Goal: Task Accomplishment & Management: Complete application form

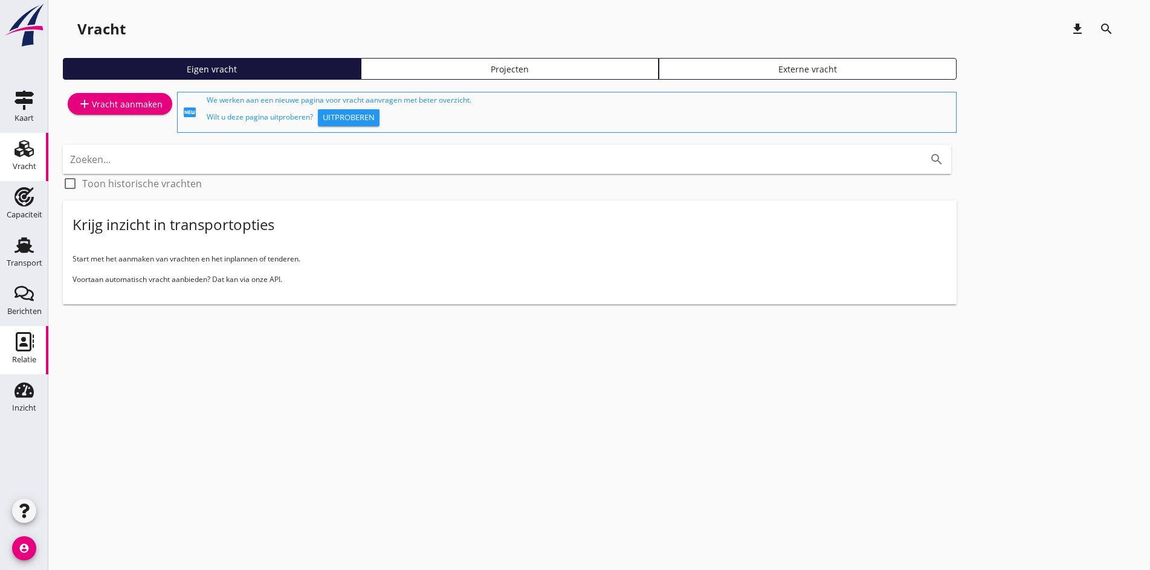
click at [23, 354] on div "Relatie" at bounding box center [24, 360] width 24 height 17
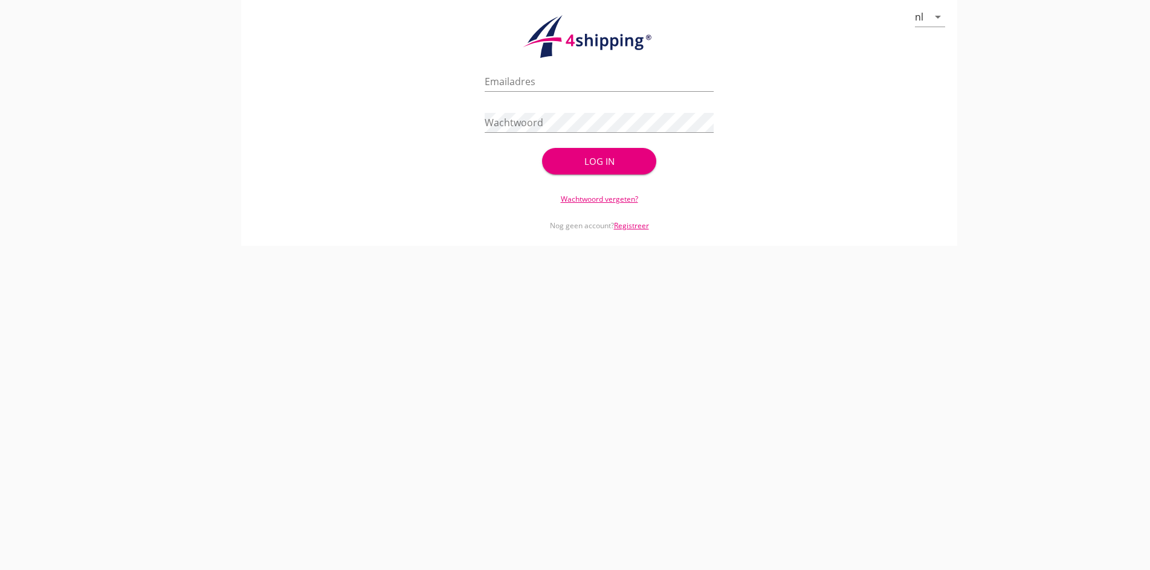
type input "[PERSON_NAME][EMAIL_ADDRESS][DOMAIN_NAME]"
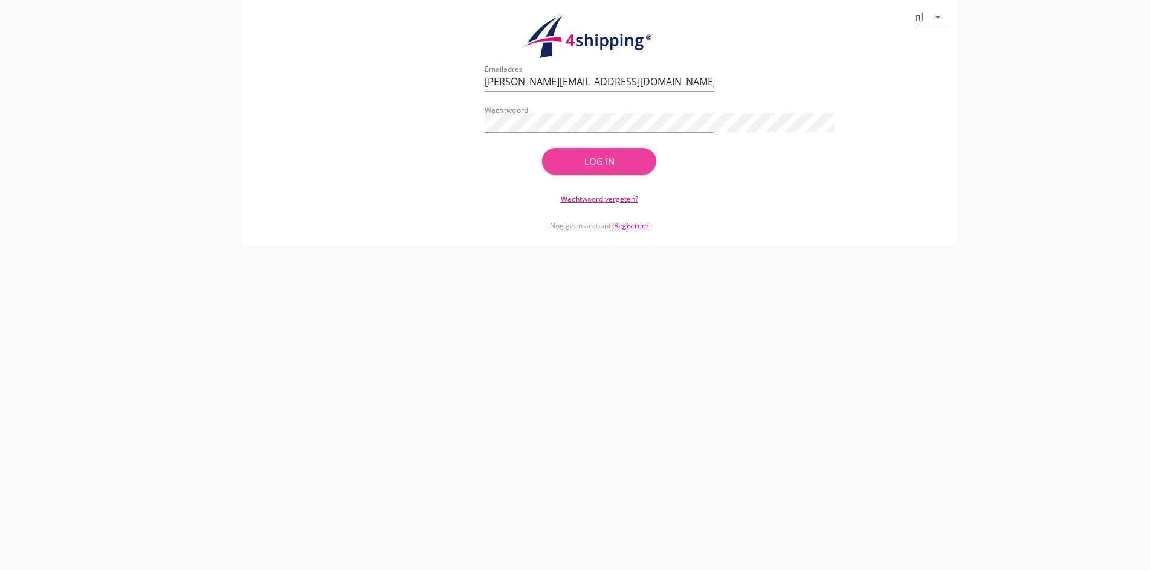
click at [584, 170] on button "Log in" at bounding box center [599, 161] width 115 height 27
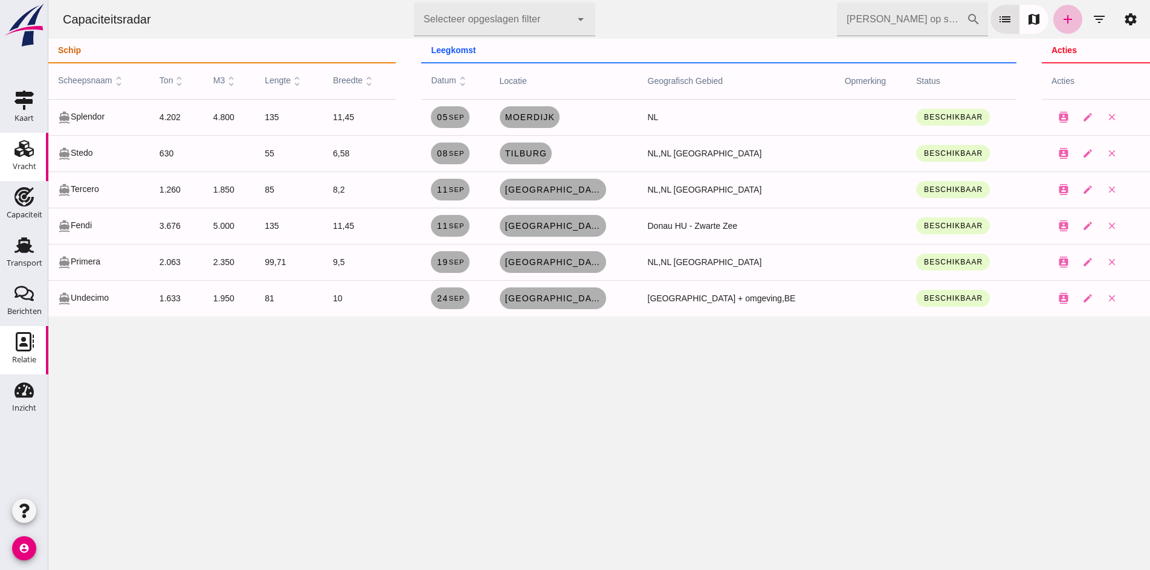
click at [28, 152] on use at bounding box center [24, 148] width 19 height 17
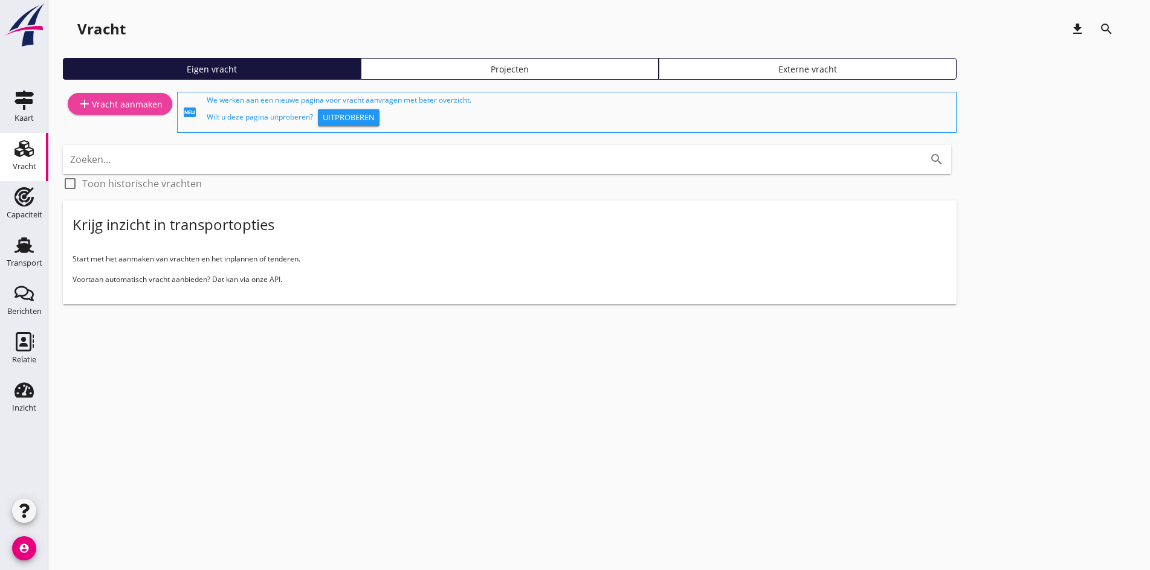
click at [114, 111] on div "add Vracht aanmaken" at bounding box center [119, 104] width 85 height 15
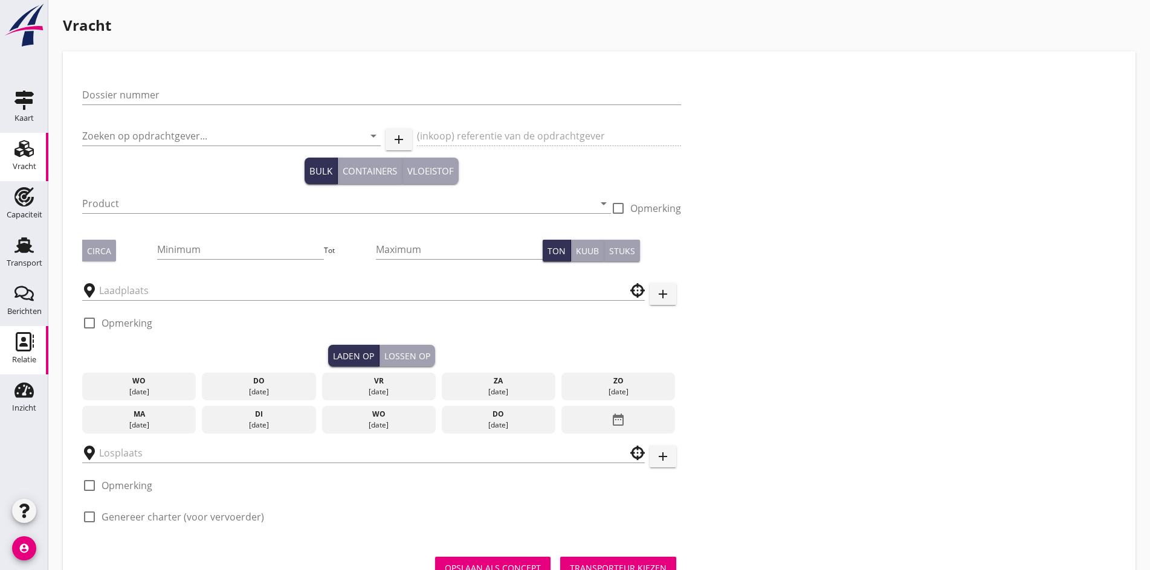
click at [31, 332] on link "Relatie Relatie" at bounding box center [24, 350] width 48 height 48
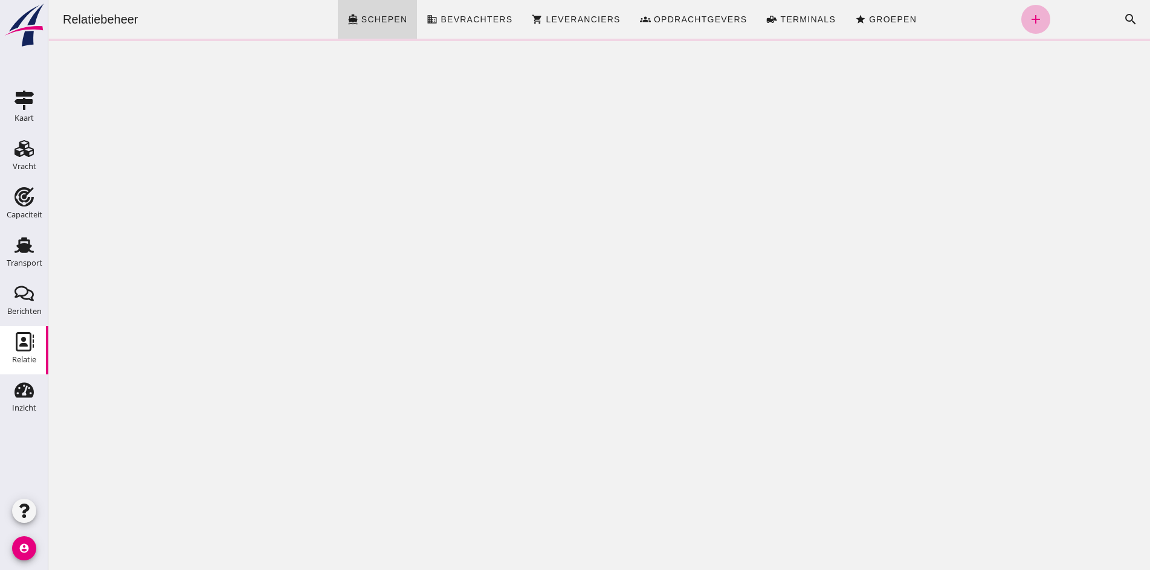
click at [1024, 30] on link "add" at bounding box center [1035, 19] width 29 height 29
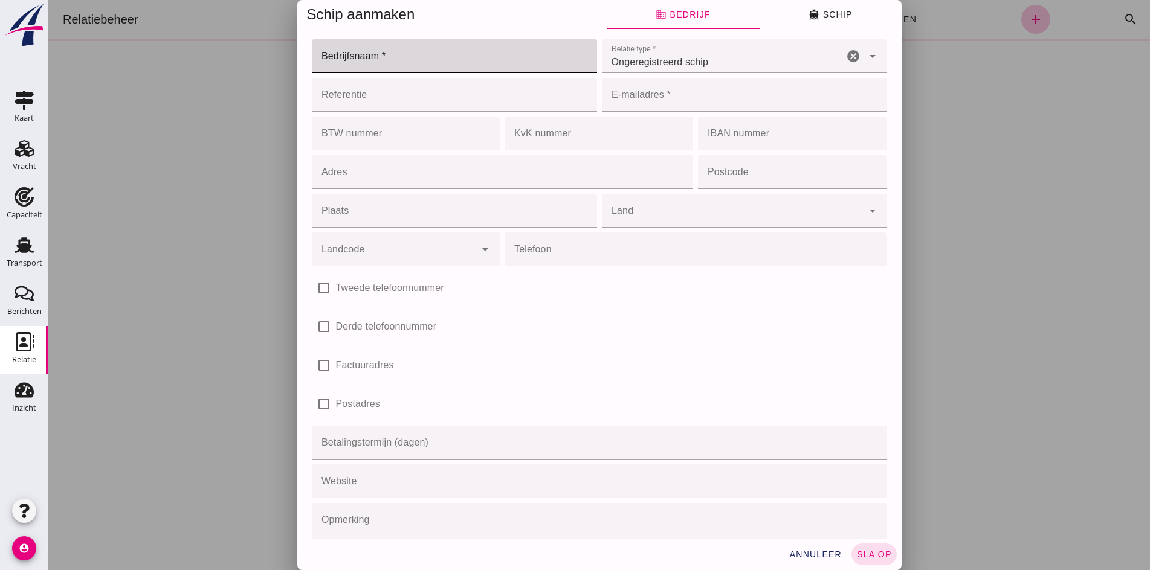
click at [348, 47] on input "Bedrijfsnaam *" at bounding box center [451, 56] width 278 height 34
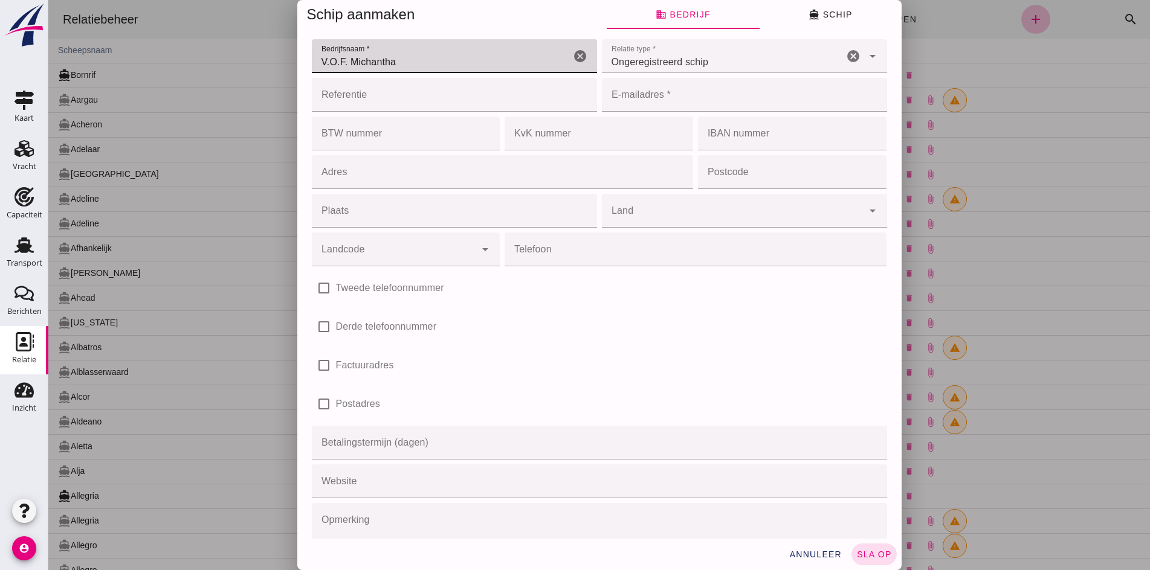
type input "V.O.F. Michantha"
click at [688, 51] on div "Ongeregistreerd schip unregistered_vessel" at bounding box center [723, 56] width 242 height 34
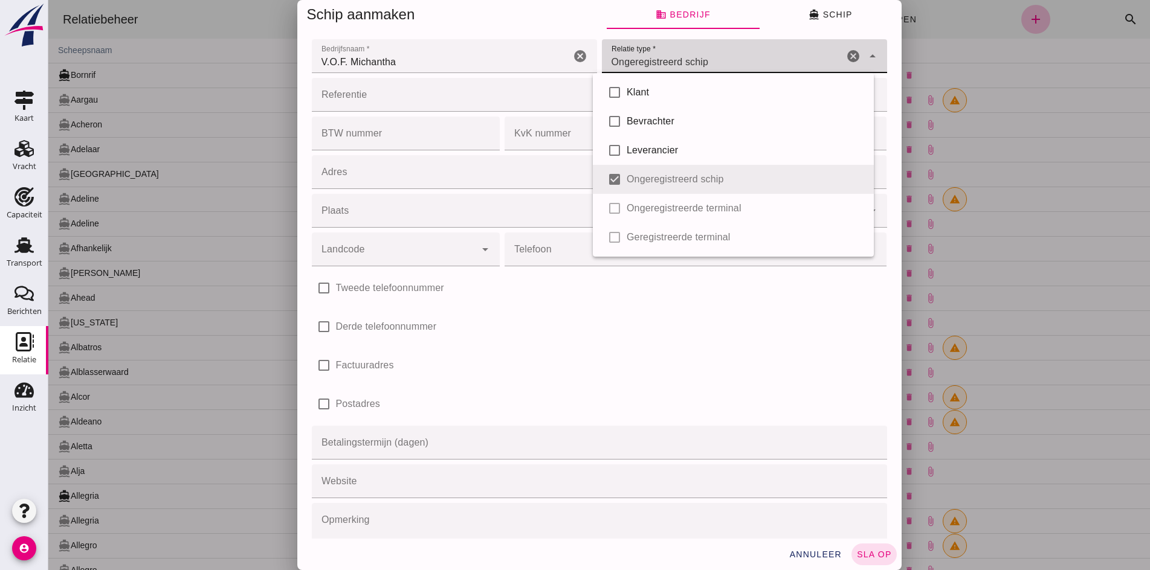
click at [555, 166] on input "Adres" at bounding box center [499, 172] width 375 height 34
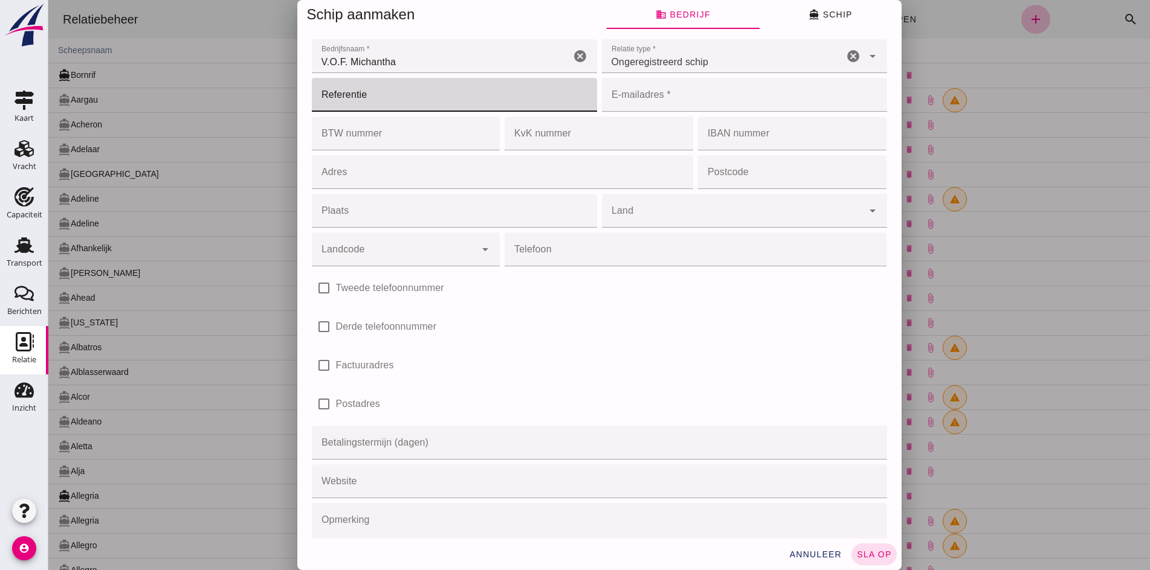
click at [484, 98] on input "Referentie" at bounding box center [451, 95] width 278 height 34
click at [798, 92] on input "E-mailadres *" at bounding box center [741, 95] width 278 height 34
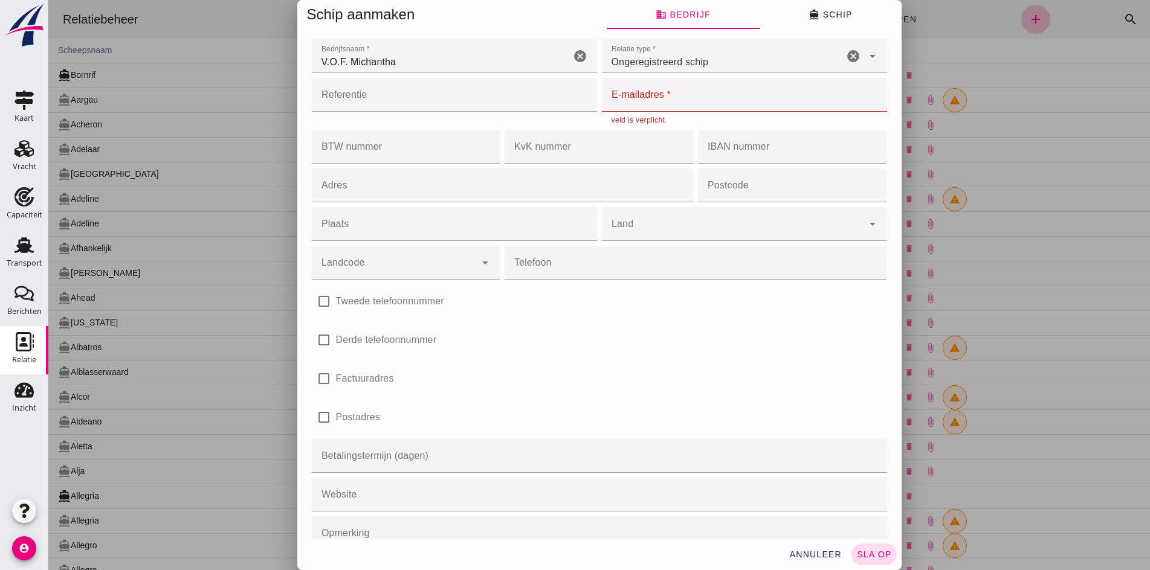
drag, startPoint x: 671, startPoint y: 119, endPoint x: 656, endPoint y: 100, distance: 23.7
click at [671, 118] on div "veld is verplicht" at bounding box center [745, 120] width 266 height 7
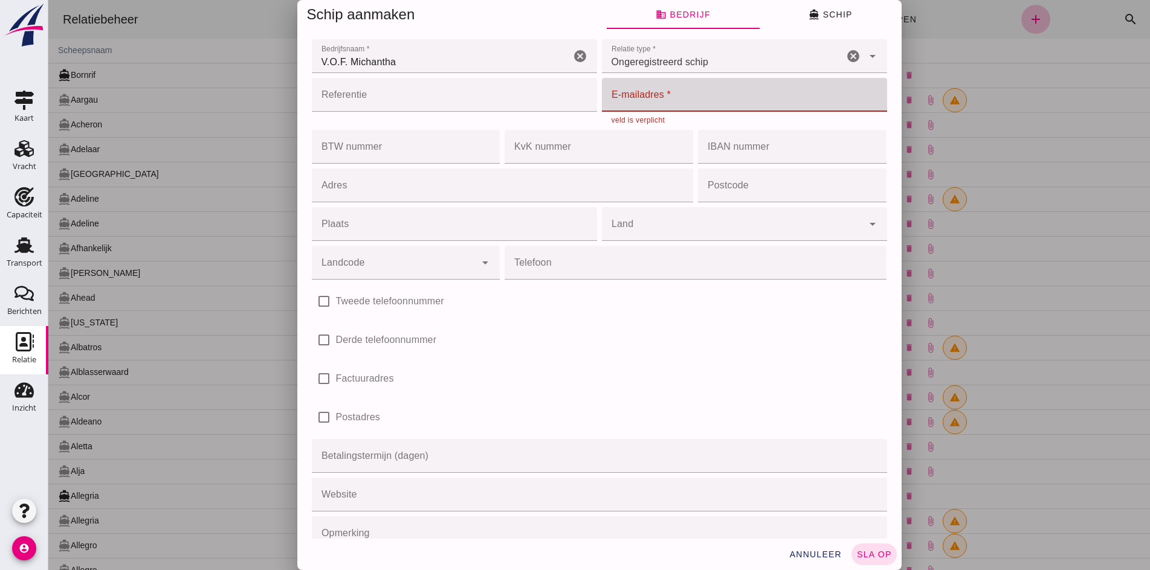
click at [656, 100] on input "E-mailadres *" at bounding box center [741, 95] width 278 height 34
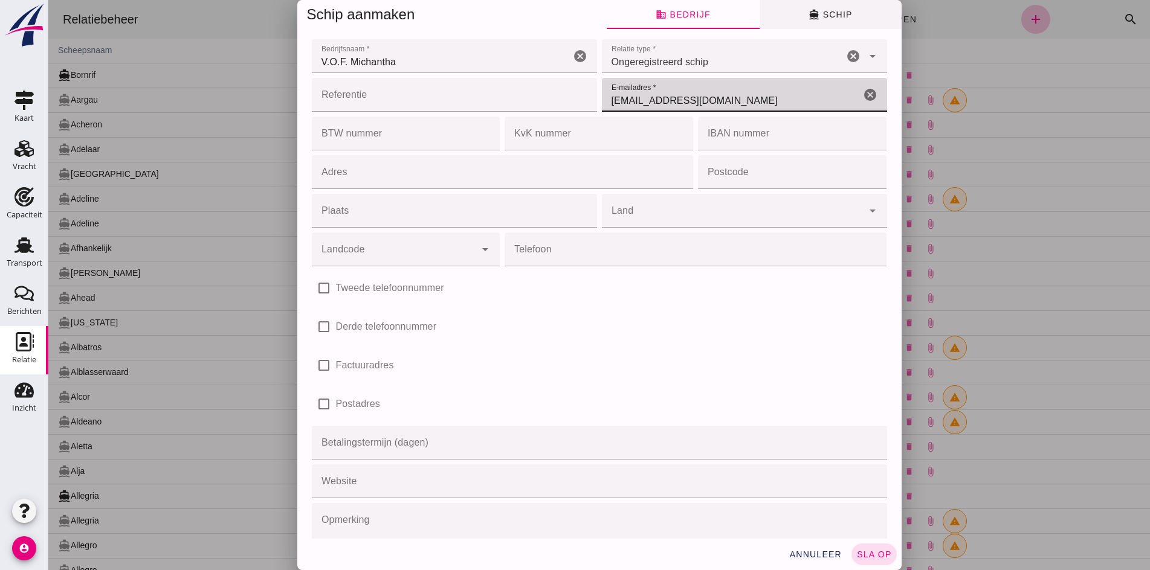
type input "m.klos@rapitard.nl"
click at [848, 20] on button "directions_boat Schip" at bounding box center [831, 14] width 142 height 29
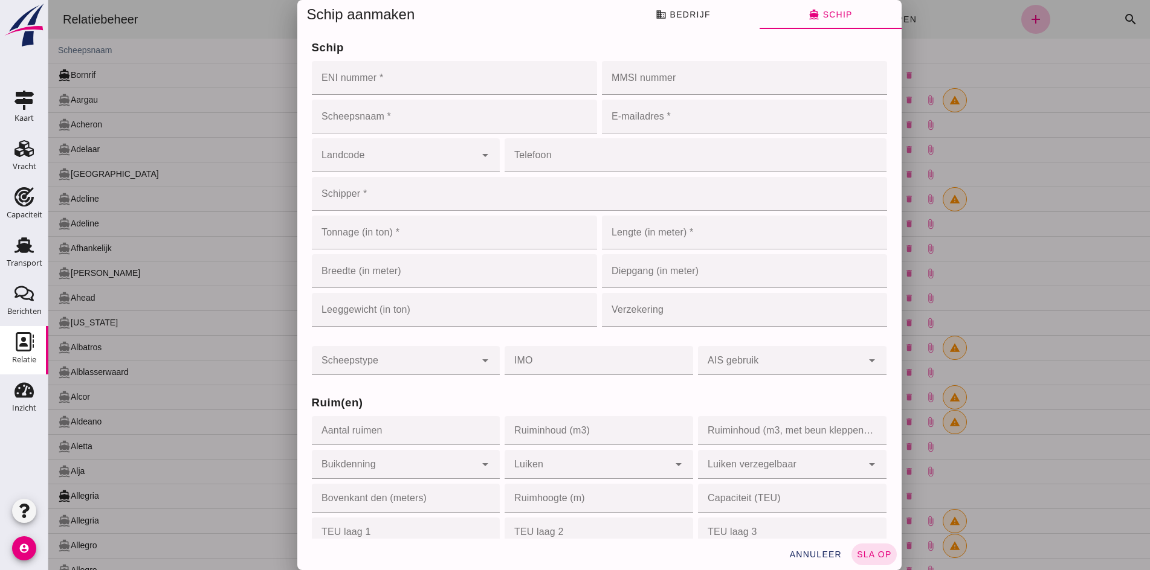
click at [357, 78] on input "ENI nummer *" at bounding box center [451, 78] width 278 height 34
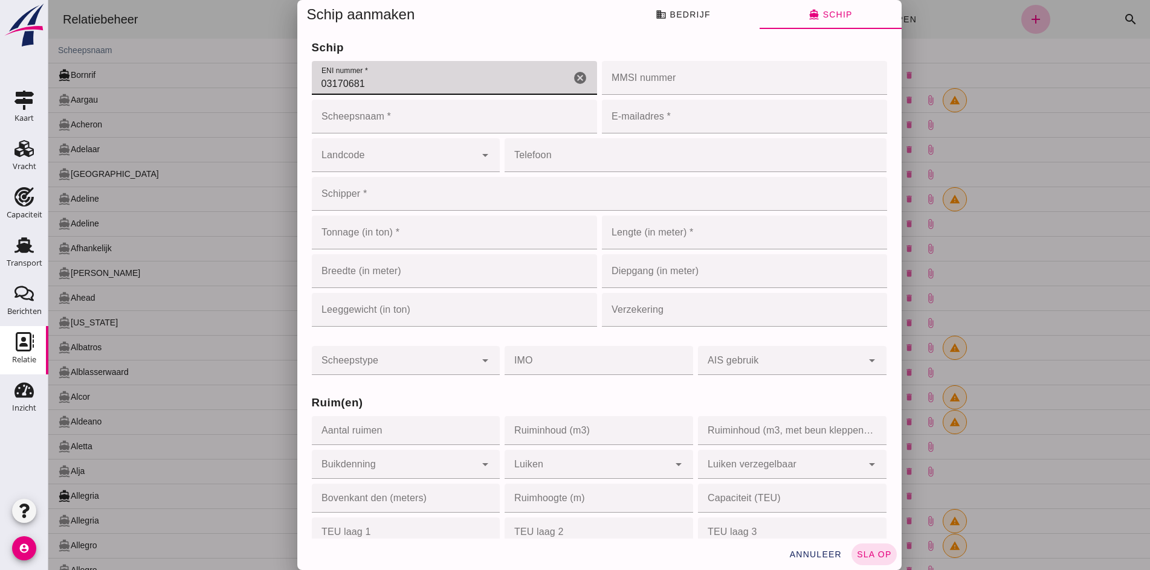
click at [343, 95] on input "03170681" at bounding box center [441, 78] width 259 height 34
click at [347, 95] on input "03170681" at bounding box center [441, 78] width 259 height 34
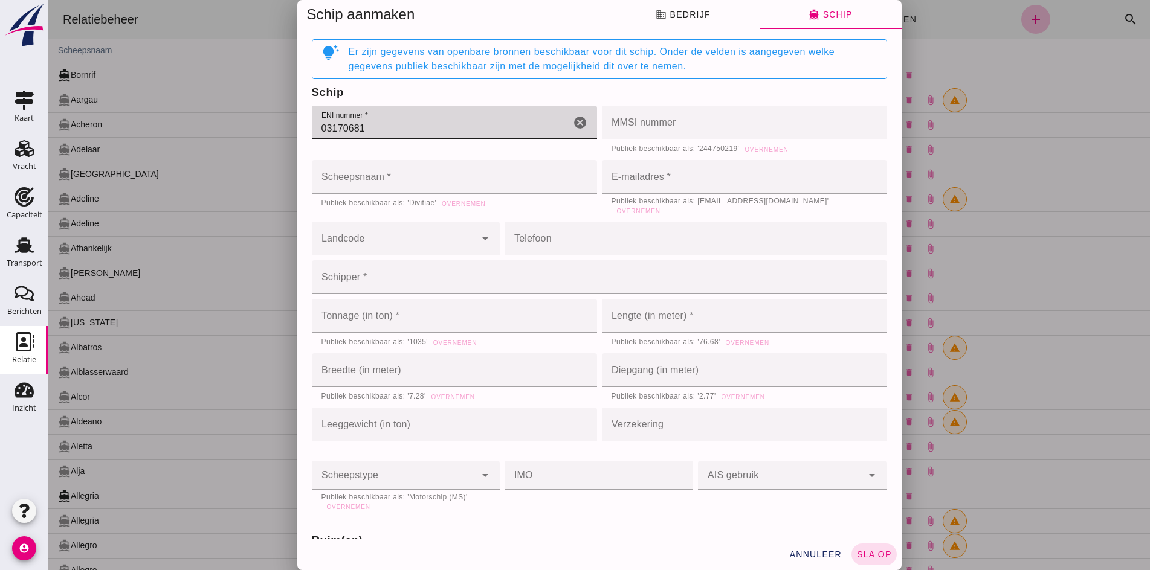
click at [347, 115] on input "03170681" at bounding box center [441, 123] width 259 height 34
type input "03170681"
click at [360, 179] on input "Scheepsnaam *" at bounding box center [454, 177] width 285 height 34
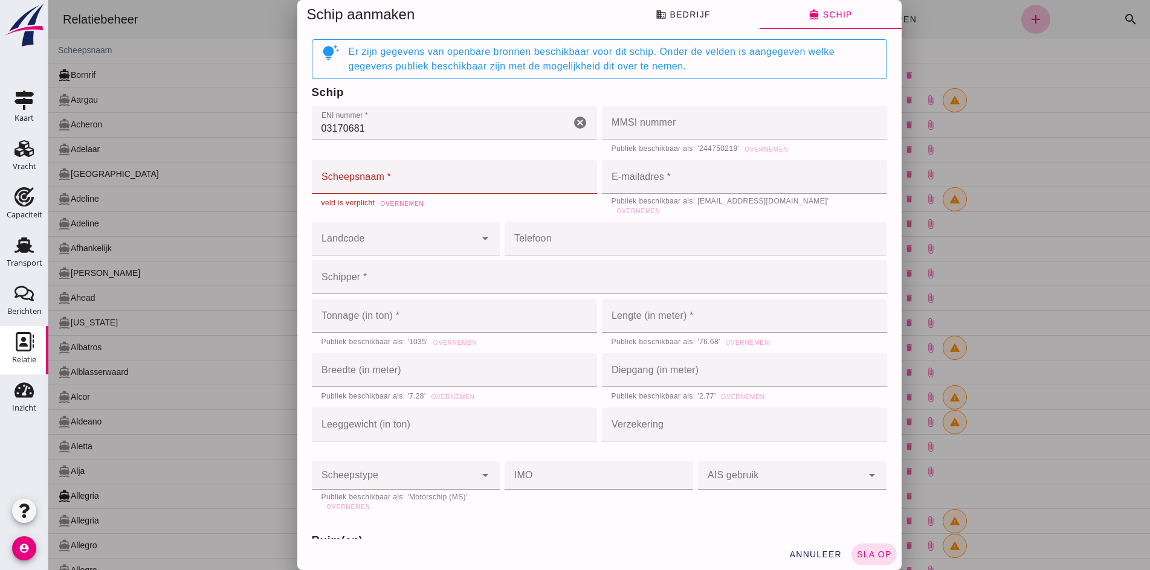
click at [454, 198] on span "Overnemen" at bounding box center [463, 195] width 44 height 7
type input "Divitiae"
click at [660, 208] on span "Overnemen" at bounding box center [638, 211] width 44 height 7
type input "m.klos@rapitard.nl"
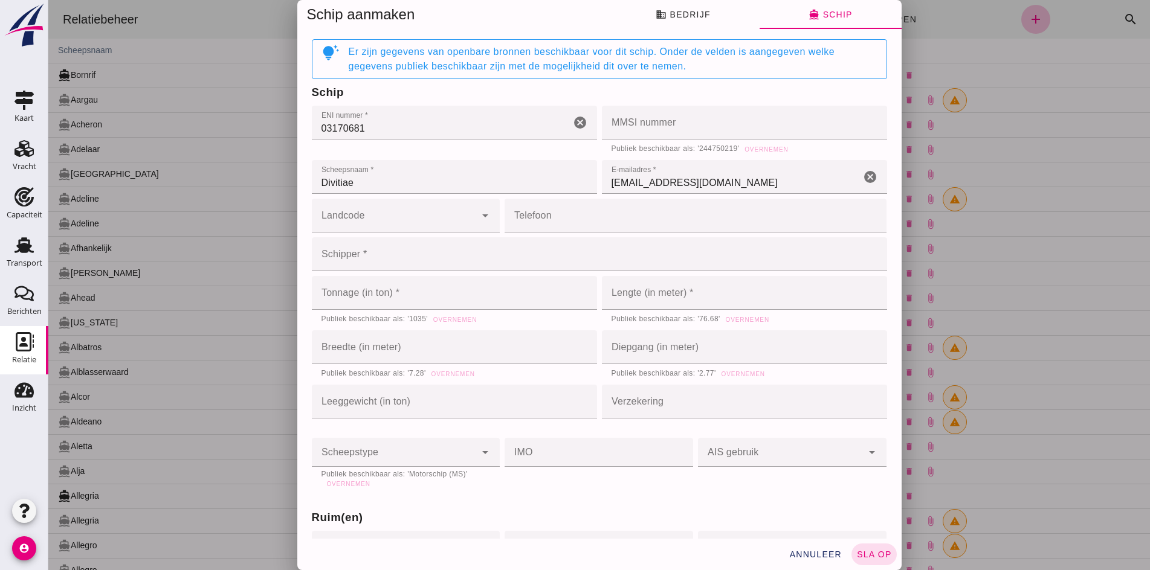
click at [765, 160] on input "m.klos@rapitard.nl" at bounding box center [731, 177] width 259 height 34
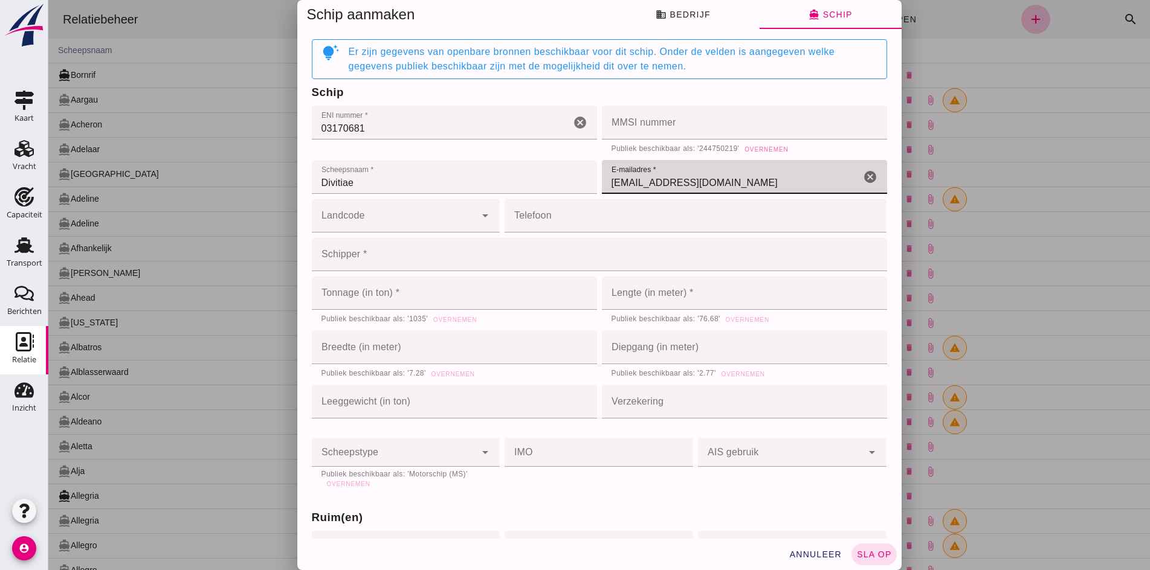
click at [756, 147] on span "Overnemen" at bounding box center [766, 149] width 44 height 7
type input "244750219"
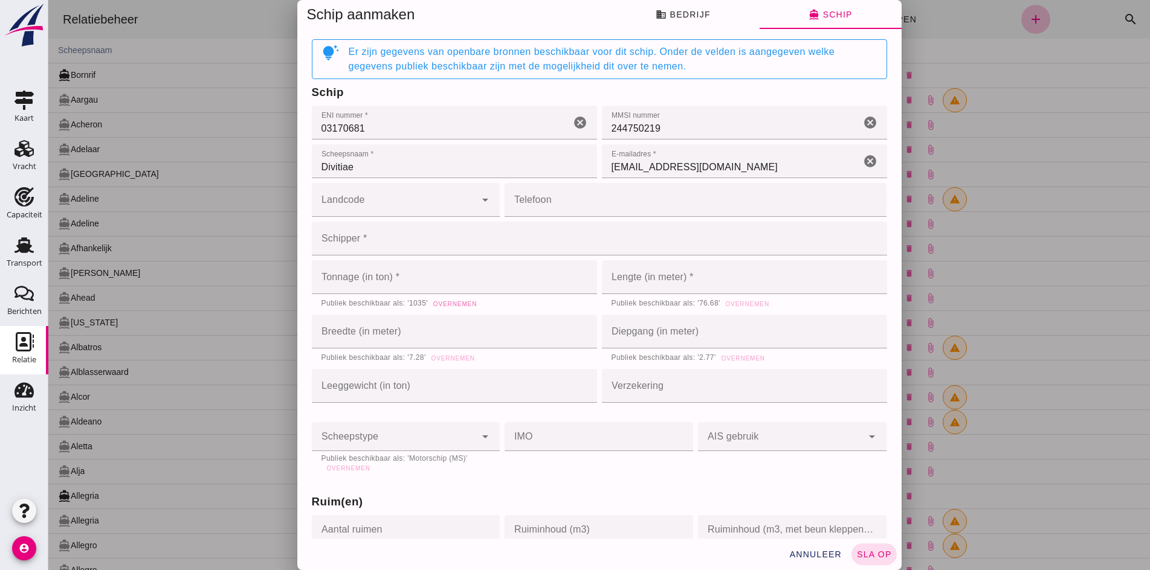
click at [458, 303] on span "Overnemen" at bounding box center [455, 304] width 44 height 7
type input "1035"
click at [448, 354] on button "Overnemen" at bounding box center [453, 358] width 54 height 12
type input "7.28"
click at [727, 303] on span "Overnemen" at bounding box center [747, 304] width 44 height 7
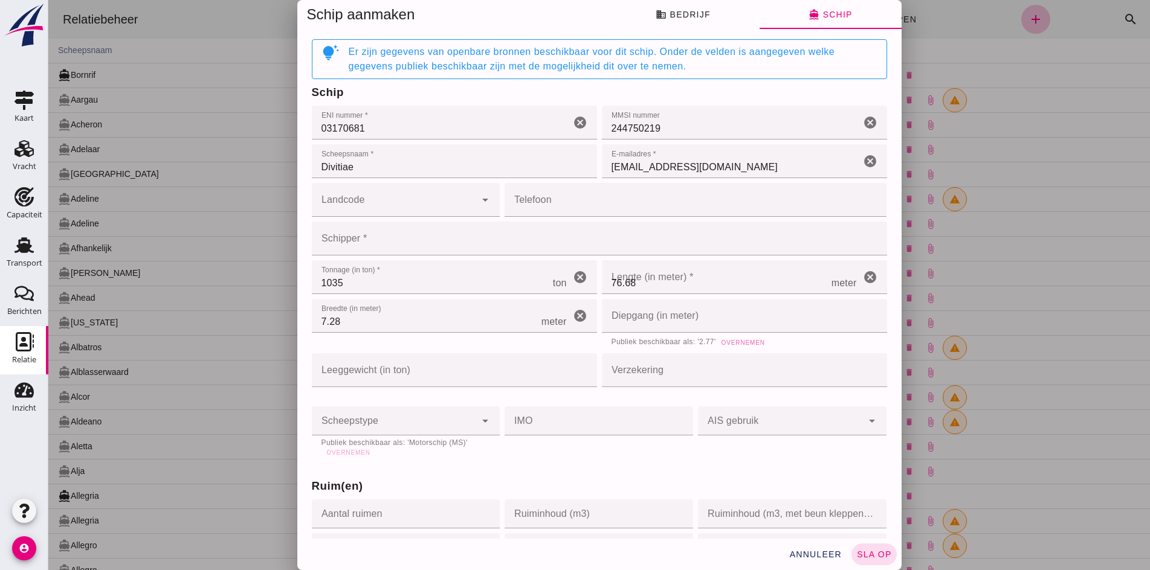
type input "76.68"
click at [731, 346] on button "Overnemen" at bounding box center [743, 343] width 54 height 12
type input "2.77"
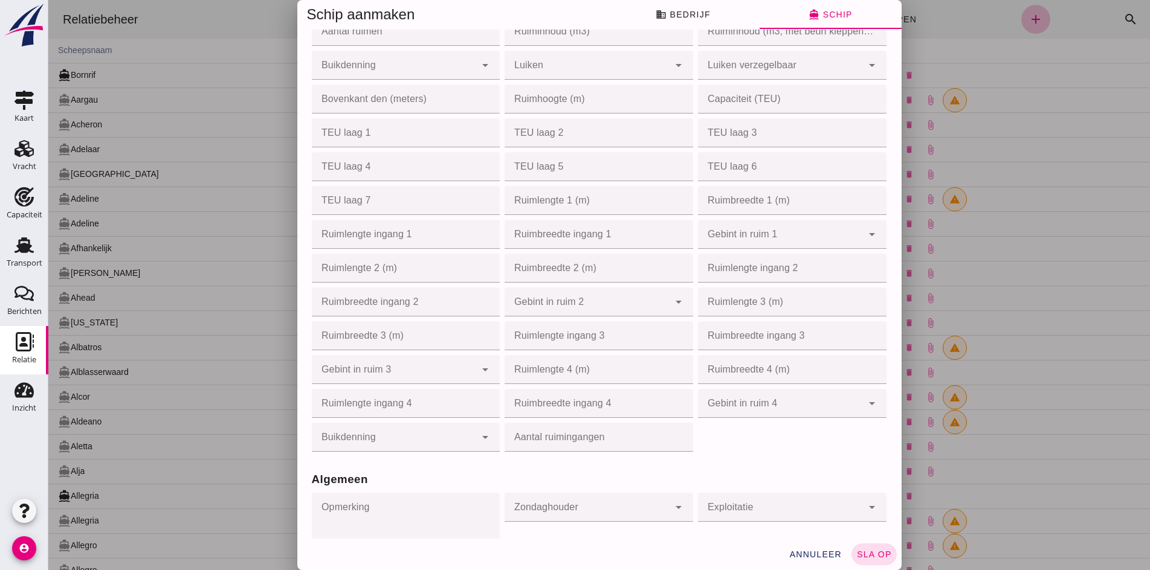
scroll to position [483, 0]
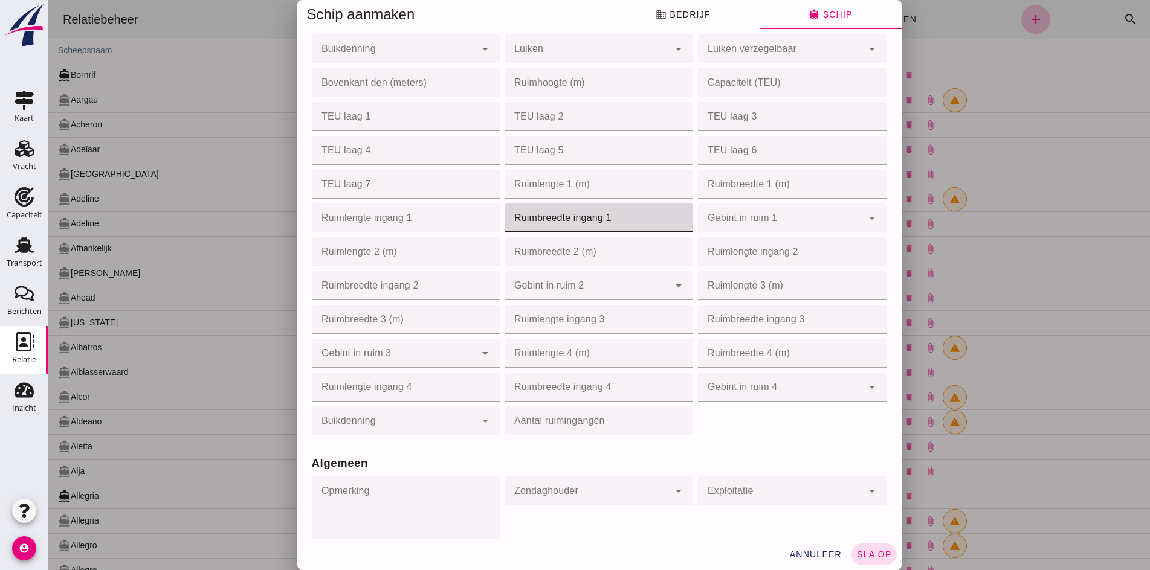
click at [519, 218] on input "Ruimbreedte ingang 1" at bounding box center [595, 218] width 181 height 29
click at [413, 225] on input "Ruimlengte ingang 1" at bounding box center [402, 218] width 181 height 29
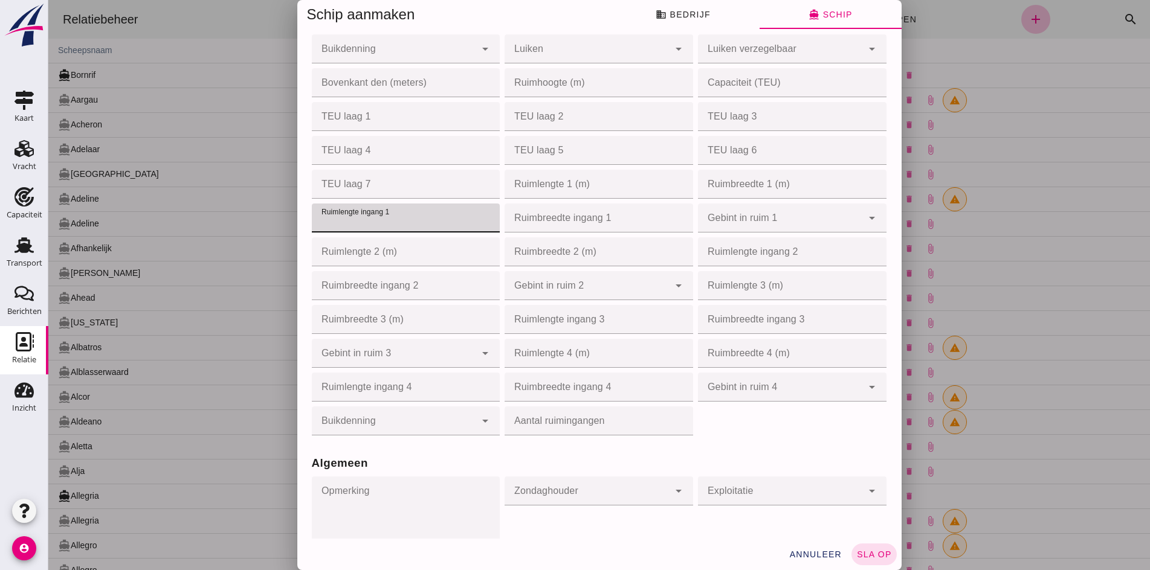
click at [536, 189] on input "Ruimlengte 1 (m)" at bounding box center [595, 184] width 181 height 29
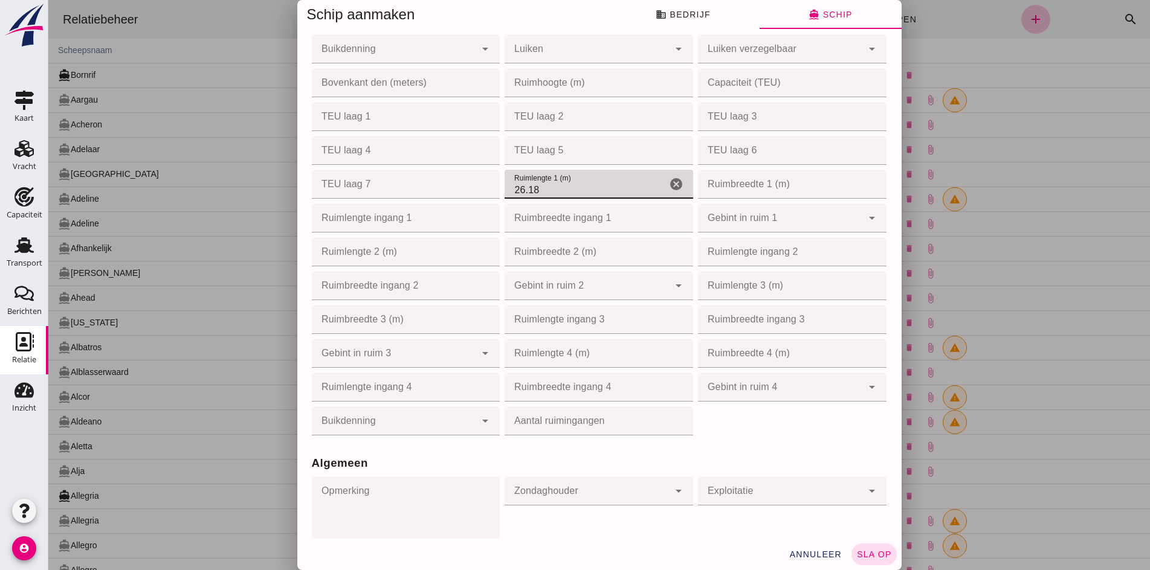
type input "26.18"
click at [748, 184] on input "Ruimbreedte 1 (m)" at bounding box center [788, 184] width 181 height 29
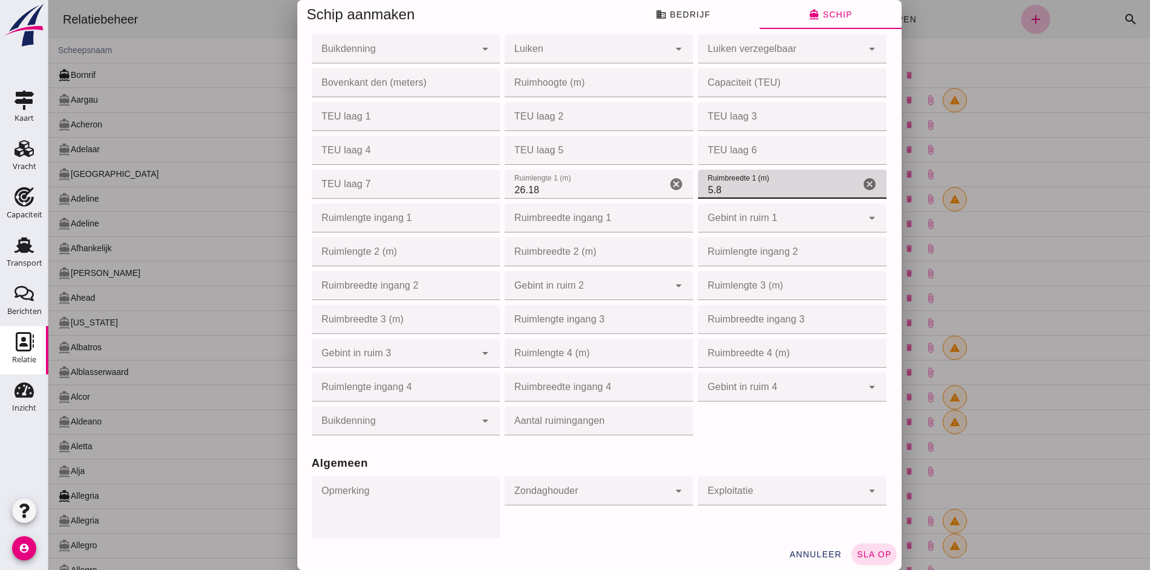
type input "5.8"
click at [565, 218] on input "Ruimbreedte ingang 1" at bounding box center [595, 218] width 181 height 29
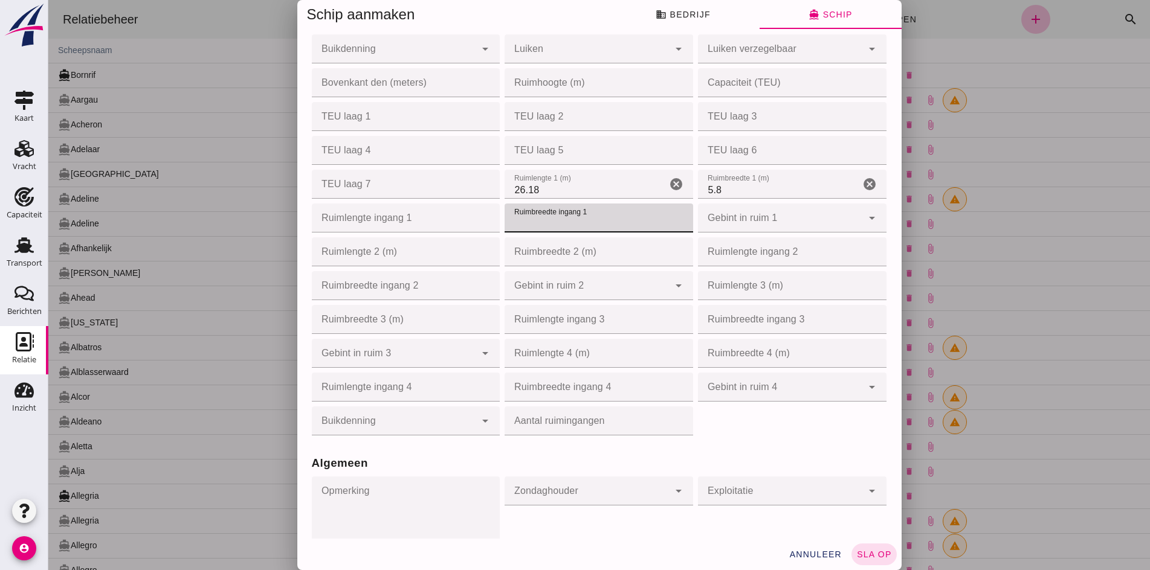
click at [410, 257] on input "Ruimlengte 2 (m)" at bounding box center [402, 251] width 181 height 29
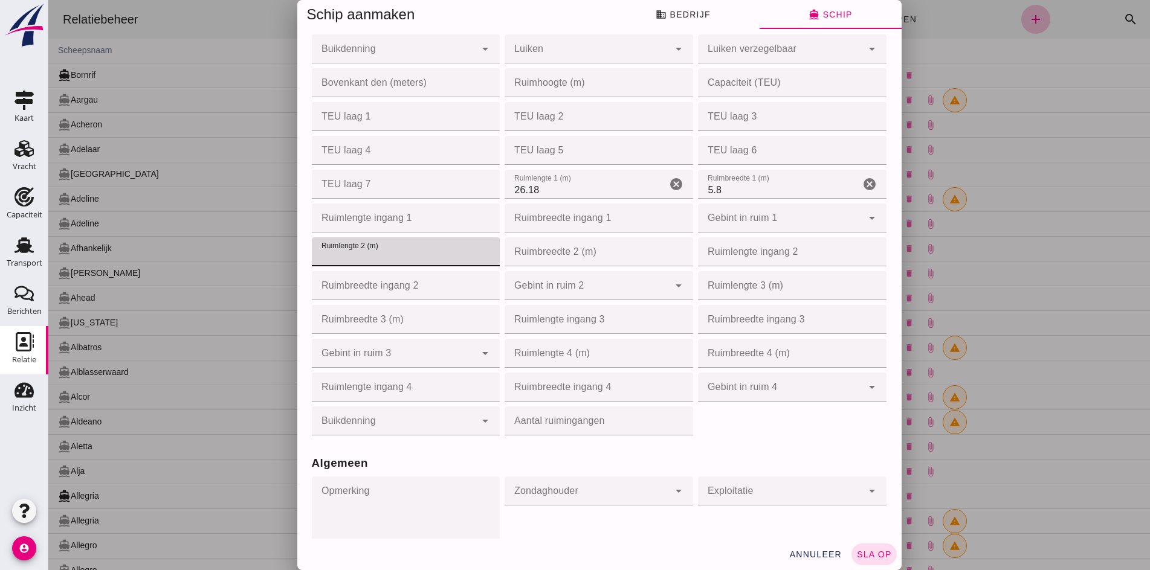
click at [505, 254] on input "Ruimbreedte 2 (m)" at bounding box center [595, 251] width 181 height 29
click at [361, 258] on input "Ruimlengte 2 (m)" at bounding box center [402, 251] width 181 height 29
type input "26.68"
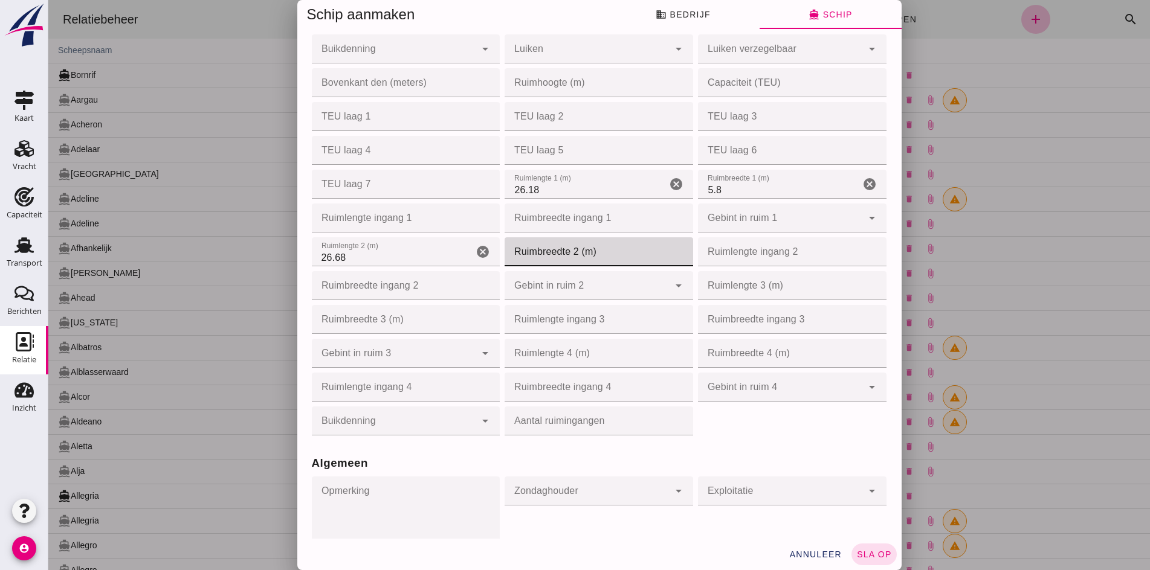
click at [552, 254] on input "Ruimbreedte 2 (m)" at bounding box center [595, 251] width 181 height 29
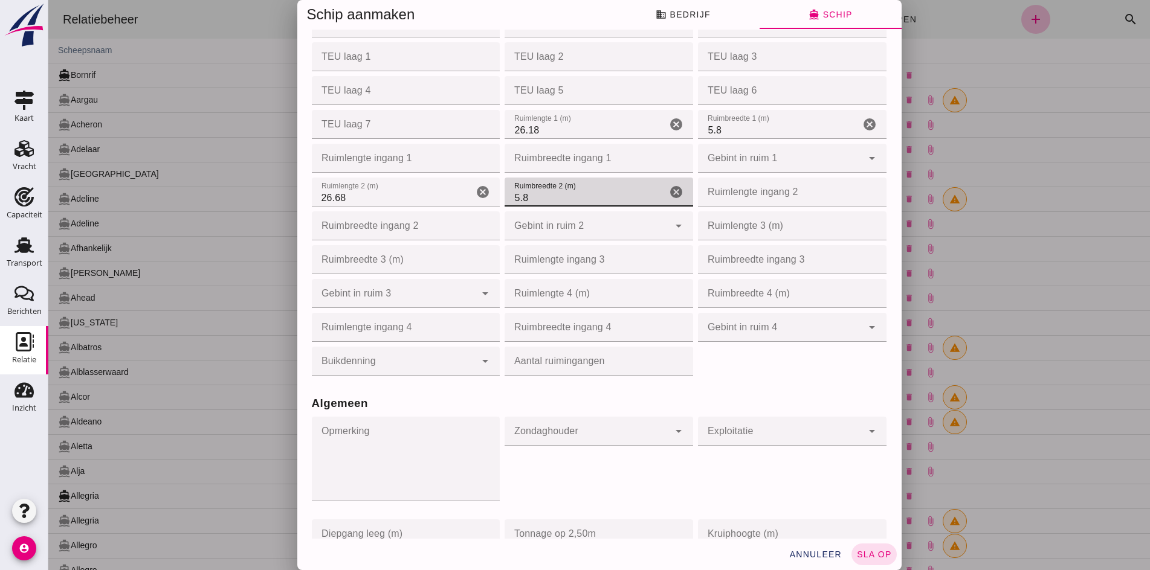
scroll to position [544, 0]
type input "5.8"
click at [860, 555] on span "sla op" at bounding box center [874, 555] width 36 height 10
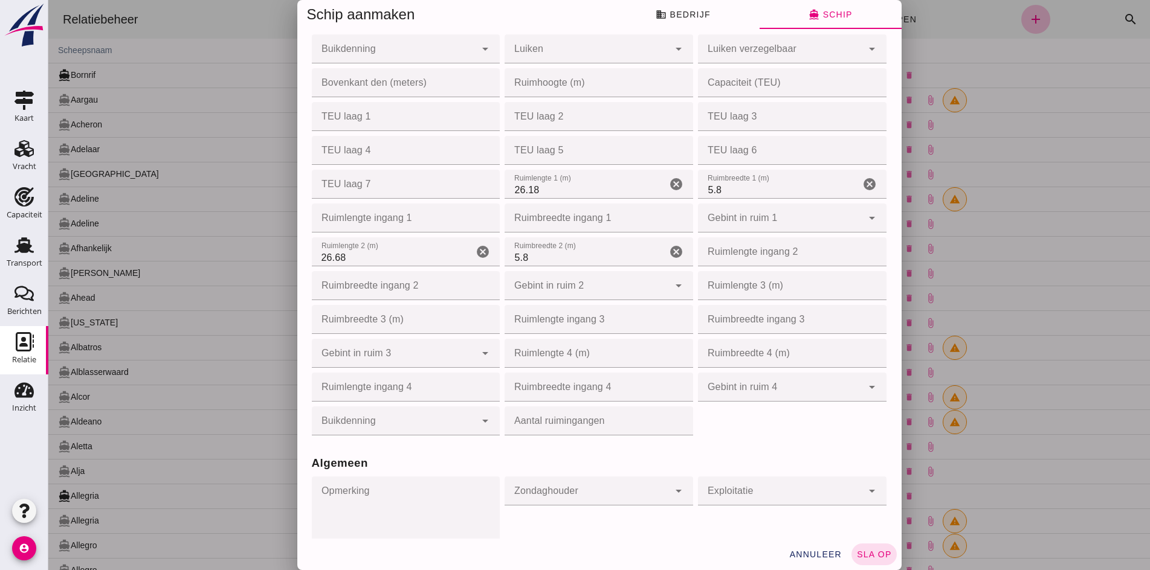
scroll to position [195, 0]
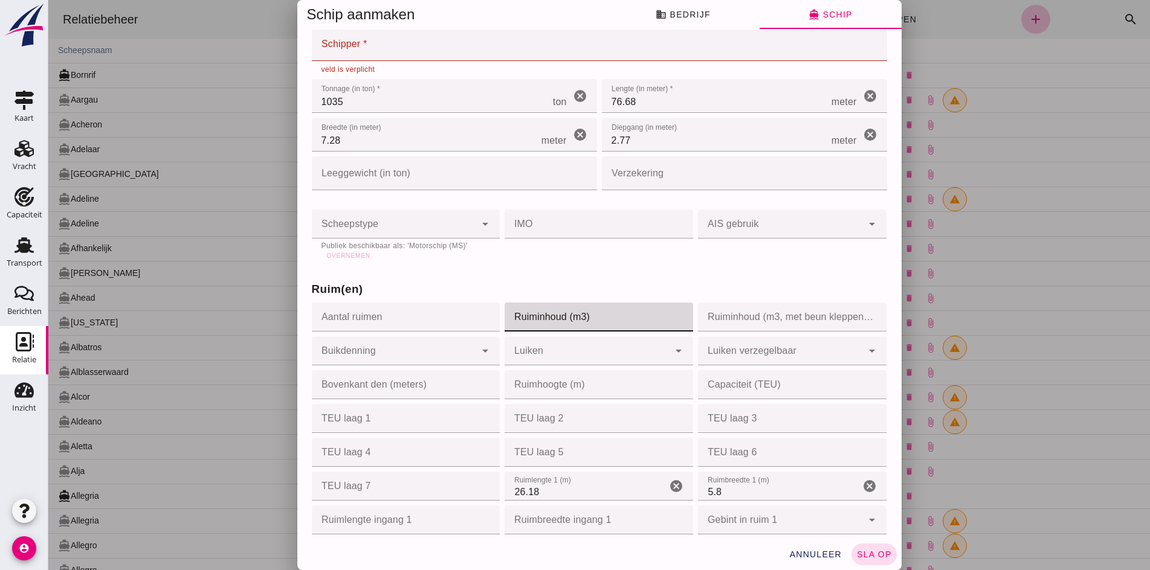
click at [531, 323] on input "Ruiminhoud (m3)" at bounding box center [595, 317] width 181 height 29
type input "1550"
click at [349, 260] on button "Overnemen" at bounding box center [348, 256] width 54 height 12
type input "motor_ship"
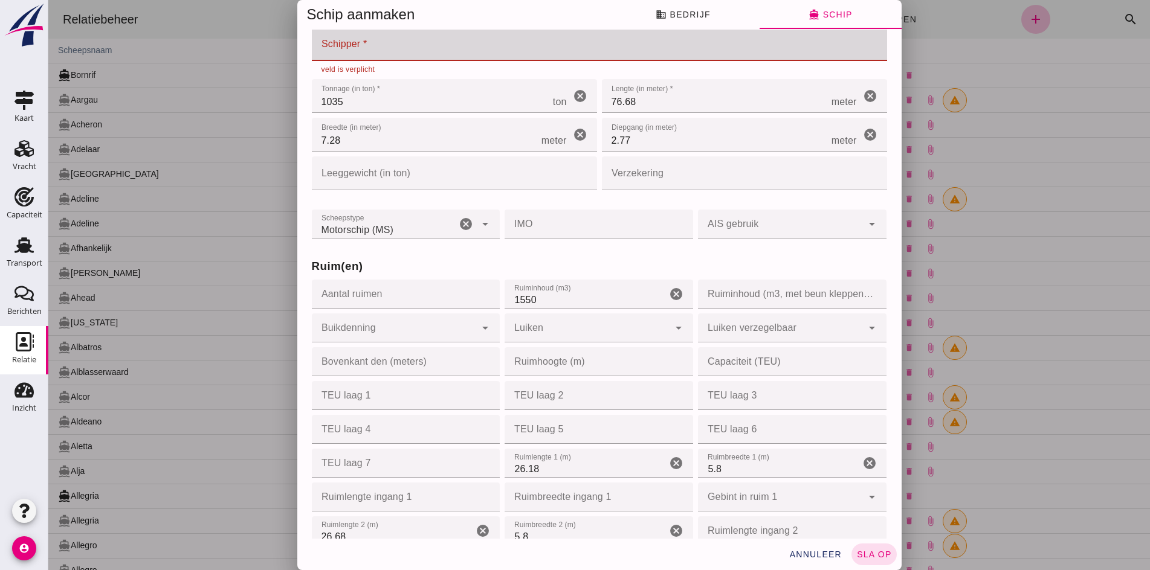
click at [349, 42] on input "Schipper *" at bounding box center [596, 44] width 568 height 34
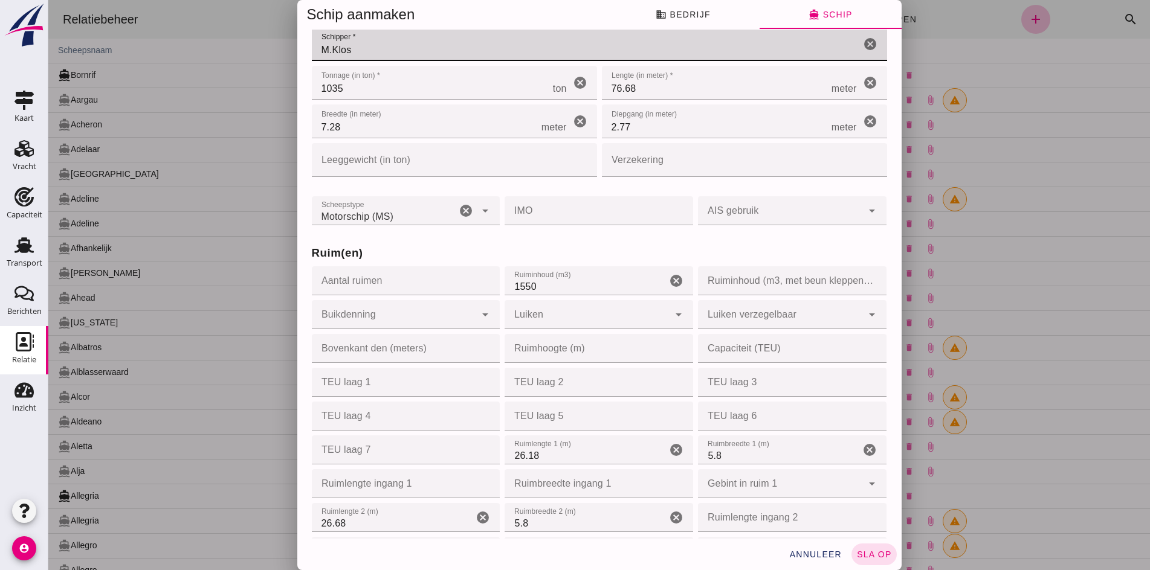
scroll to position [557, 0]
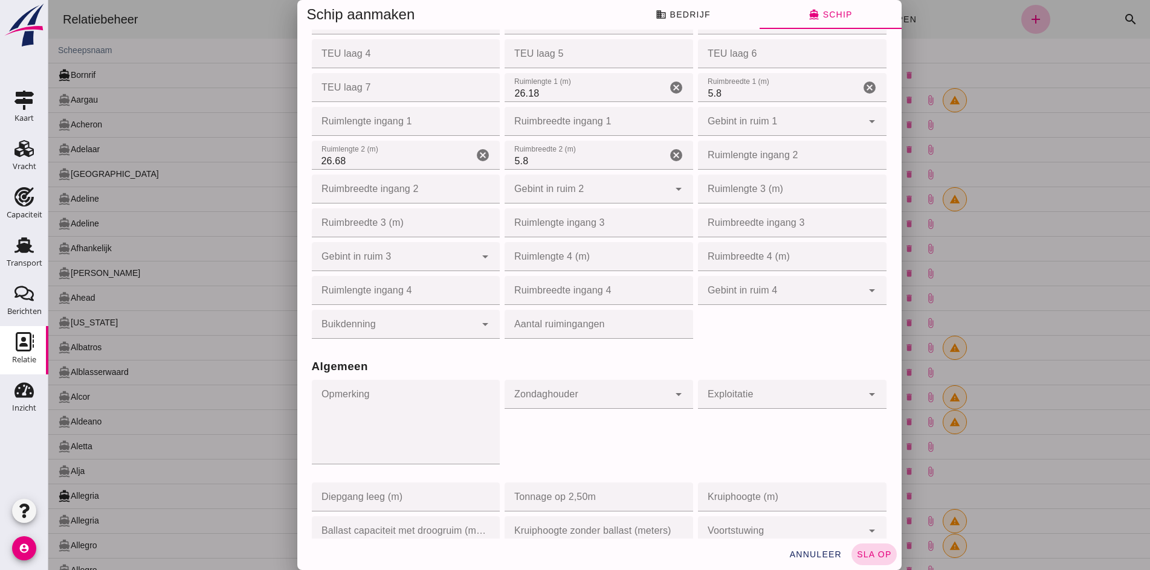
type input "M.Klos"
click at [859, 559] on span "sla op" at bounding box center [874, 555] width 36 height 10
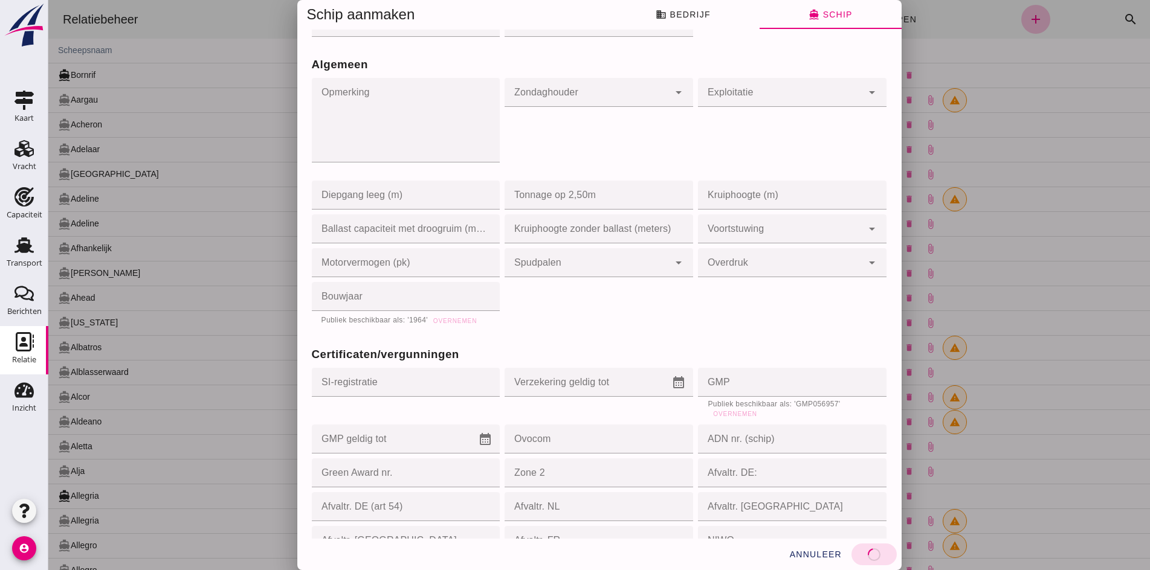
click at [712, 424] on div "ADN nr. (schip) ADN nr. (schip) cancel" at bounding box center [792, 439] width 193 height 34
click at [712, 413] on span "Overnemen" at bounding box center [734, 414] width 44 height 7
click at [718, 425] on input "ADN nr. (schip)" at bounding box center [788, 439] width 181 height 29
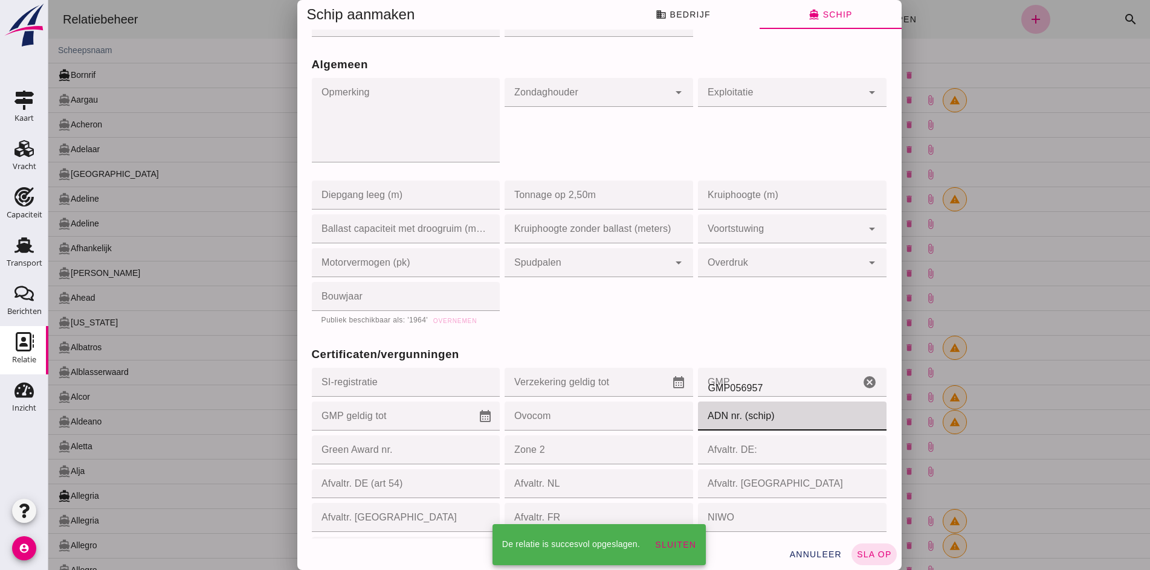
type input "GMP056957"
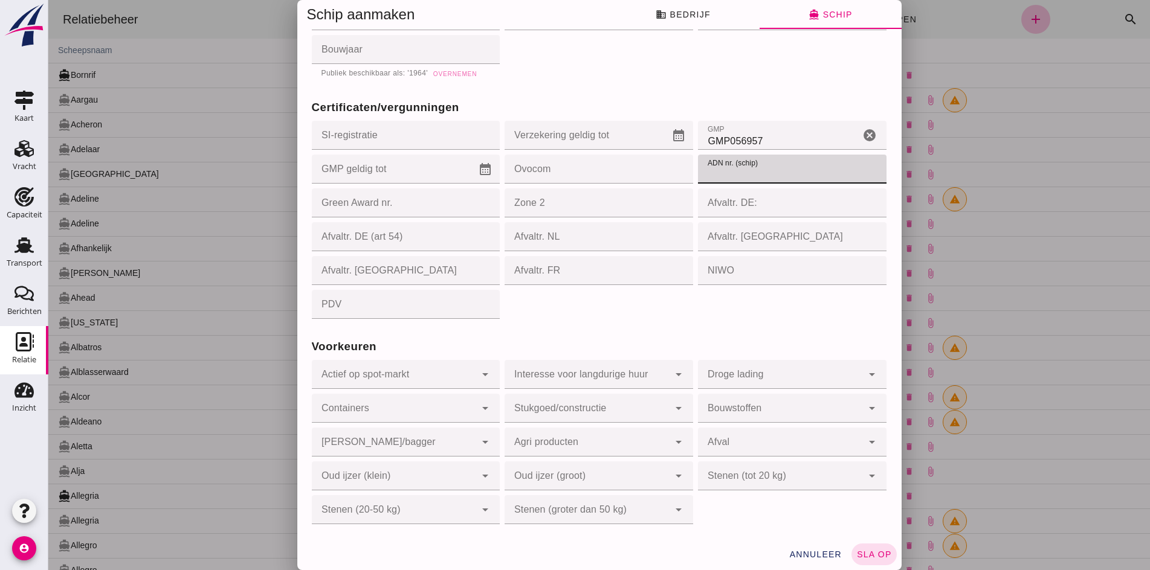
click at [459, 76] on button "Overnemen" at bounding box center [455, 74] width 54 height 12
click at [455, 64] on input "Bouwjaar" at bounding box center [402, 49] width 181 height 29
click at [656, 13] on icon "business" at bounding box center [661, 14] width 11 height 11
click at [689, 11] on span "business Bedrijf" at bounding box center [683, 14] width 54 height 11
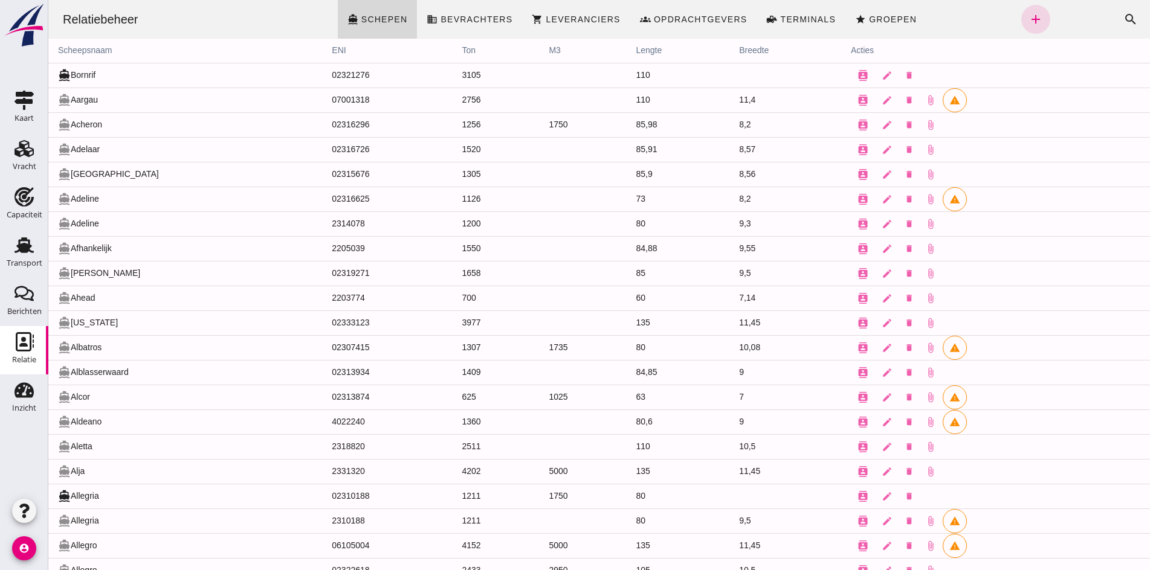
scroll to position [0, 0]
click at [17, 149] on icon "Vracht" at bounding box center [24, 148] width 19 height 19
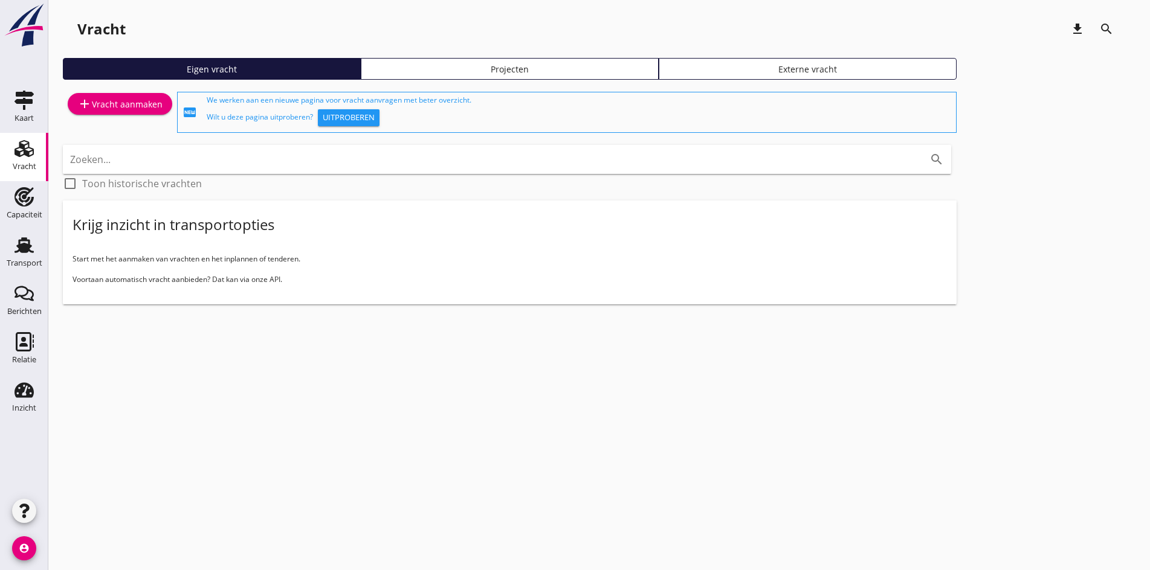
click at [111, 105] on div "add Vracht aanmaken" at bounding box center [119, 104] width 85 height 15
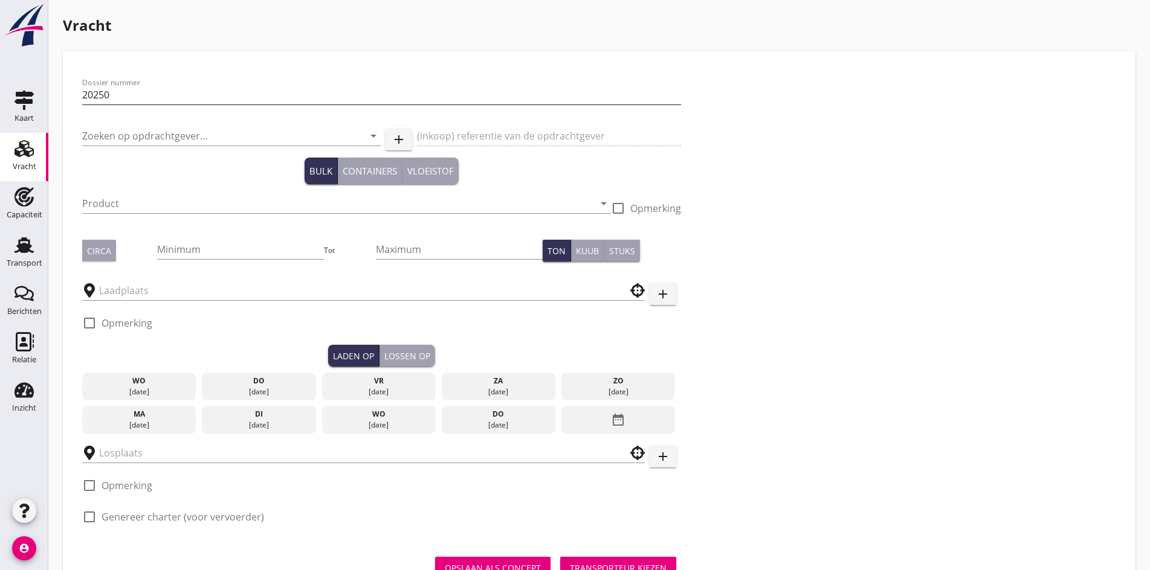
click at [135, 100] on input "20250" at bounding box center [381, 94] width 599 height 19
click at [123, 91] on input "20250" at bounding box center [381, 94] width 599 height 19
type input "20250664"
click at [127, 115] on div at bounding box center [381, 112] width 599 height 7
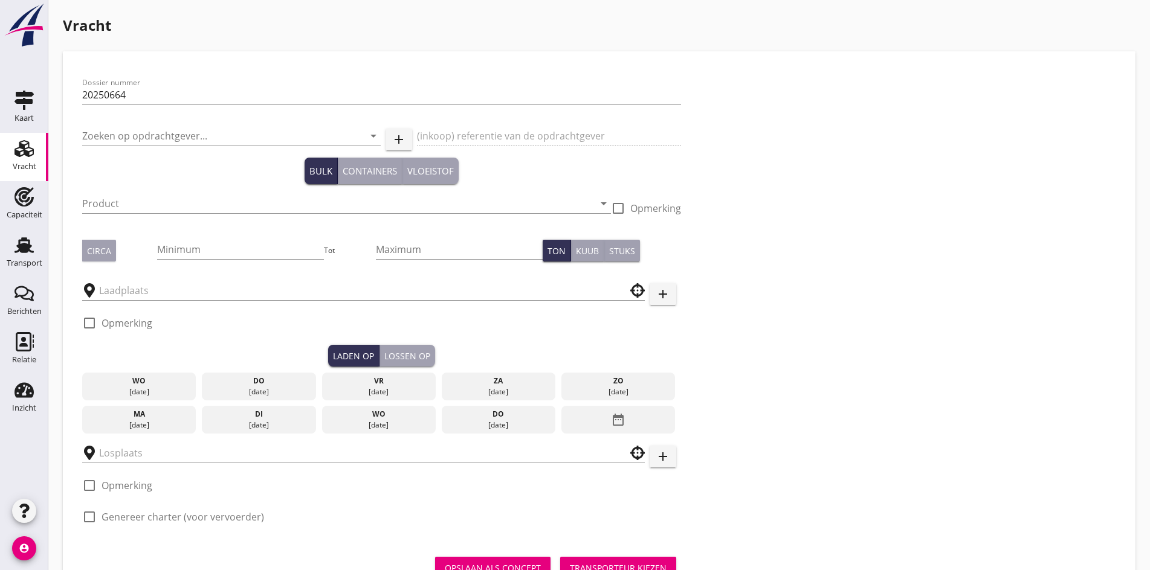
click at [121, 123] on div "Zoeken op opdrachtgever... arrow_drop_down" at bounding box center [231, 138] width 299 height 39
click at [123, 128] on div "Zoeken op opdrachtgever... arrow_drop_down" at bounding box center [231, 138] width 299 height 39
click at [123, 134] on input "Zoeken op opdrachtgever..." at bounding box center [214, 135] width 265 height 19
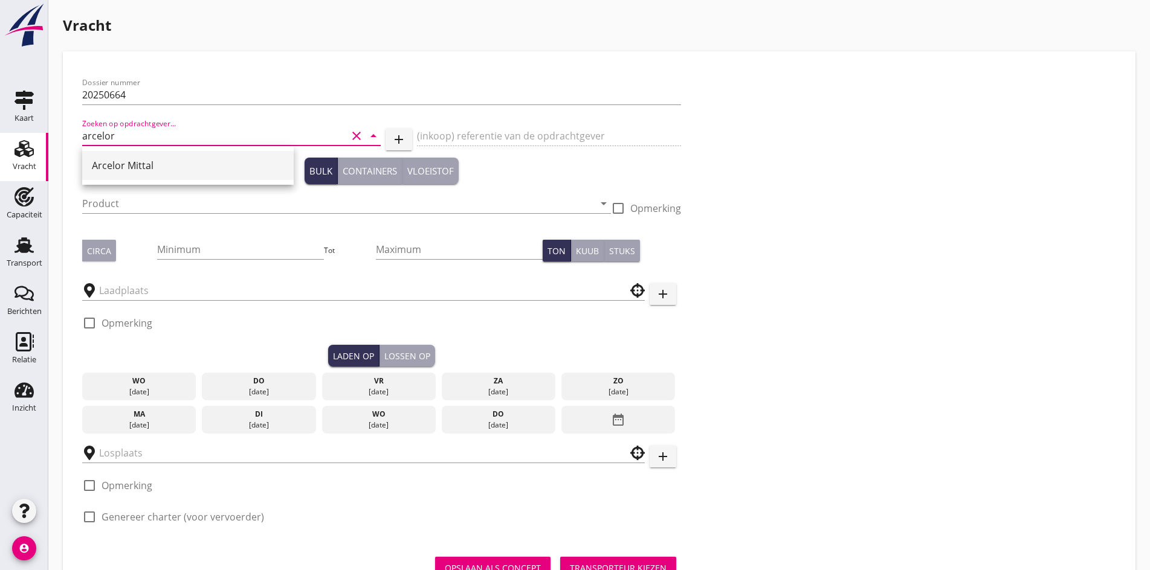
click at [157, 164] on div "Arcelor Mittal" at bounding box center [188, 165] width 192 height 15
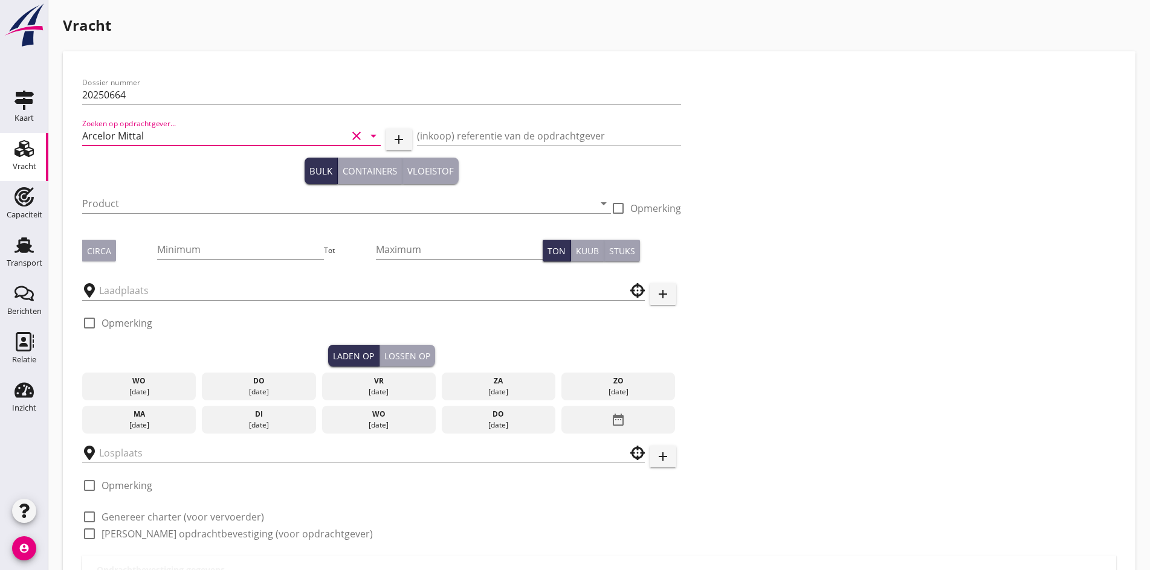
type input "Arcelor Mittal"
click at [124, 215] on div "Product arrow_drop_down" at bounding box center [346, 209] width 529 height 31
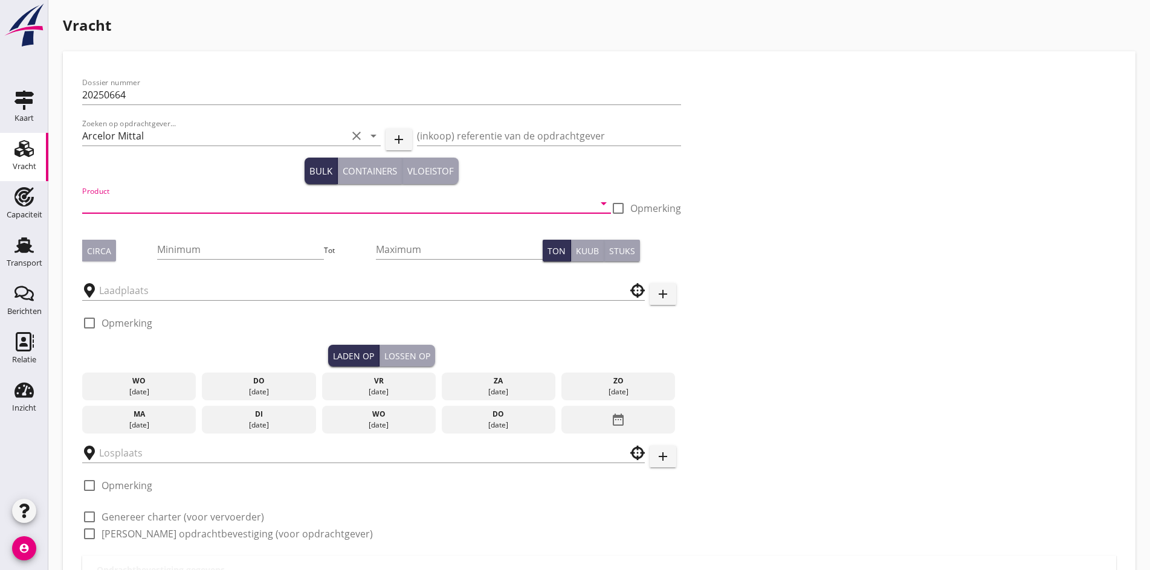
click at [115, 195] on input "Product" at bounding box center [338, 203] width 512 height 19
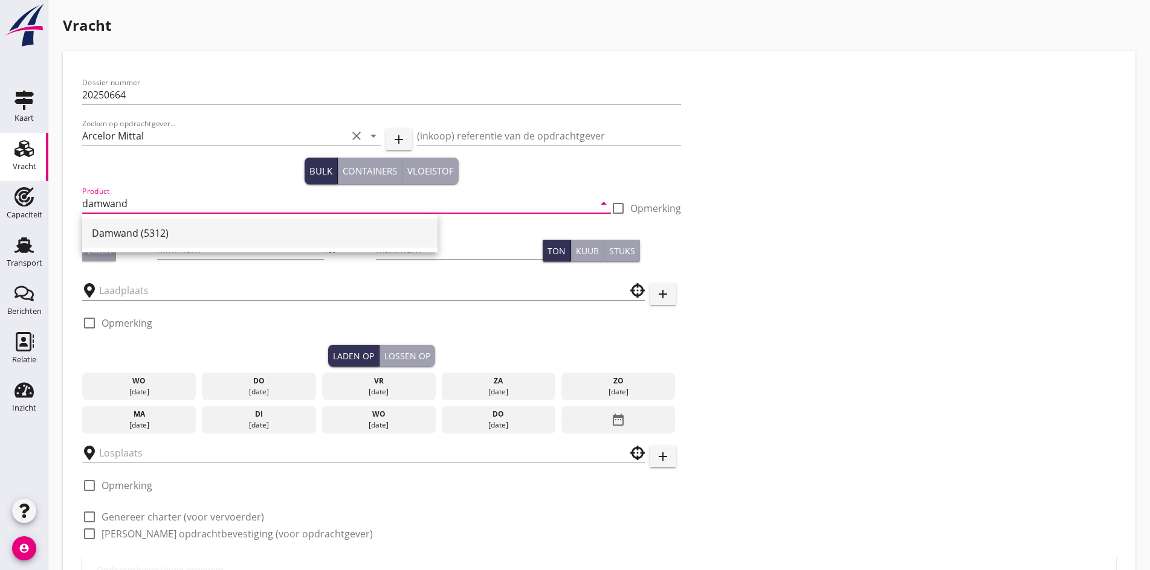
click at [131, 224] on div "+31(NL) +32(BE) +33(FR) +49(DE) +36(HU) +41(CH) +48(PL) +352(LU) +43(AU) +420(C…" at bounding box center [575, 333] width 1150 height 667
type input "damwand"
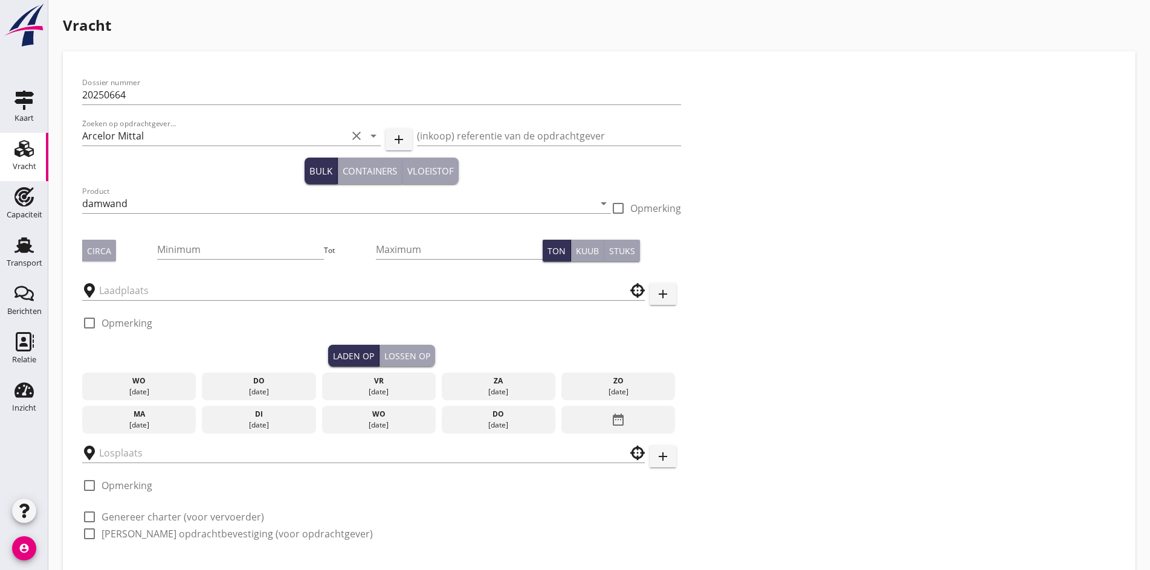
click at [131, 224] on div at bounding box center [346, 221] width 529 height 7
click at [86, 263] on div "Circa Minimum Tot Maximum Ton Kuub Stuks" at bounding box center [381, 250] width 599 height 41
click at [95, 250] on div "Circa" at bounding box center [99, 251] width 24 height 13
click at [157, 251] on input "Minimum" at bounding box center [240, 249] width 167 height 19
drag, startPoint x: 134, startPoint y: 279, endPoint x: 129, endPoint y: 286, distance: 8.2
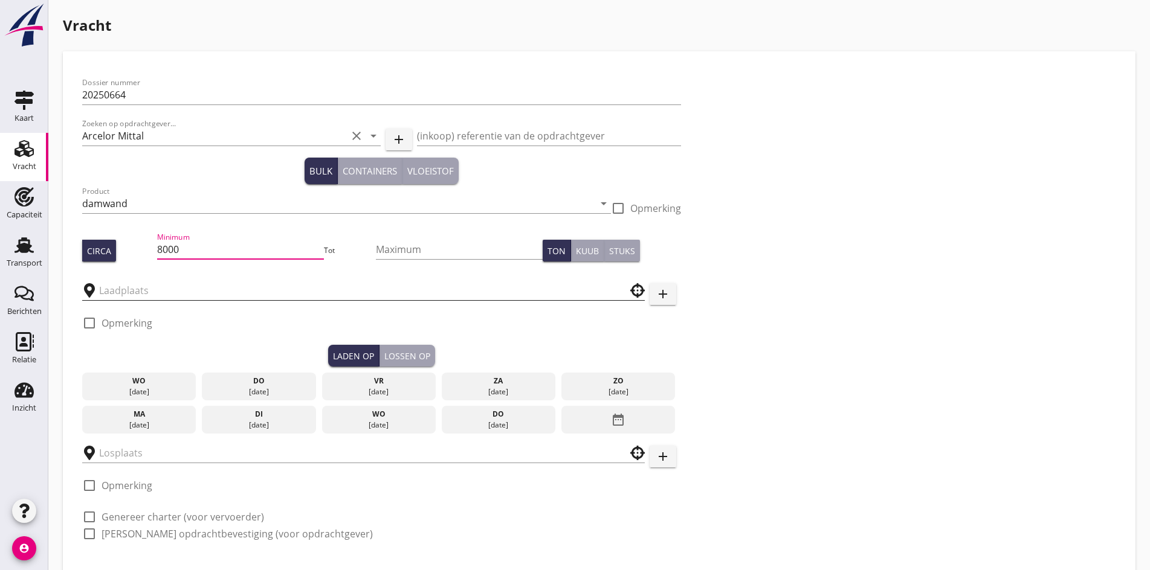
click at [131, 284] on div at bounding box center [363, 287] width 563 height 27
click at [158, 247] on input "8000" at bounding box center [240, 249] width 167 height 19
type input "800"
click at [116, 305] on div at bounding box center [363, 289] width 563 height 37
click at [121, 283] on input "text" at bounding box center [355, 290] width 512 height 19
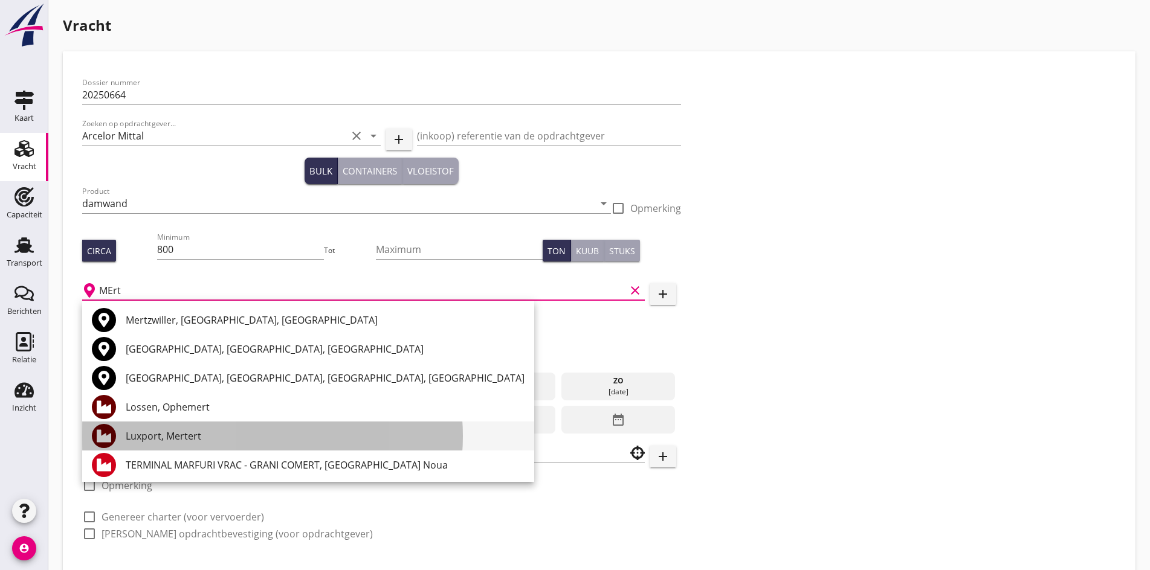
click at [153, 442] on div "Luxport, Mertert" at bounding box center [325, 436] width 399 height 15
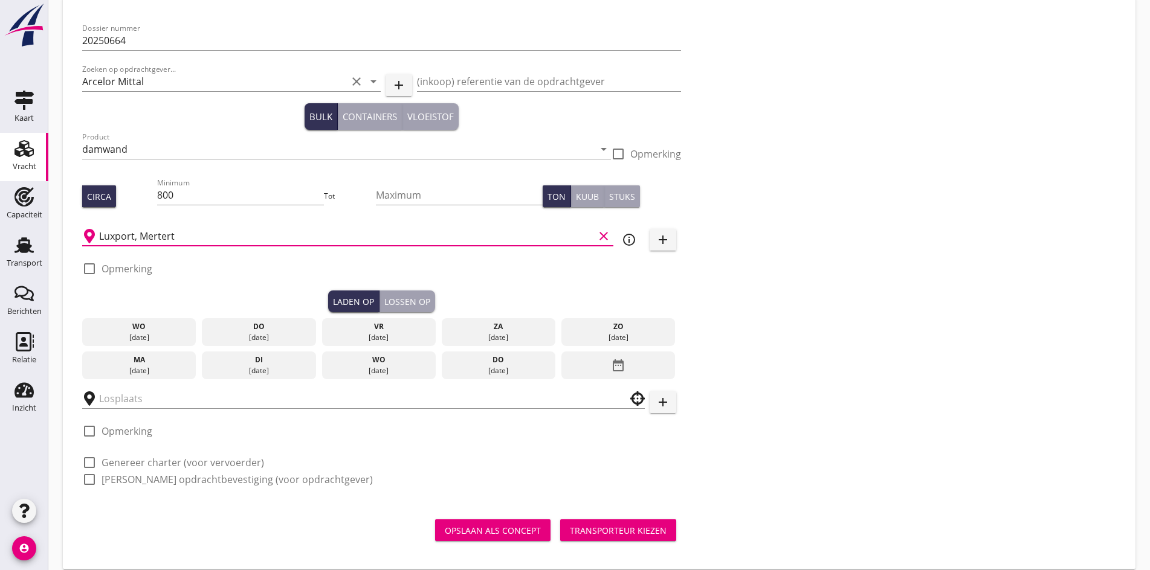
scroll to position [64, 0]
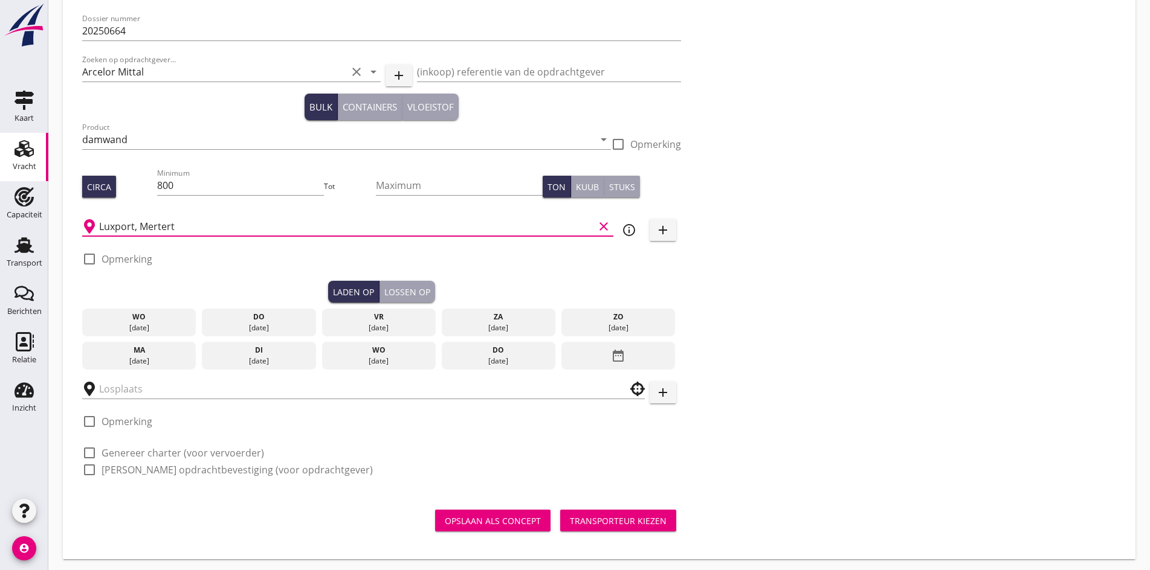
type input "Luxport, Mertert"
click at [445, 356] on div "[DATE]" at bounding box center [499, 361] width 108 height 11
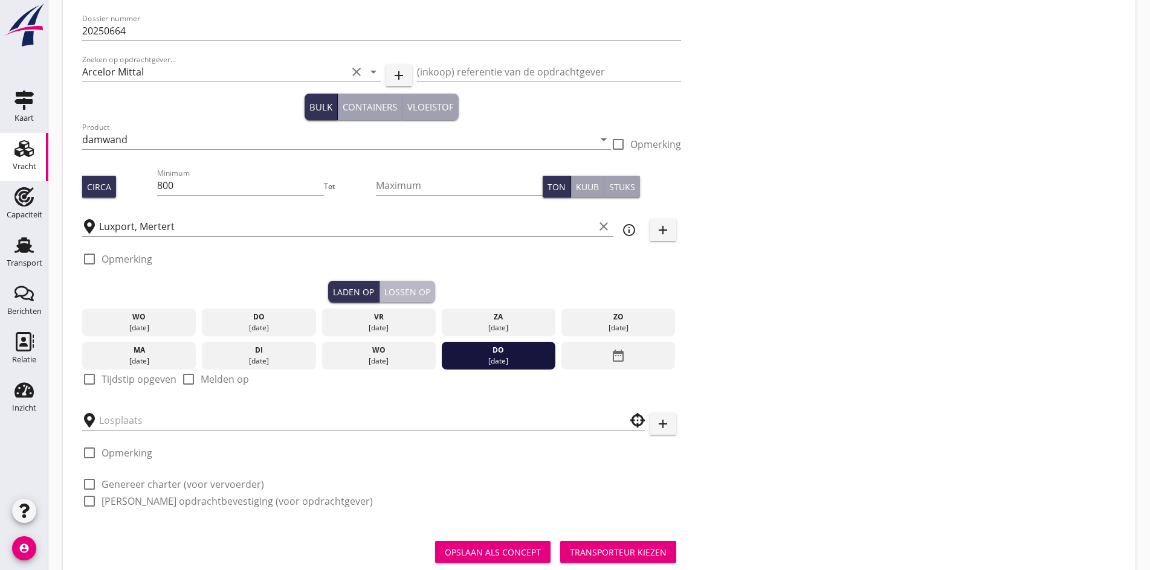
click at [384, 286] on div "Lossen op" at bounding box center [407, 292] width 46 height 13
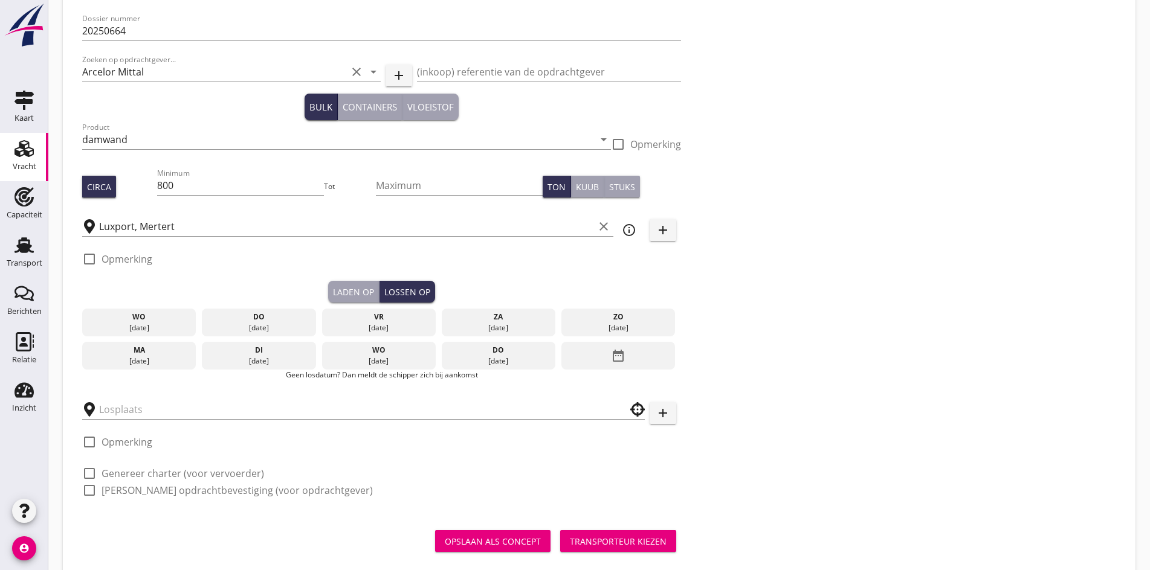
click at [333, 291] on div "Laden op" at bounding box center [353, 292] width 41 height 13
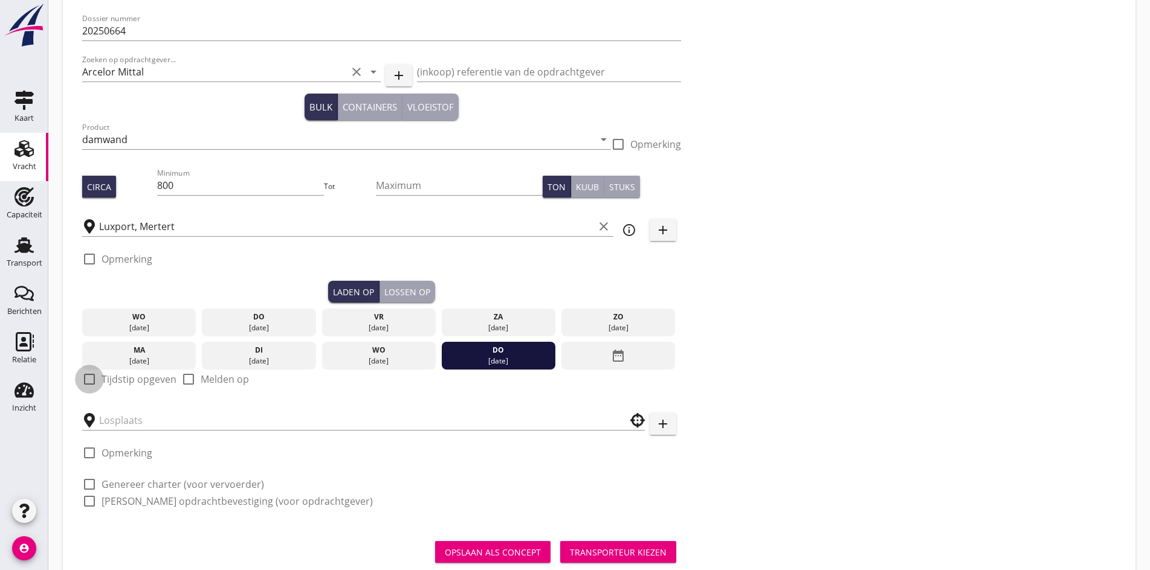
click at [98, 373] on div at bounding box center [89, 379] width 21 height 21
checkbox input "true"
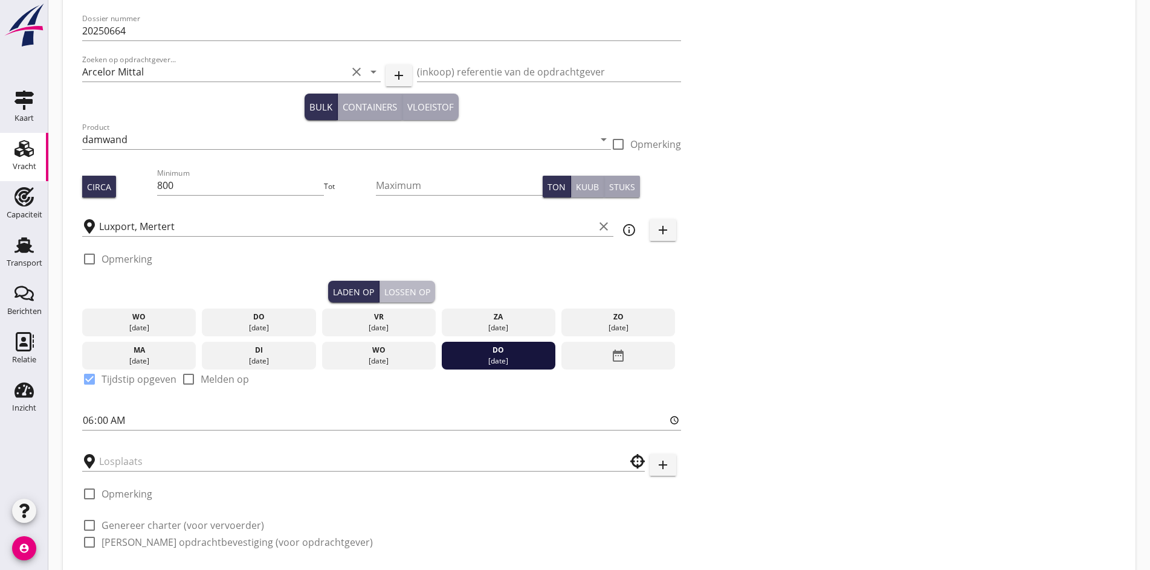
click at [384, 286] on div "Lossen op" at bounding box center [407, 292] width 46 height 13
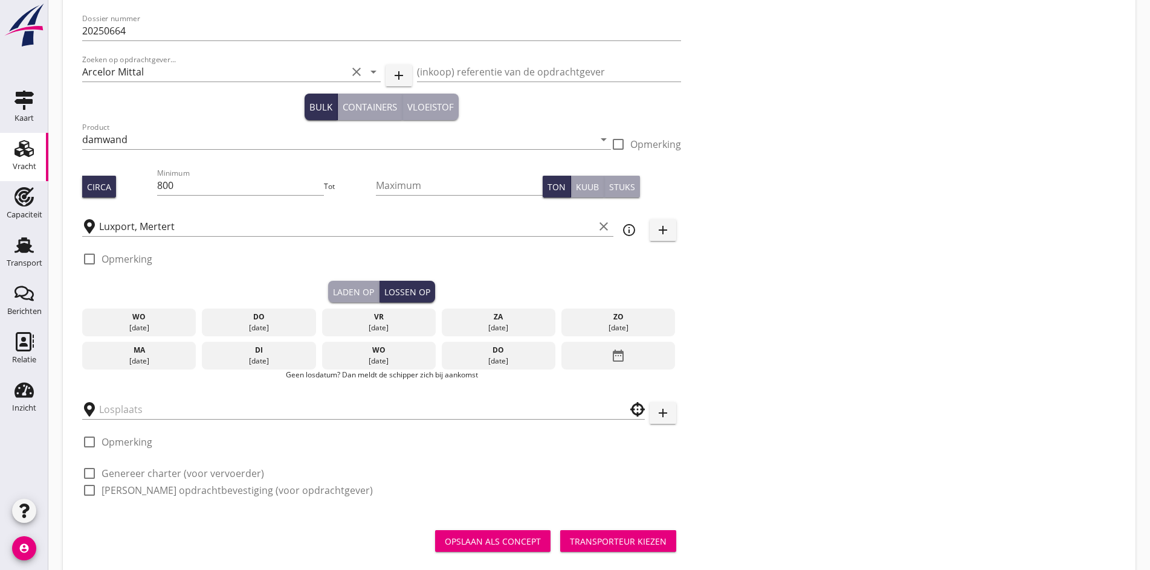
click at [561, 349] on div "date_range" at bounding box center [618, 356] width 114 height 28
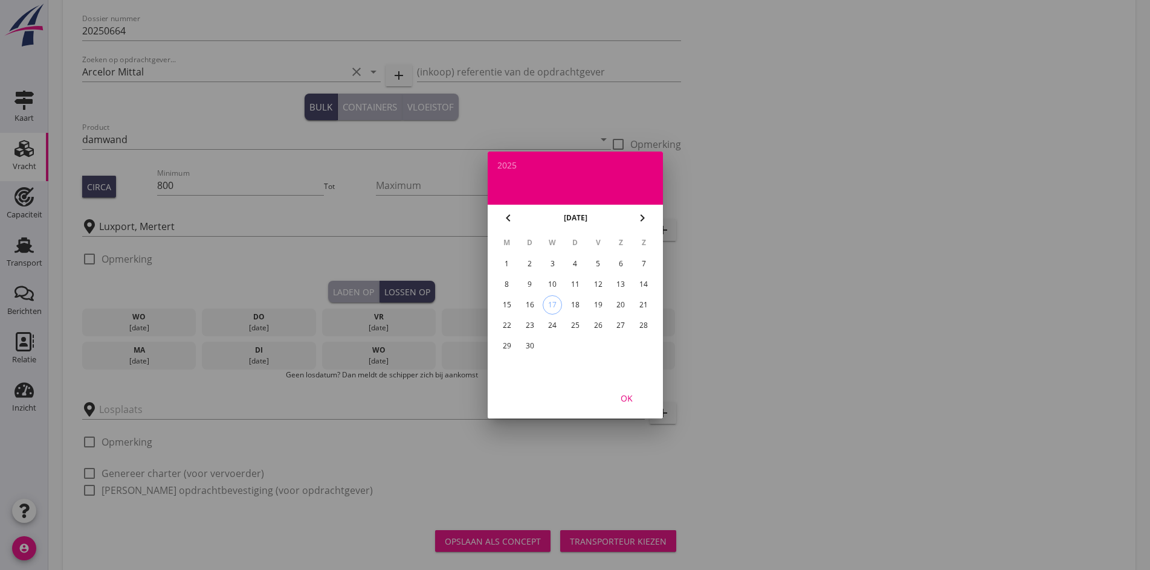
click at [534, 345] on div "30" at bounding box center [529, 346] width 19 height 19
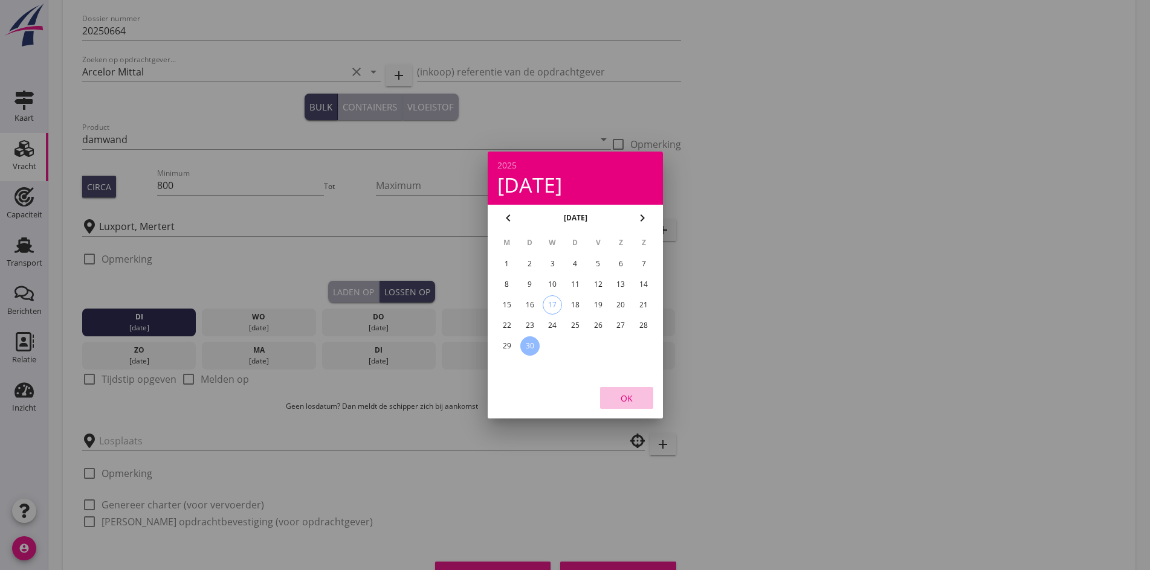
click at [633, 396] on div "OK" at bounding box center [627, 398] width 34 height 13
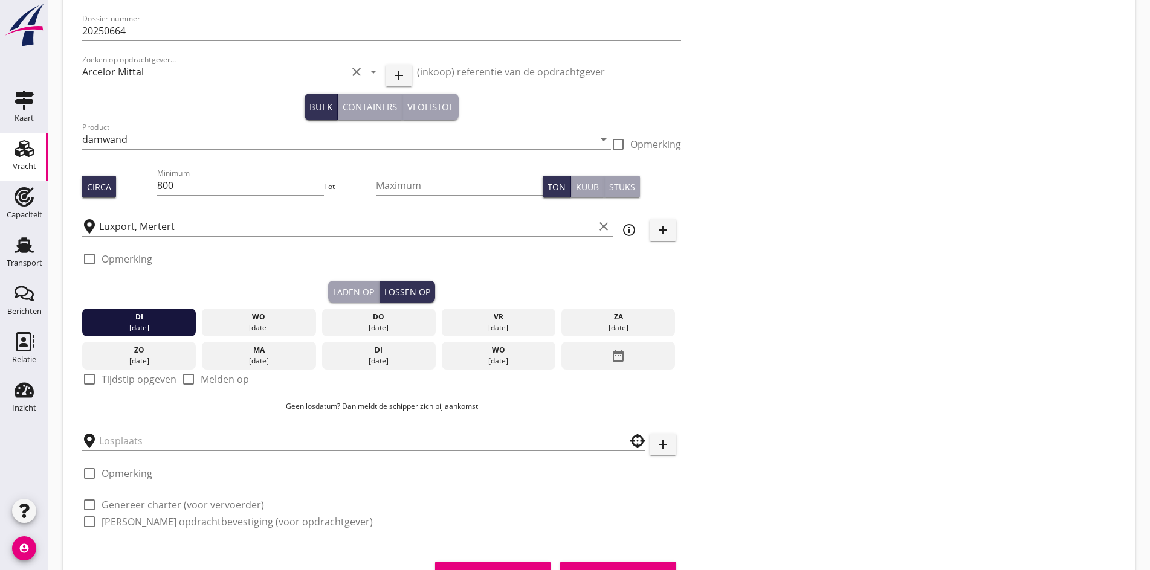
click at [91, 378] on div at bounding box center [89, 379] width 21 height 21
checkbox input "true"
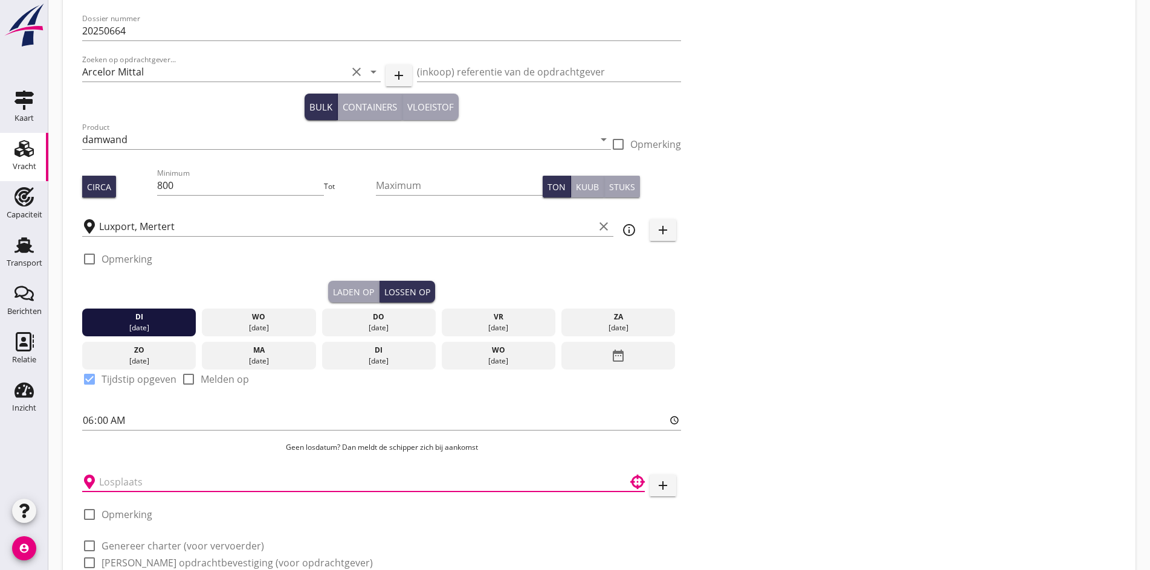
click at [141, 473] on input "text" at bounding box center [355, 482] width 512 height 19
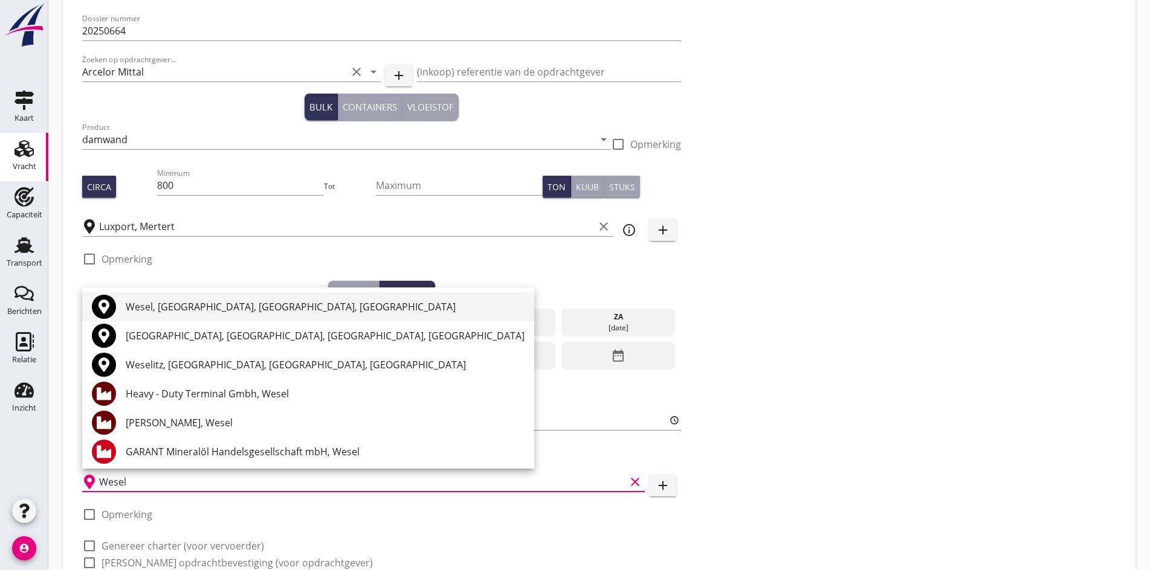
click at [211, 309] on div "Wesel, [GEOGRAPHIC_DATA], [GEOGRAPHIC_DATA], [GEOGRAPHIC_DATA]" at bounding box center [325, 307] width 399 height 15
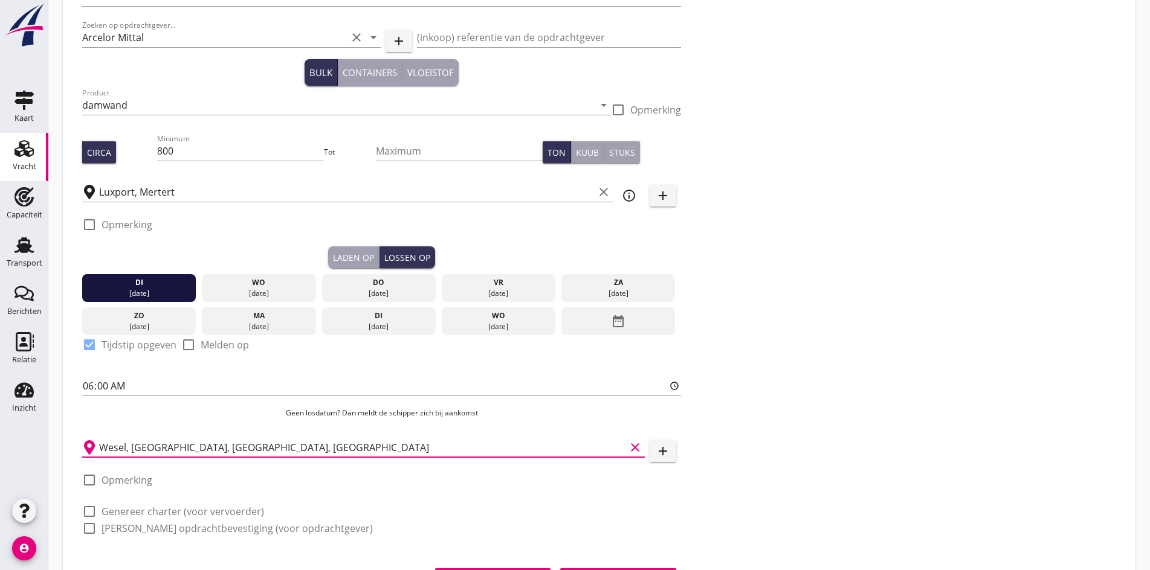
scroll to position [157, 0]
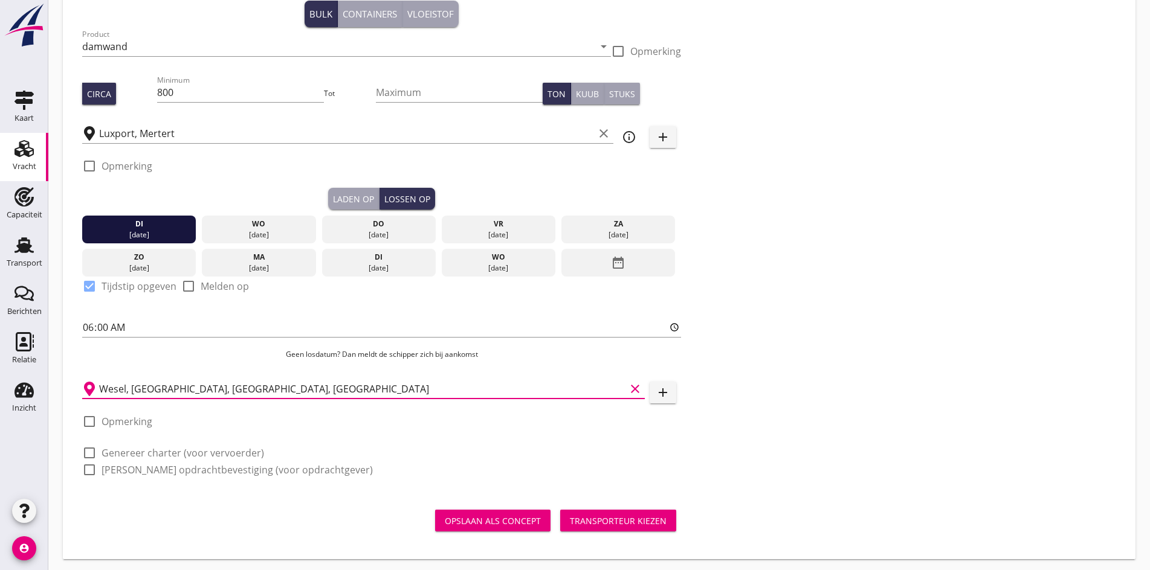
type input "Wesel, [GEOGRAPHIC_DATA], [GEOGRAPHIC_DATA], [GEOGRAPHIC_DATA]"
click at [86, 448] on div at bounding box center [89, 453] width 21 height 21
checkbox input "true"
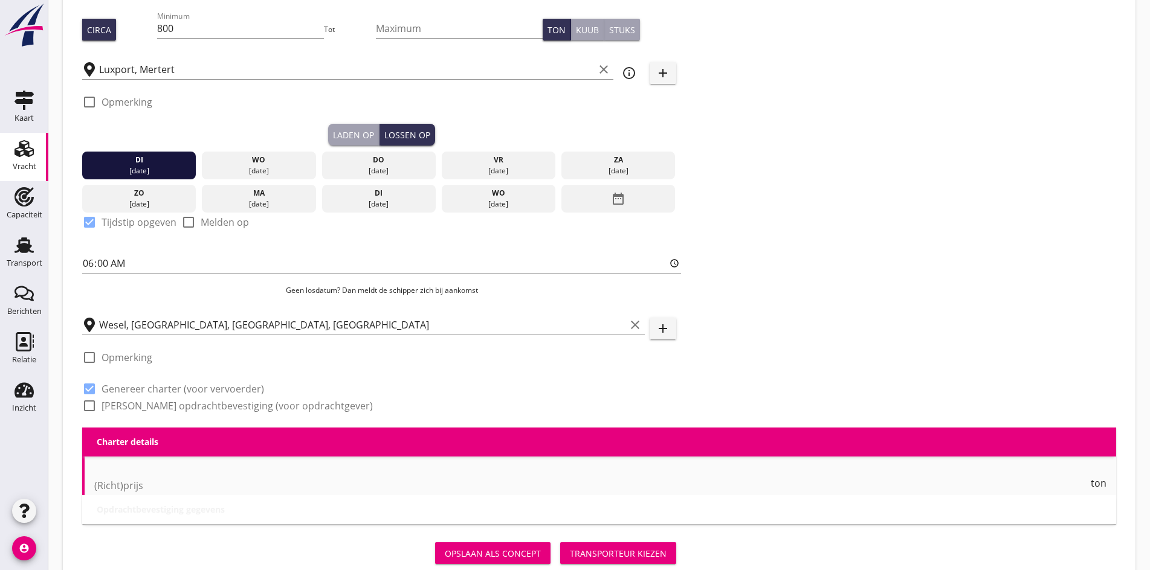
scroll to position [244, 0]
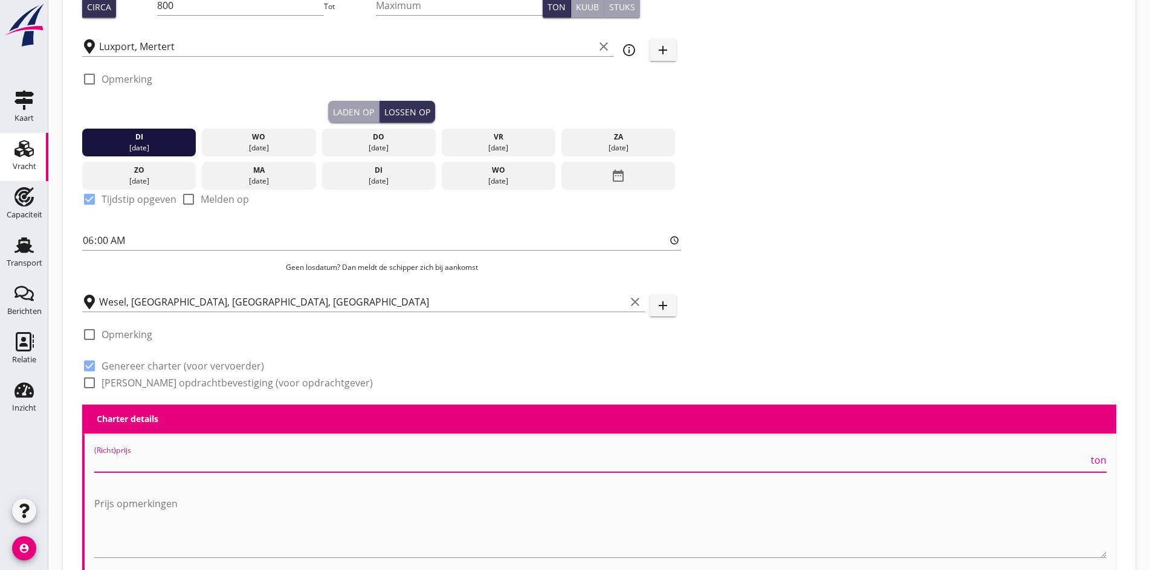
click at [145, 468] on input "(Richt)prijs" at bounding box center [591, 462] width 994 height 19
type input "19500"
click at [813, 487] on div "Prijs opmerkingen" at bounding box center [600, 528] width 1012 height 83
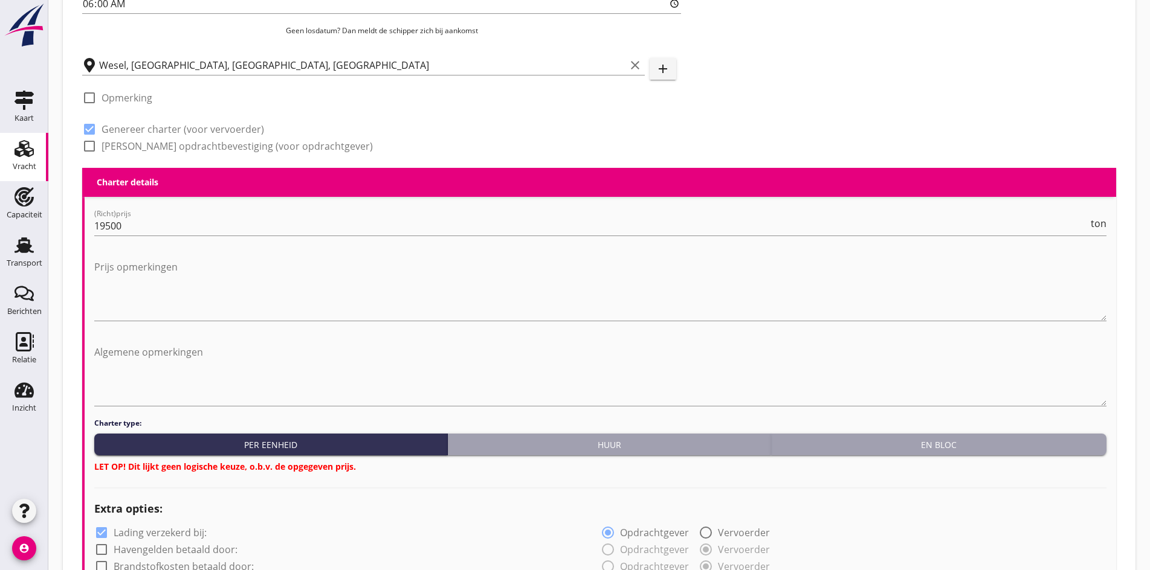
scroll to position [486, 0]
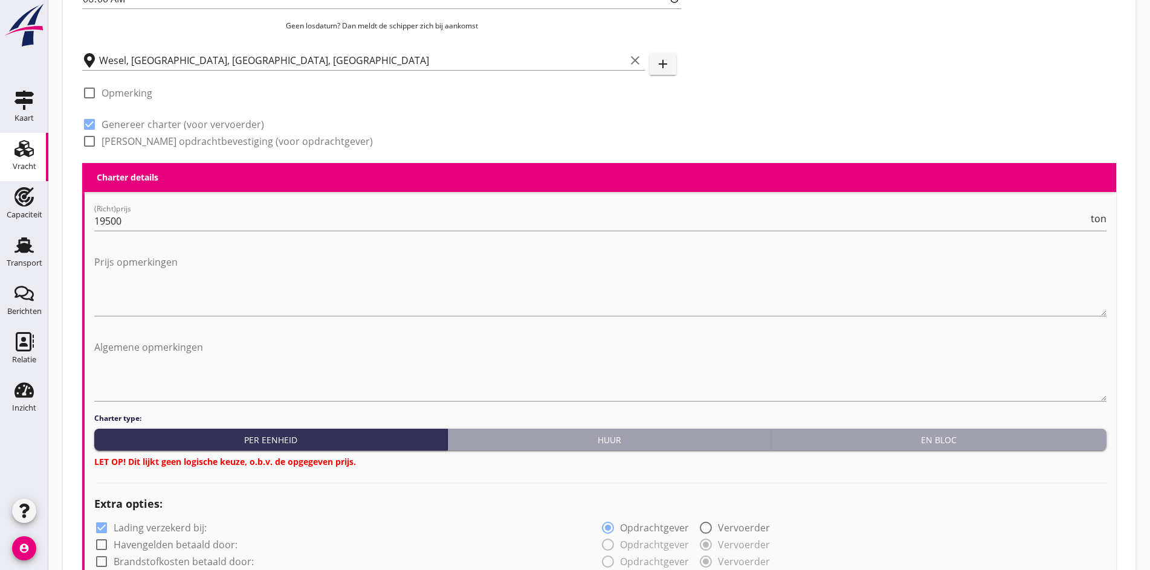
click at [893, 445] on button "En bloc" at bounding box center [938, 440] width 335 height 22
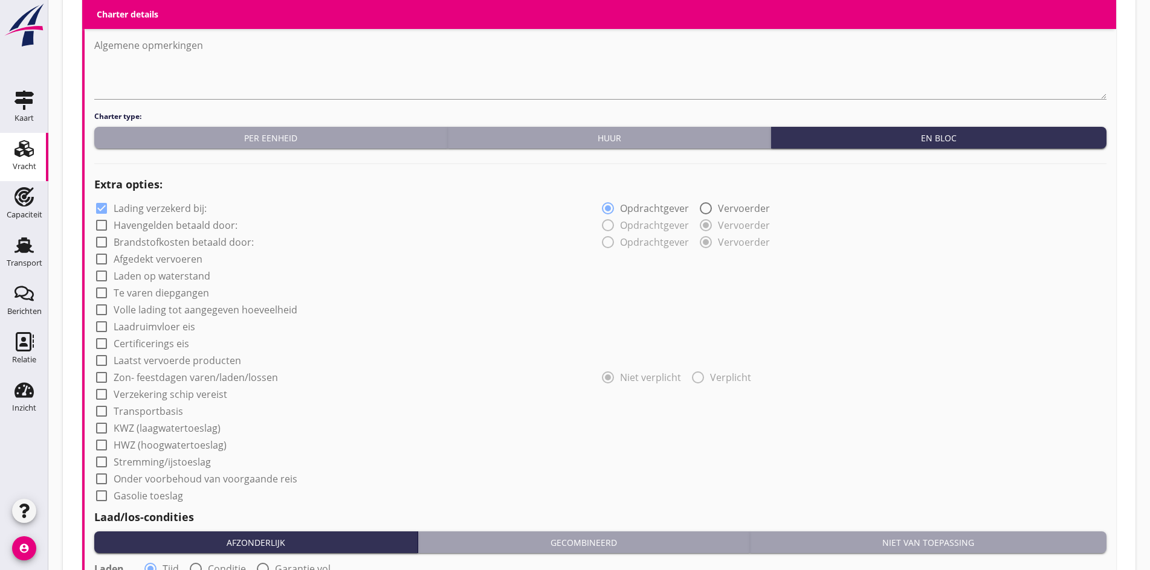
scroll to position [1090, 0]
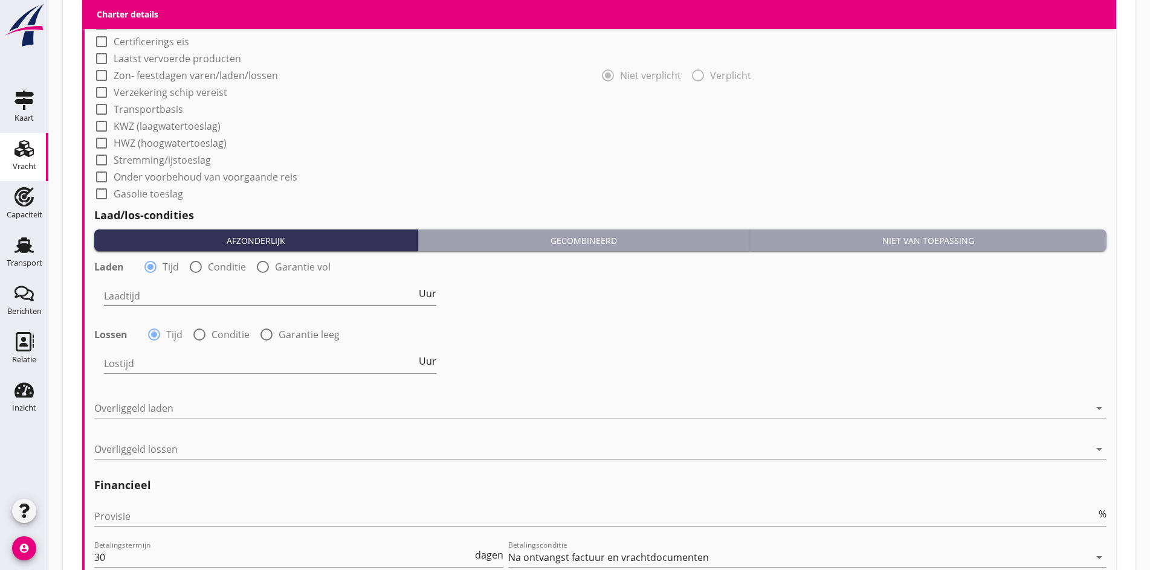
click at [132, 292] on input "Laadtijd" at bounding box center [260, 295] width 312 height 19
type input "36"
click at [128, 350] on div "Lostijd Uur" at bounding box center [270, 366] width 332 height 39
click at [128, 361] on input "Lostijd" at bounding box center [260, 363] width 312 height 19
type input "36"
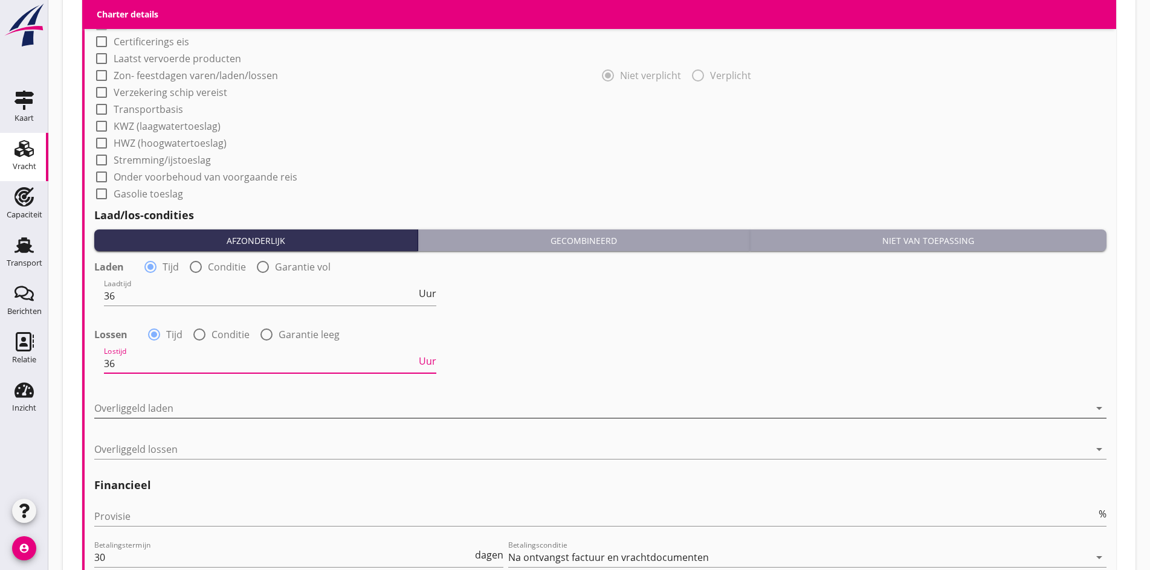
click at [117, 406] on div at bounding box center [591, 408] width 995 height 19
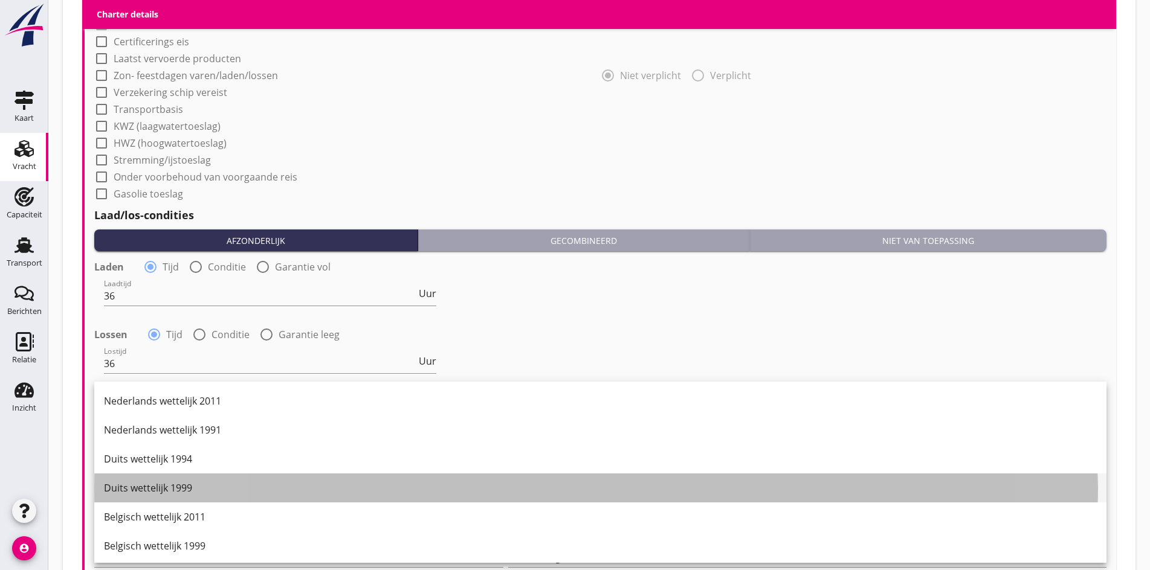
click at [136, 480] on div "Duits wettelijk 1999" at bounding box center [600, 488] width 993 height 29
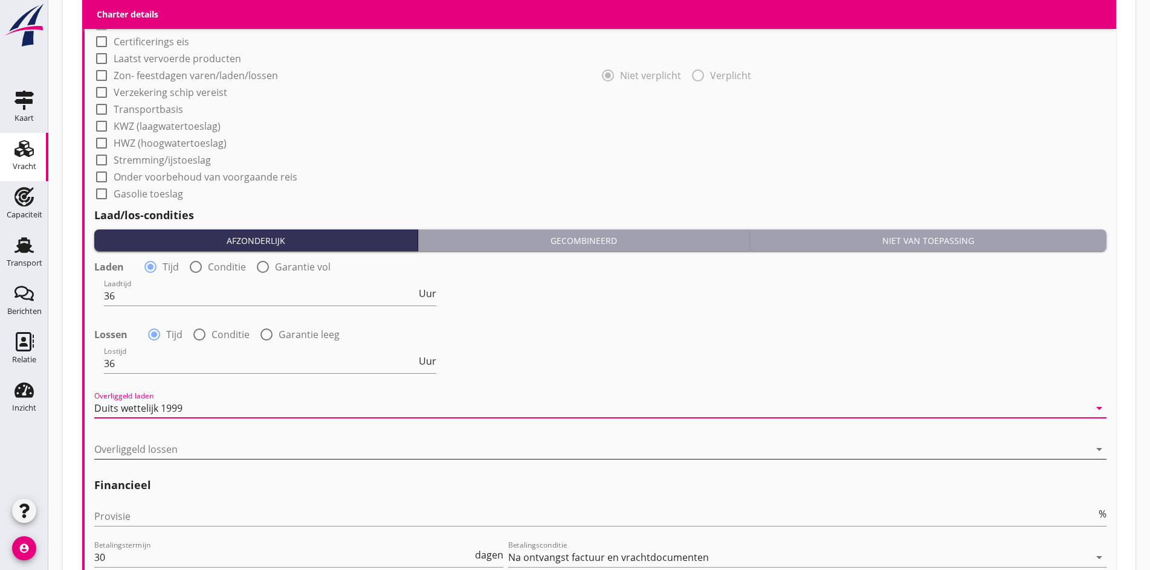
click at [128, 440] on div at bounding box center [591, 449] width 995 height 19
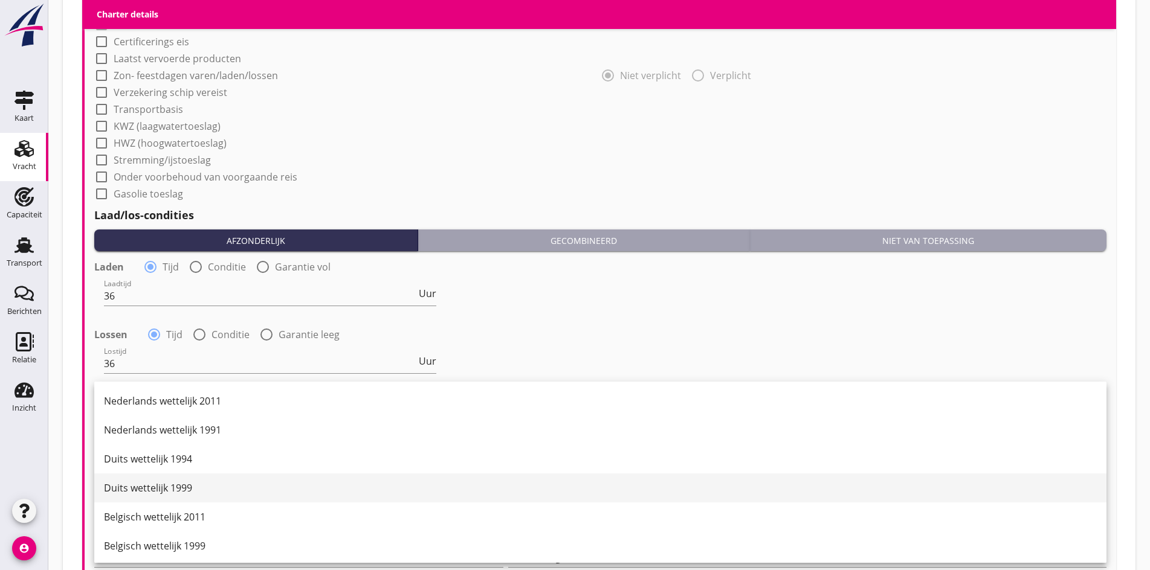
click at [149, 499] on div "Duits wettelijk 1999" at bounding box center [600, 488] width 993 height 29
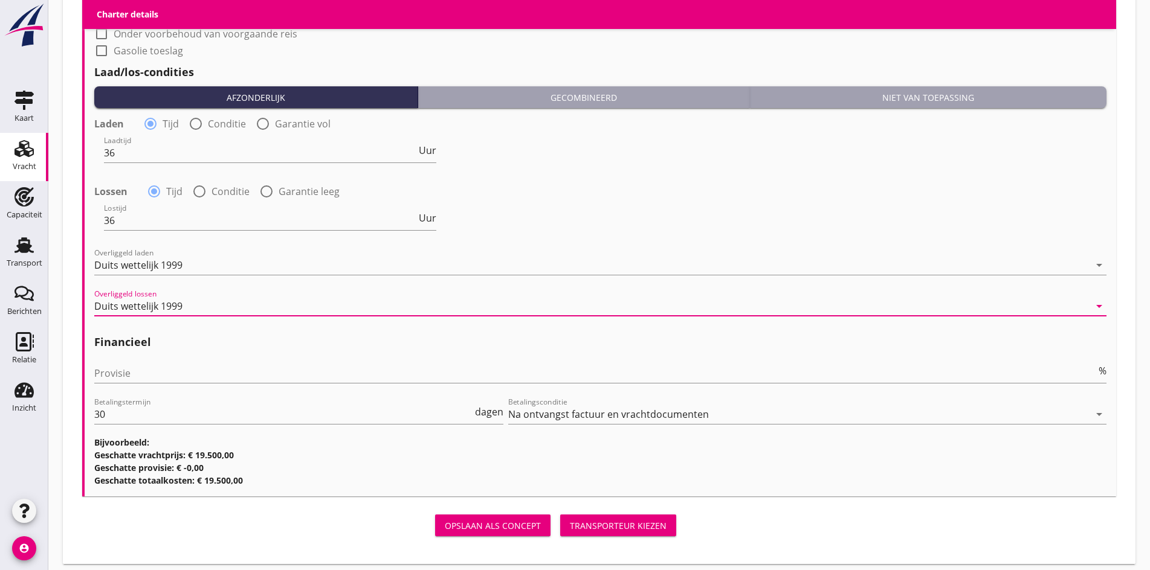
scroll to position [1239, 0]
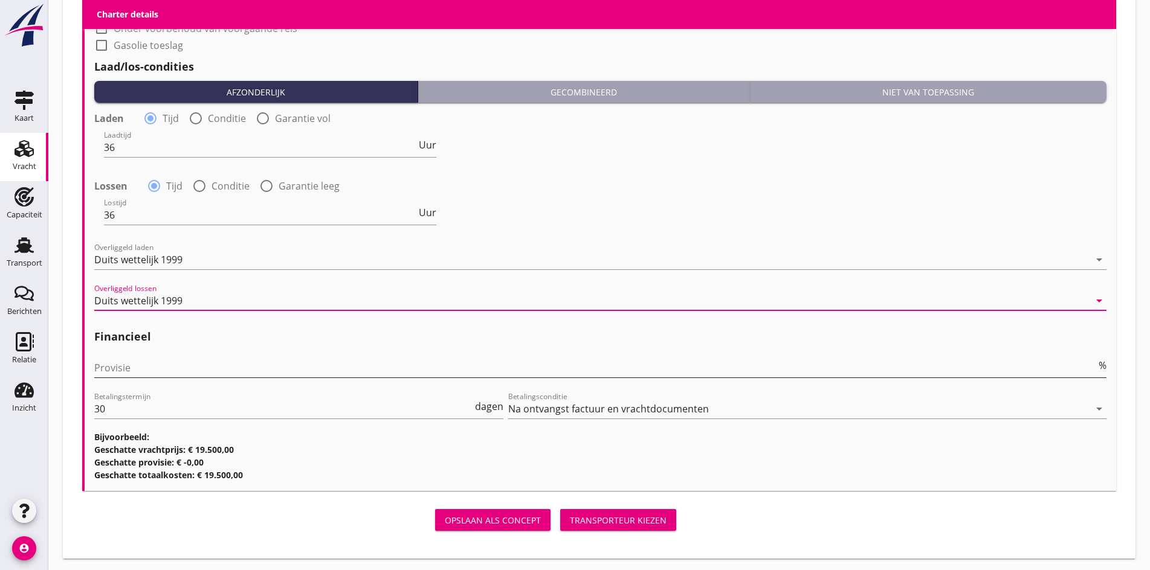
click at [118, 363] on input "Provisie" at bounding box center [595, 367] width 1002 height 19
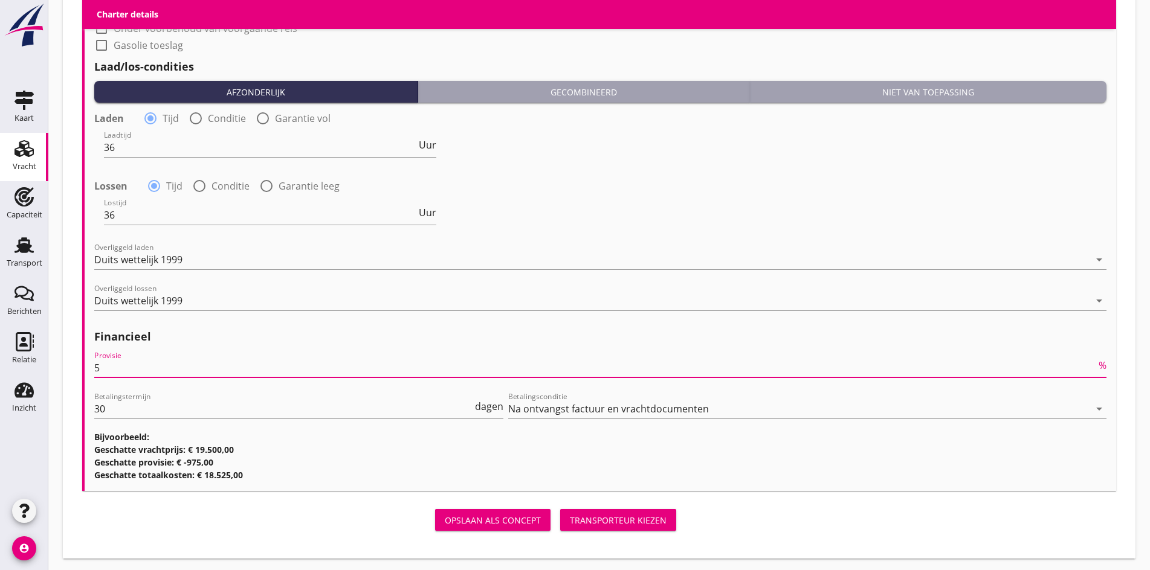
type input "5"
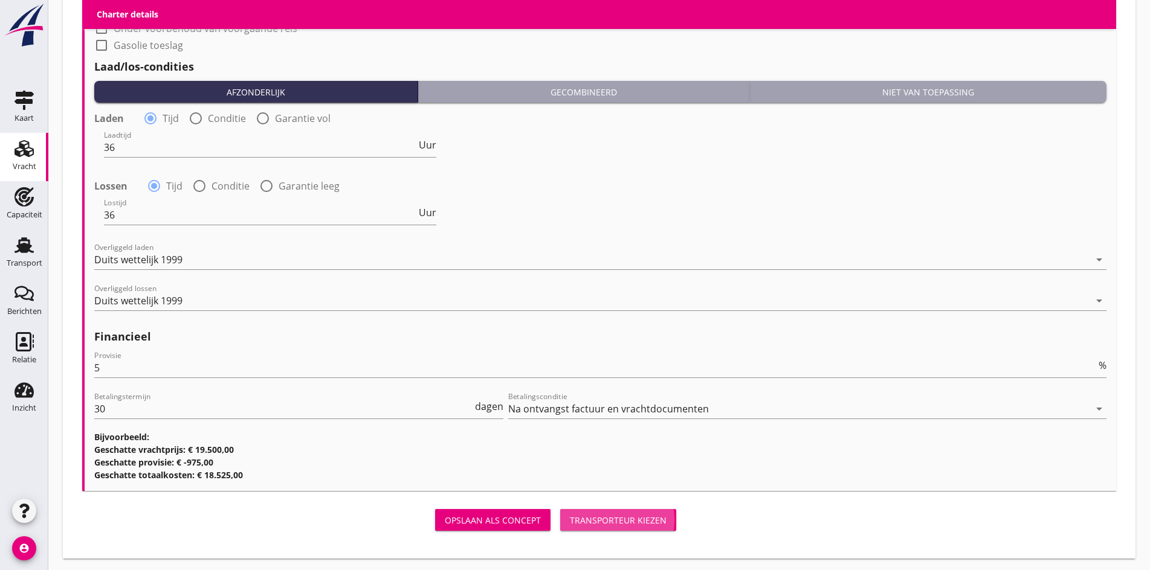
click at [570, 514] on div "Transporteur kiezen" at bounding box center [618, 520] width 97 height 13
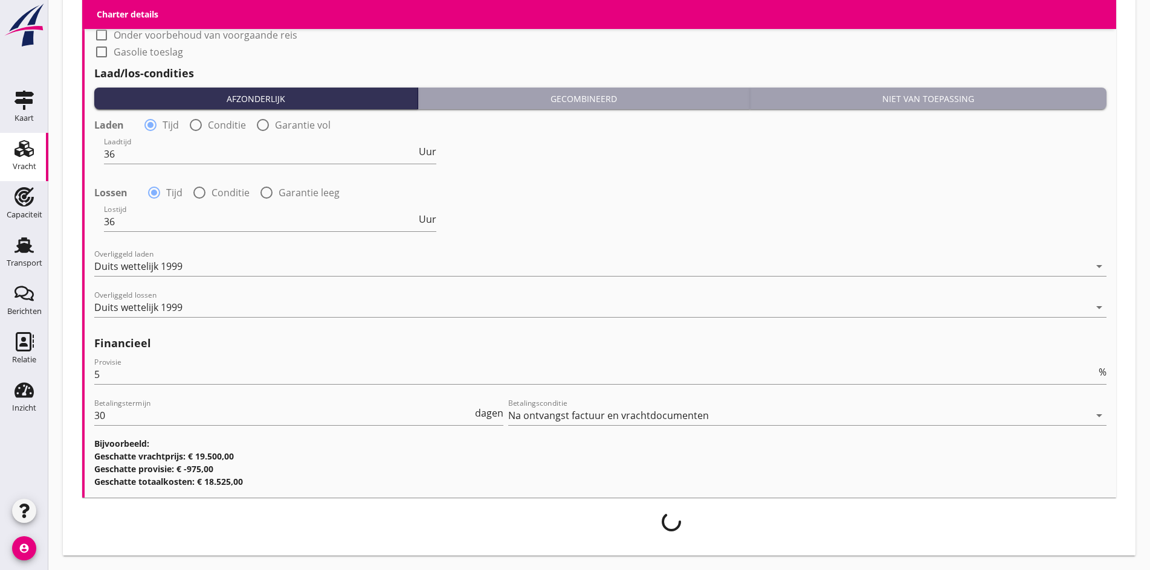
scroll to position [1229, 0]
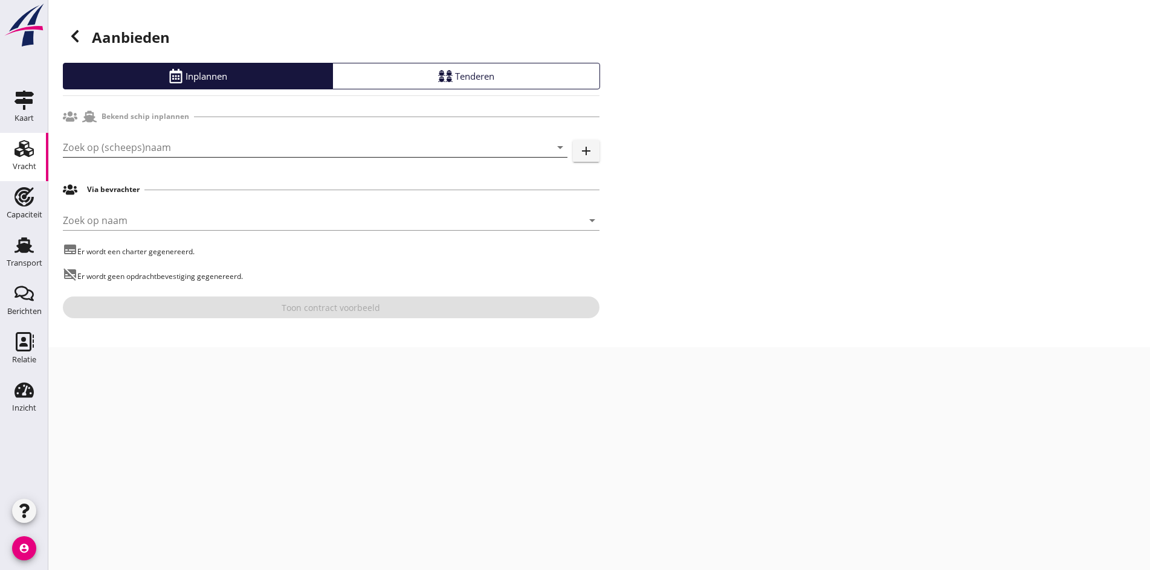
click at [171, 154] on input "Zoek op (scheeps)naam" at bounding box center [298, 147] width 471 height 19
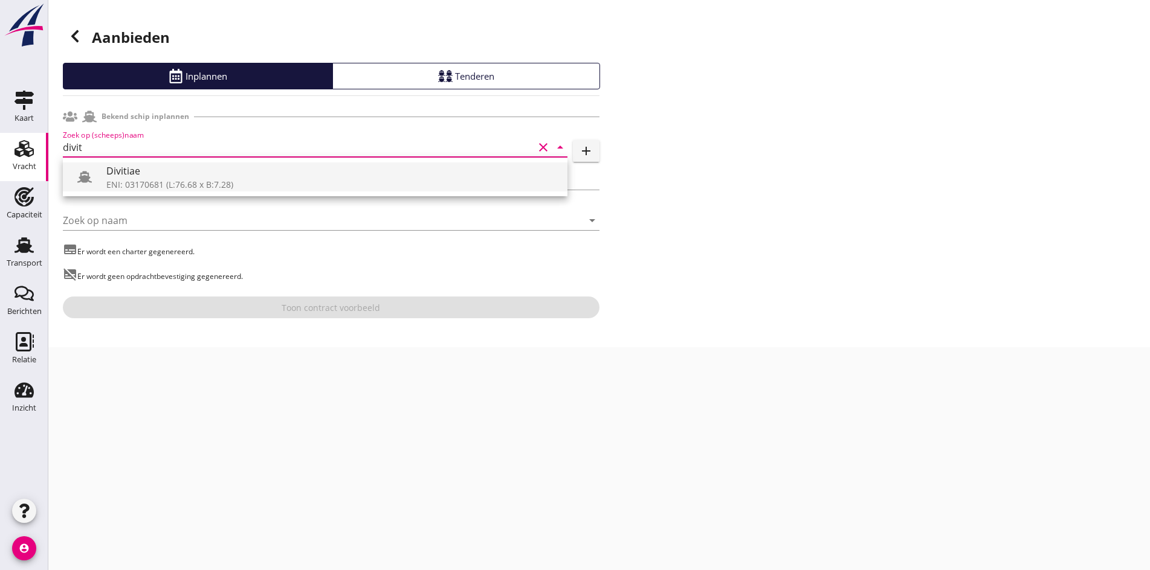
click at [163, 173] on div "Divitiae" at bounding box center [331, 171] width 451 height 15
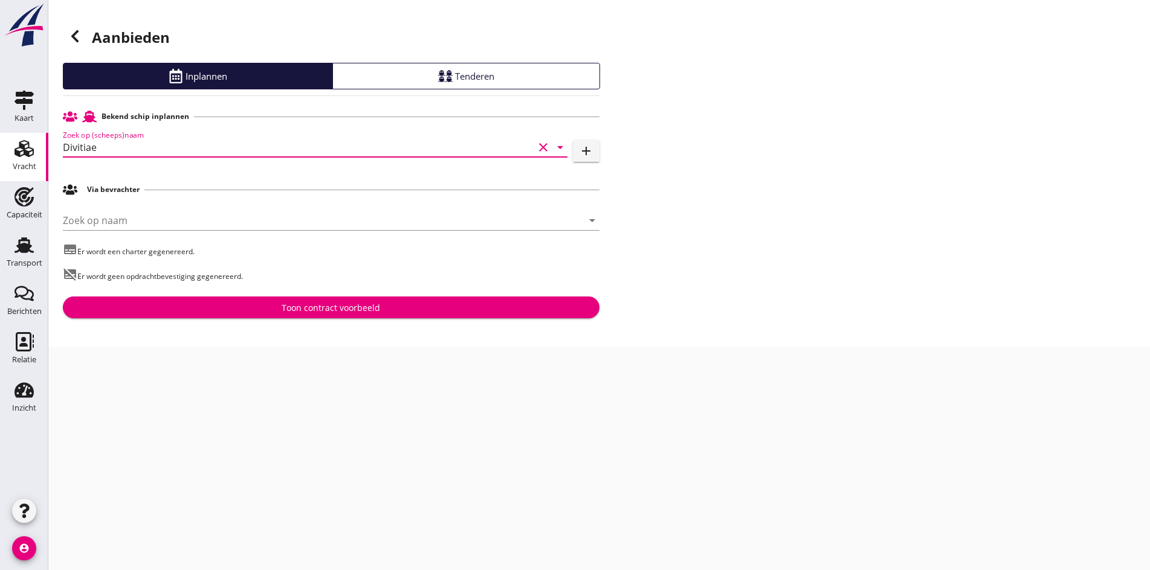
type input "Divitiae"
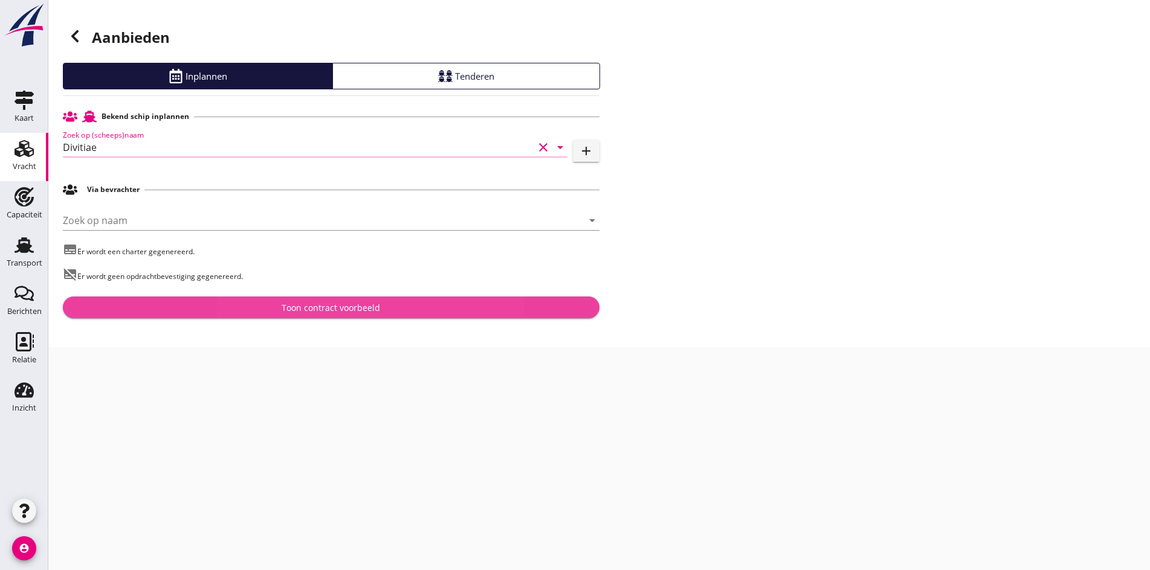
click at [359, 317] on button "Toon contract voorbeeld" at bounding box center [331, 308] width 537 height 22
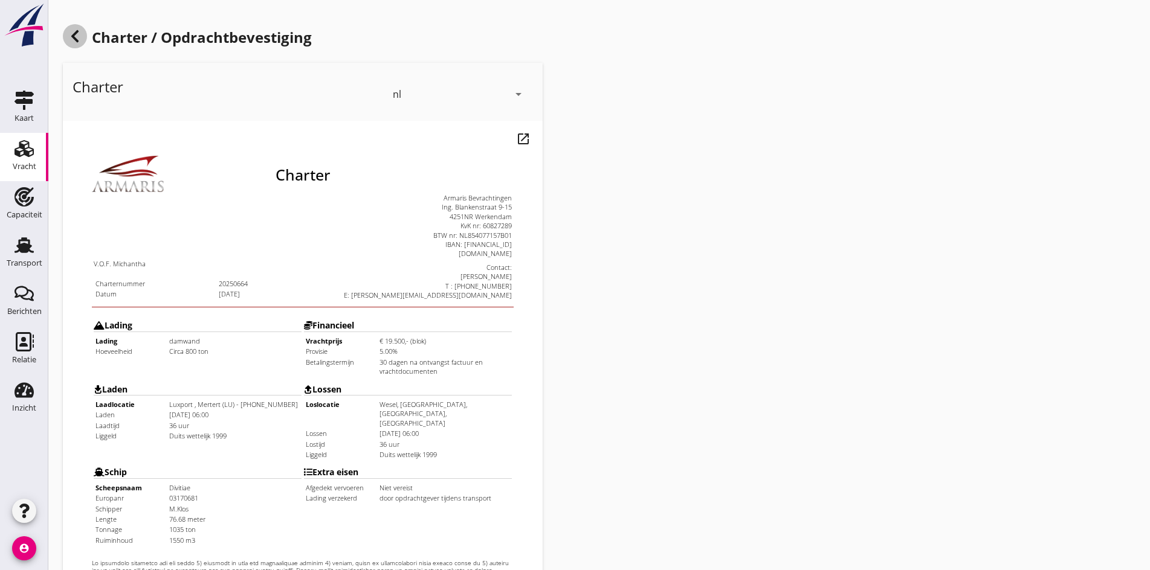
click at [73, 34] on icon at bounding box center [75, 36] width 15 height 15
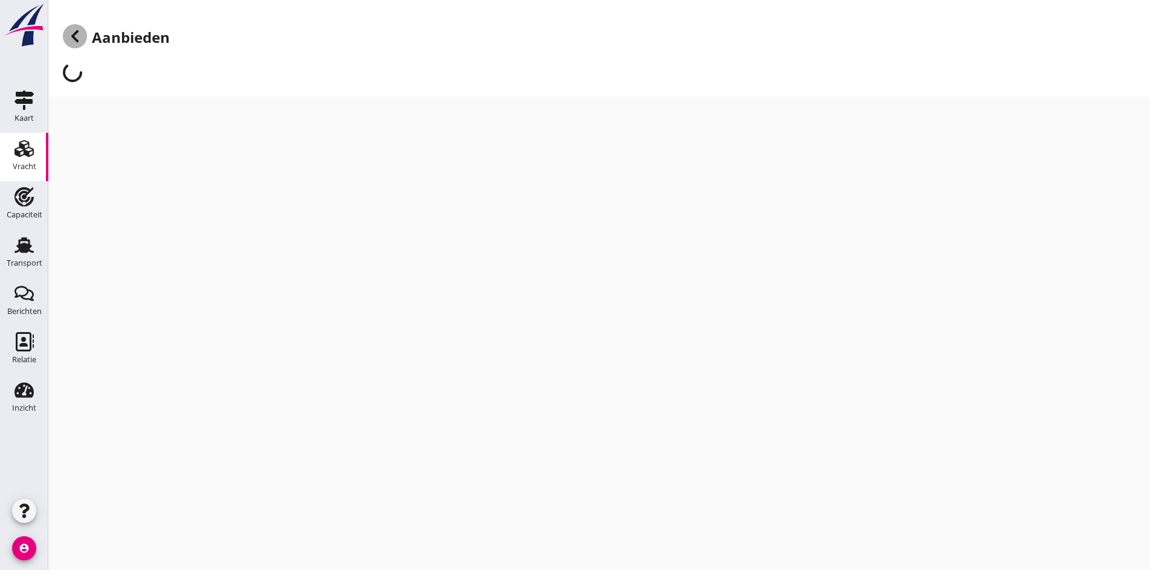
click at [73, 34] on icon at bounding box center [75, 36] width 15 height 15
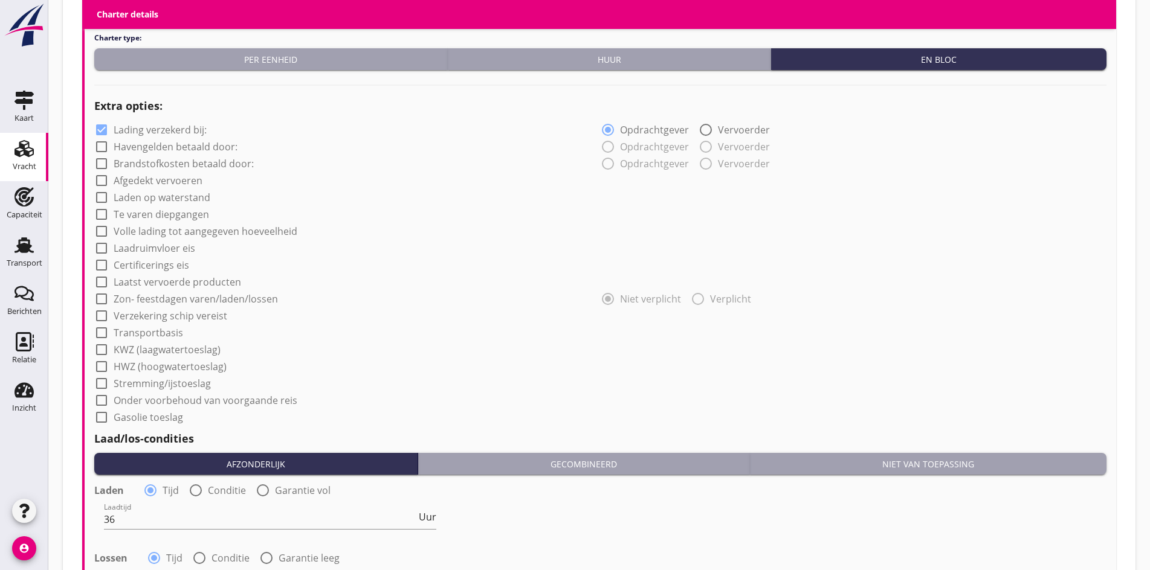
scroll to position [1209, 0]
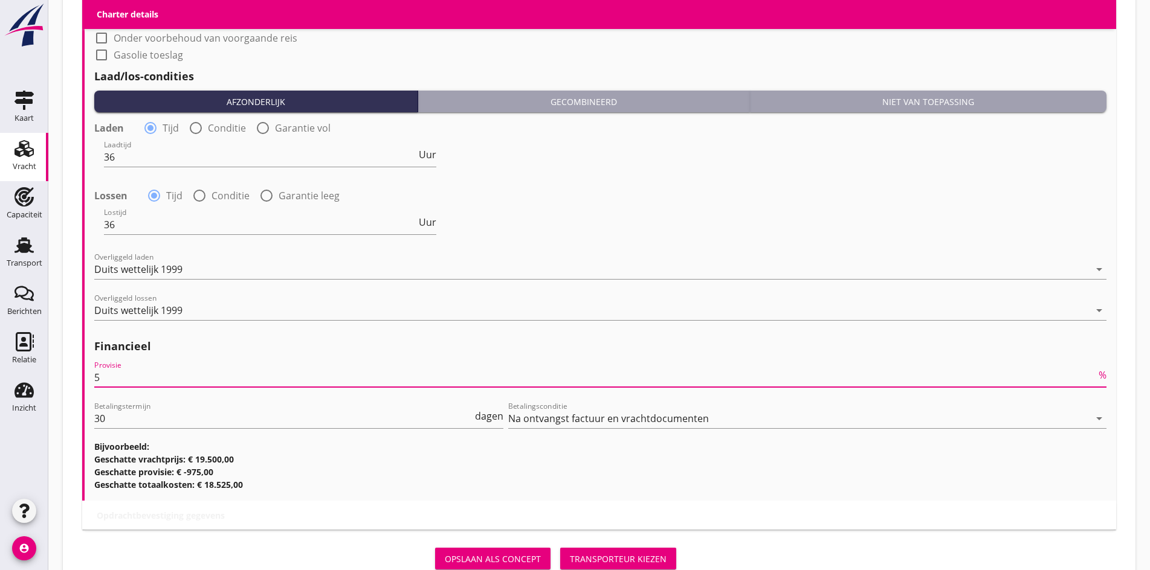
drag, startPoint x: 109, startPoint y: 373, endPoint x: 65, endPoint y: 370, distance: 44.3
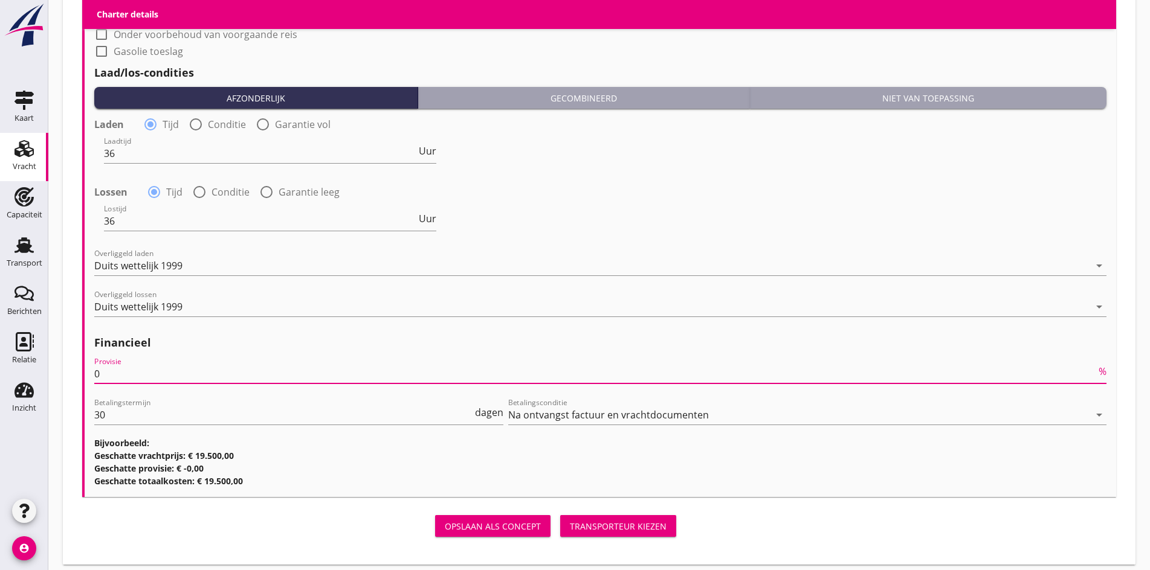
scroll to position [1218, 0]
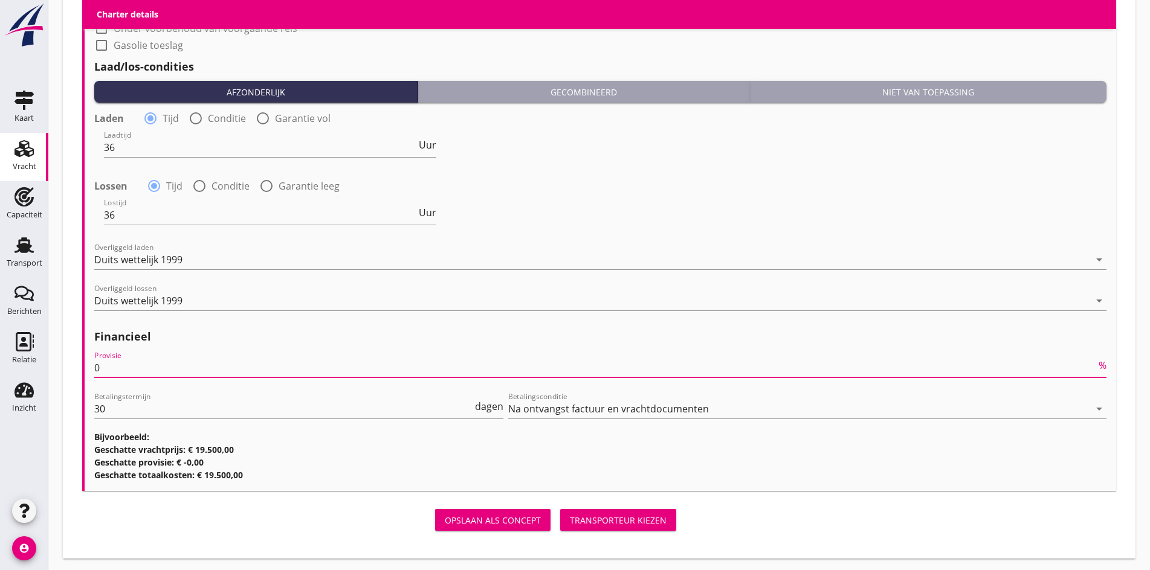
type input "0"
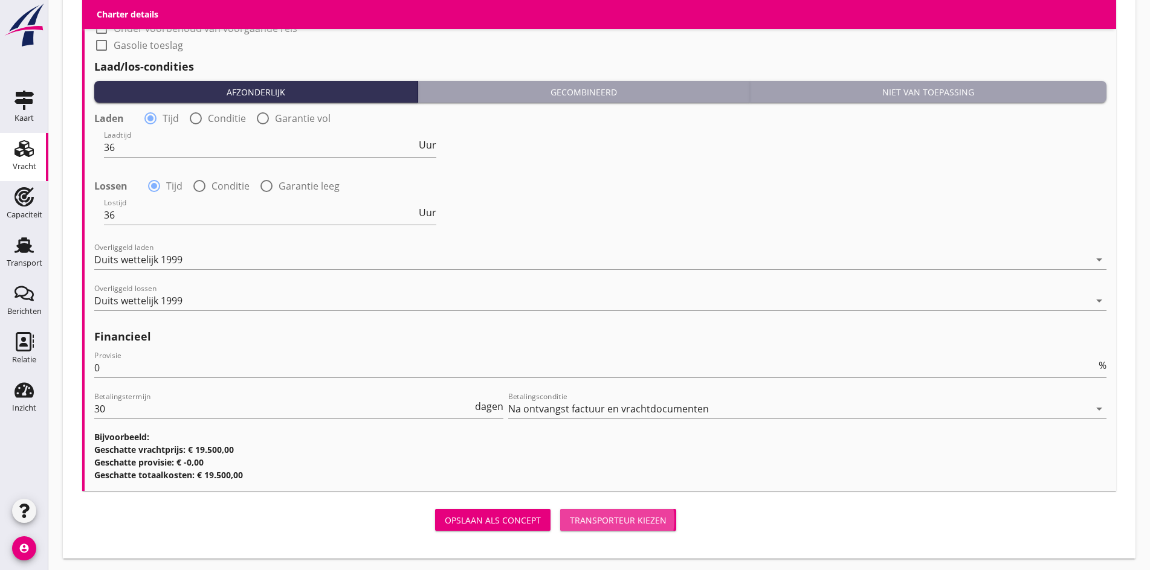
click at [570, 521] on div "Transporteur kiezen" at bounding box center [618, 520] width 97 height 13
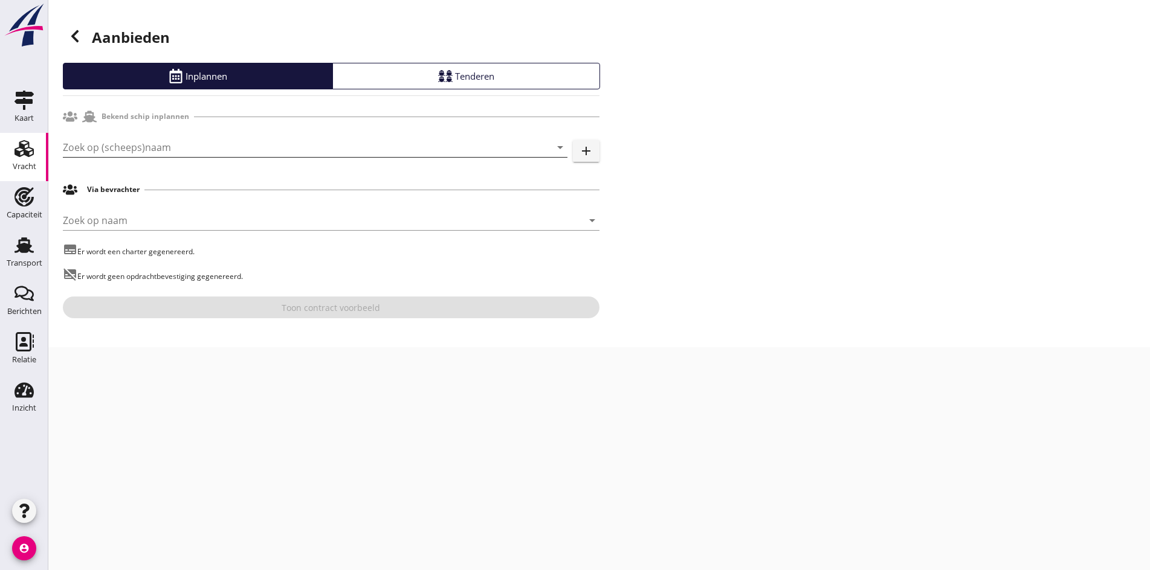
click at [186, 153] on input "Zoek op (scheeps)naam" at bounding box center [298, 147] width 471 height 19
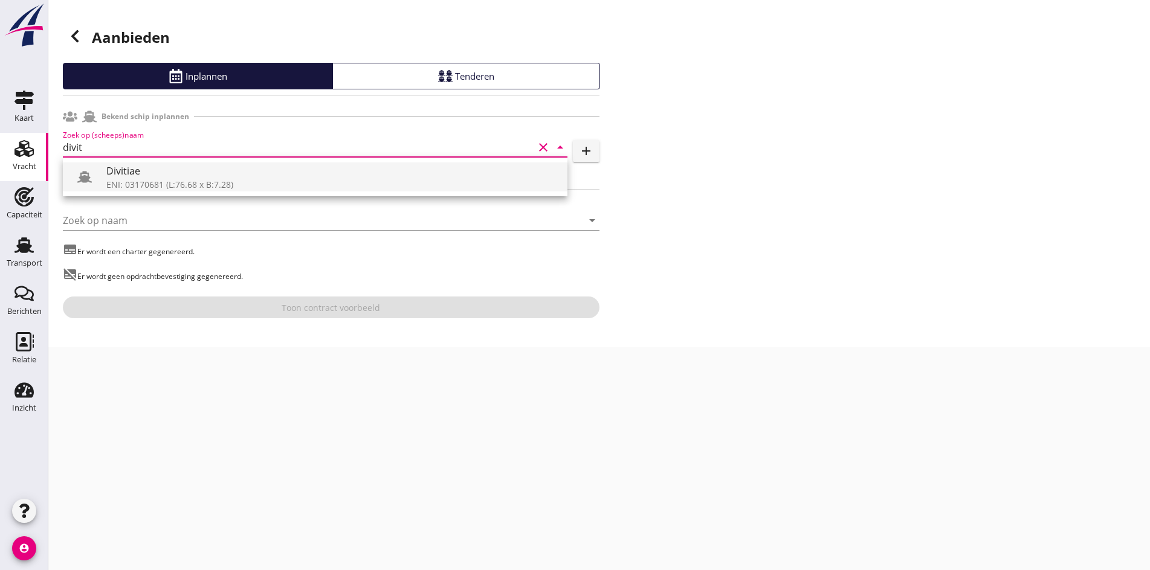
click at [175, 190] on div "ENI: 03170681 (L:76.68 x B:7.28)" at bounding box center [331, 184] width 451 height 13
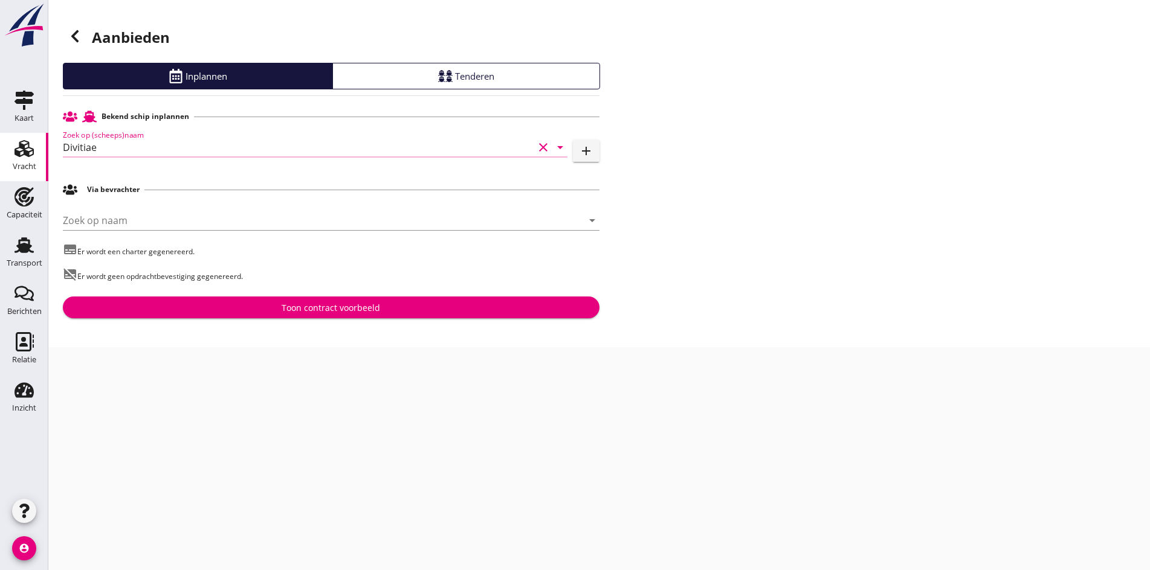
type input "Divitiae"
click at [338, 296] on div "Bekend schip inplannen Zoek op (scheeps)naam Divitiae clear arrow_drop_down add…" at bounding box center [331, 211] width 537 height 213
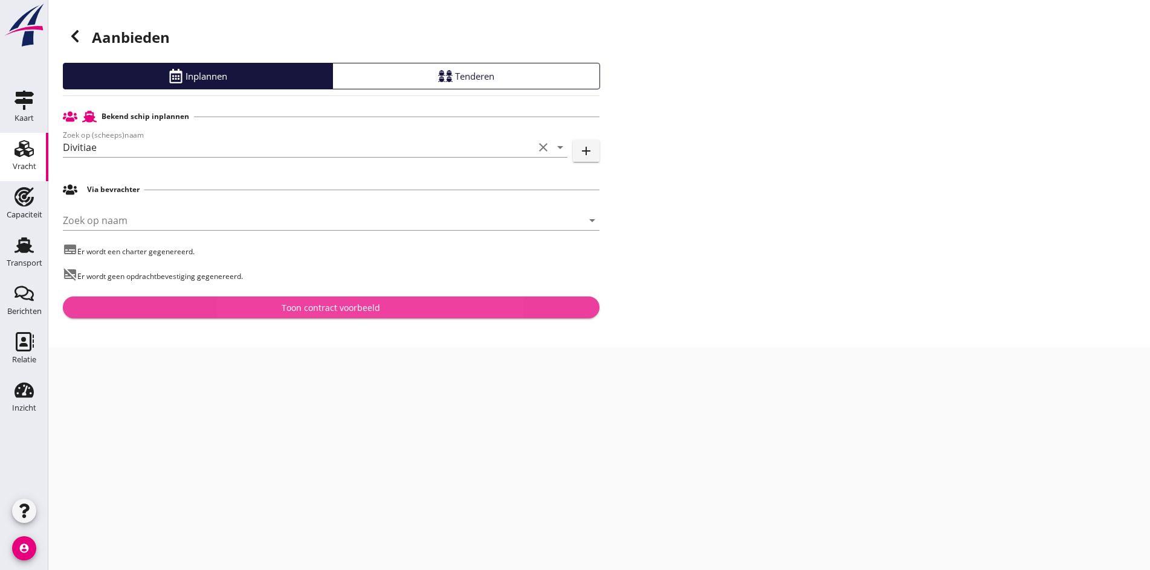
click at [334, 311] on div "Toon contract voorbeeld" at bounding box center [331, 308] width 98 height 13
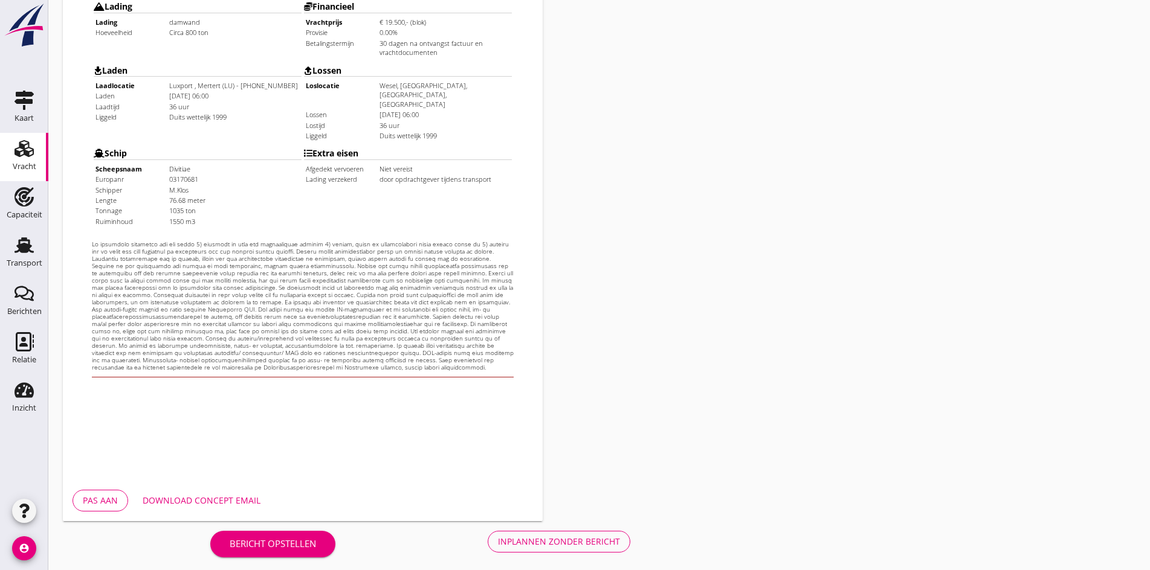
scroll to position [324, 0]
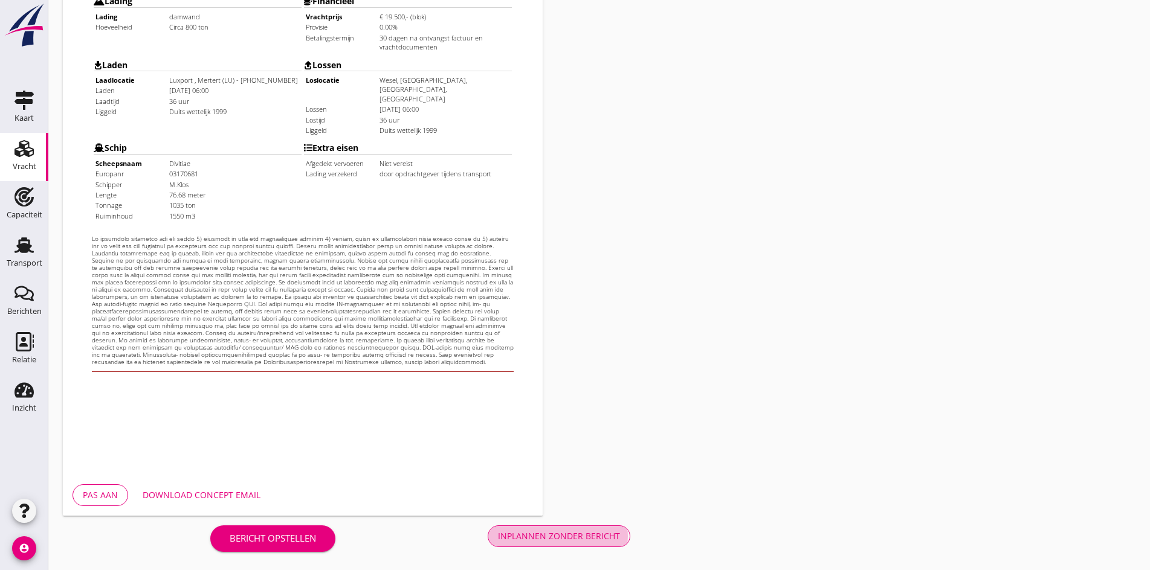
click at [498, 538] on div "Inplannen zonder bericht" at bounding box center [559, 536] width 122 height 13
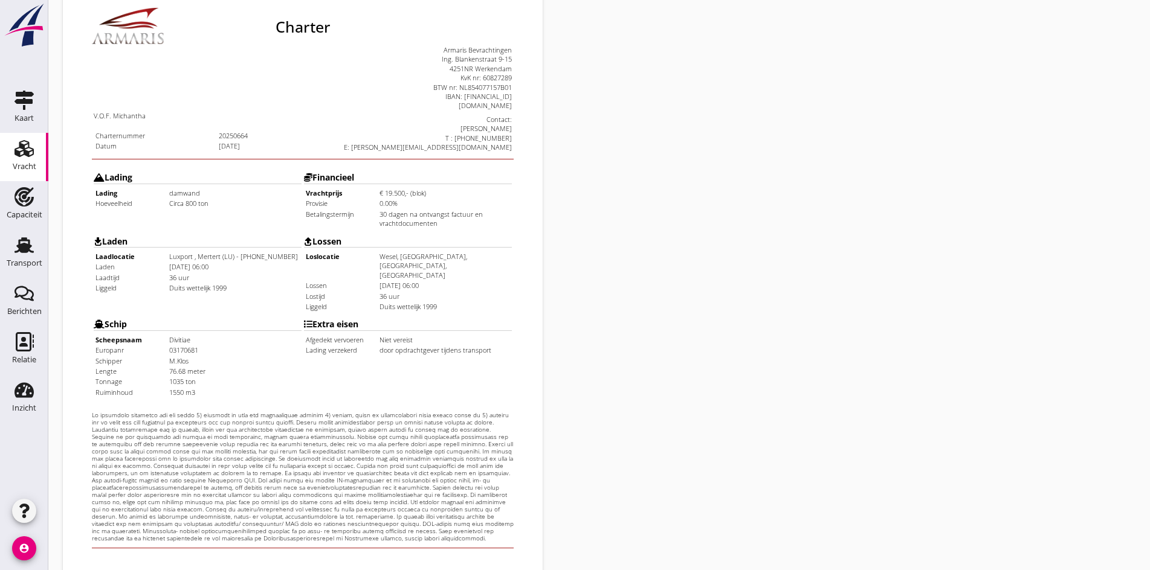
scroll to position [143, 0]
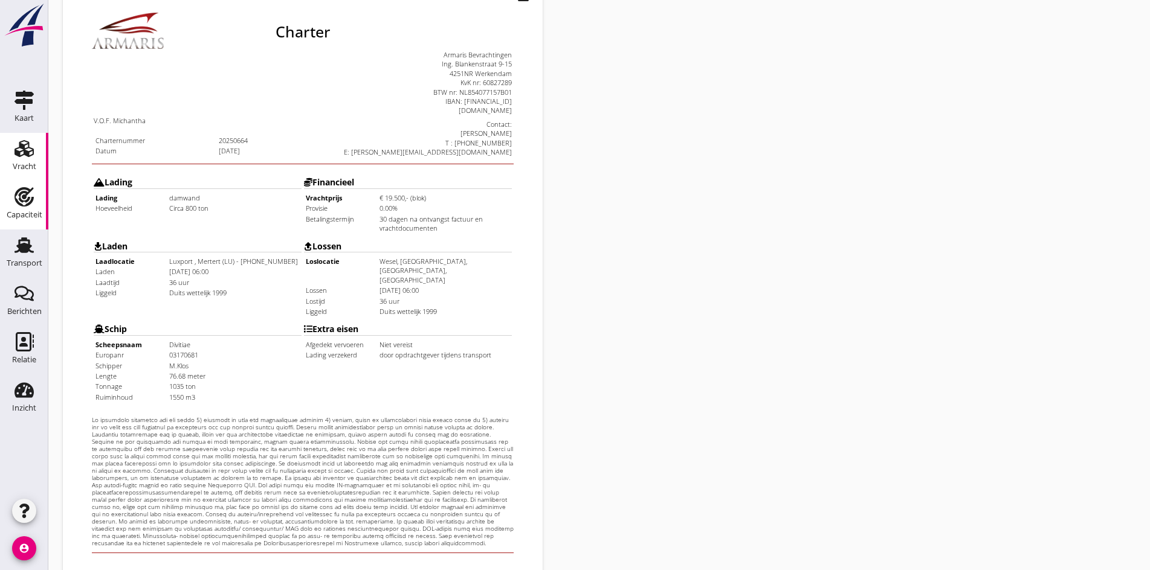
click at [21, 200] on use at bounding box center [24, 196] width 19 height 19
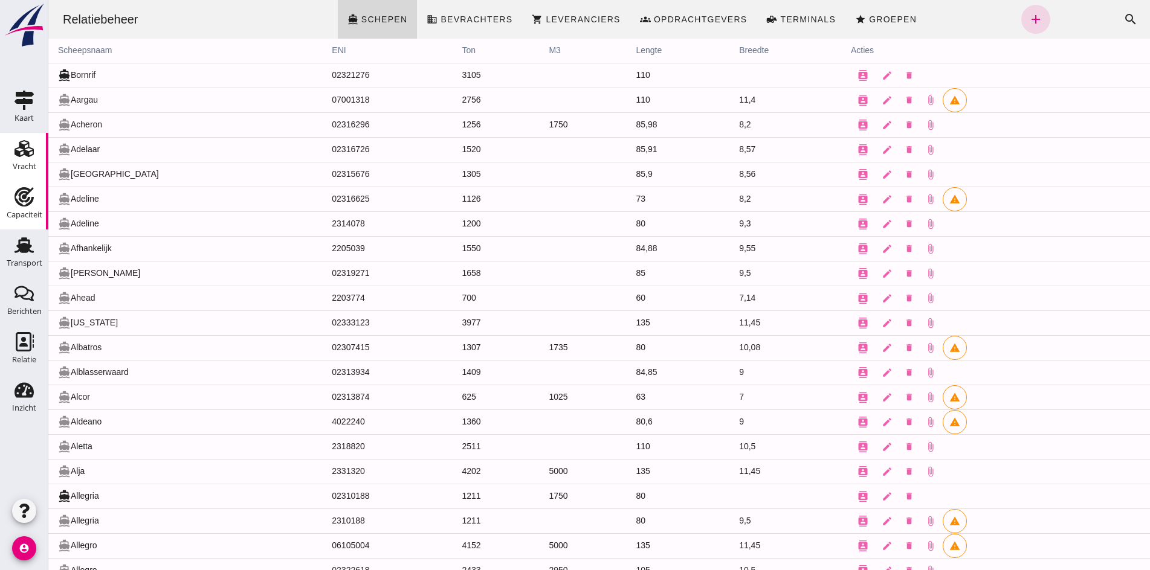
click at [22, 152] on icon "Vracht" at bounding box center [24, 148] width 19 height 19
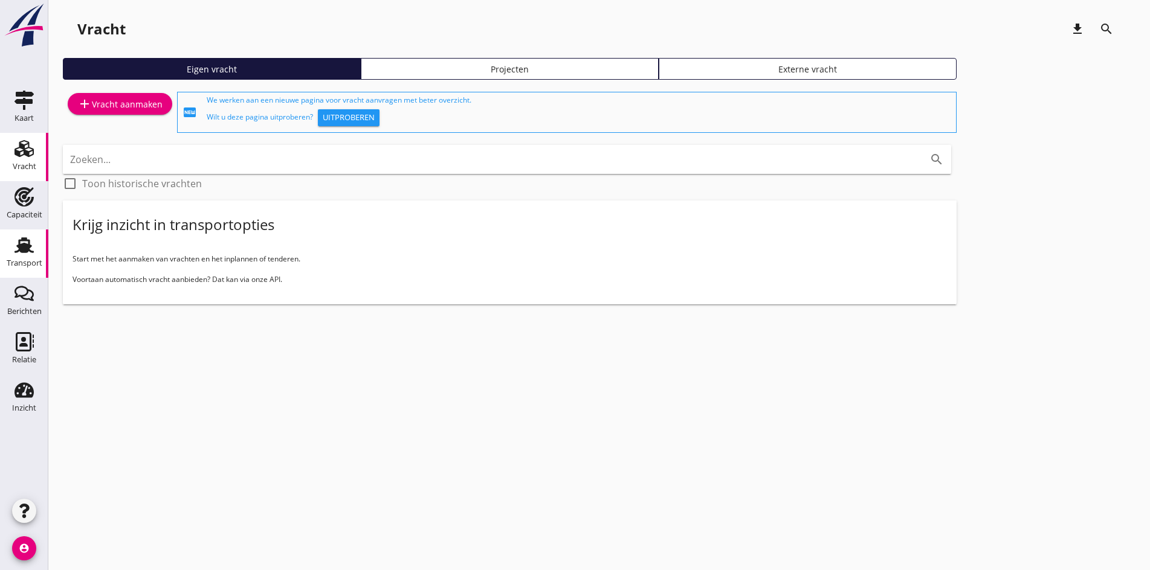
click at [21, 262] on div "Transport" at bounding box center [25, 263] width 36 height 8
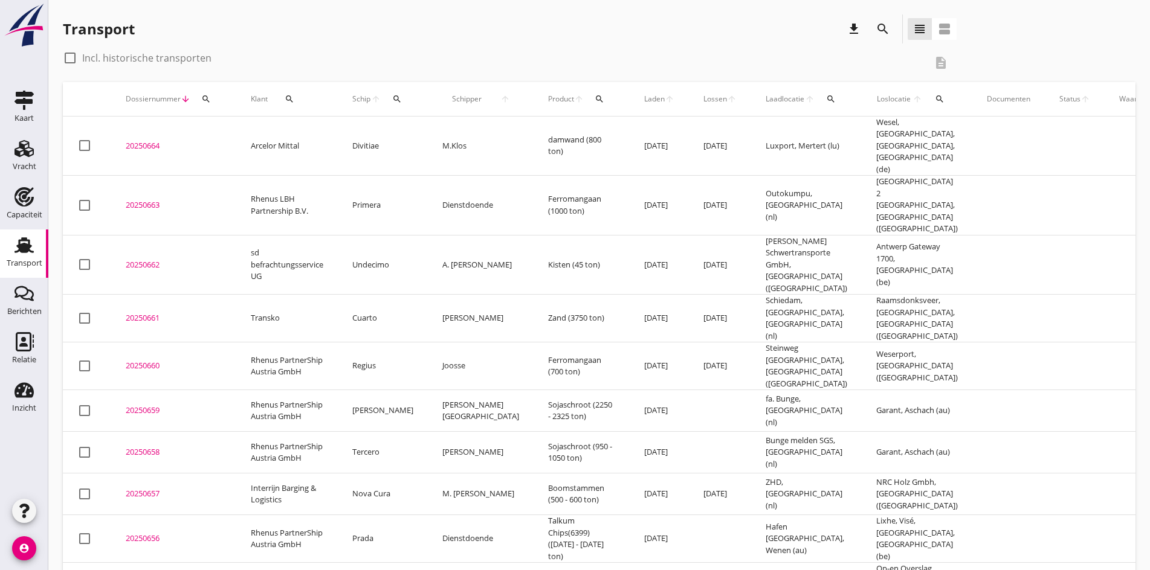
click at [128, 140] on div "20250664" at bounding box center [174, 146] width 96 height 12
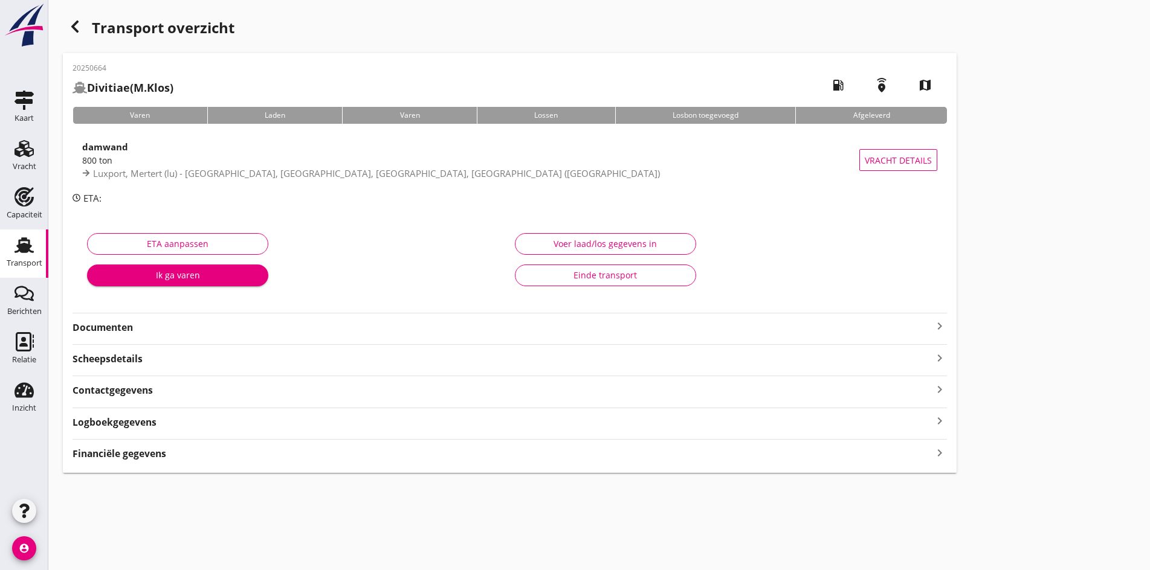
click at [932, 332] on icon "keyboard_arrow_right" at bounding box center [939, 326] width 15 height 15
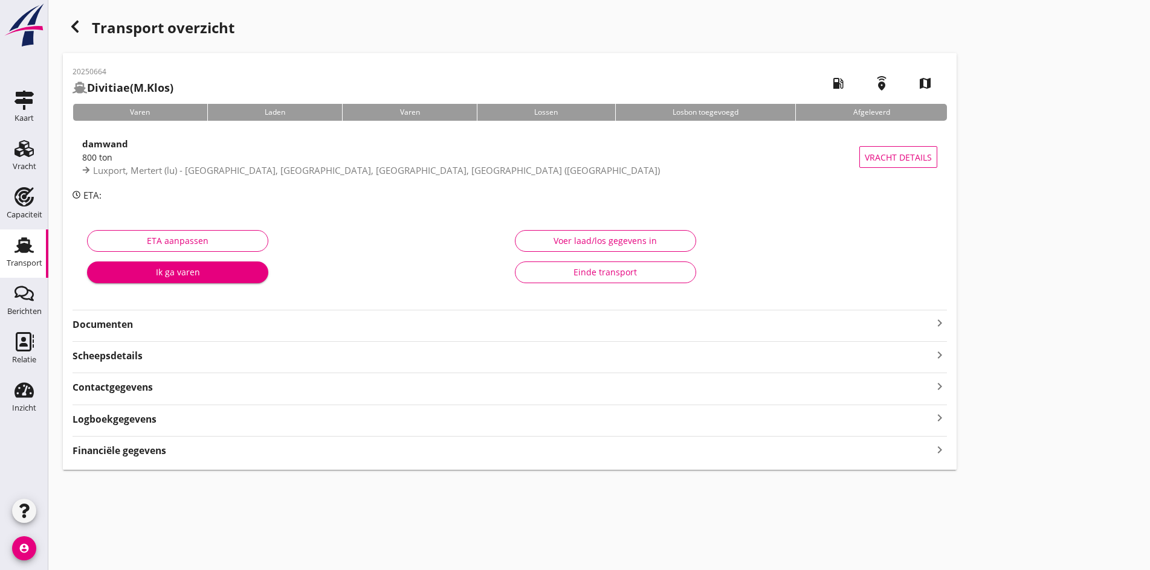
click at [932, 324] on icon "keyboard_arrow_right" at bounding box center [939, 323] width 15 height 15
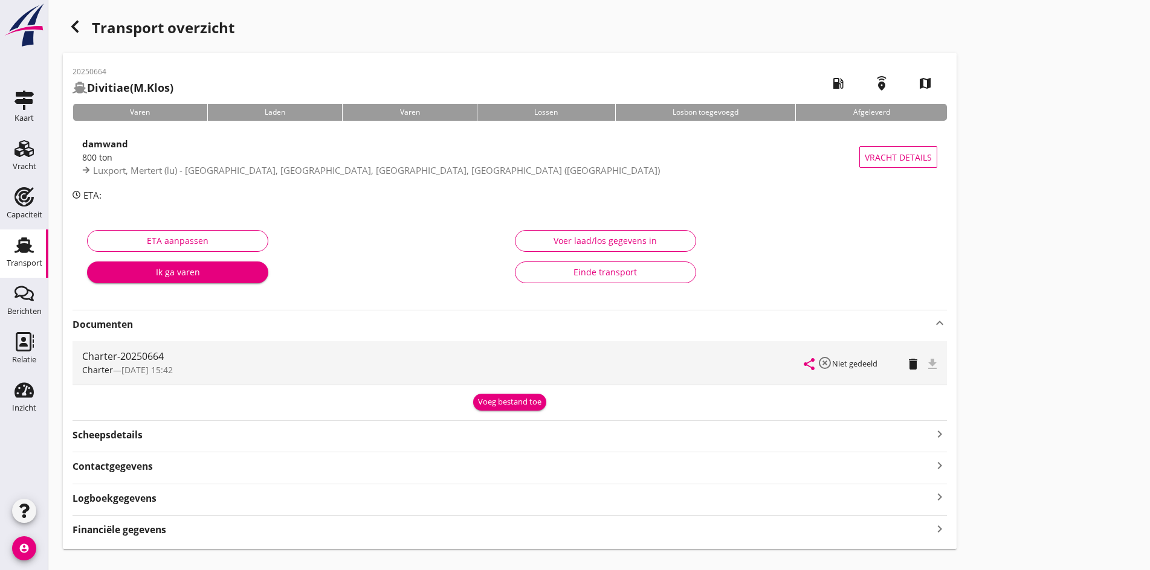
click at [76, 30] on use "button" at bounding box center [74, 27] width 7 height 12
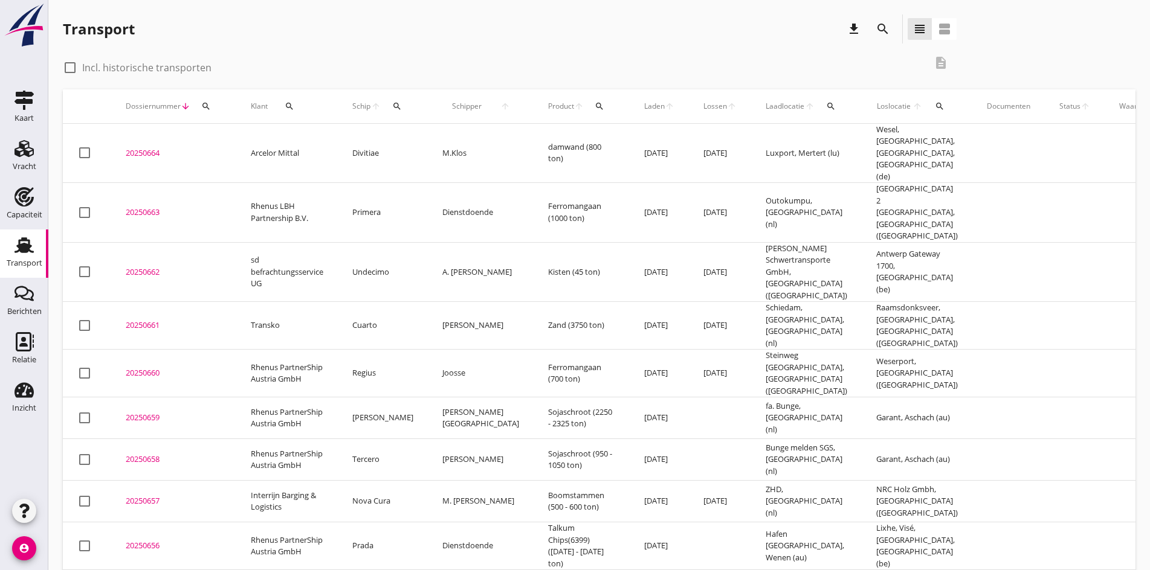
click at [155, 150] on div "20250664" at bounding box center [174, 153] width 96 height 12
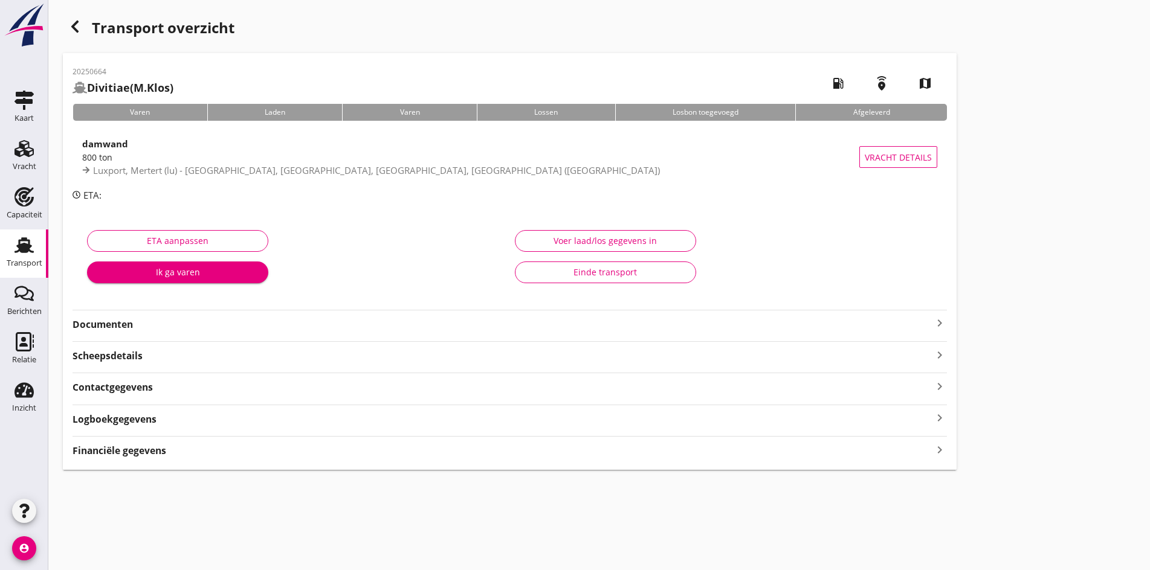
click at [932, 324] on icon "keyboard_arrow_right" at bounding box center [939, 323] width 15 height 15
click at [932, 321] on icon "keyboard_arrow_right" at bounding box center [939, 323] width 15 height 15
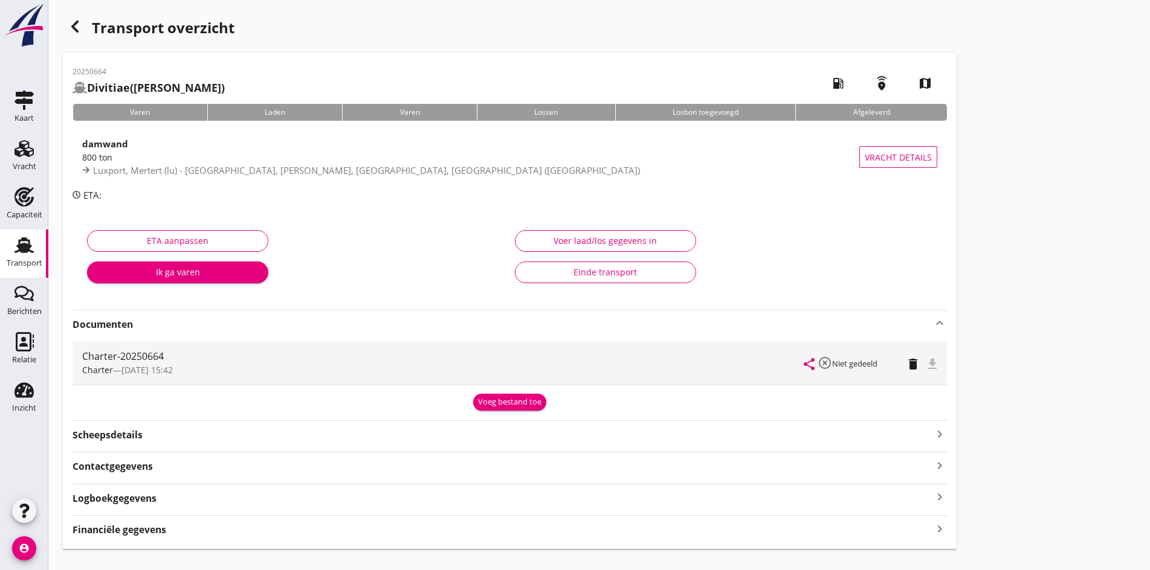
click at [143, 359] on div "Charter-20250664" at bounding box center [443, 356] width 722 height 15
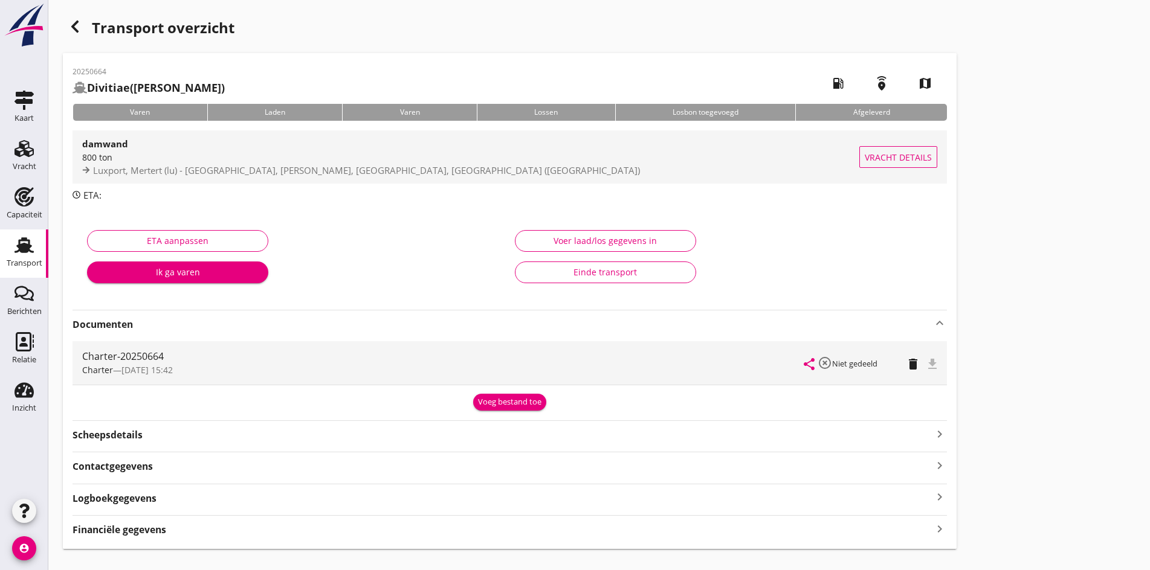
click at [125, 144] on strong "damwand" at bounding box center [105, 144] width 46 height 12
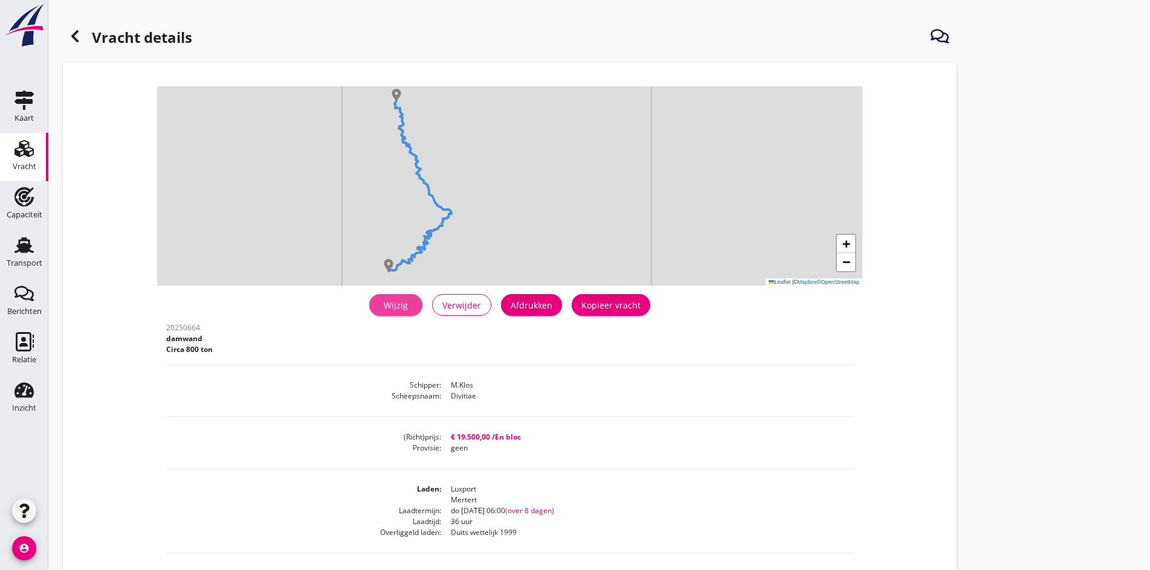
click at [379, 302] on div "Wijzig" at bounding box center [396, 305] width 34 height 13
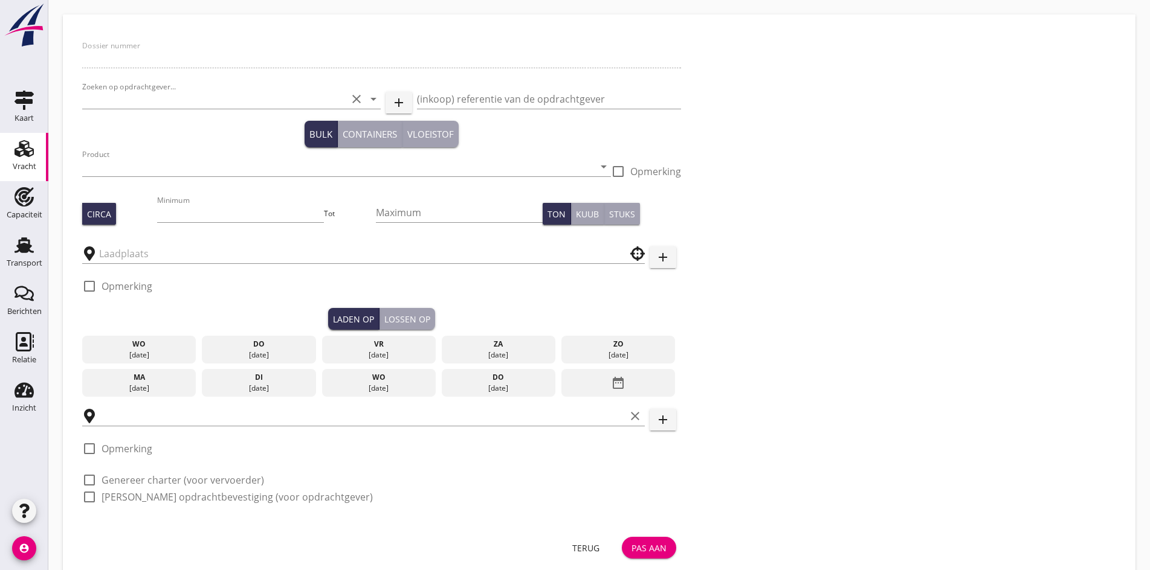
type input "20250664"
type input "Arcelor Mittal"
type input "damwand"
type input "800"
type input "Wesel, [GEOGRAPHIC_DATA], [GEOGRAPHIC_DATA], [GEOGRAPHIC_DATA]"
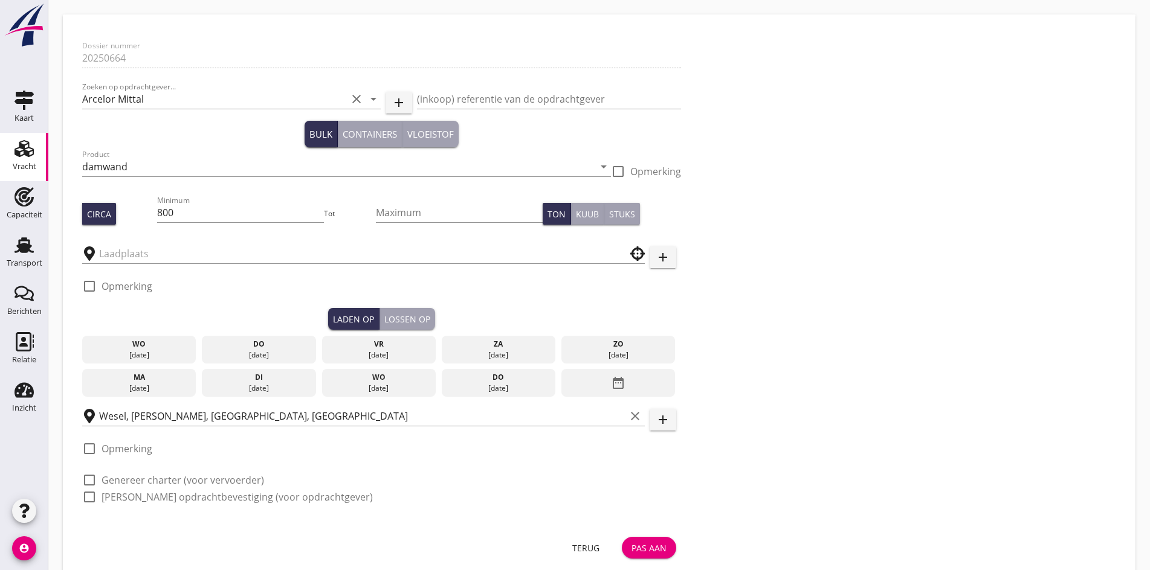
type input "Luxport"
checkbox input "true"
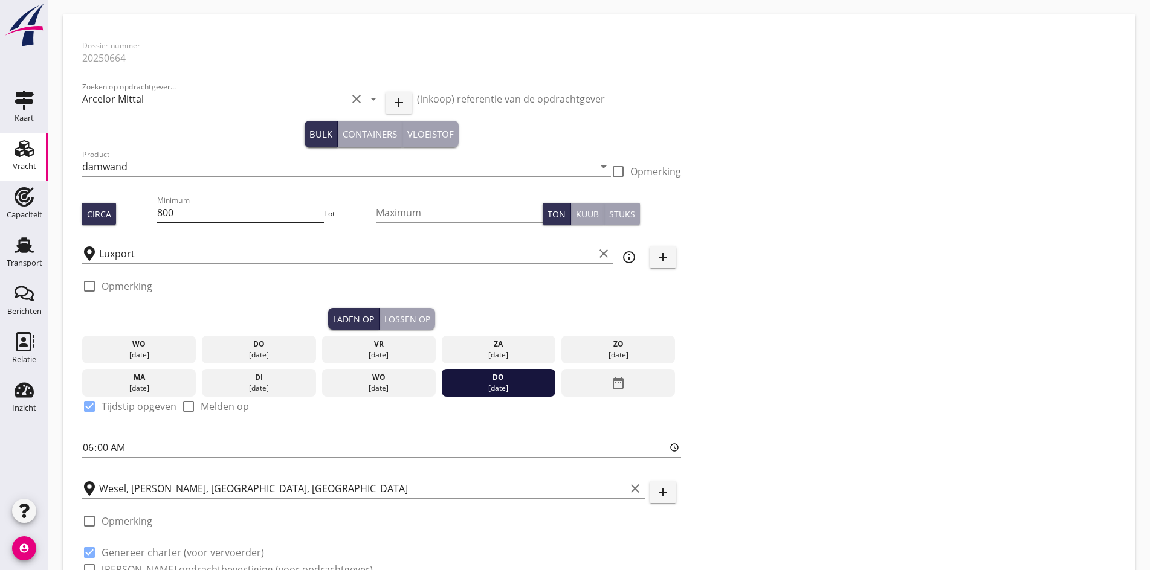
type input "19500"
radio input "false"
type input "36"
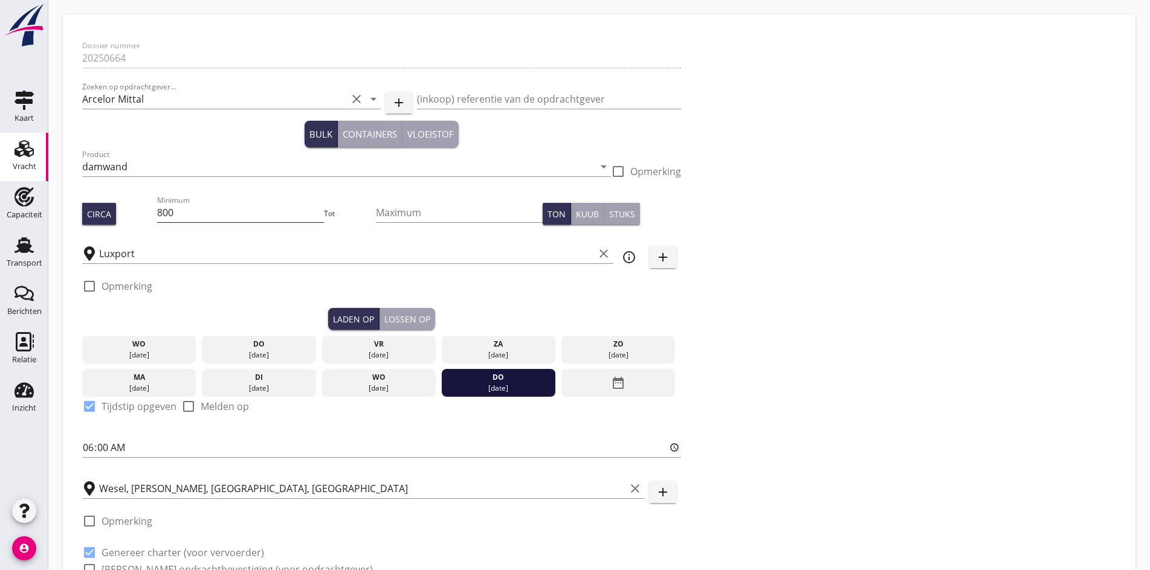
type input "0"
click at [384, 314] on div "Lossen op" at bounding box center [407, 319] width 46 height 13
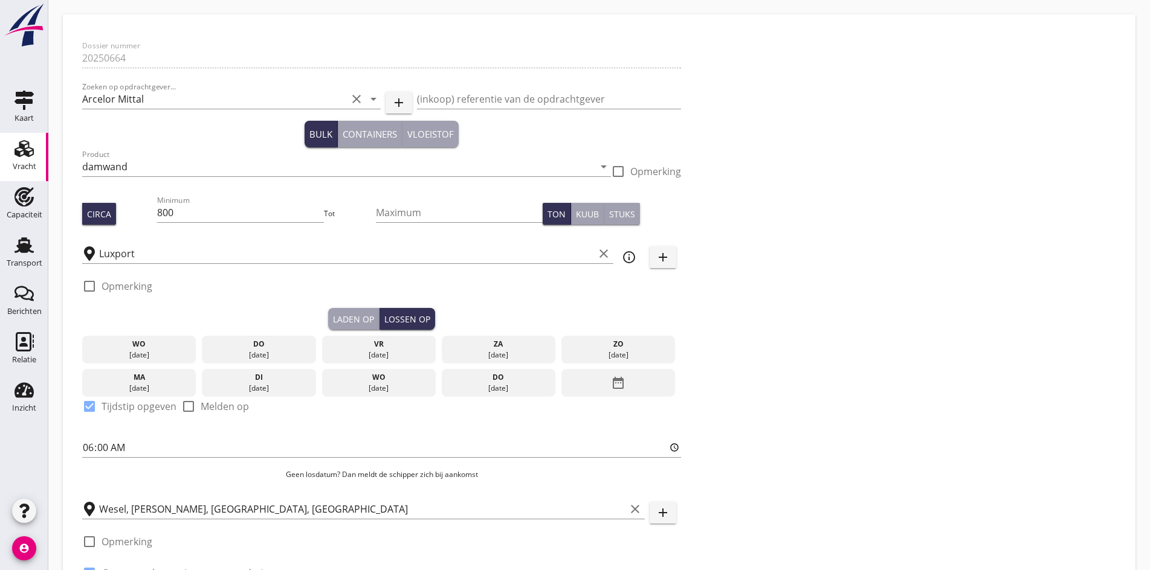
click at [611, 376] on icon "date_range" at bounding box center [618, 383] width 15 height 22
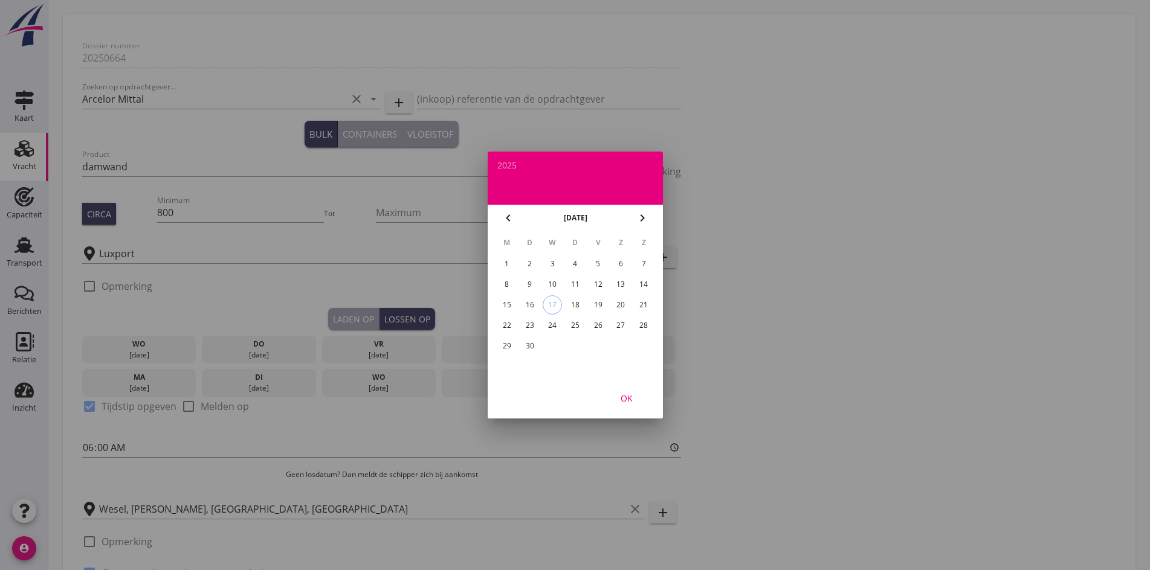
click at [528, 350] on div "30" at bounding box center [529, 346] width 19 height 19
click at [627, 395] on div "OK" at bounding box center [627, 398] width 34 height 13
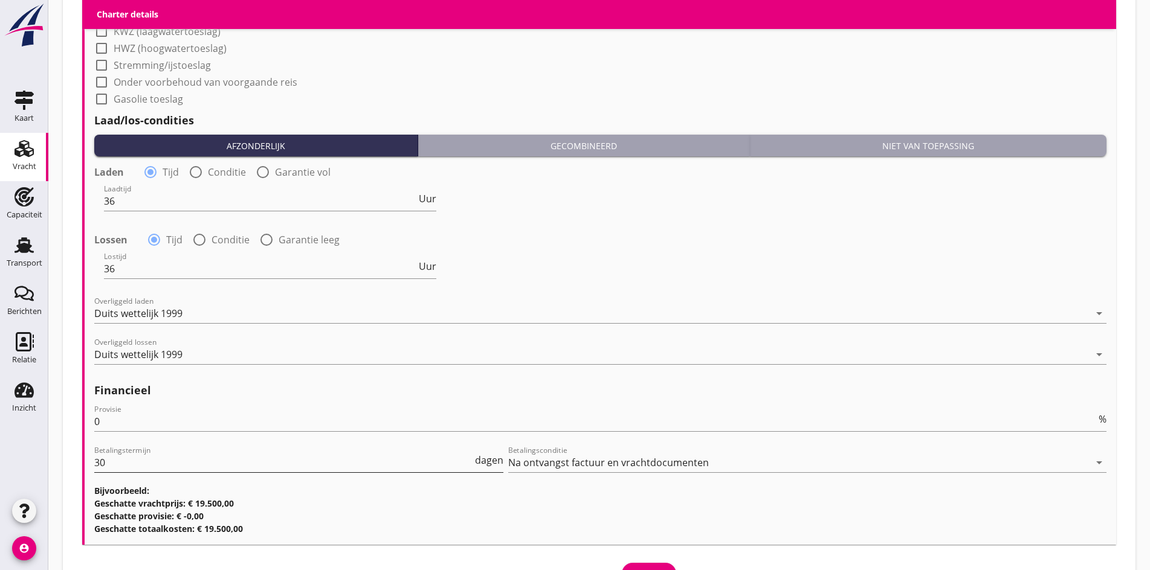
scroll to position [1, 0]
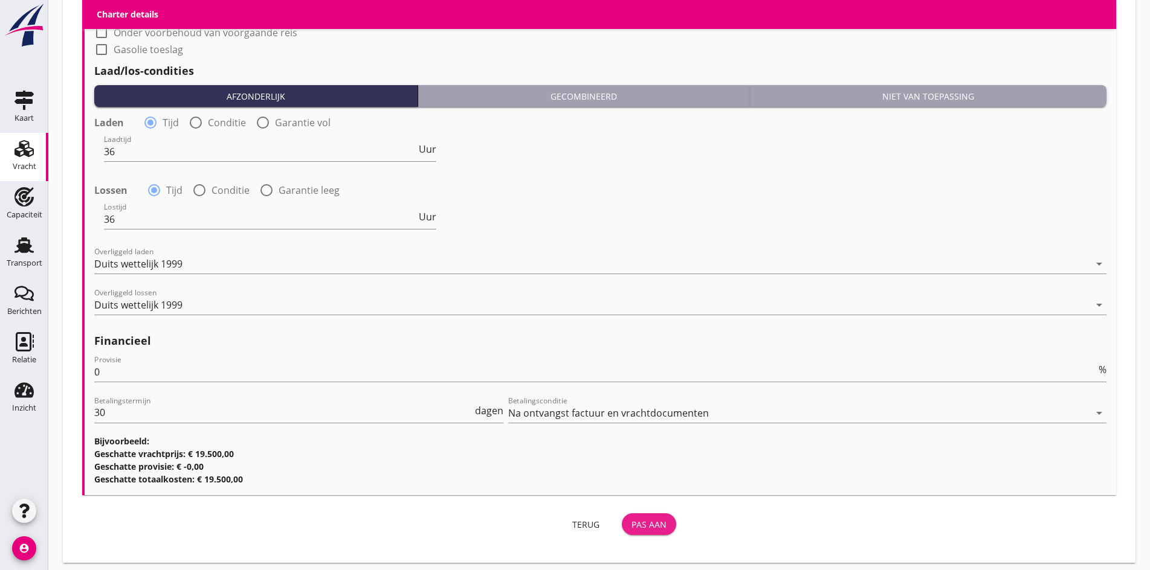
scroll to position [1202, 0]
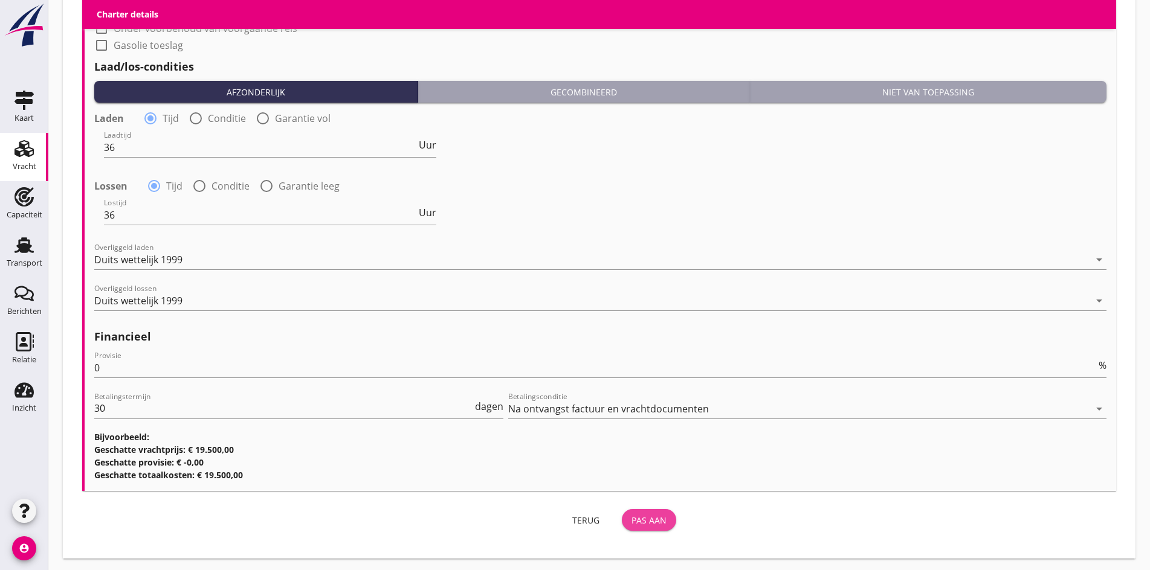
click at [631, 519] on div "Pas aan" at bounding box center [648, 520] width 35 height 13
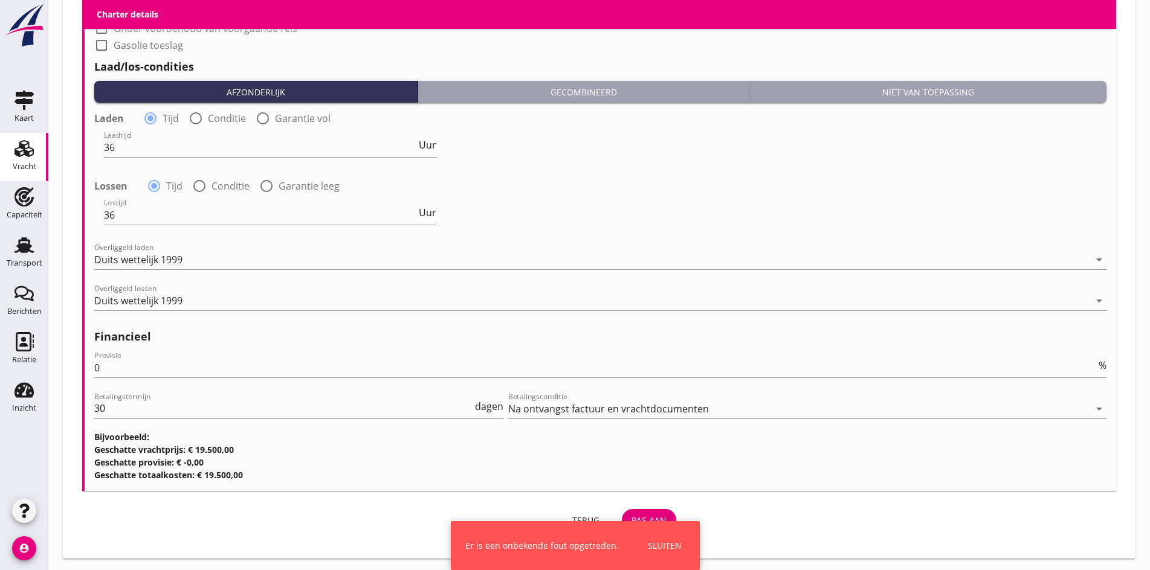
click at [667, 550] on div "Sluiten" at bounding box center [665, 546] width 34 height 13
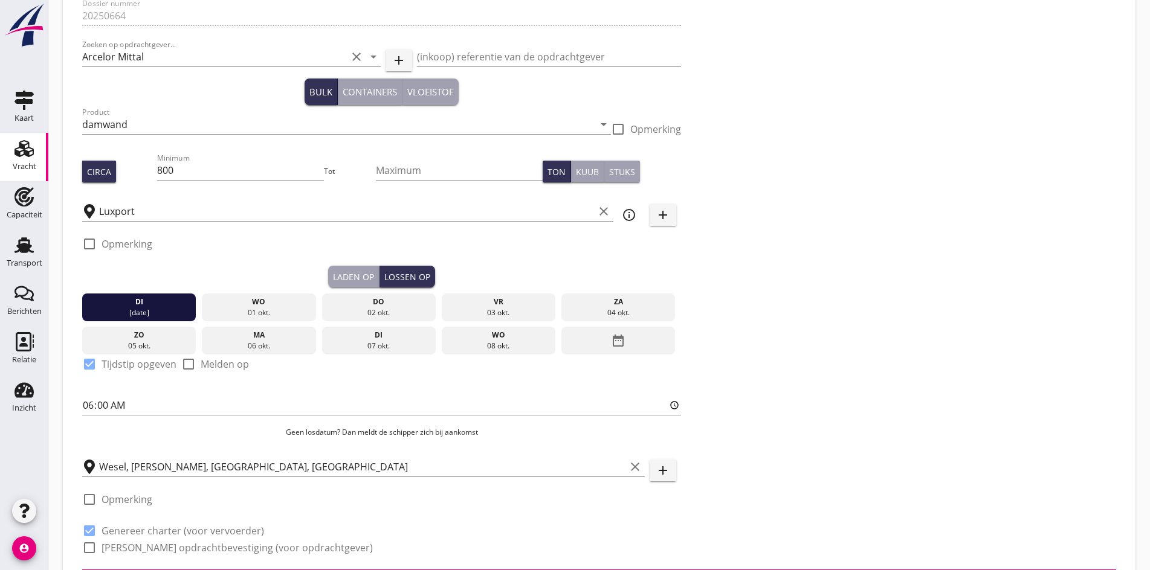
scroll to position [0, 0]
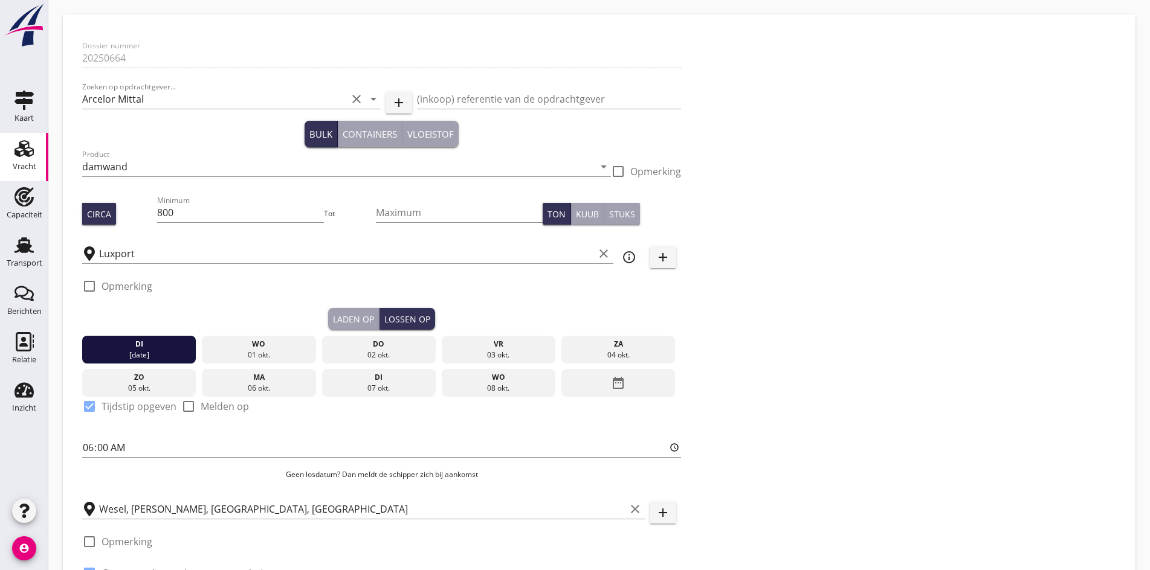
click at [216, 36] on div "Dossier nummer 20250664 Zoeken op opdrachtgever... Arcelor Mittal clear arrow_d…" at bounding box center [381, 323] width 609 height 578
click at [10, 250] on div "Transport" at bounding box center [24, 245] width 29 height 19
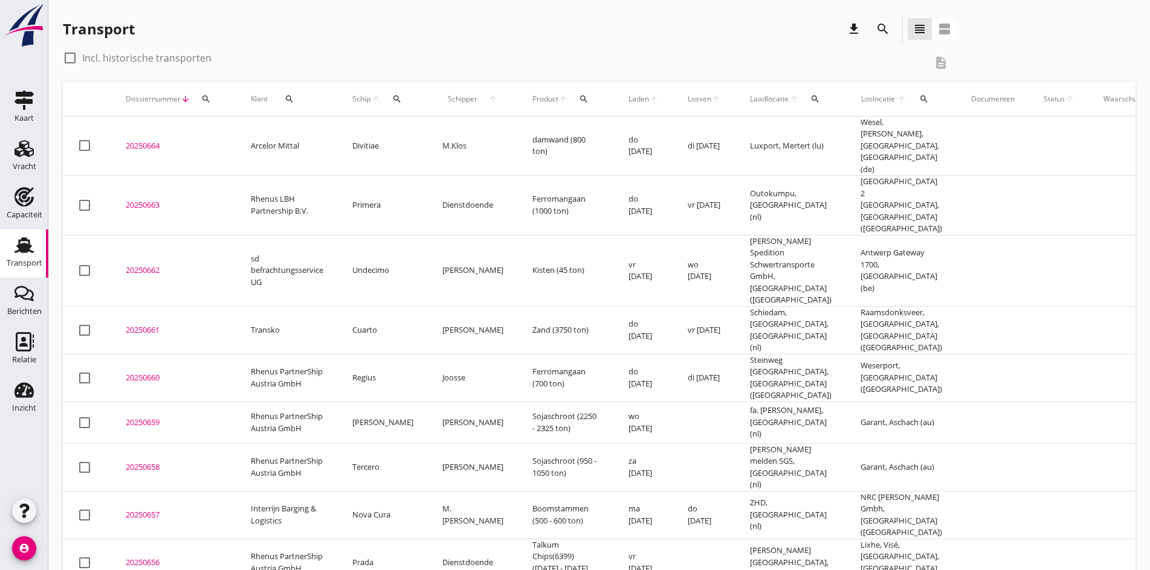
click at [134, 140] on div "20250664" at bounding box center [174, 146] width 96 height 12
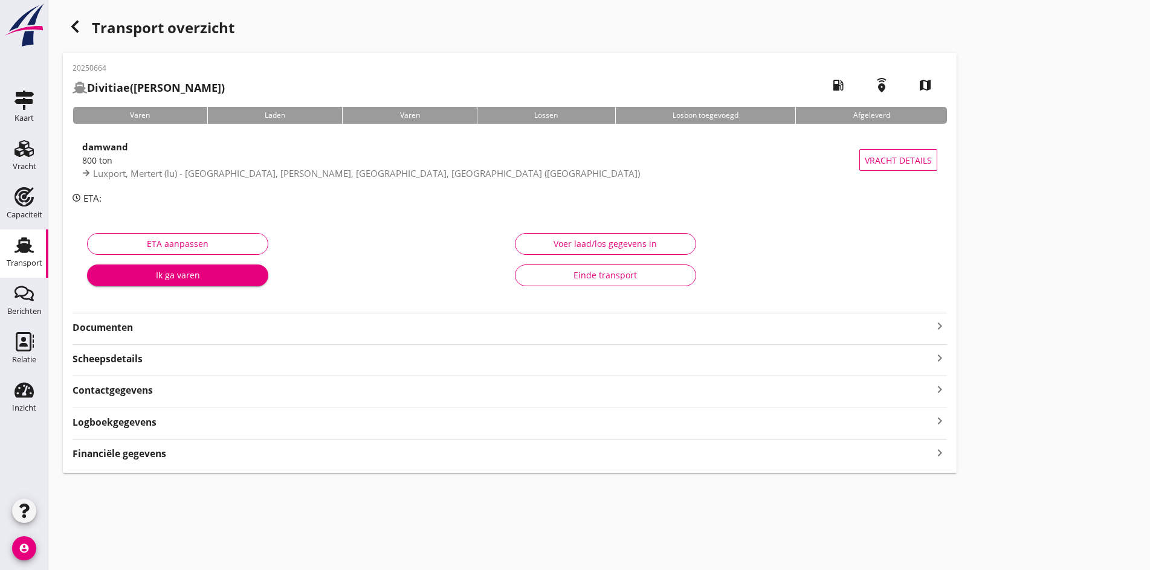
click at [932, 326] on icon "keyboard_arrow_right" at bounding box center [939, 326] width 15 height 15
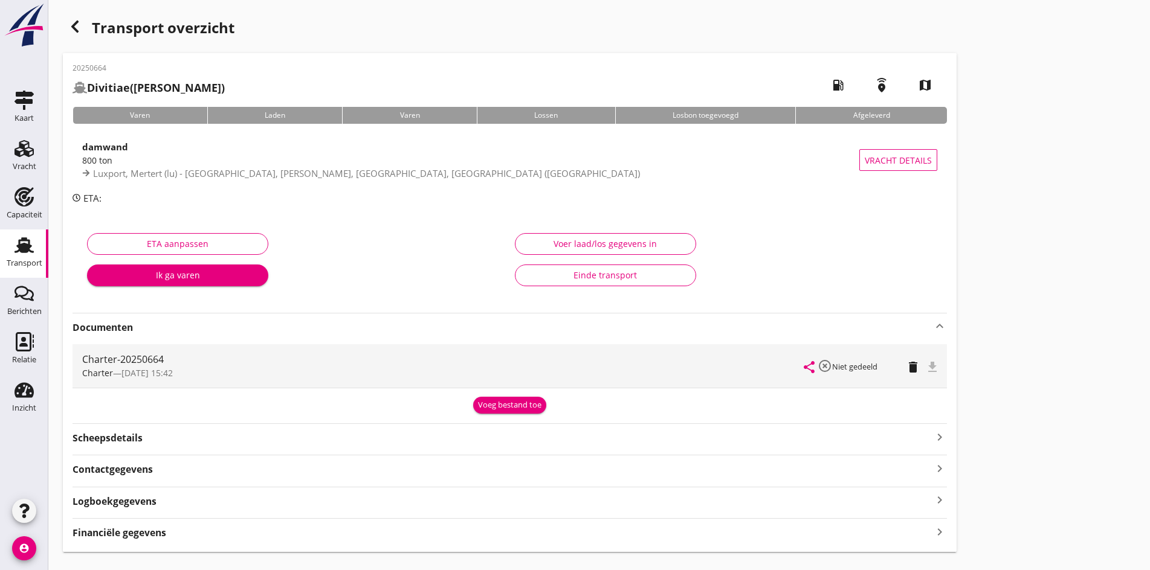
click at [297, 371] on div "Charter — 17/09 15:42" at bounding box center [443, 373] width 722 height 13
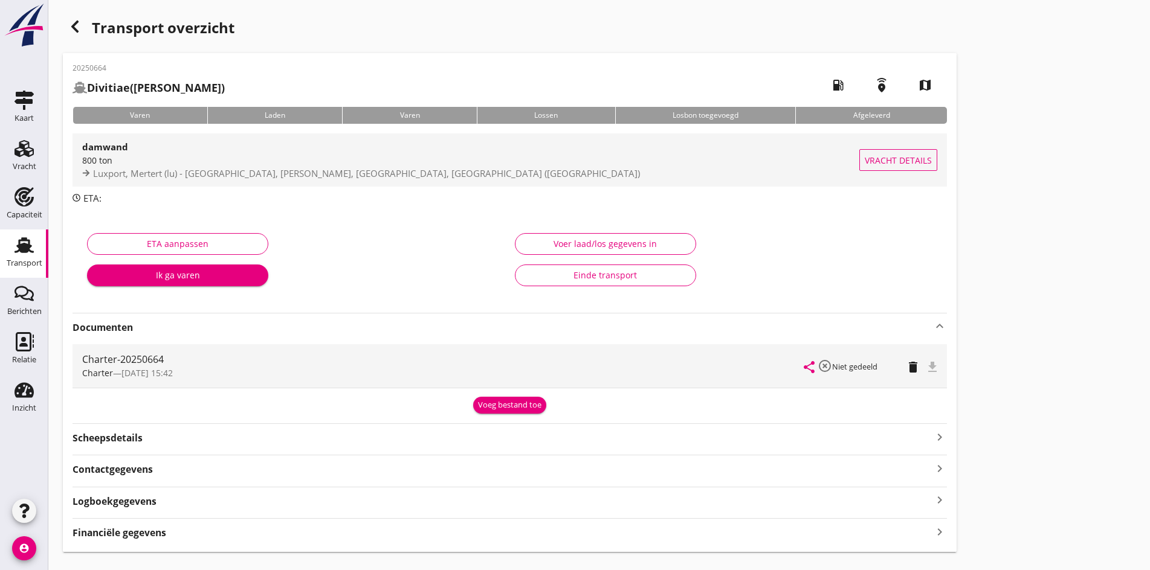
click at [291, 154] on div "damwand" at bounding box center [470, 147] width 777 height 15
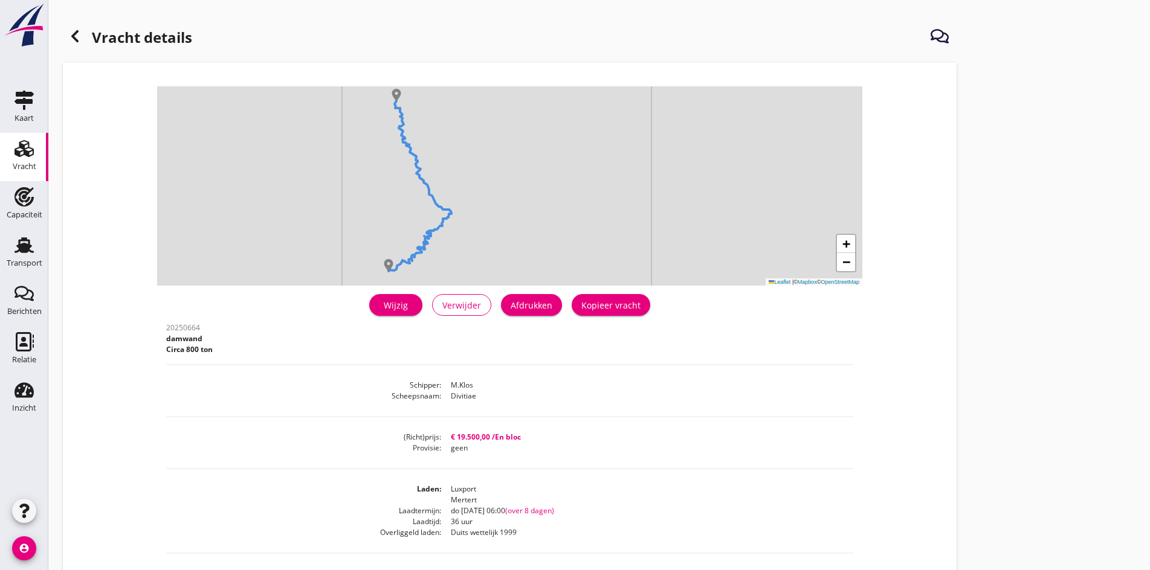
click at [379, 302] on div "Wijzig" at bounding box center [396, 305] width 34 height 13
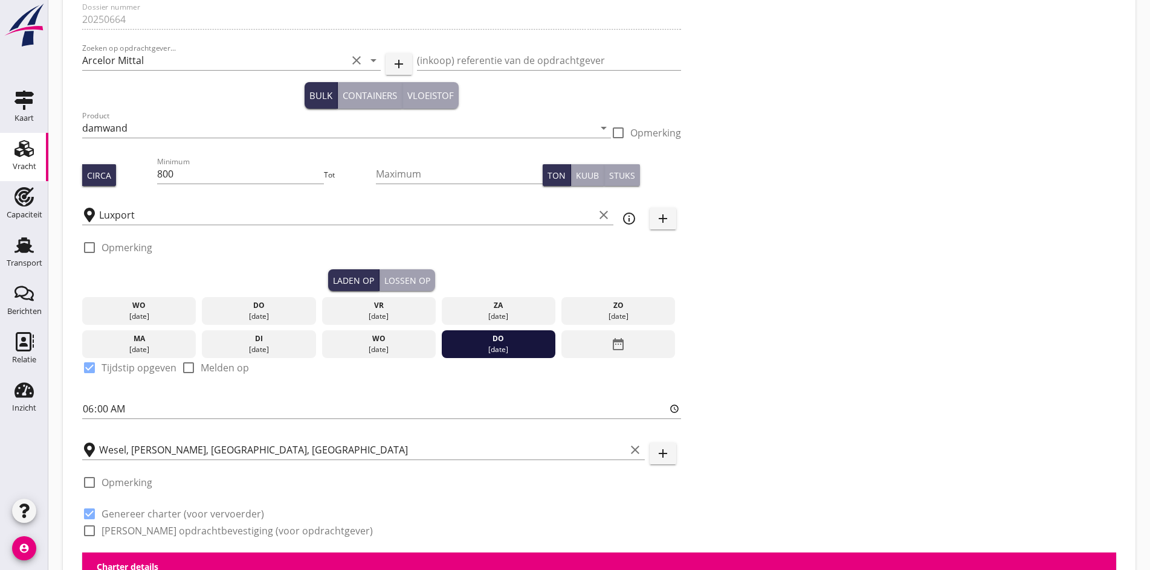
scroll to position [363, 0]
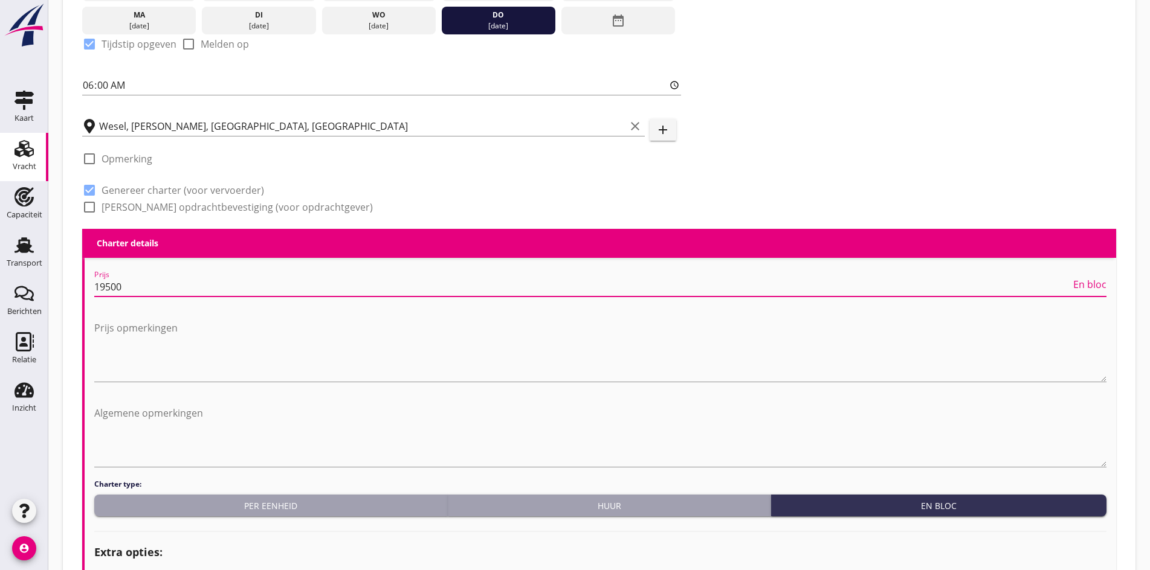
click at [140, 292] on input "19500" at bounding box center [582, 286] width 977 height 19
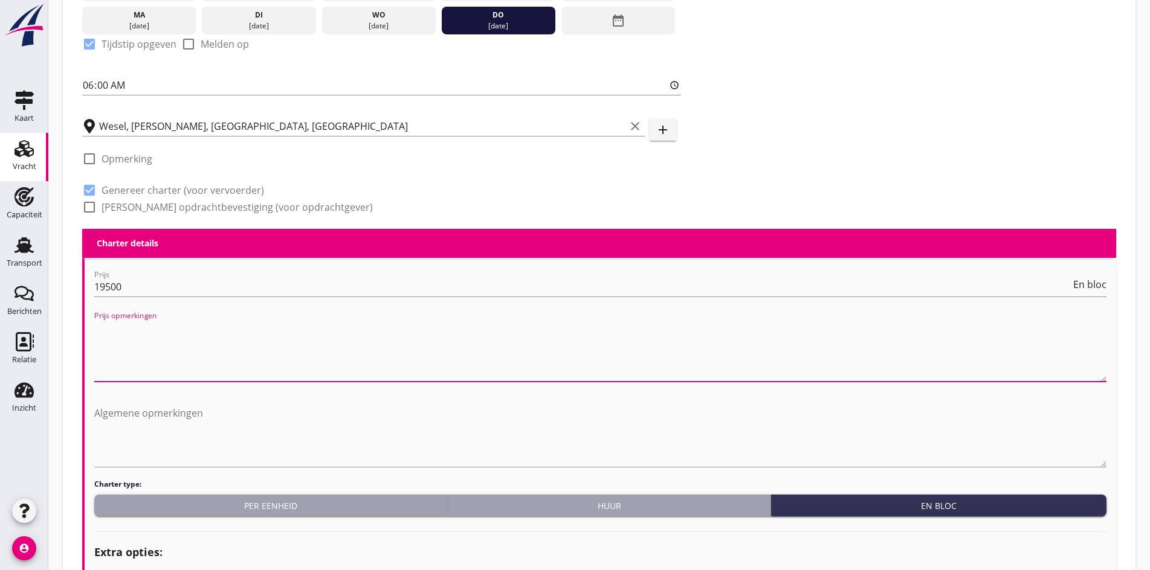
click at [147, 332] on textarea "Prijs opmerkingen" at bounding box center [600, 349] width 1012 height 63
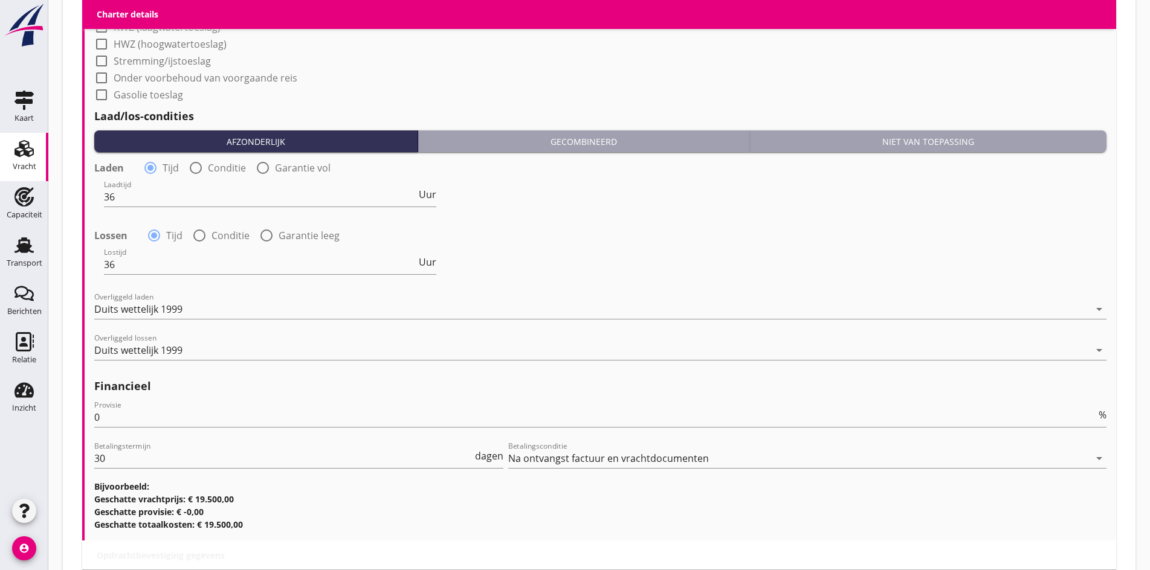
scroll to position [1210, 0]
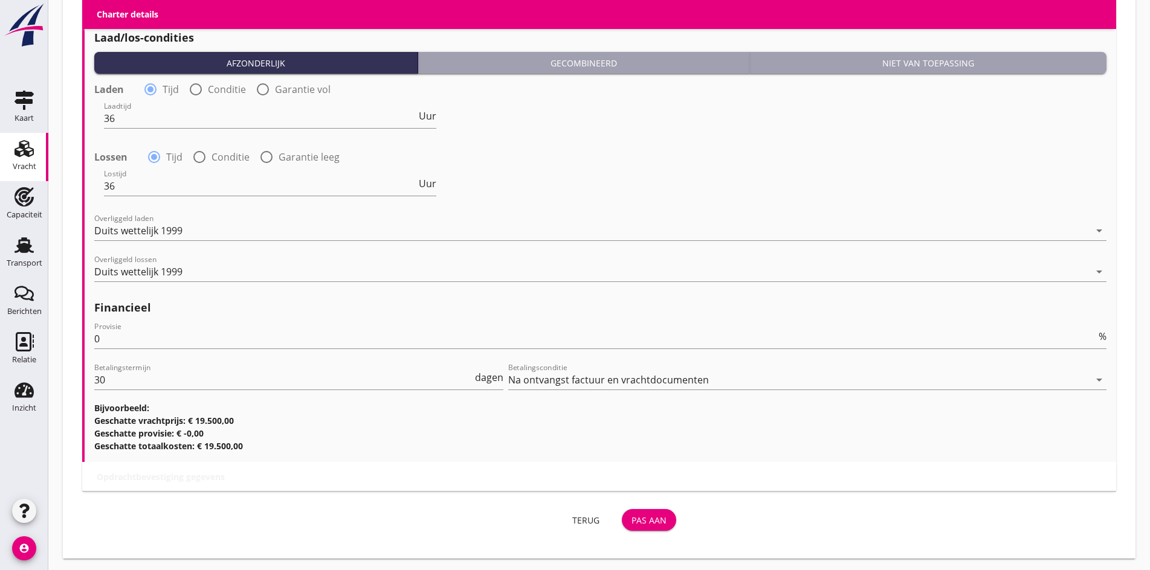
type textarea "lengtes tot 24,5 meter"
click at [631, 522] on div "Pas aan" at bounding box center [648, 520] width 35 height 13
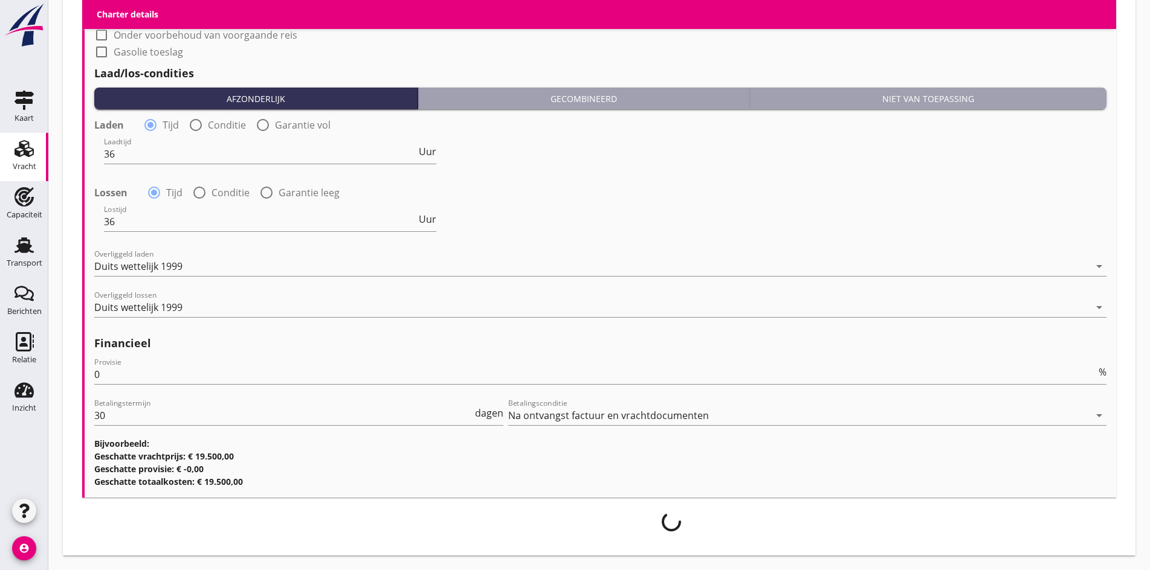
scroll to position [1172, 0]
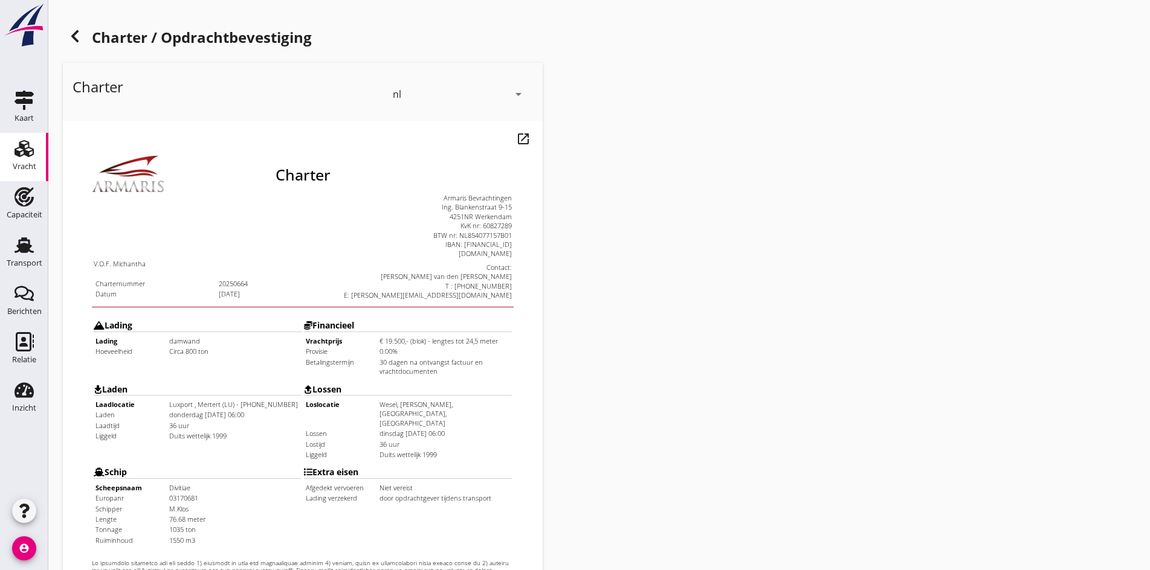
scroll to position [324, 0]
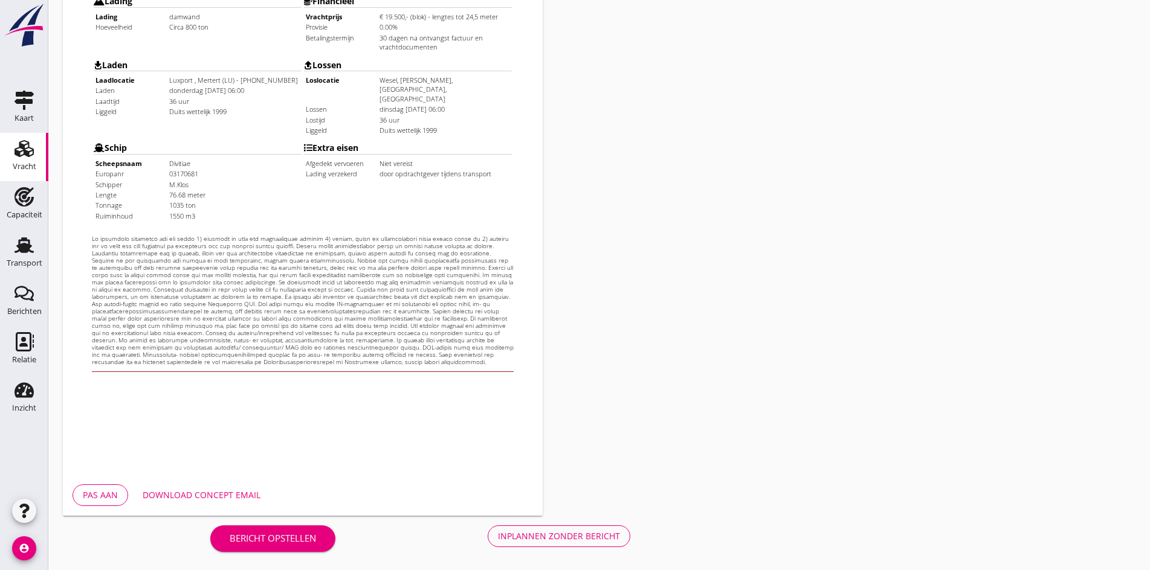
click at [317, 514] on div "Pas aan Download concept email" at bounding box center [303, 495] width 480 height 41
click at [498, 535] on div "Inplannen zonder bericht" at bounding box center [559, 536] width 122 height 13
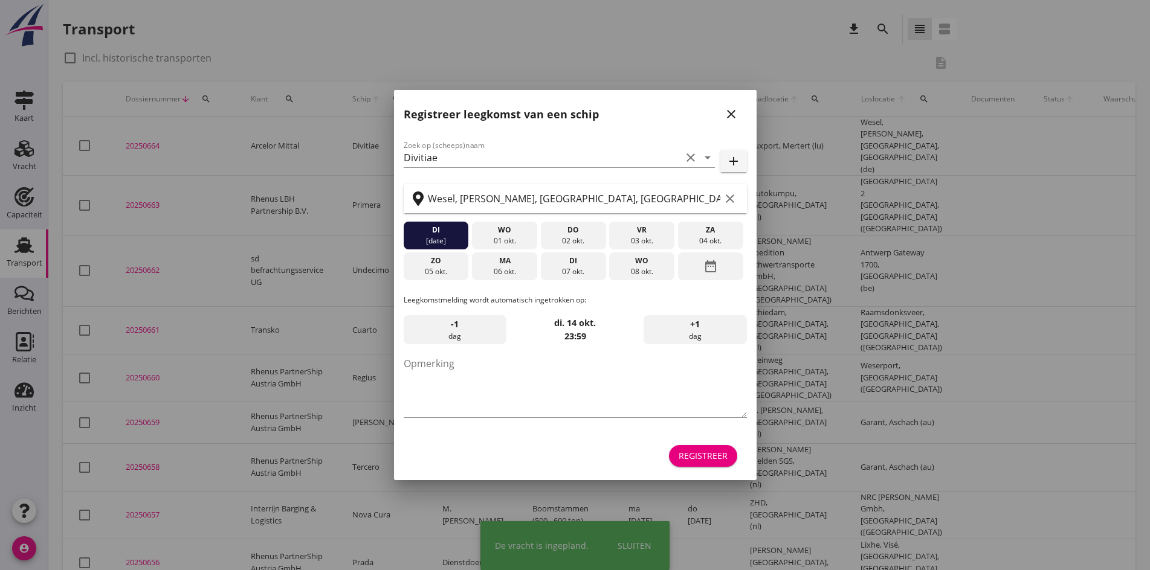
click at [726, 113] on icon "close" at bounding box center [731, 114] width 15 height 15
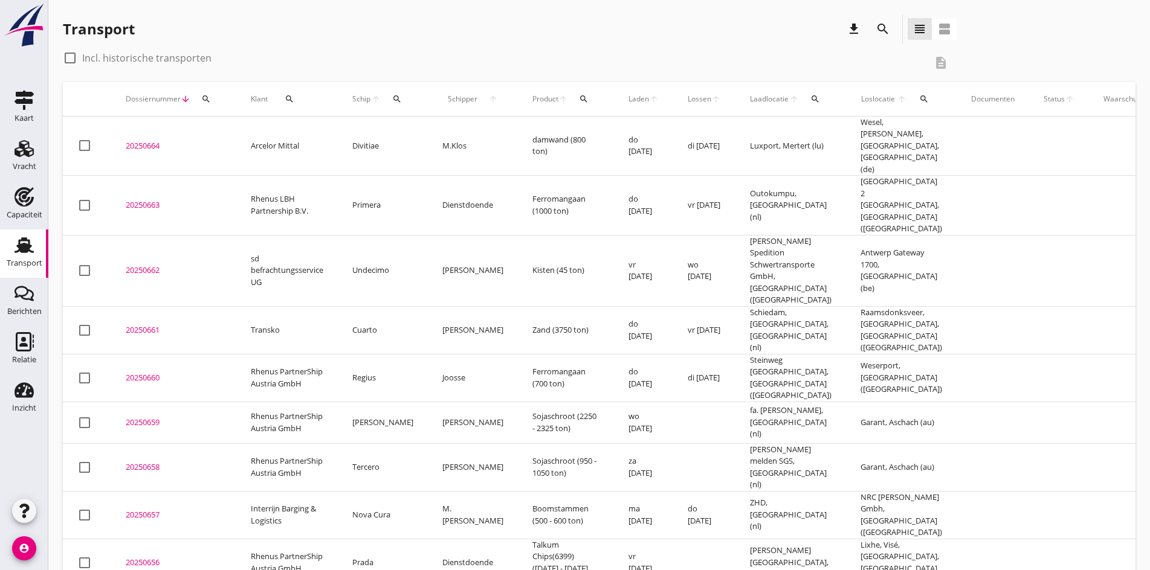
click at [150, 144] on div "20250664" at bounding box center [174, 146] width 96 height 12
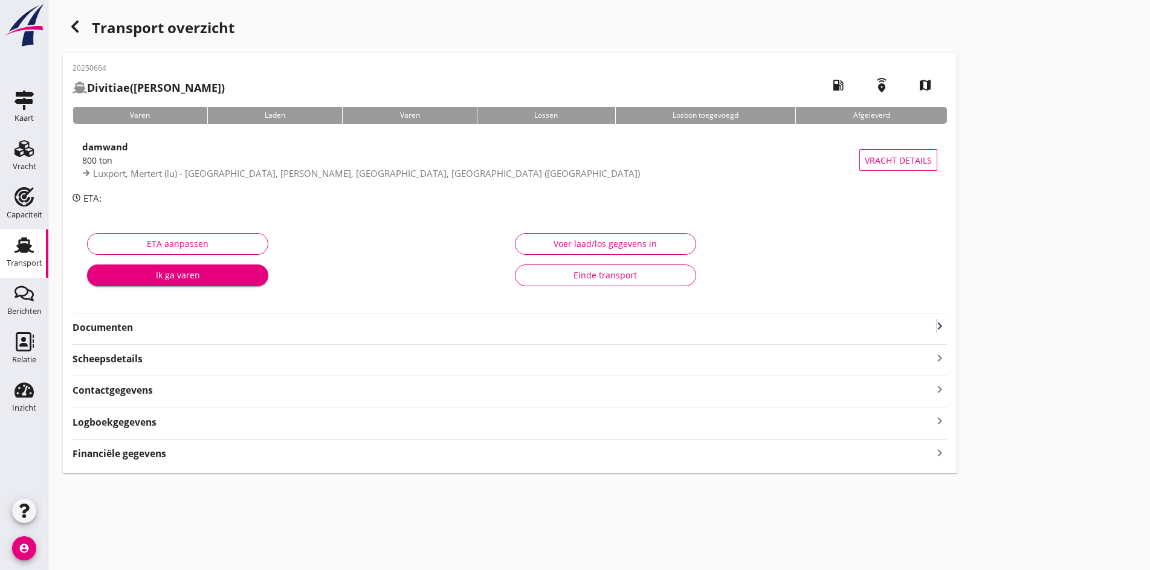
click at [932, 329] on icon "keyboard_arrow_right" at bounding box center [939, 326] width 15 height 15
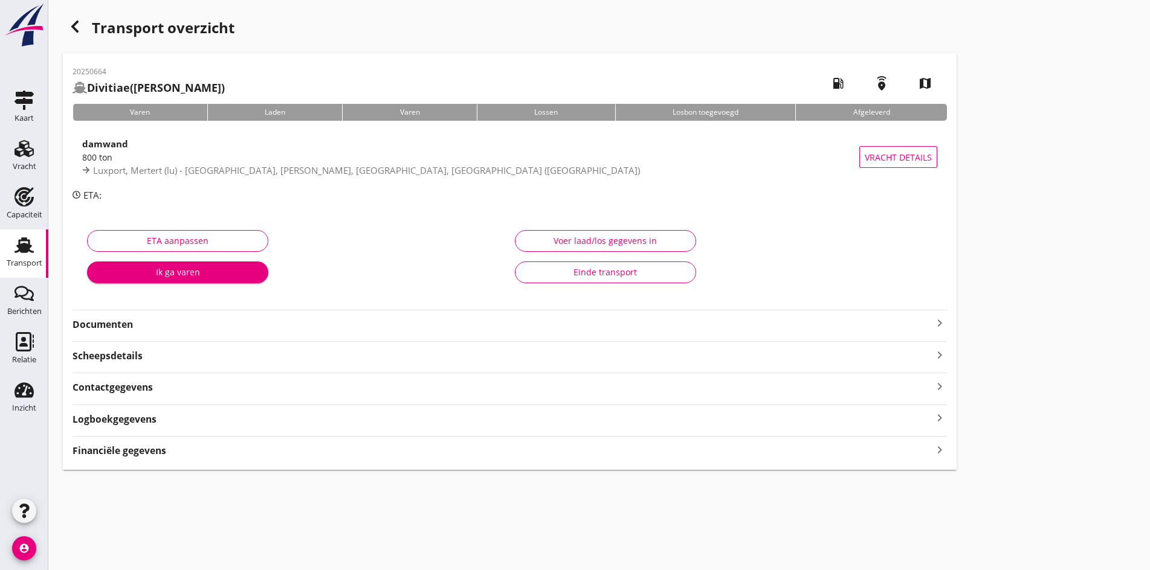
click at [932, 329] on icon "keyboard_arrow_right" at bounding box center [939, 323] width 15 height 15
click at [932, 327] on icon "keyboard_arrow_right" at bounding box center [939, 323] width 15 height 15
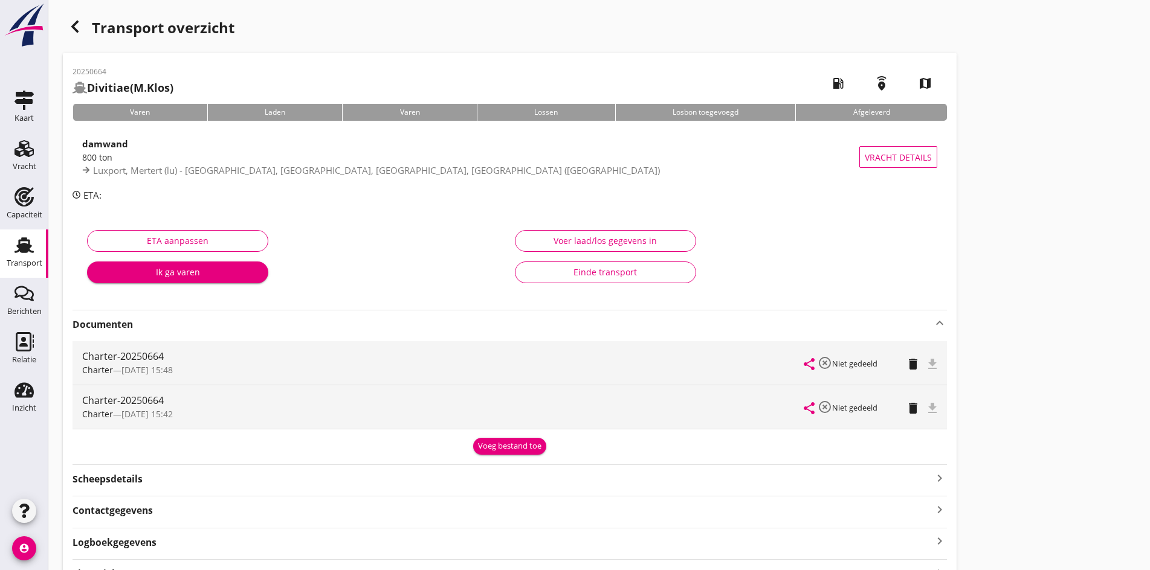
click at [711, 416] on div "Transport overzicht 20250664 Divitiae (M.Klos) local_gas_station emergency_shar…" at bounding box center [599, 304] width 1102 height 608
click at [82, 34] on div "button" at bounding box center [75, 27] width 24 height 24
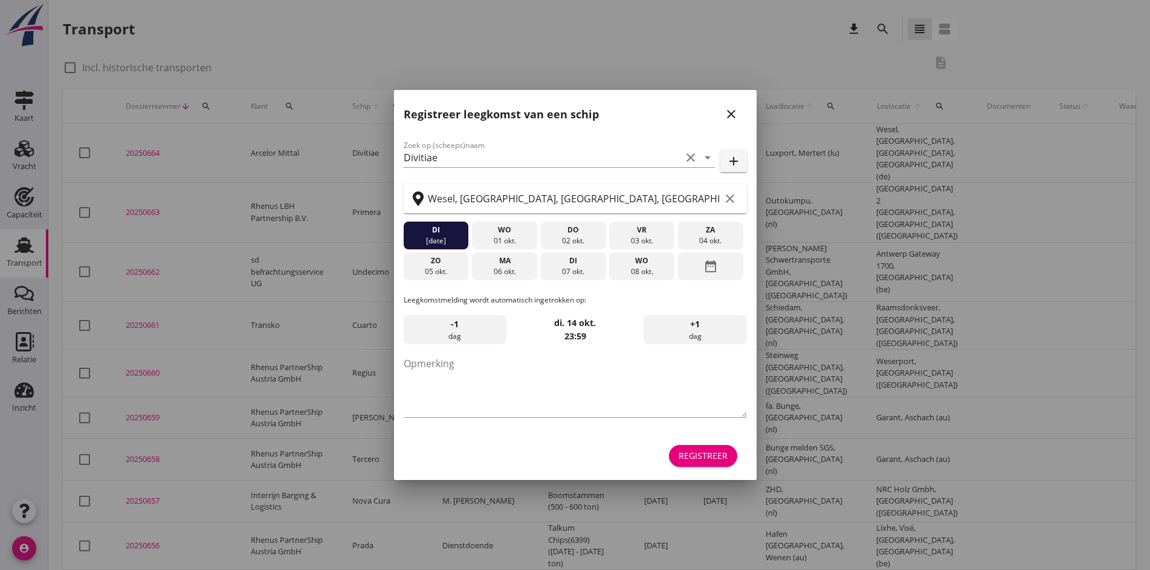
click at [728, 109] on icon "close" at bounding box center [731, 114] width 15 height 15
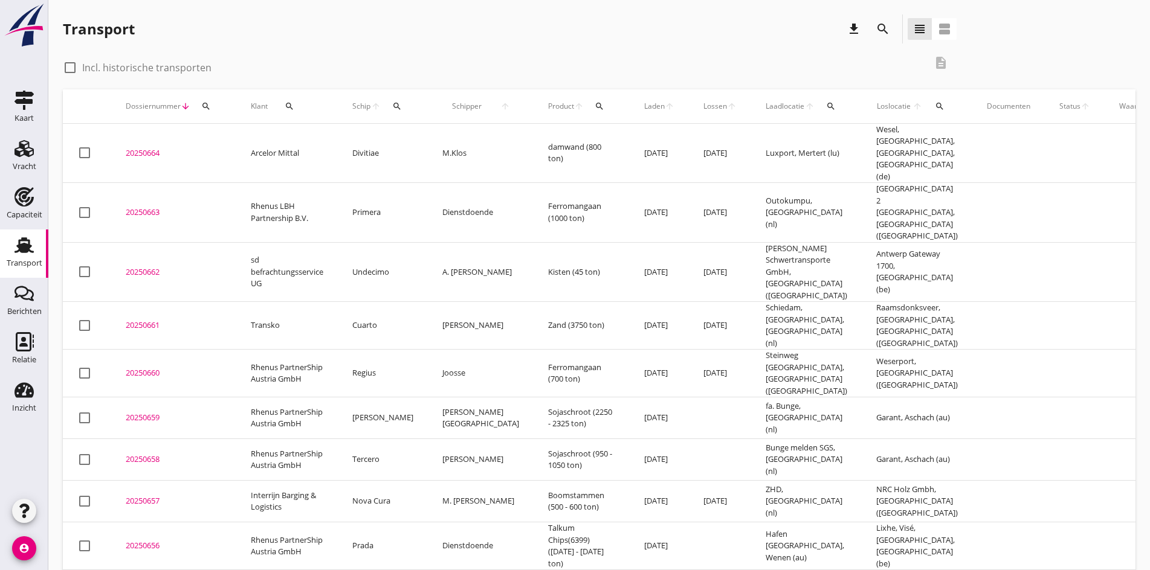
click at [146, 153] on td "20250664 upload_file Drop hier uw bestand om het aan het dossier toe te voegen" at bounding box center [173, 153] width 125 height 59
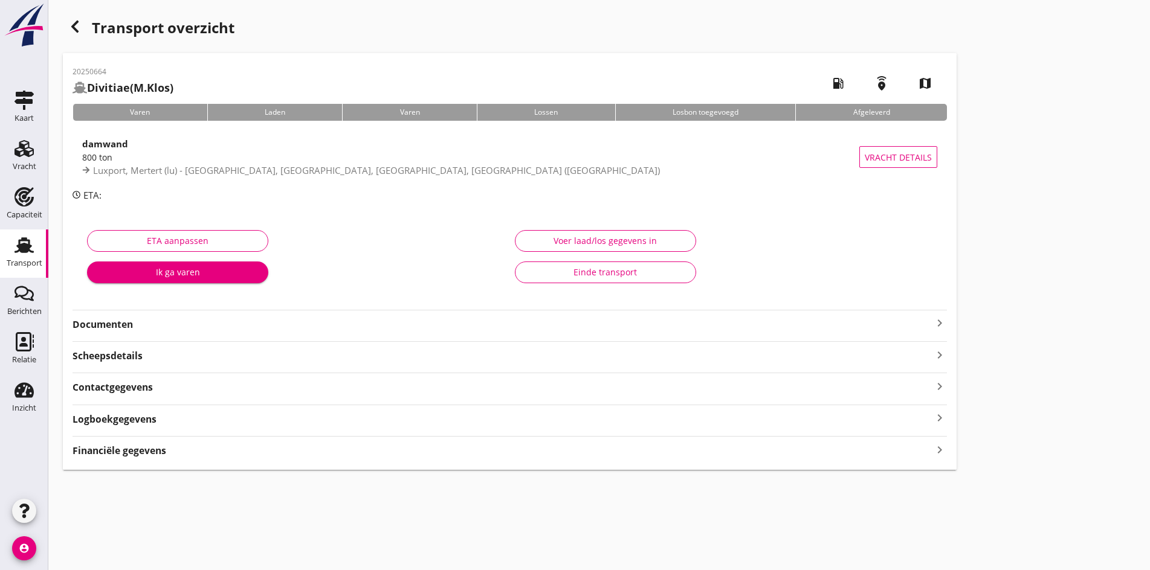
click at [932, 328] on icon "keyboard_arrow_right" at bounding box center [939, 323] width 15 height 15
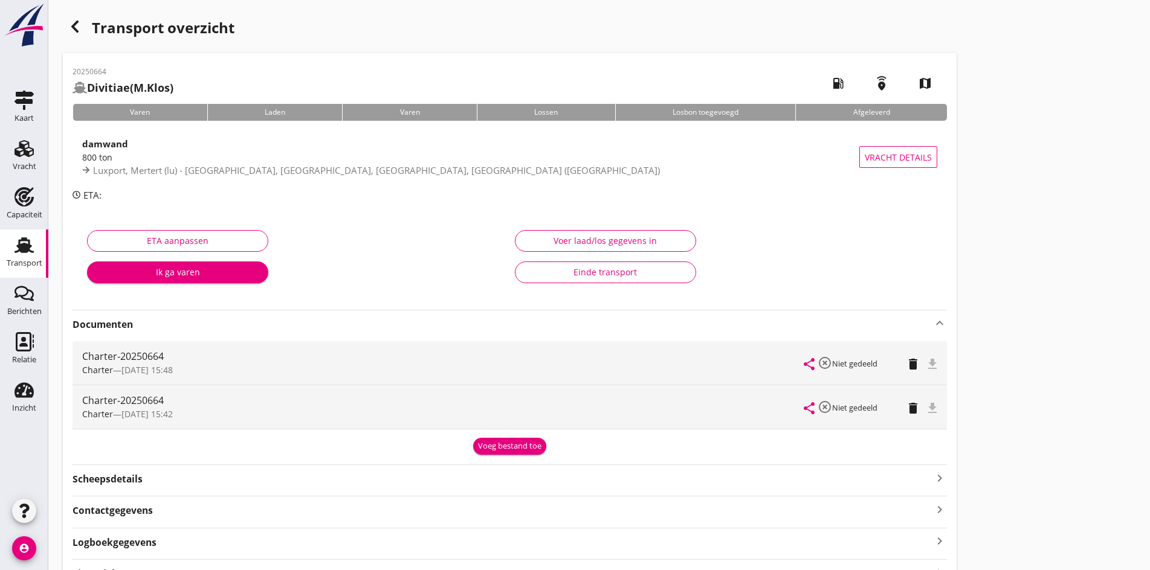
click at [928, 412] on div "file_download" at bounding box center [933, 407] width 10 height 15
drag, startPoint x: 102, startPoint y: 339, endPoint x: 108, endPoint y: 352, distance: 14.6
click at [106, 350] on div "Charter-20250664 Charter — 17/09 15:48 share highlight_off Niet gedeeld delete …" at bounding box center [510, 386] width 874 height 98
click at [118, 368] on div "Charter — 17/09 15:48" at bounding box center [443, 370] width 722 height 13
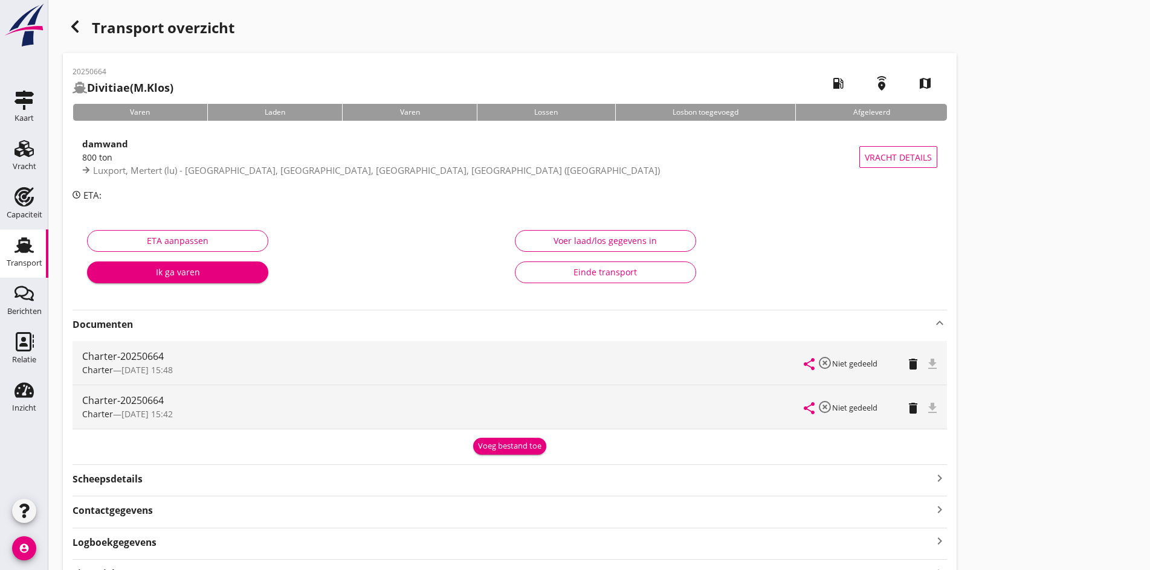
click at [122, 387] on div "Charter-20250664 Charter — 17/09 15:42" at bounding box center [443, 408] width 722 height 44
click at [120, 406] on div "Charter-20250664" at bounding box center [443, 400] width 722 height 15
click at [119, 408] on div "Charter-20250664 Charter — 17/09 15:42" at bounding box center [443, 408] width 722 height 44
drag, startPoint x: 121, startPoint y: 402, endPoint x: 185, endPoint y: 366, distance: 73.6
click at [124, 398] on div "Charter-20250664" at bounding box center [443, 400] width 722 height 15
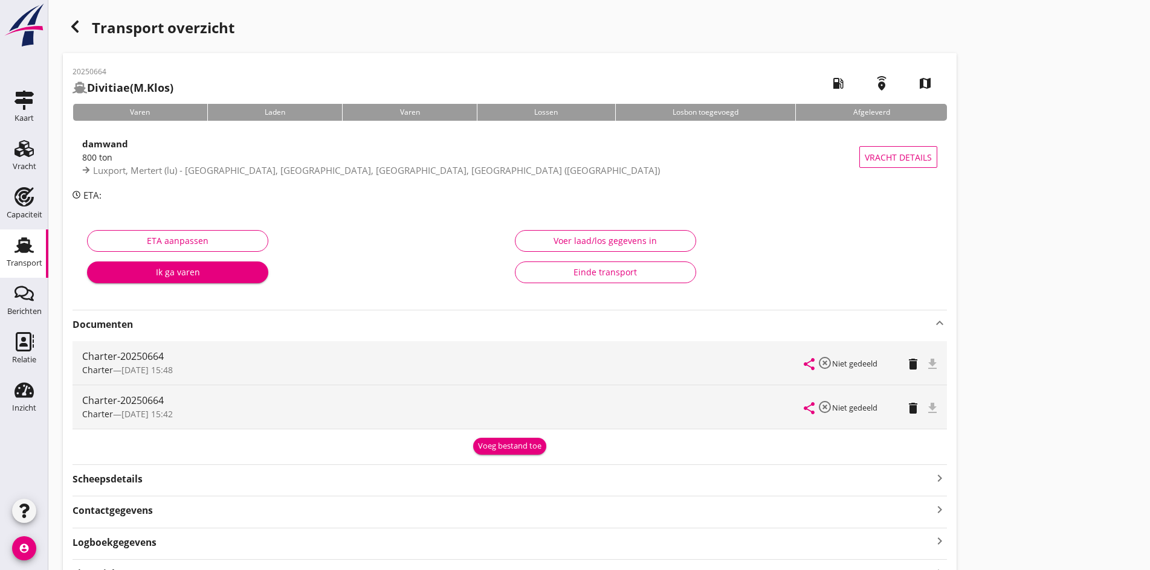
click at [283, 372] on div "Charter — 17/09 15:48" at bounding box center [443, 370] width 722 height 13
click at [150, 371] on span "[DATE] 15:48" at bounding box center [146, 369] width 51 height 11
click at [149, 370] on span "[DATE] 15:48" at bounding box center [146, 369] width 51 height 11
click at [144, 374] on span "[DATE] 15:48" at bounding box center [146, 369] width 51 height 11
click at [872, 386] on div "Transport overzicht 20250664 Divitiae (M.Klos) local_gas_station emergency_shar…" at bounding box center [599, 304] width 1102 height 608
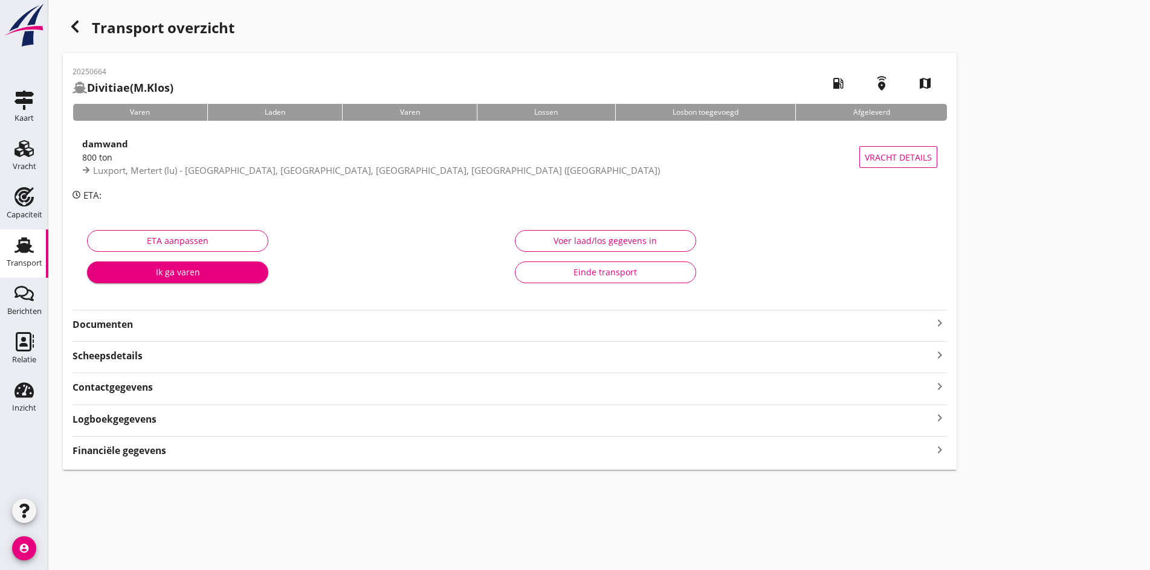
click at [932, 329] on icon "keyboard_arrow_right" at bounding box center [939, 323] width 15 height 15
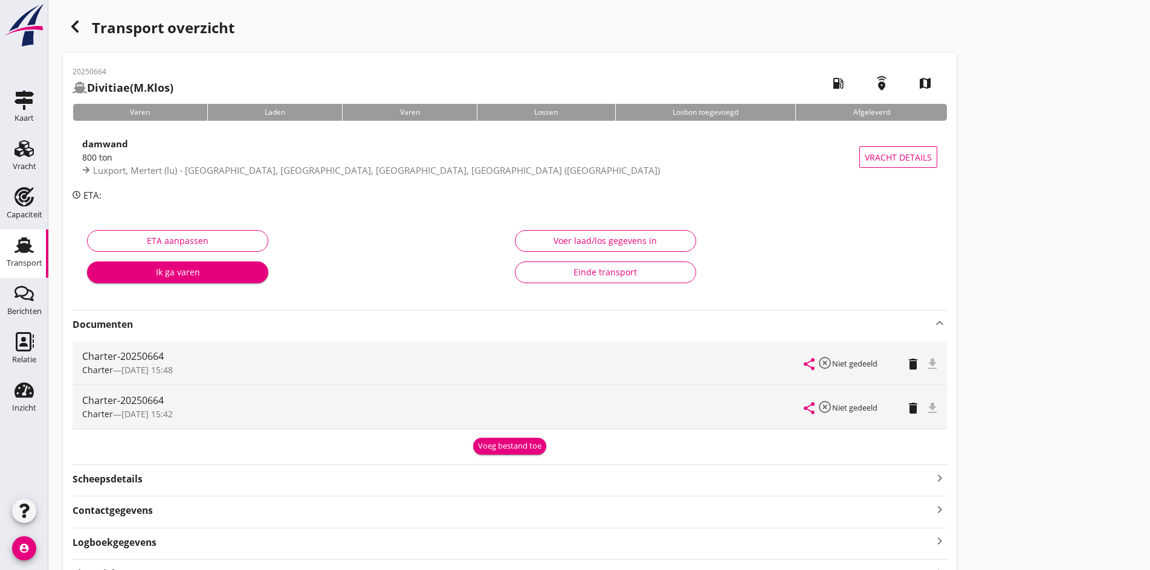
click at [72, 32] on icon "button" at bounding box center [75, 26] width 15 height 15
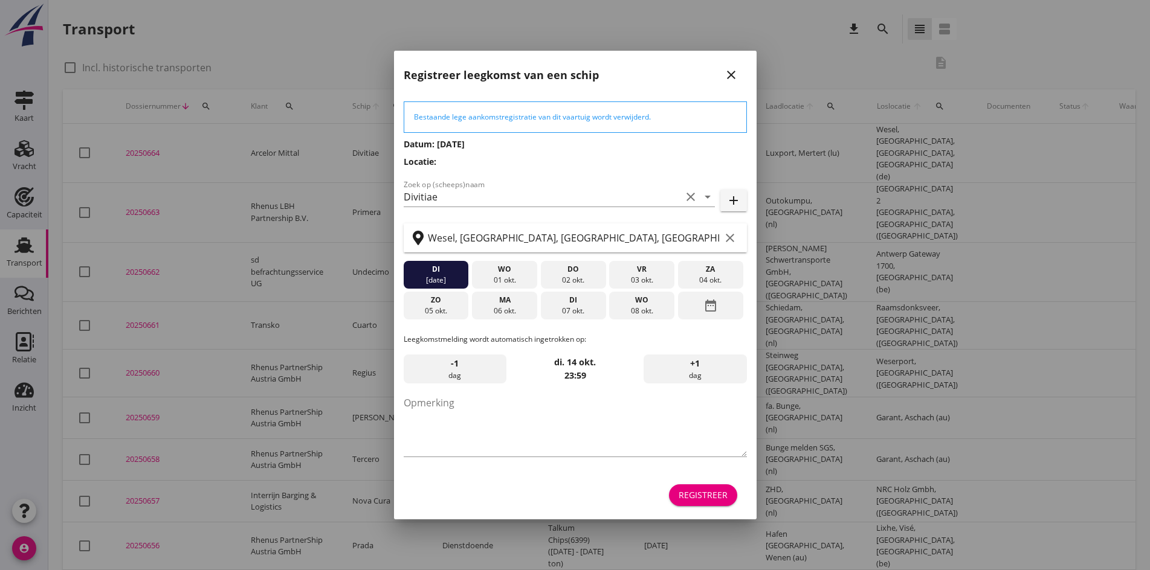
click at [733, 78] on icon "close" at bounding box center [731, 75] width 15 height 15
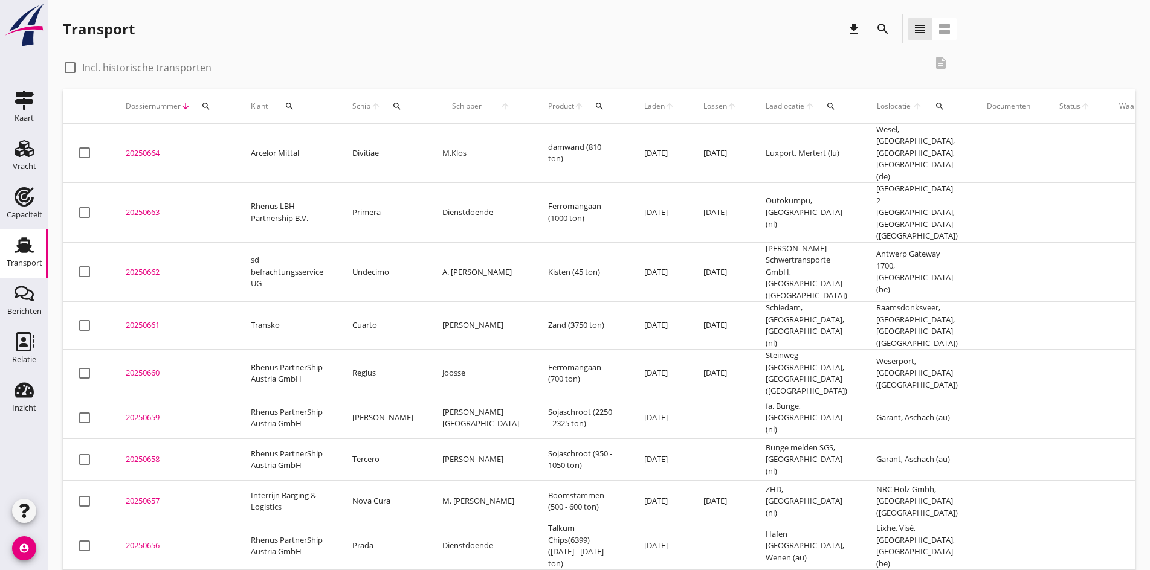
click at [129, 148] on div "20250664" at bounding box center [174, 153] width 96 height 12
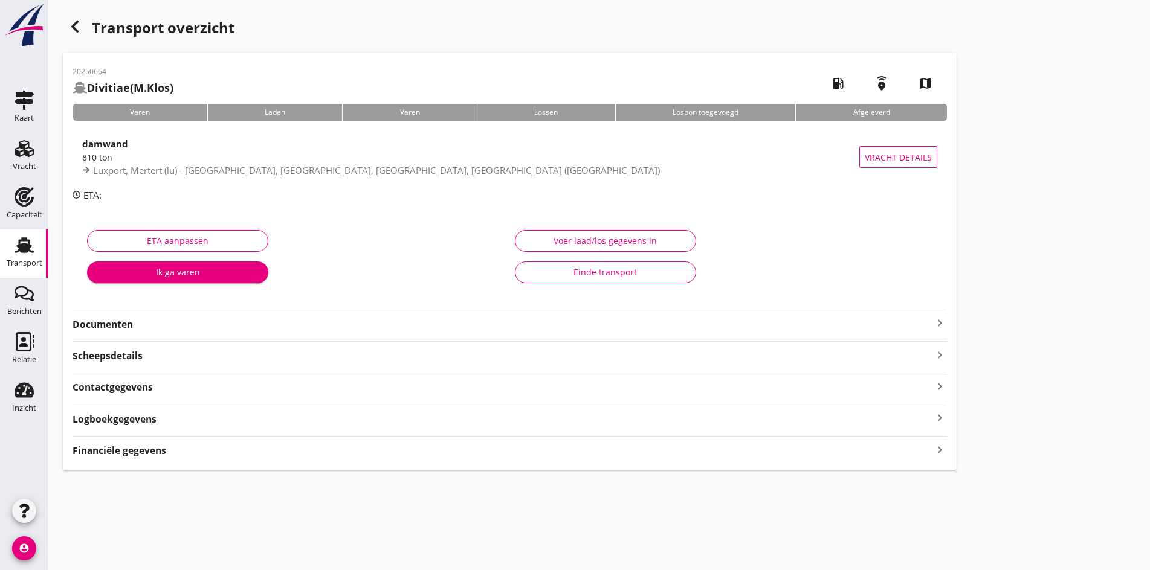
click at [932, 318] on icon "keyboard_arrow_right" at bounding box center [939, 323] width 15 height 15
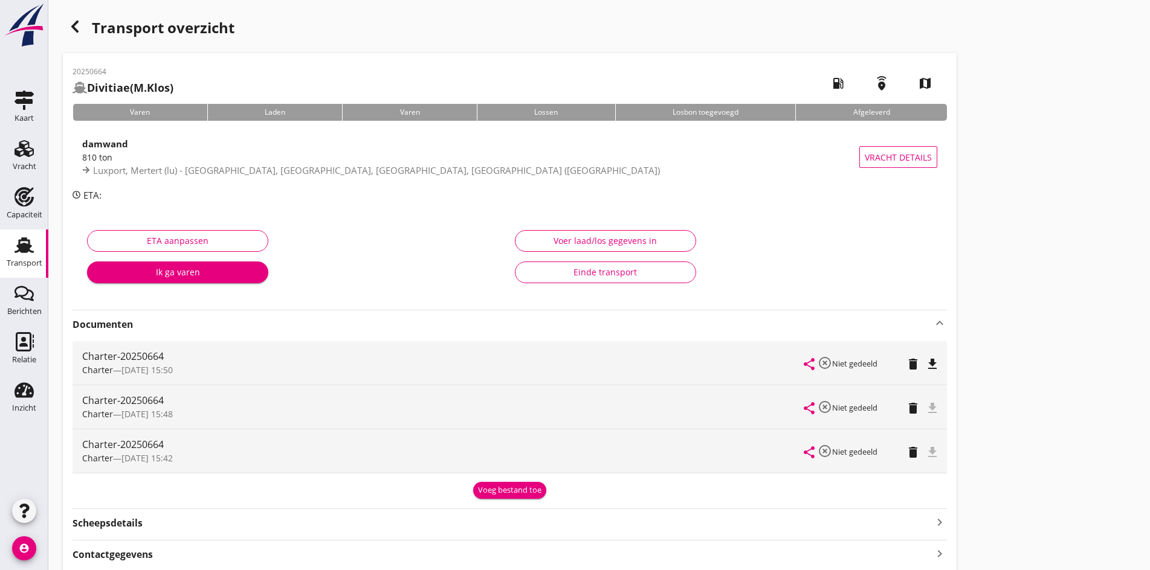
click at [925, 357] on icon "file_download" at bounding box center [932, 364] width 15 height 15
click at [73, 23] on icon "button" at bounding box center [75, 26] width 15 height 15
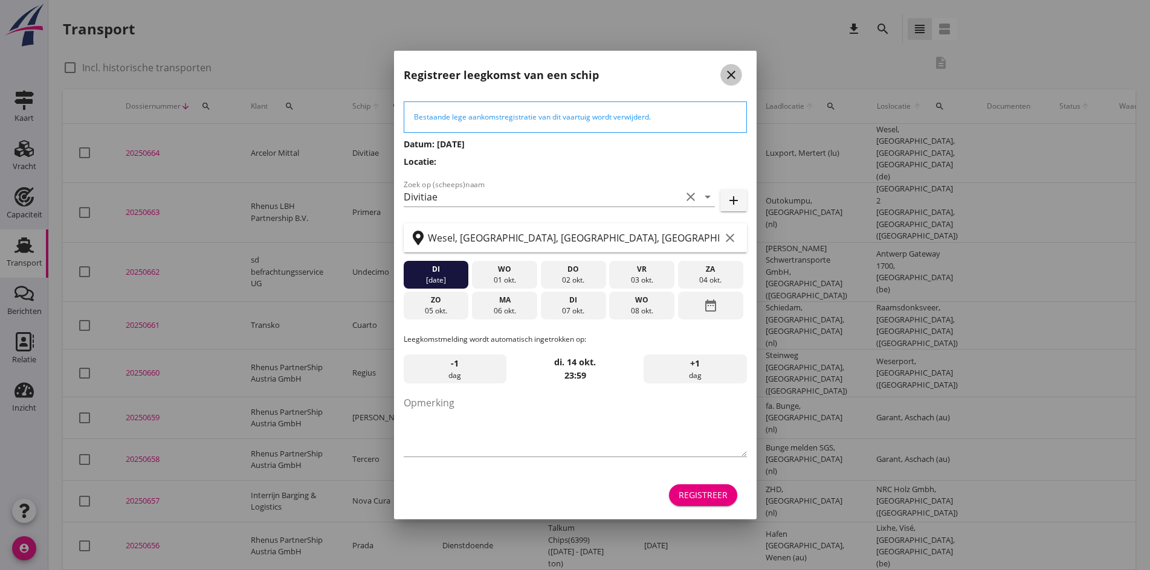
click at [731, 75] on icon "close" at bounding box center [731, 75] width 15 height 15
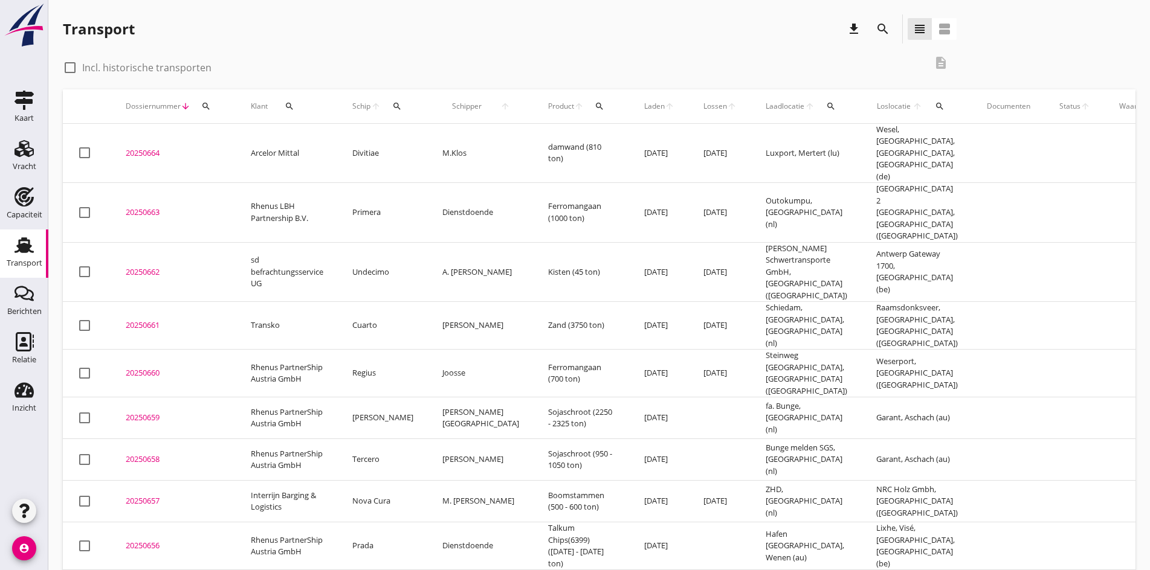
click at [297, 48] on div "Transport download search view_headline view_agenda" at bounding box center [510, 32] width 894 height 34
click at [35, 157] on div "Vracht" at bounding box center [24, 148] width 29 height 19
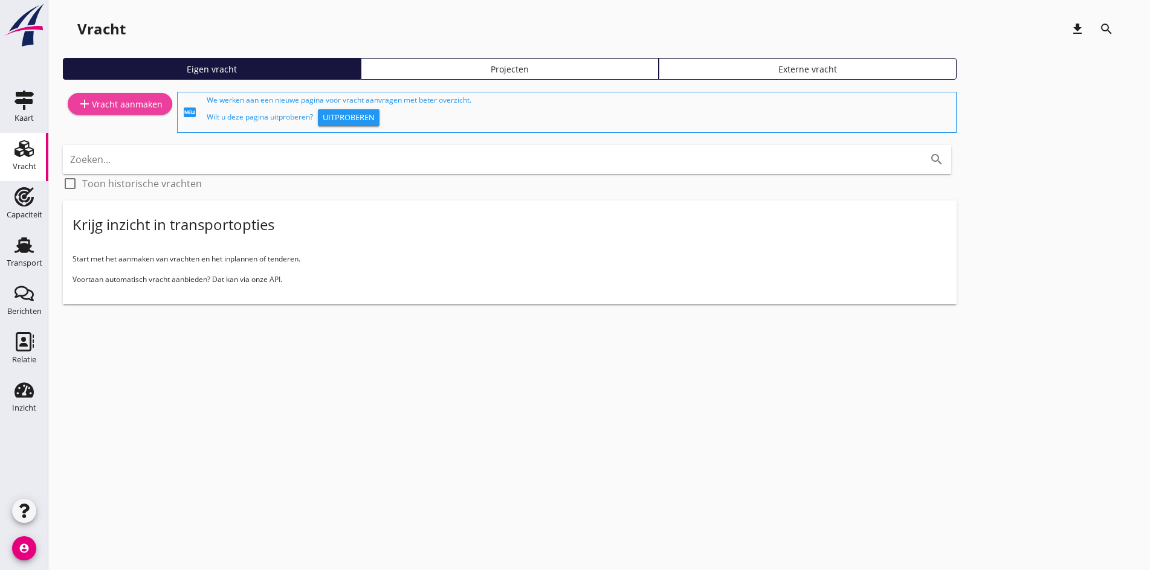
click at [129, 106] on div "add Vracht aanmaken" at bounding box center [119, 104] width 85 height 15
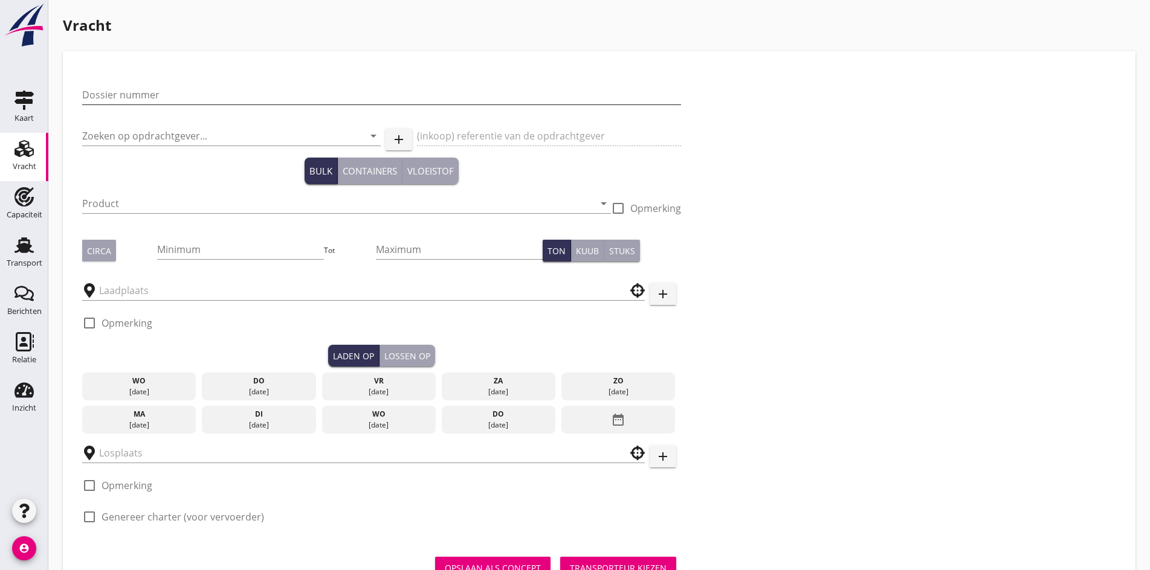
drag, startPoint x: 99, startPoint y: 80, endPoint x: 100, endPoint y: 99, distance: 19.3
click at [99, 81] on div "Dossier nummer" at bounding box center [381, 97] width 599 height 39
click at [103, 98] on input "Dossier nummer" at bounding box center [381, 94] width 599 height 19
type input "2025665"
click at [127, 135] on input "Zoeken op opdrachtgever..." at bounding box center [214, 135] width 265 height 19
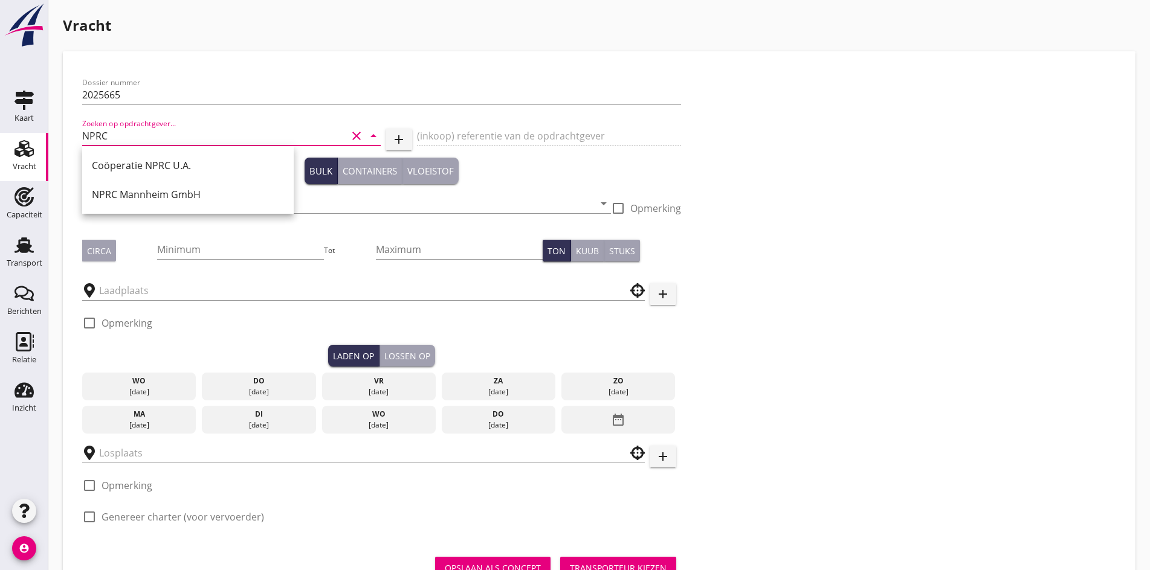
type input "NPRC"
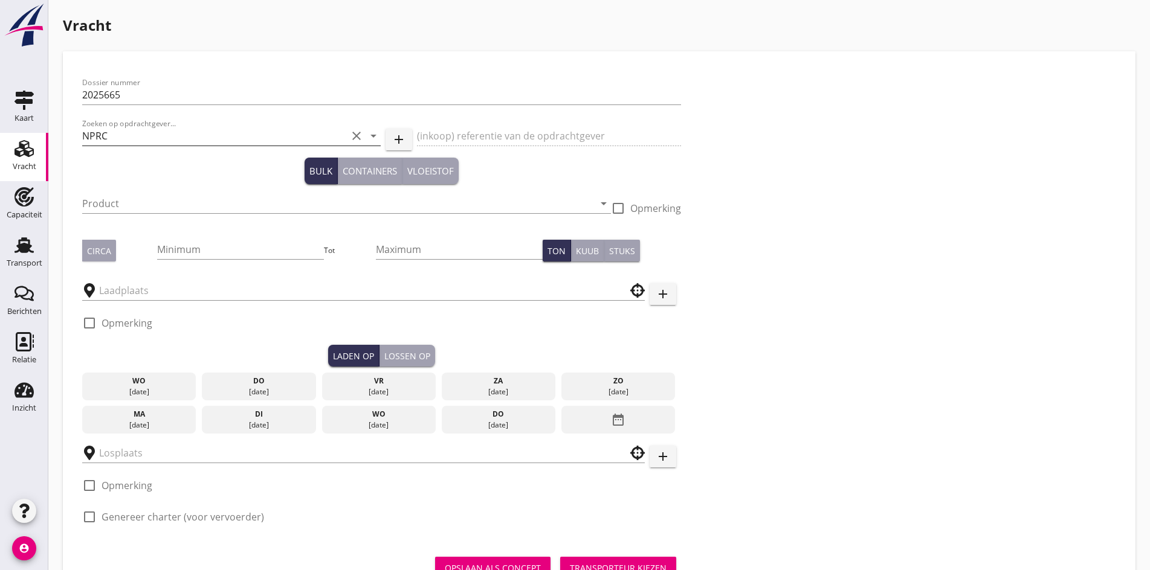
click at [114, 143] on input "NPRC" at bounding box center [214, 135] width 265 height 19
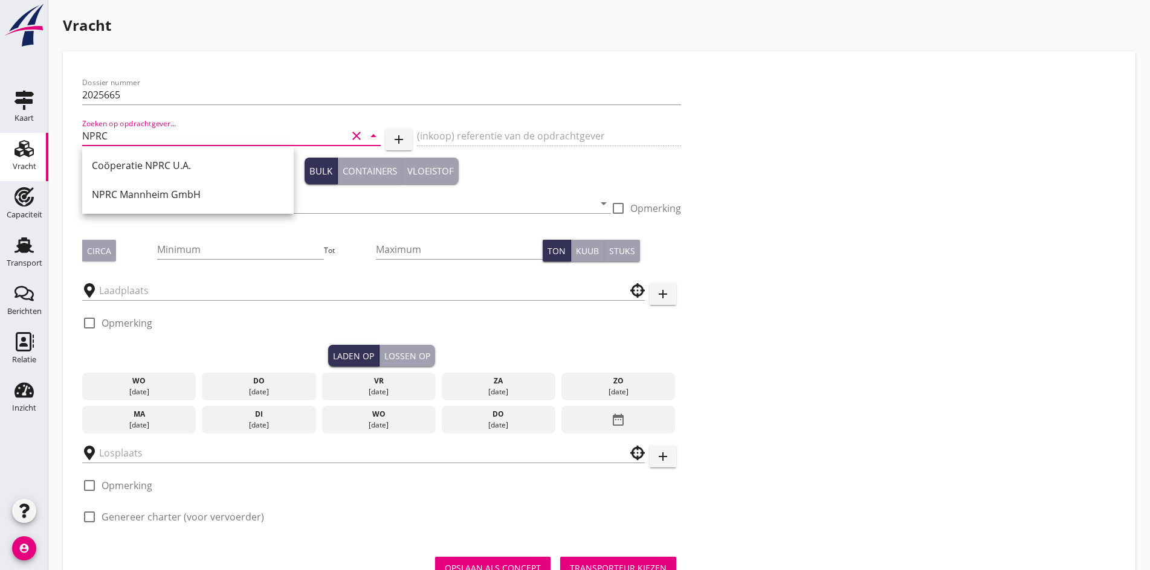
click at [114, 143] on input "NPRC" at bounding box center [214, 135] width 265 height 19
click at [149, 160] on div "Coöperatie NPRC U.A." at bounding box center [188, 165] width 192 height 15
type input "Coöperatie NPRC U.A."
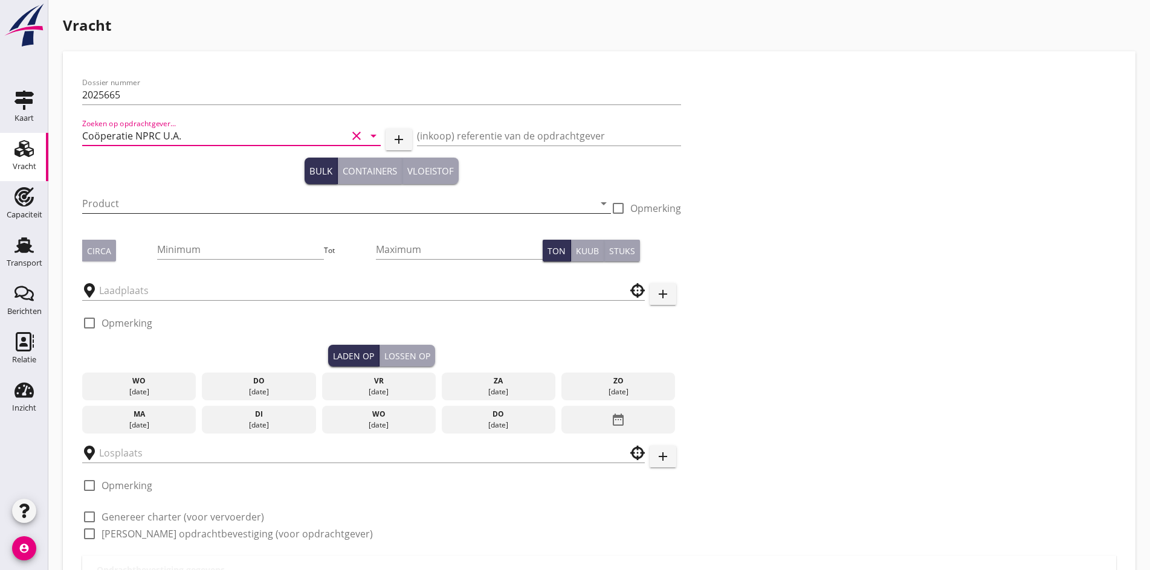
click at [145, 201] on input "Product" at bounding box center [338, 203] width 512 height 19
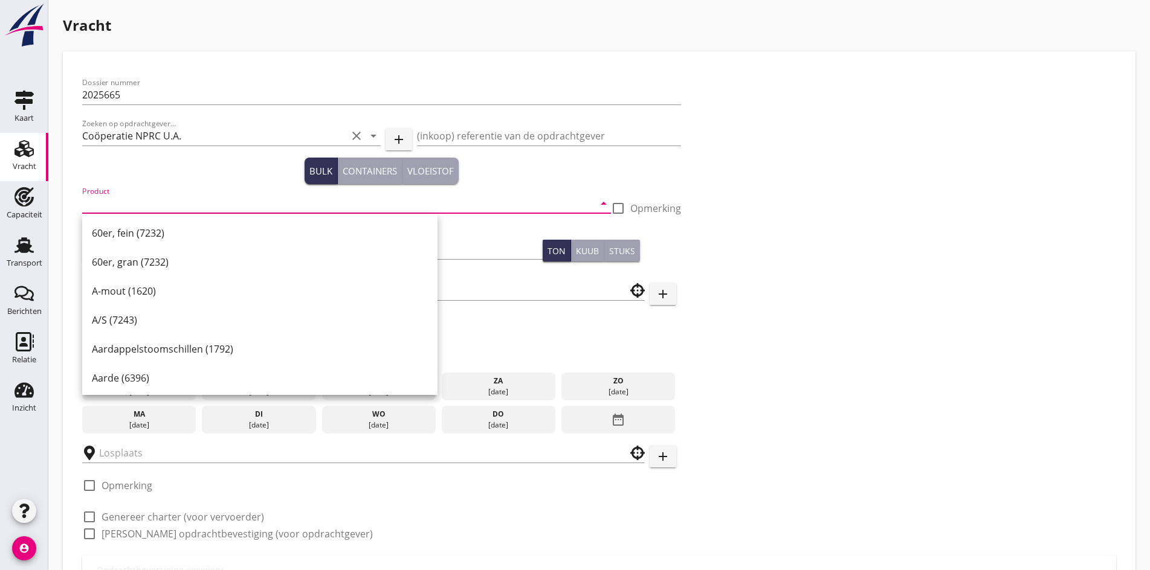
click at [434, 182] on div "Bulk Containers Vloeistof" at bounding box center [381, 171] width 599 height 27
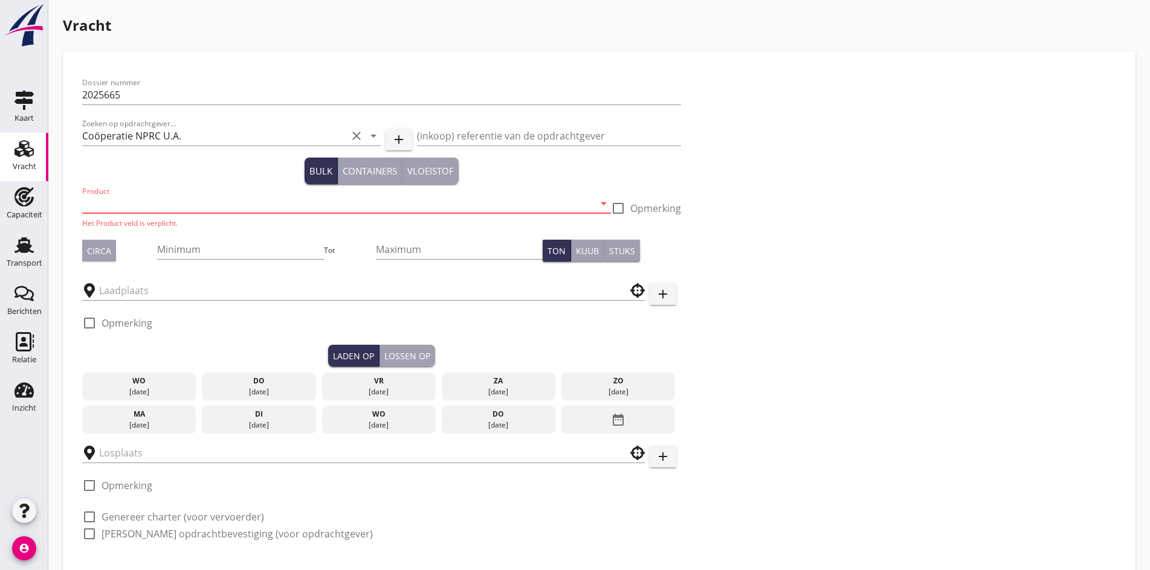
click at [122, 210] on input "Product" at bounding box center [338, 203] width 512 height 19
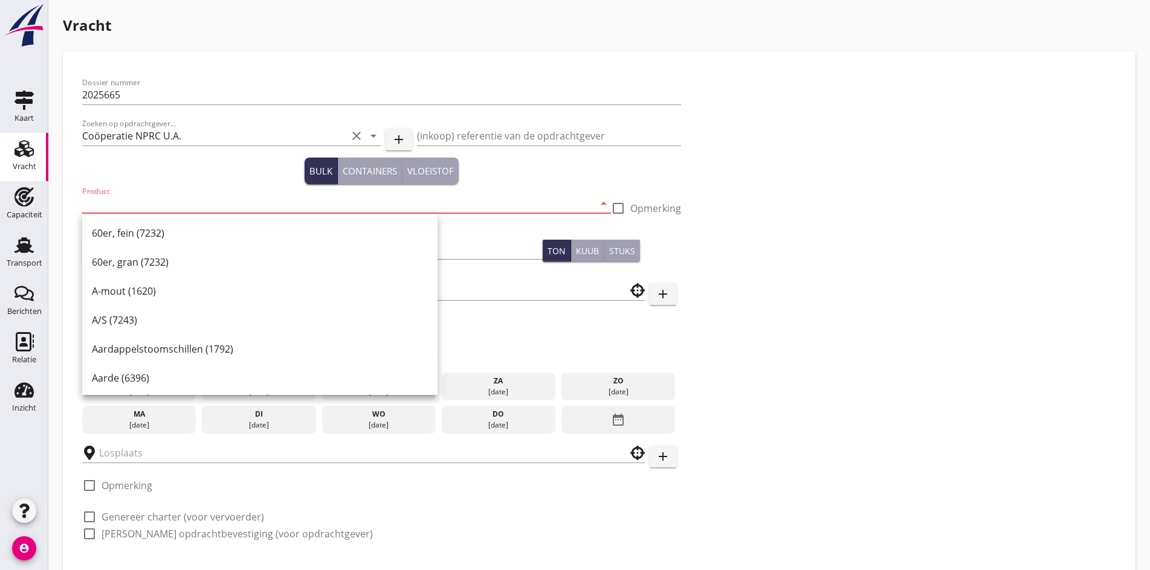
click at [120, 202] on input "Product" at bounding box center [338, 203] width 512 height 19
click at [145, 210] on input "Product" at bounding box center [338, 203] width 512 height 19
click at [142, 196] on input "Product" at bounding box center [338, 203] width 512 height 19
click at [118, 199] on input "Product" at bounding box center [338, 203] width 512 height 19
click at [119, 199] on input "Product" at bounding box center [338, 203] width 512 height 19
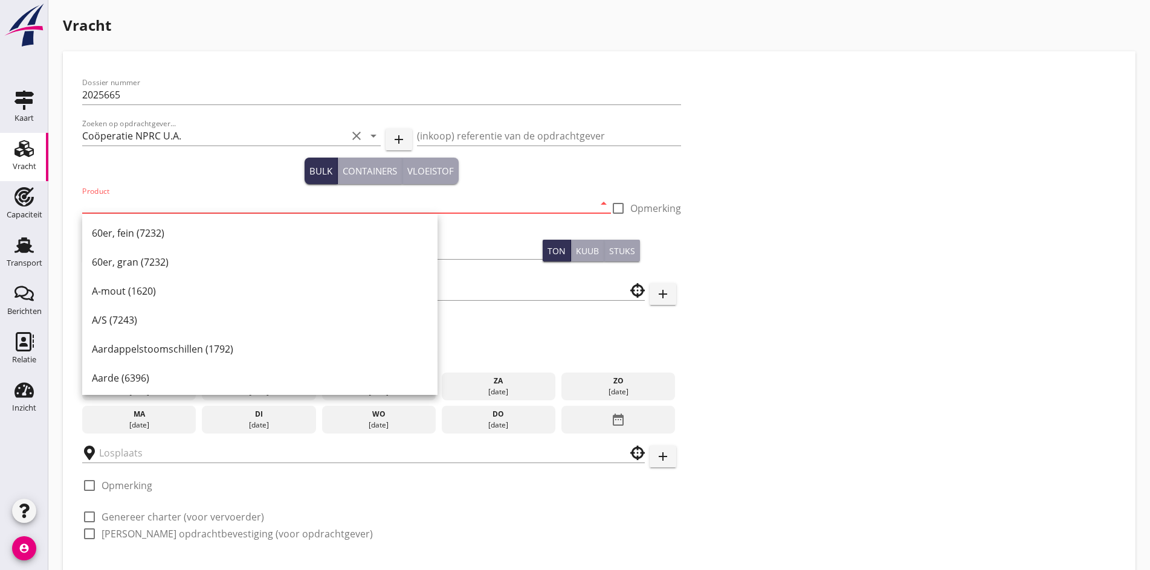
click at [120, 201] on input "Product" at bounding box center [338, 203] width 512 height 19
click at [134, 210] on input "Product" at bounding box center [338, 203] width 512 height 19
click at [134, 205] on input "Product" at bounding box center [338, 203] width 512 height 19
click at [105, 207] on input "Product" at bounding box center [338, 203] width 512 height 19
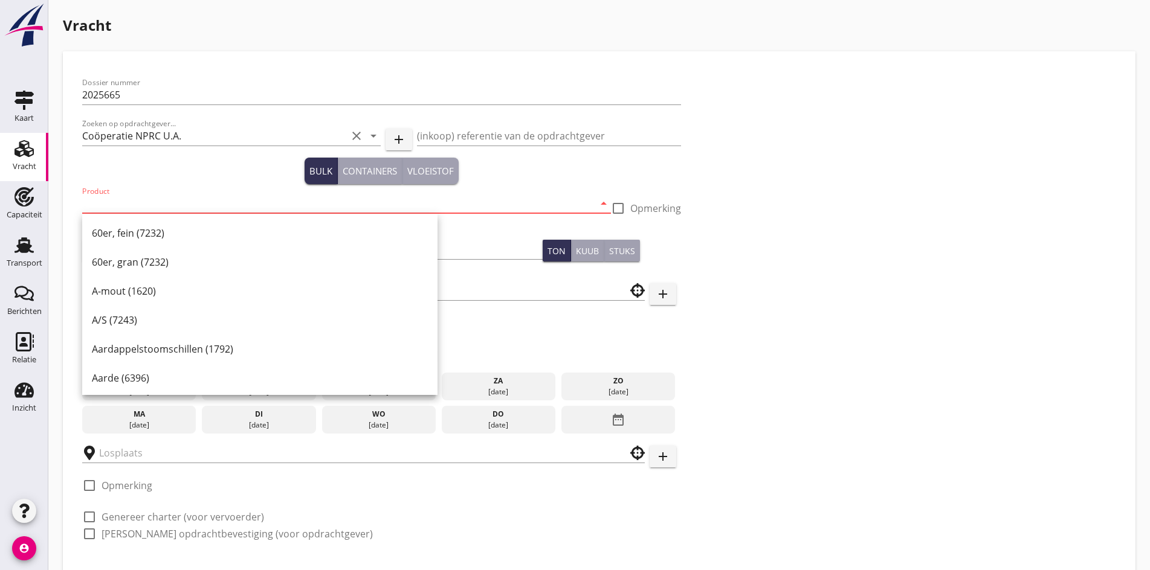
click at [105, 205] on input "Product" at bounding box center [338, 203] width 512 height 19
click at [109, 203] on input "Product" at bounding box center [338, 203] width 512 height 19
click at [659, 226] on div "Dossier nummer 2025665 Zoeken op opdrachtgever... Coöperatie NPRC U.A. clear ar…" at bounding box center [599, 313] width 1044 height 485
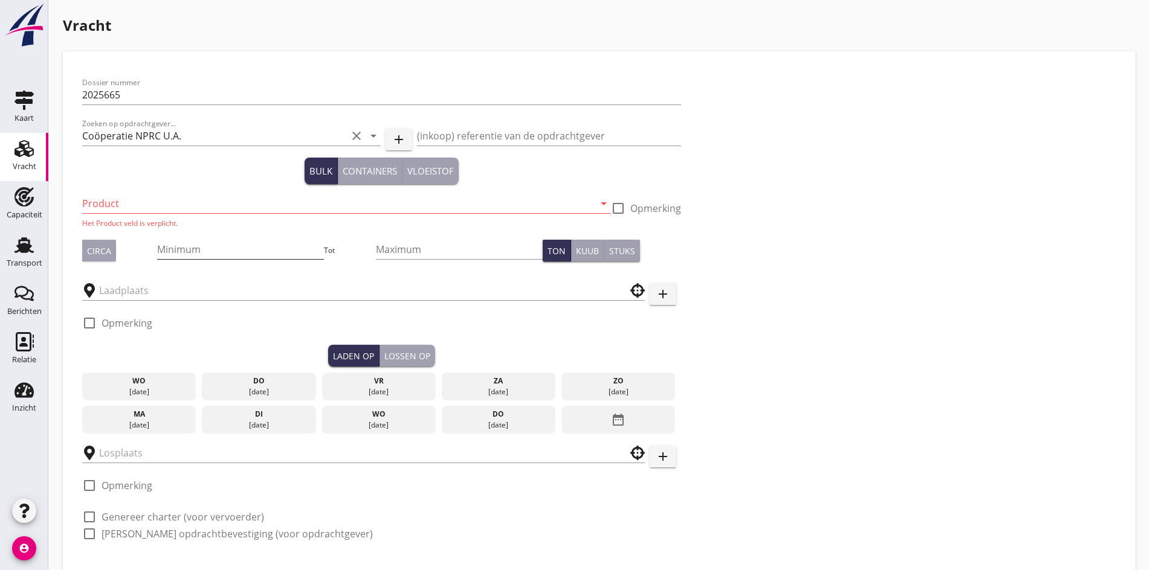
click at [157, 253] on input "Minimum" at bounding box center [240, 249] width 167 height 19
click at [103, 195] on input "Product" at bounding box center [338, 203] width 512 height 19
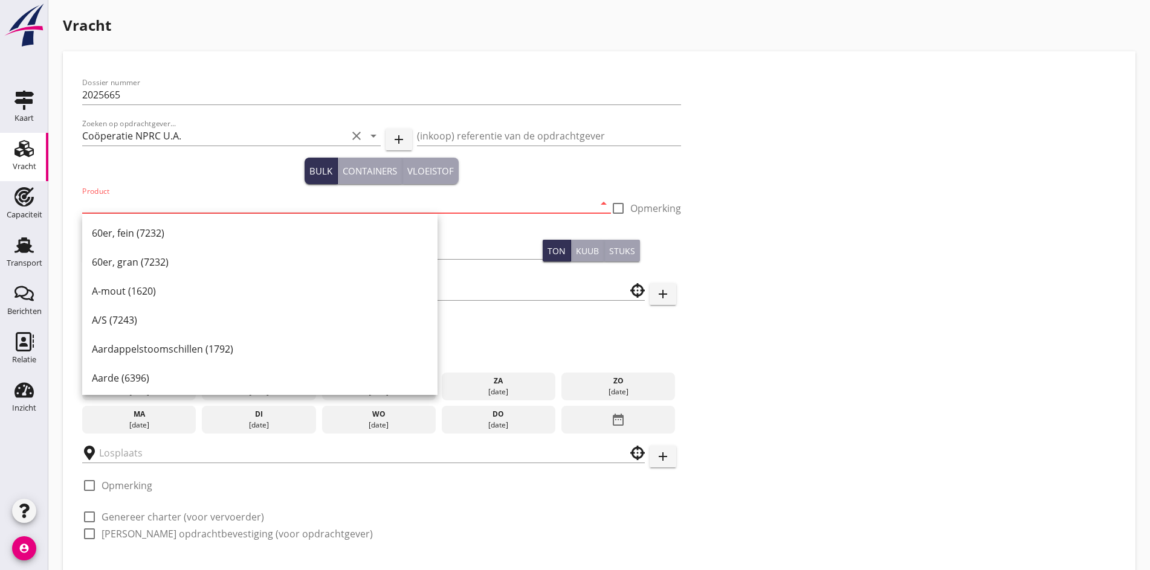
click at [109, 198] on input "Product" at bounding box center [338, 203] width 512 height 19
click at [109, 201] on input "Product" at bounding box center [338, 203] width 512 height 19
click at [109, 195] on input "Product" at bounding box center [338, 203] width 512 height 19
drag, startPoint x: 114, startPoint y: 192, endPoint x: 77, endPoint y: 193, distance: 36.9
click at [77, 193] on div "Dossier nummer 2025665 Zoeken op opdrachtgever... Coöperatie NPRC U.A. clear ar…" at bounding box center [599, 369] width 1053 height 616
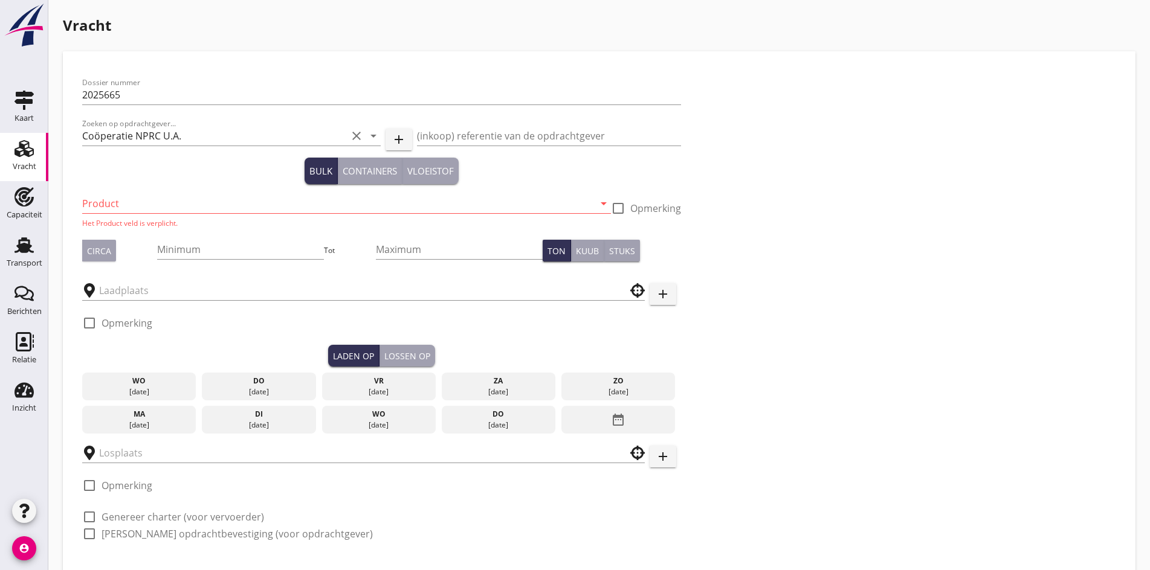
click at [97, 183] on div "Bulk Containers Vloeistof" at bounding box center [381, 171] width 599 height 27
drag, startPoint x: 102, startPoint y: 212, endPoint x: 102, endPoint y: 206, distance: 6.1
click at [103, 208] on input "Product" at bounding box center [338, 203] width 512 height 19
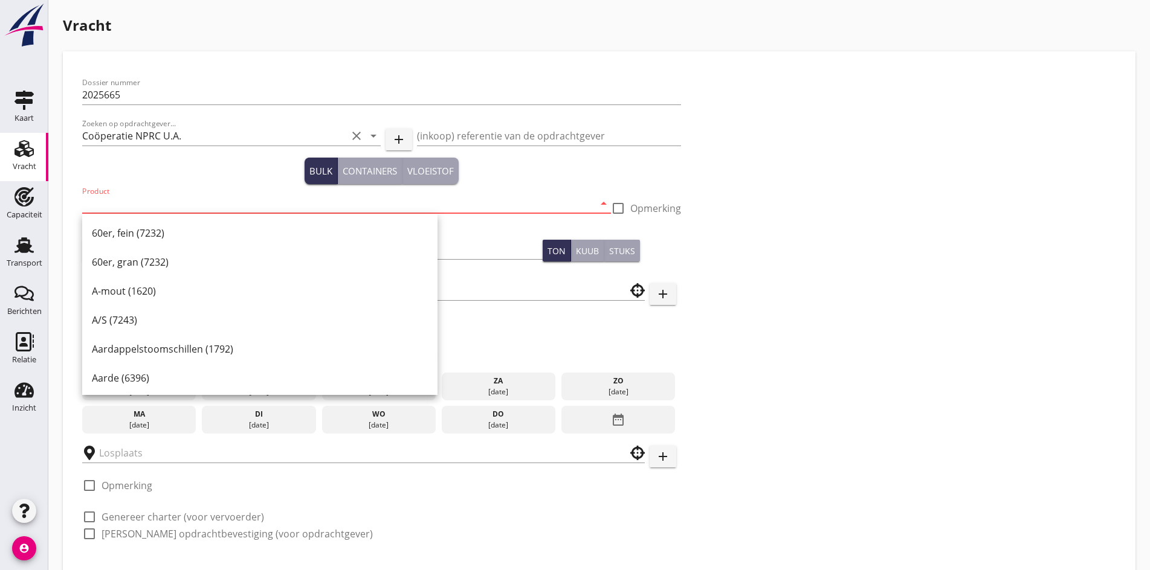
click at [134, 202] on input "Product" at bounding box center [338, 203] width 512 height 19
click at [655, 258] on div "Dossier nummer 2025665 Zoeken op opdrachtgever... Coöperatie NPRC U.A. clear ar…" at bounding box center [599, 313] width 1044 height 485
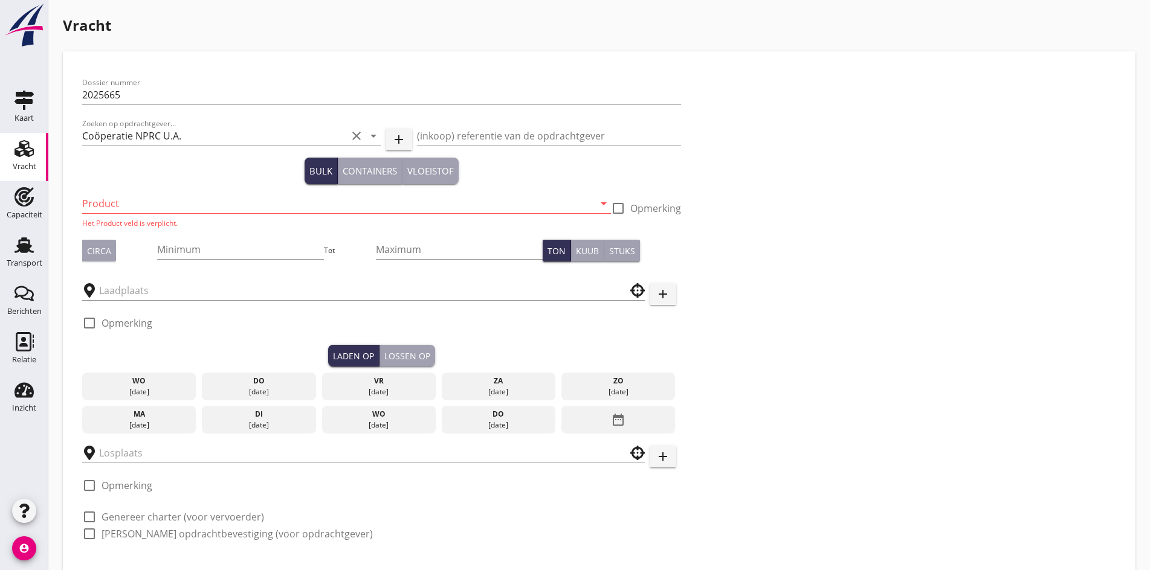
click at [128, 207] on input "Product" at bounding box center [338, 203] width 512 height 19
click at [96, 252] on div "Circa" at bounding box center [99, 251] width 24 height 13
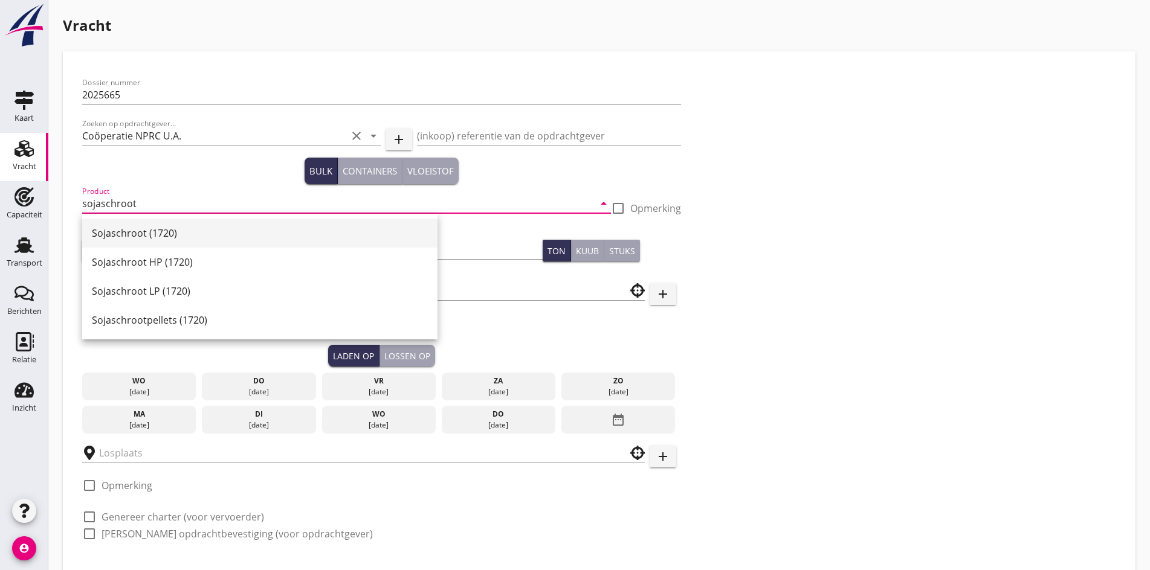
click at [121, 225] on div "Sojaschroot (1720)" at bounding box center [260, 233] width 336 height 29
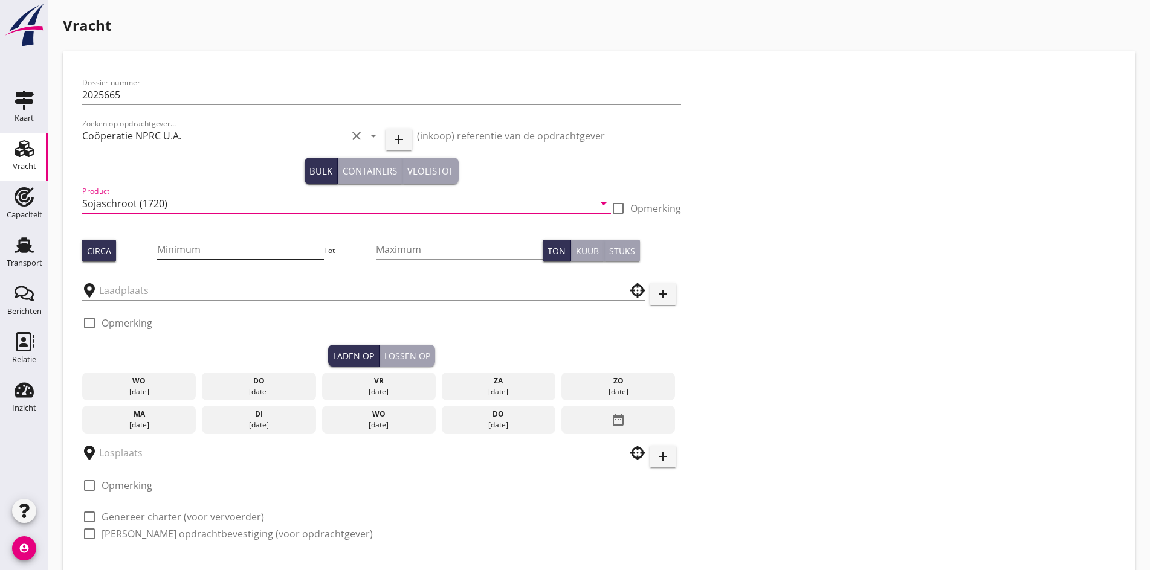
type input "Sojaschroot (1720)"
click at [158, 253] on input "Minimum" at bounding box center [240, 249] width 167 height 19
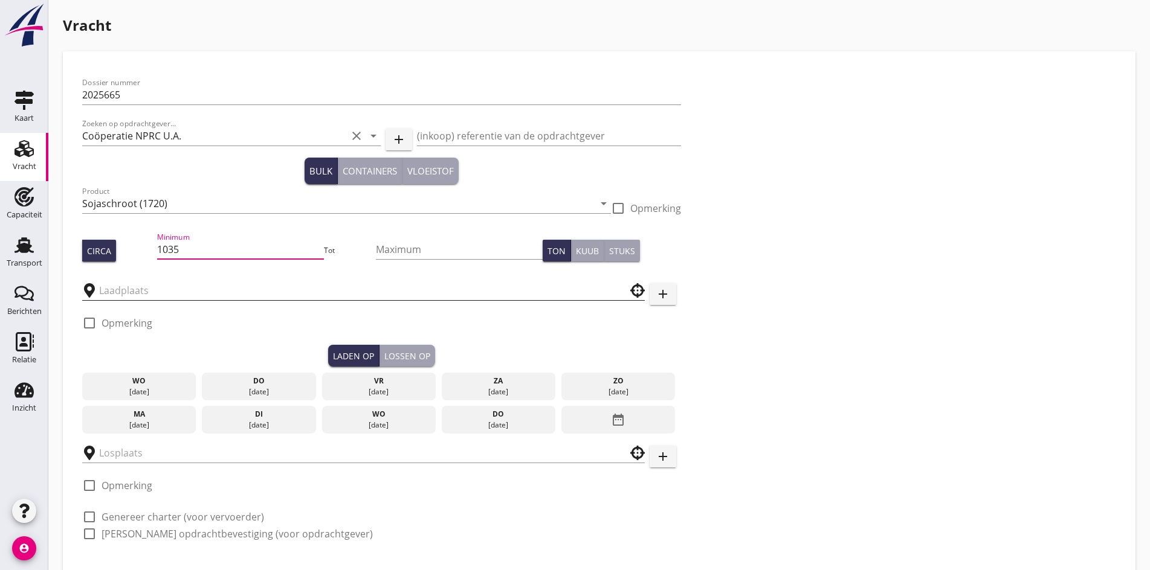
type input "1035"
click at [151, 291] on input "text" at bounding box center [355, 290] width 512 height 19
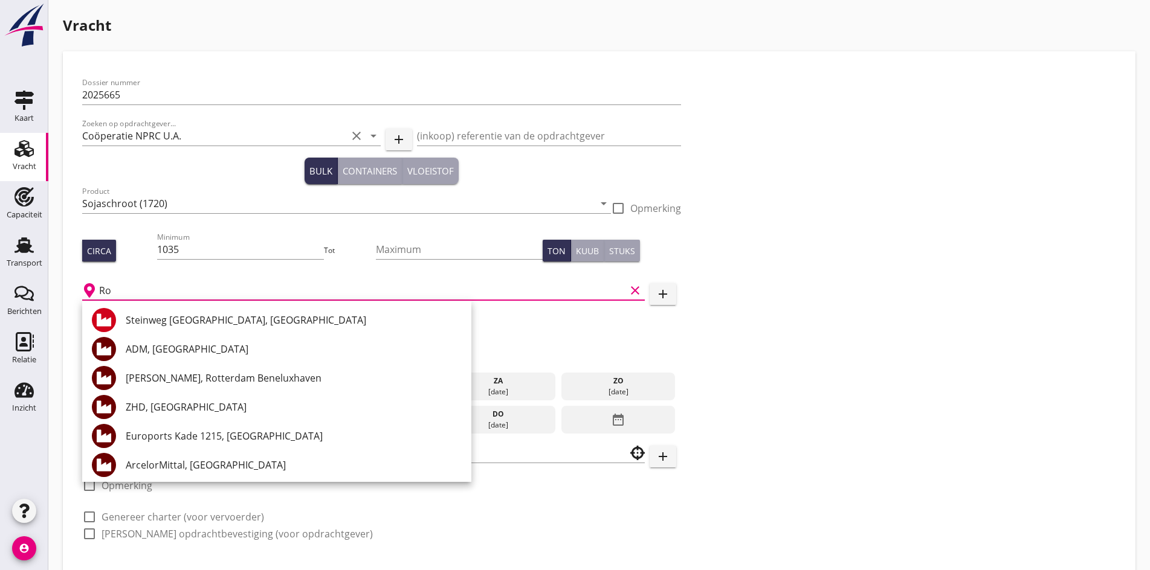
type input "R"
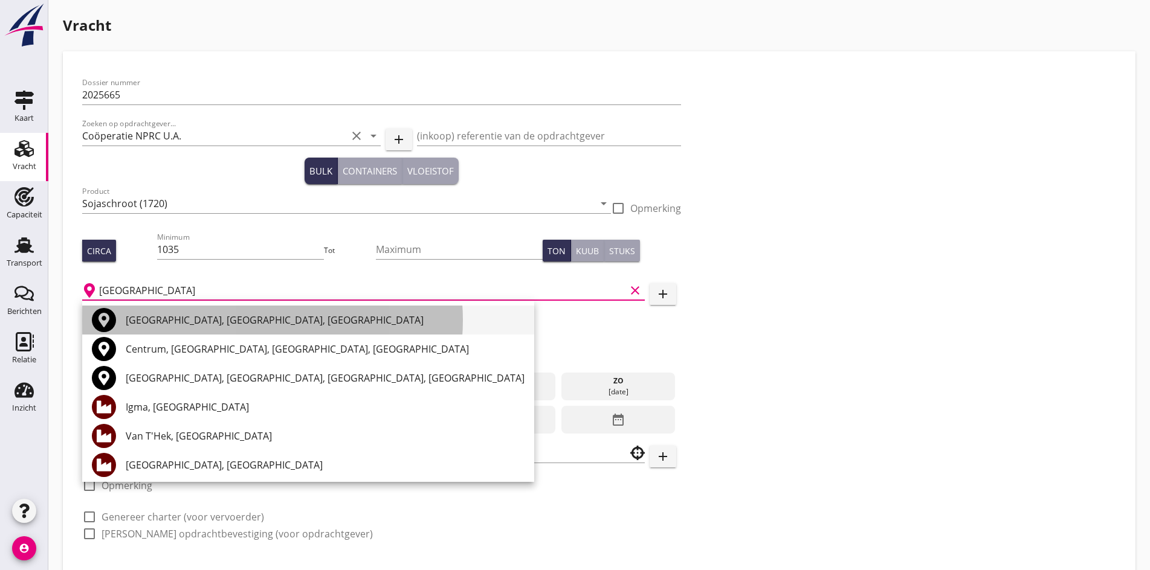
click at [284, 321] on div "[GEOGRAPHIC_DATA], [GEOGRAPHIC_DATA], [GEOGRAPHIC_DATA]" at bounding box center [325, 320] width 399 height 15
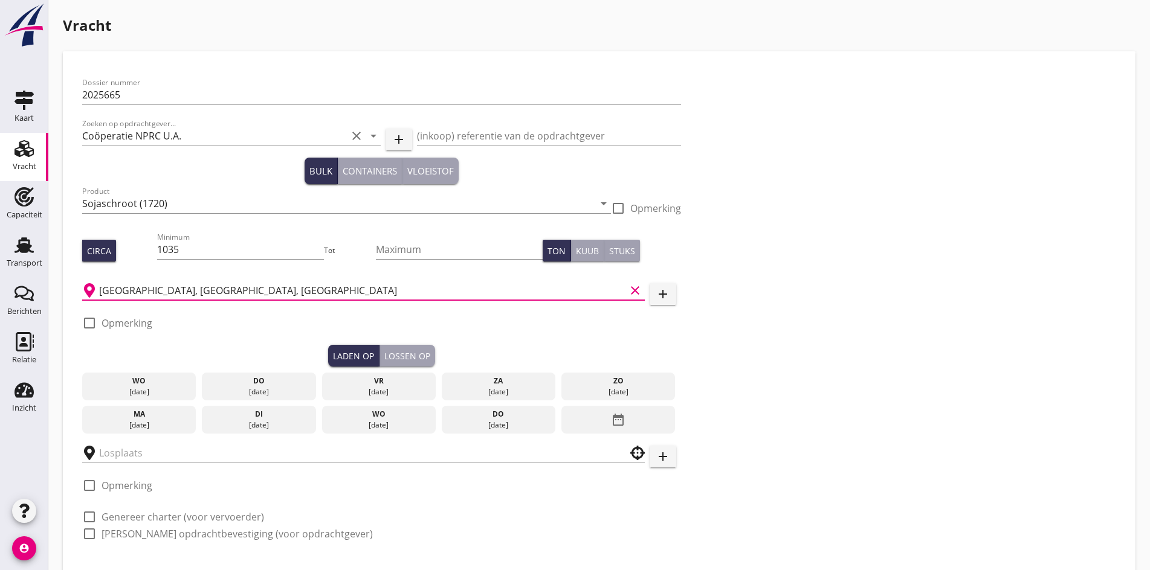
type input "[GEOGRAPHIC_DATA], [GEOGRAPHIC_DATA], [GEOGRAPHIC_DATA]"
click at [331, 387] on div "[DATE]" at bounding box center [379, 387] width 114 height 28
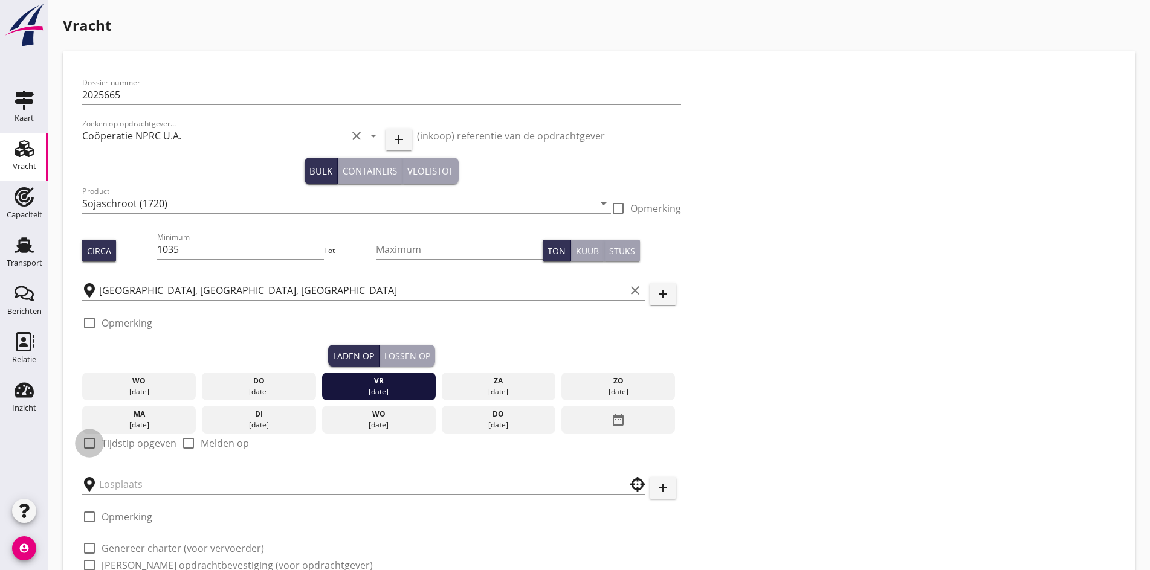
click at [91, 442] on div at bounding box center [89, 443] width 21 height 21
checkbox input "true"
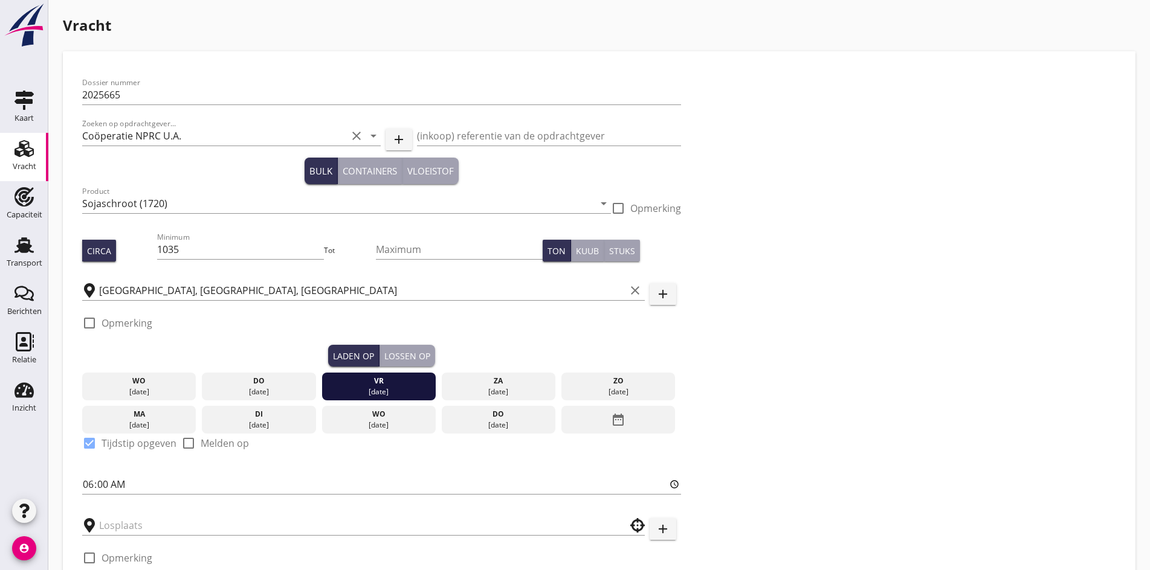
click at [384, 354] on div "Lossen op" at bounding box center [407, 356] width 46 height 13
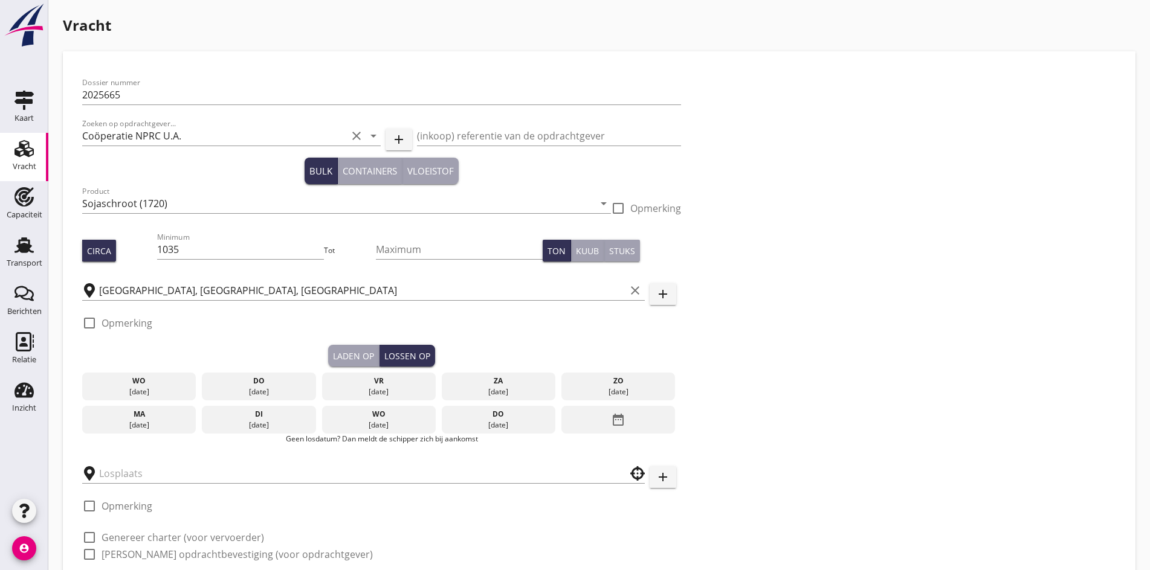
click at [124, 413] on div "ma" at bounding box center [139, 414] width 108 height 11
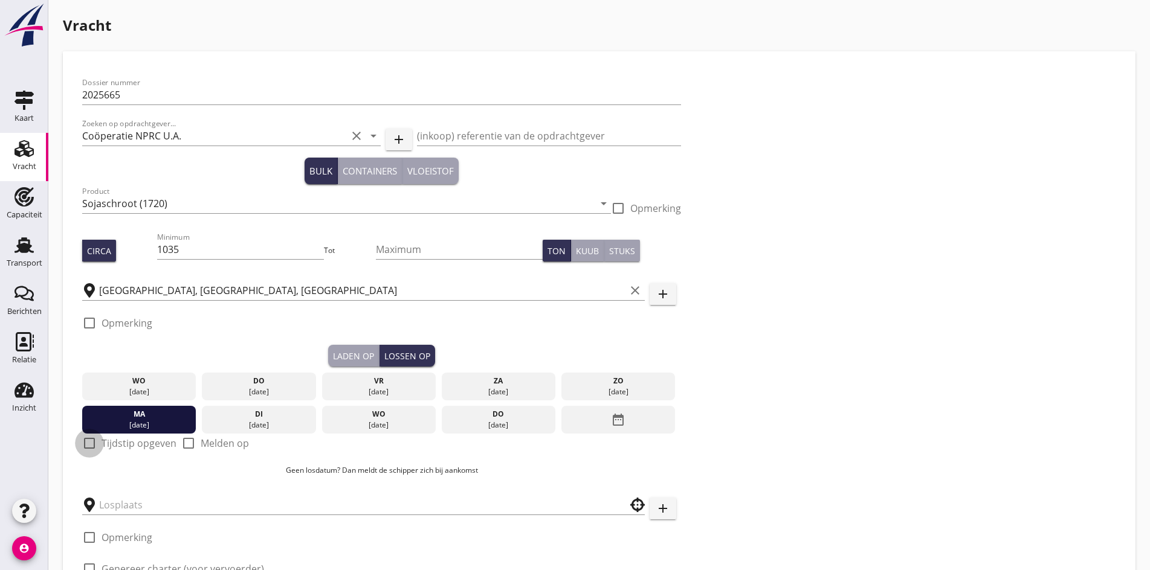
click at [83, 437] on div at bounding box center [89, 443] width 21 height 21
checkbox input "true"
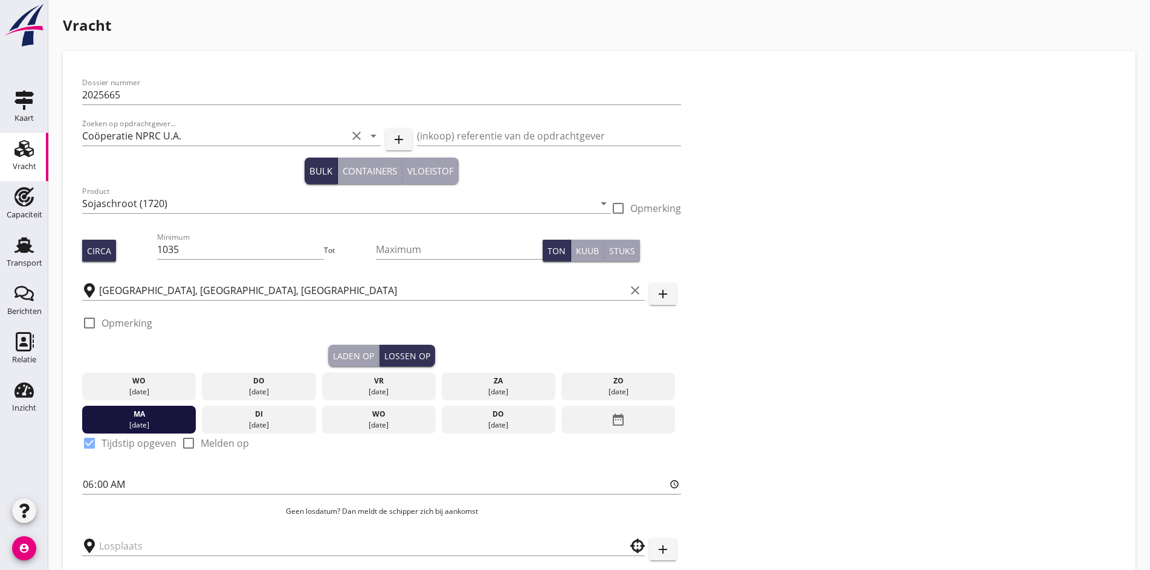
scroll to position [157, 0]
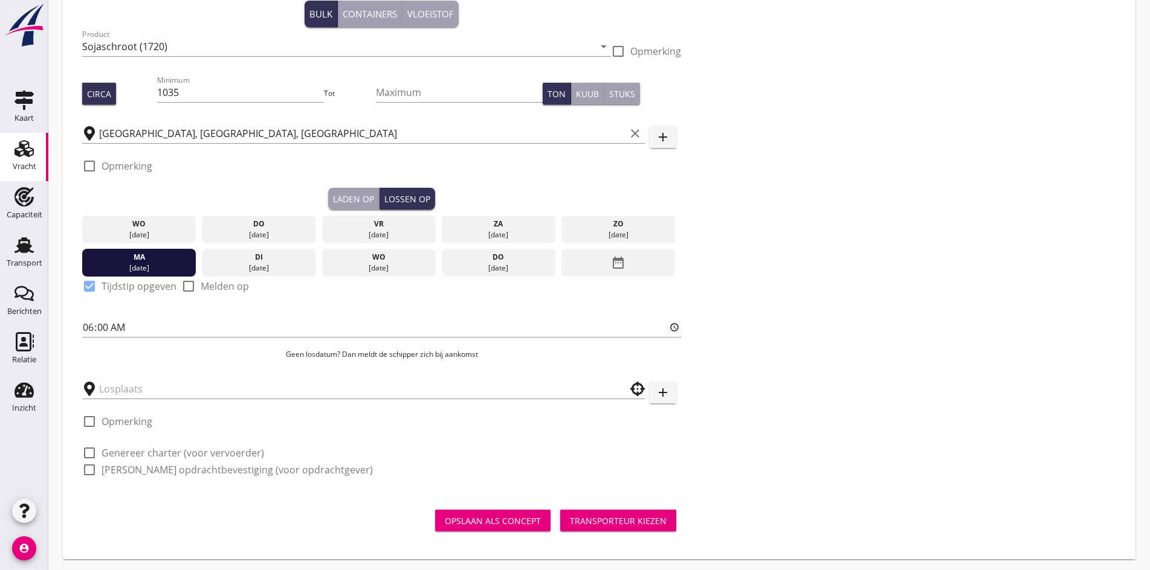
click at [137, 372] on div at bounding box center [363, 385] width 563 height 27
click at [137, 379] on input "text" at bounding box center [355, 388] width 512 height 19
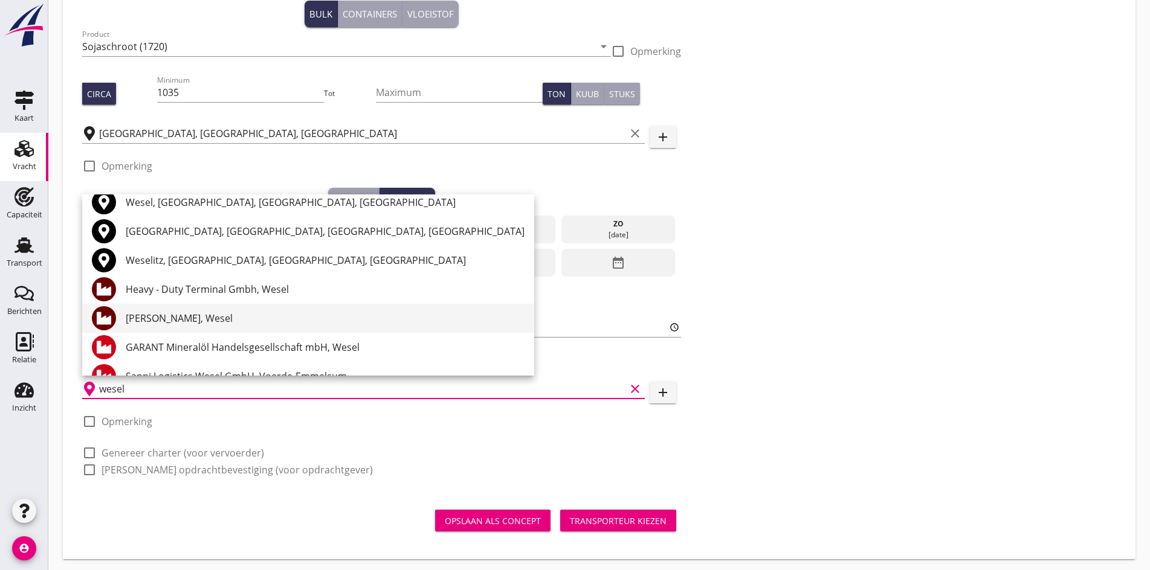
scroll to position [0, 0]
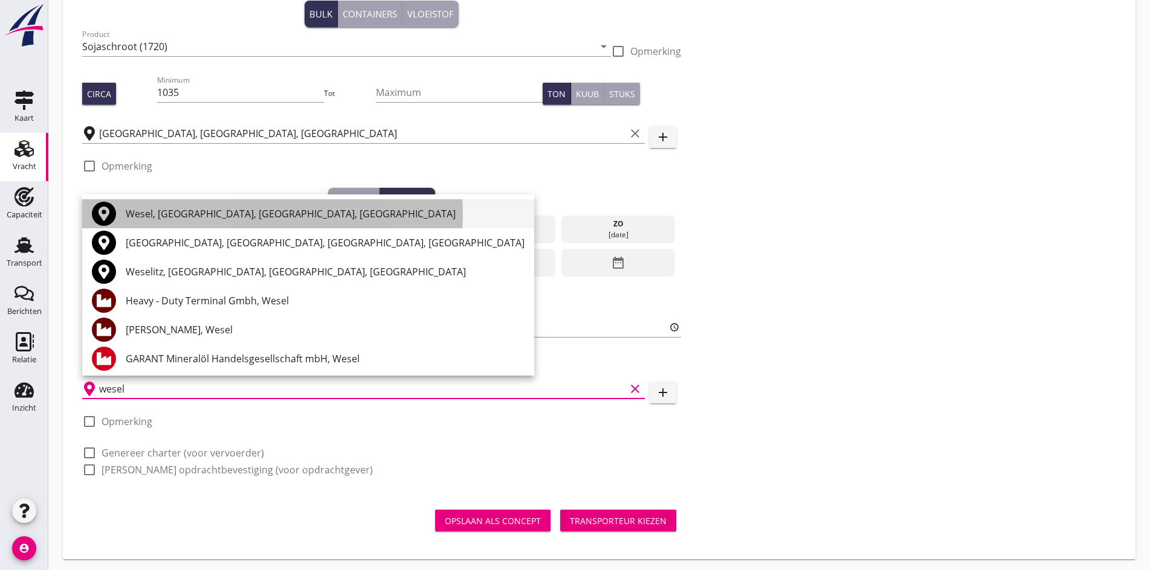
click at [173, 212] on div "Wesel, [GEOGRAPHIC_DATA], [GEOGRAPHIC_DATA], [GEOGRAPHIC_DATA]" at bounding box center [325, 214] width 399 height 15
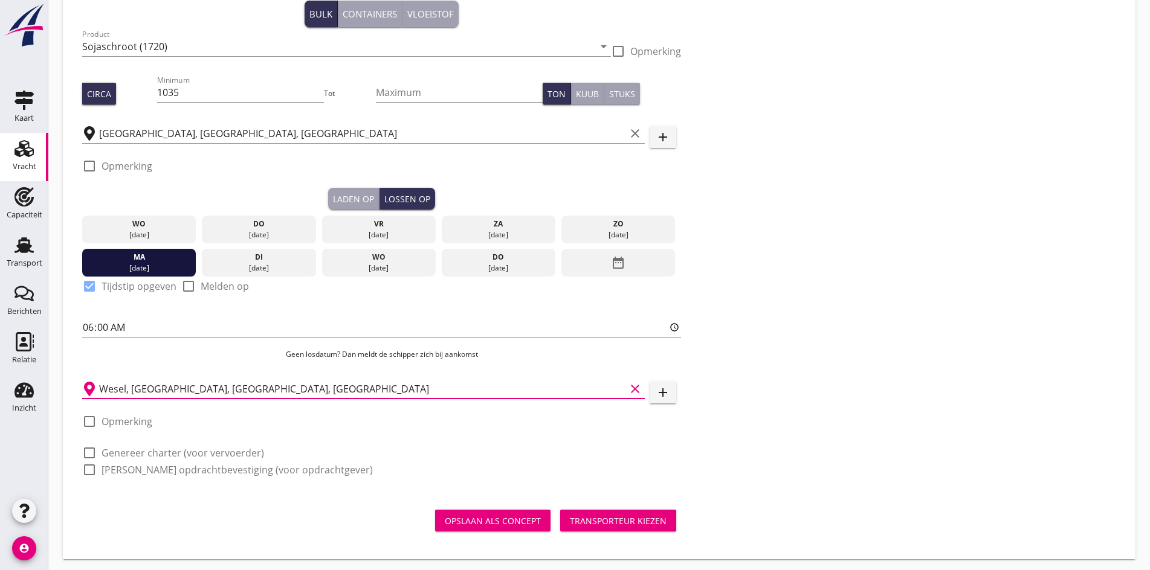
type input "Wesel, [GEOGRAPHIC_DATA], [GEOGRAPHIC_DATA], [GEOGRAPHIC_DATA]"
click at [91, 450] on div at bounding box center [89, 453] width 21 height 21
checkbox input "true"
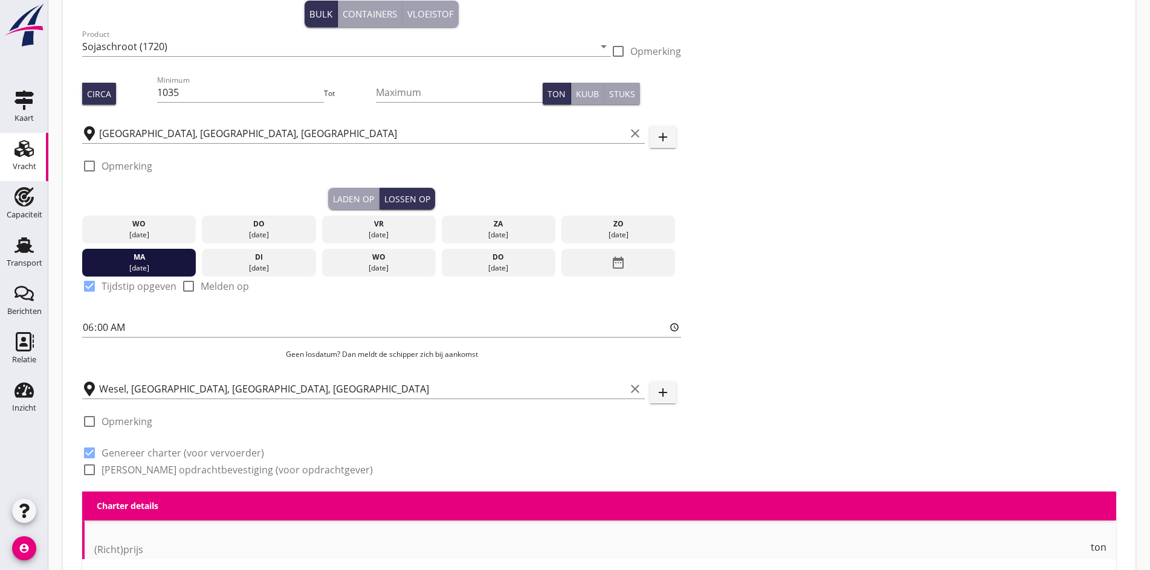
checkbox input "true"
click at [115, 534] on div "(Richt)prijs ton" at bounding box center [600, 552] width 1012 height 39
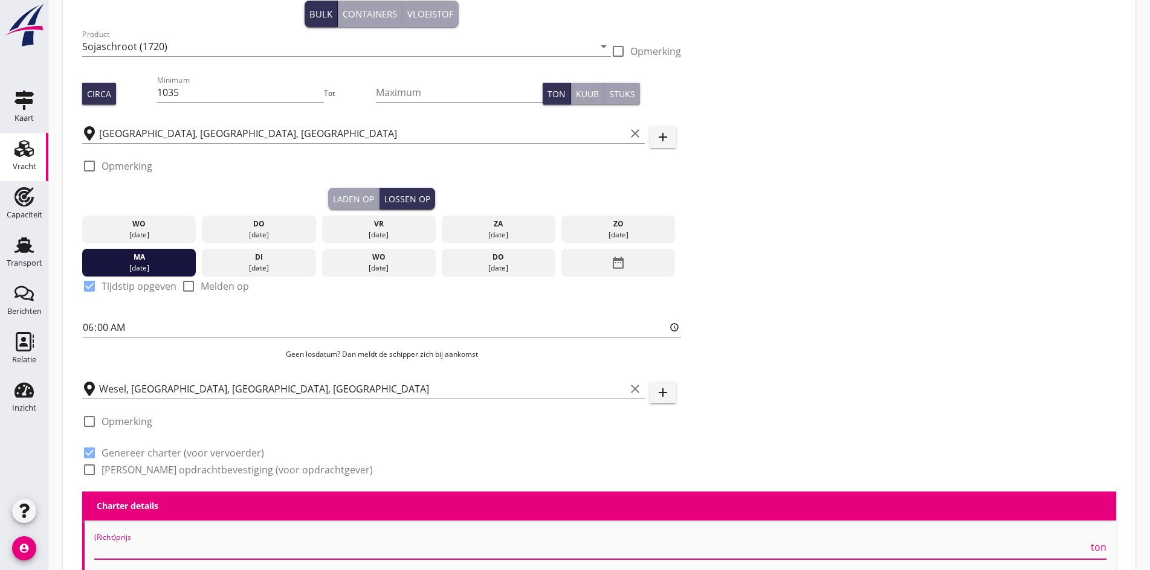
click at [114, 547] on input "(Richt)prijs" at bounding box center [591, 549] width 994 height 19
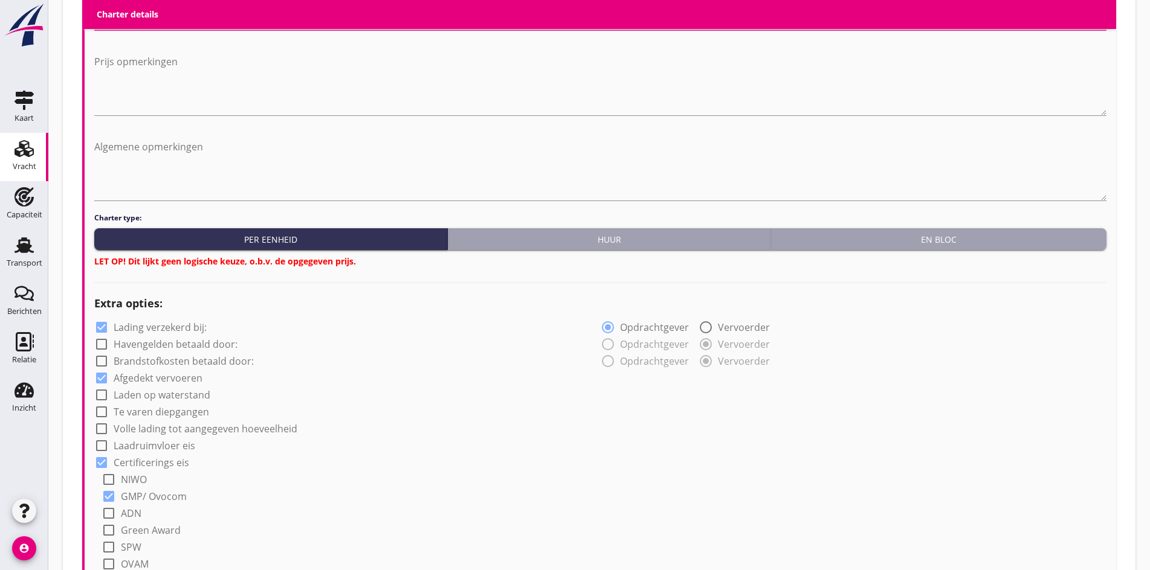
scroll to position [701, 0]
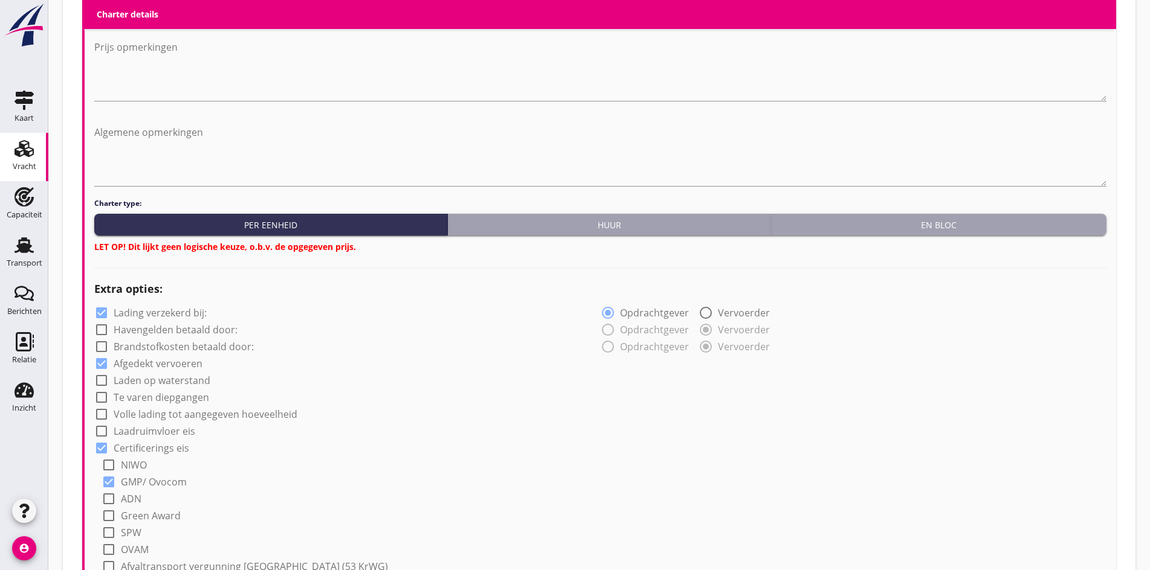
type input "8800"
click at [891, 226] on div "En bloc" at bounding box center [939, 225] width 326 height 13
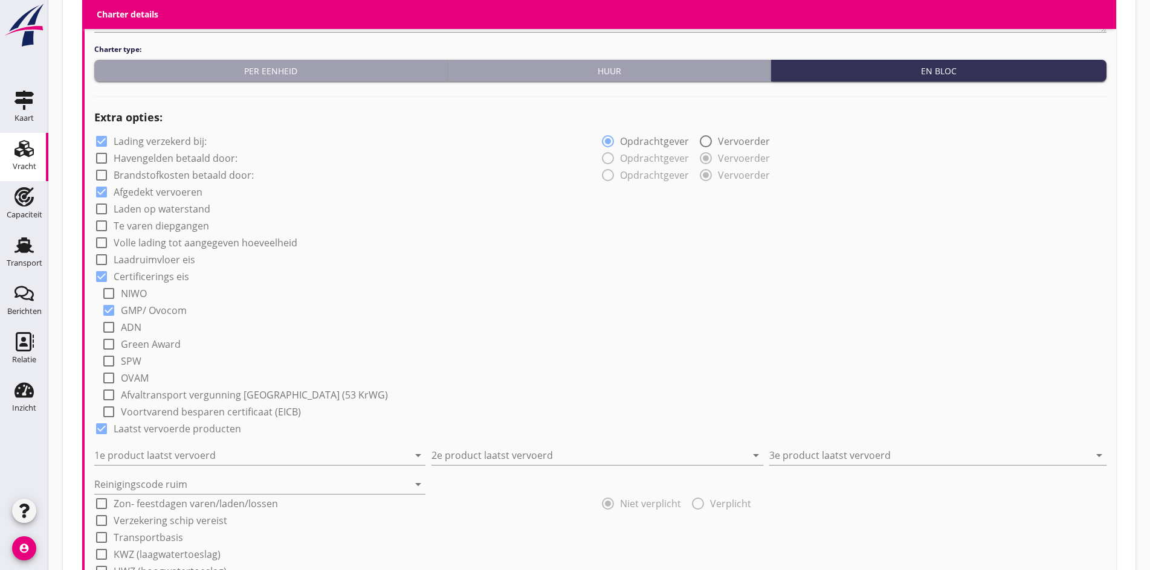
scroll to position [1003, 0]
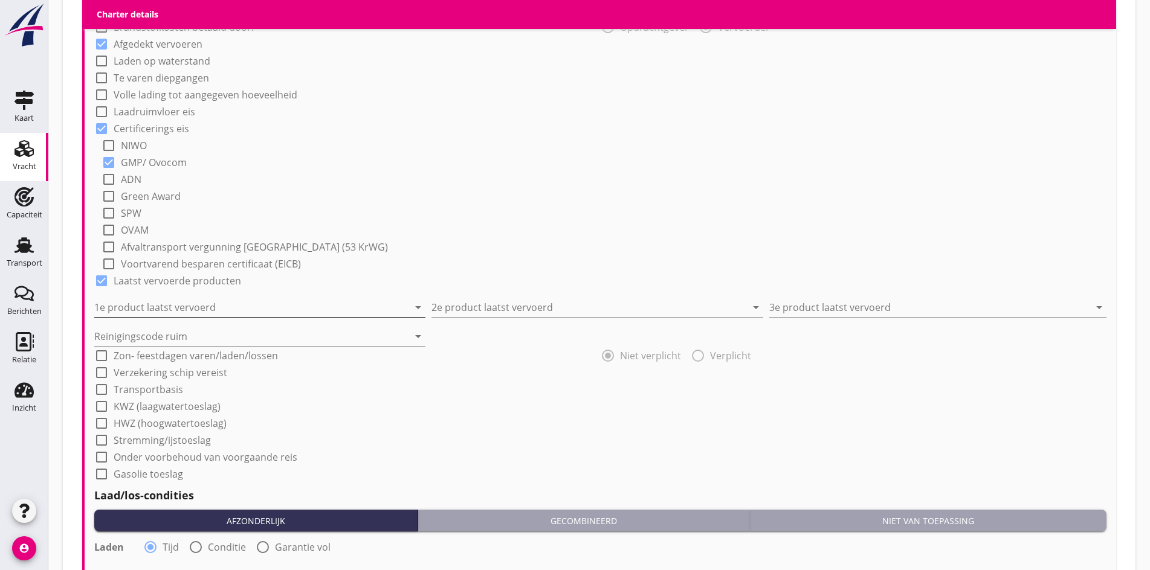
click at [164, 301] on input "1e product laatst vervoerd" at bounding box center [251, 307] width 314 height 19
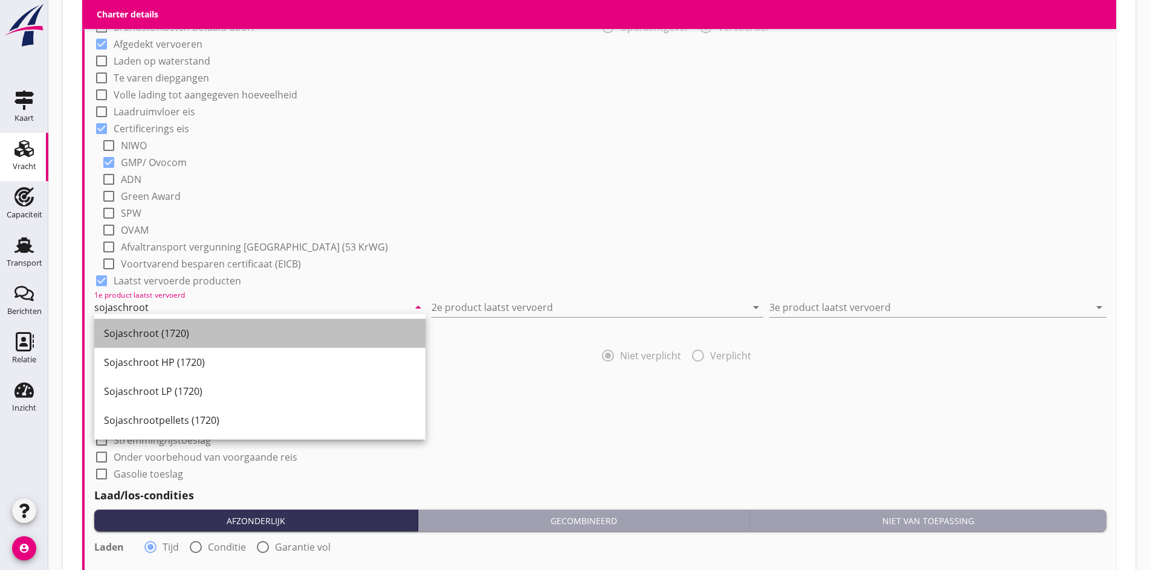
click at [173, 328] on div "Sojaschroot (1720)" at bounding box center [260, 333] width 312 height 15
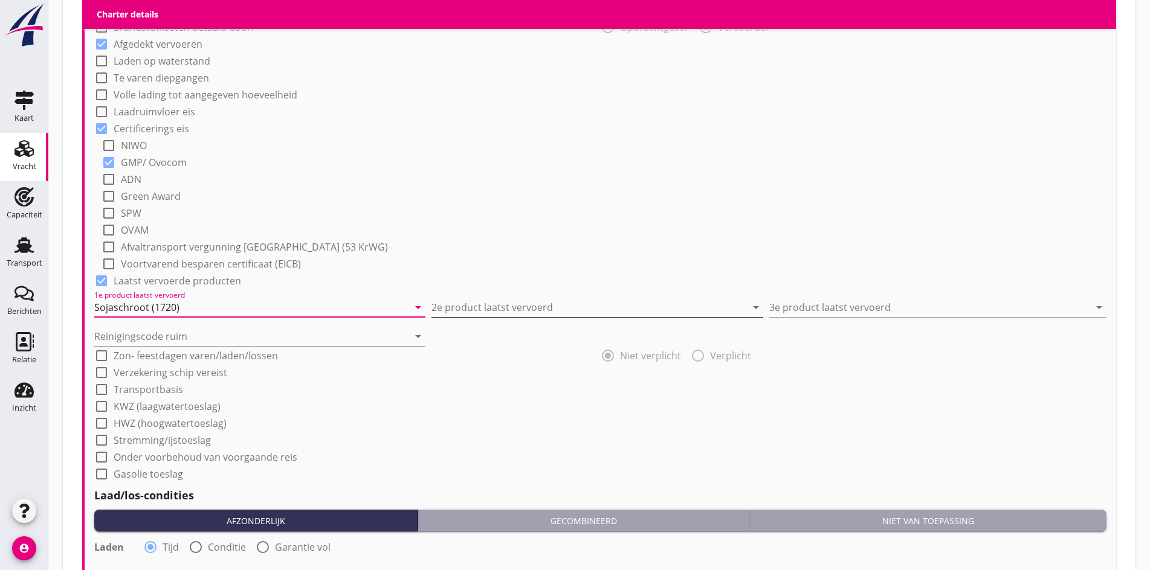
type input "Sojaschroot (1720)"
click at [537, 308] on input "2e product laatst vervoerd" at bounding box center [588, 307] width 314 height 19
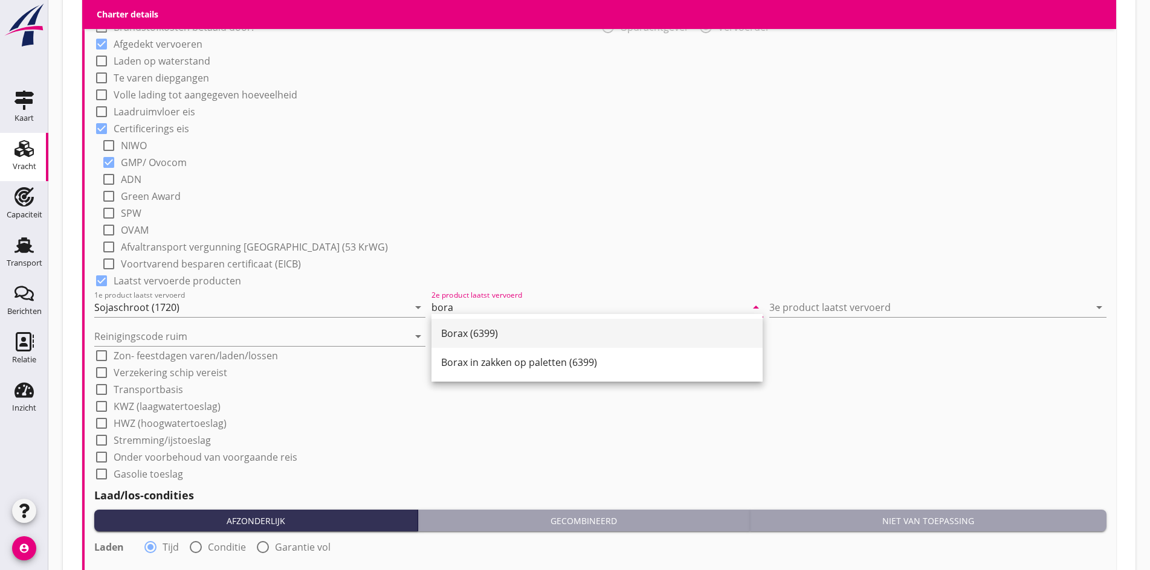
click at [527, 329] on div "Borax (6399)" at bounding box center [597, 333] width 312 height 15
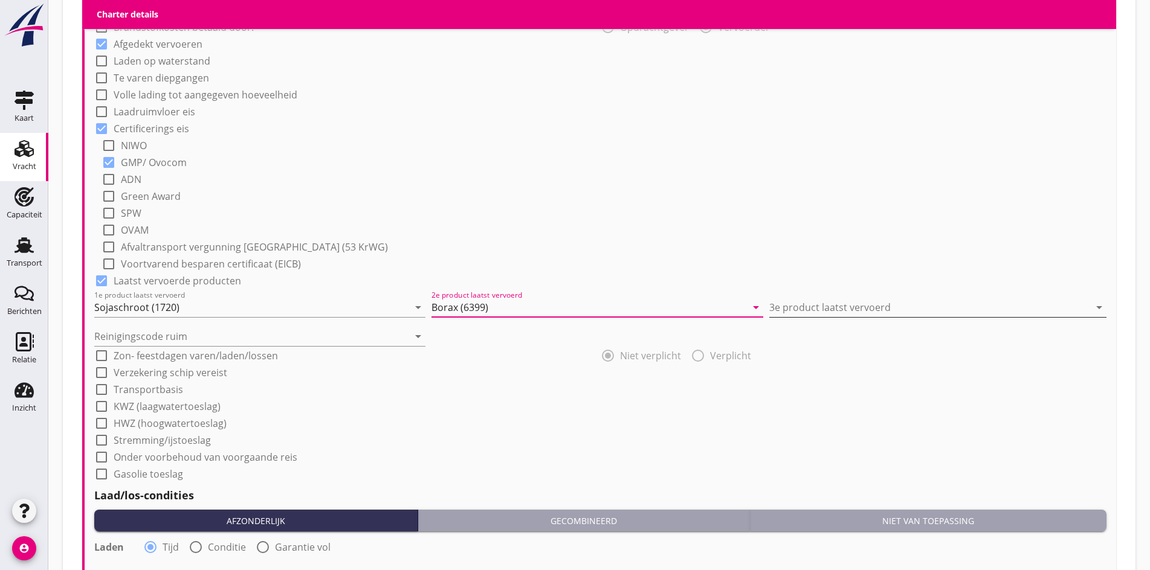
type input "Borax (6399)"
click at [804, 298] on input "3e product laatst vervoerd" at bounding box center [929, 307] width 320 height 19
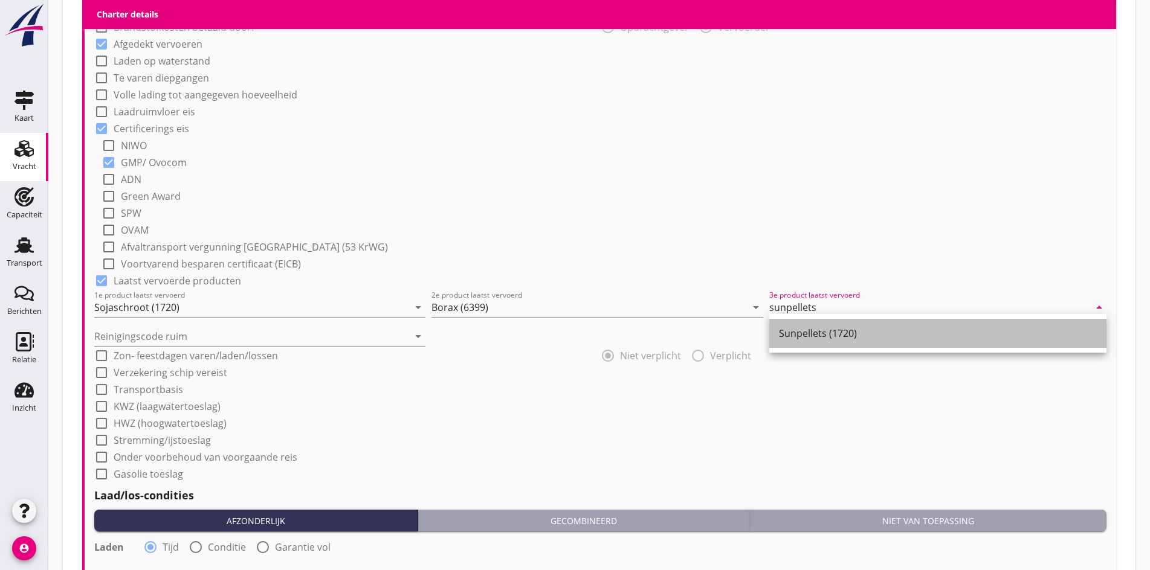
click at [821, 332] on div "Sunpellets (1720)" at bounding box center [938, 333] width 318 height 15
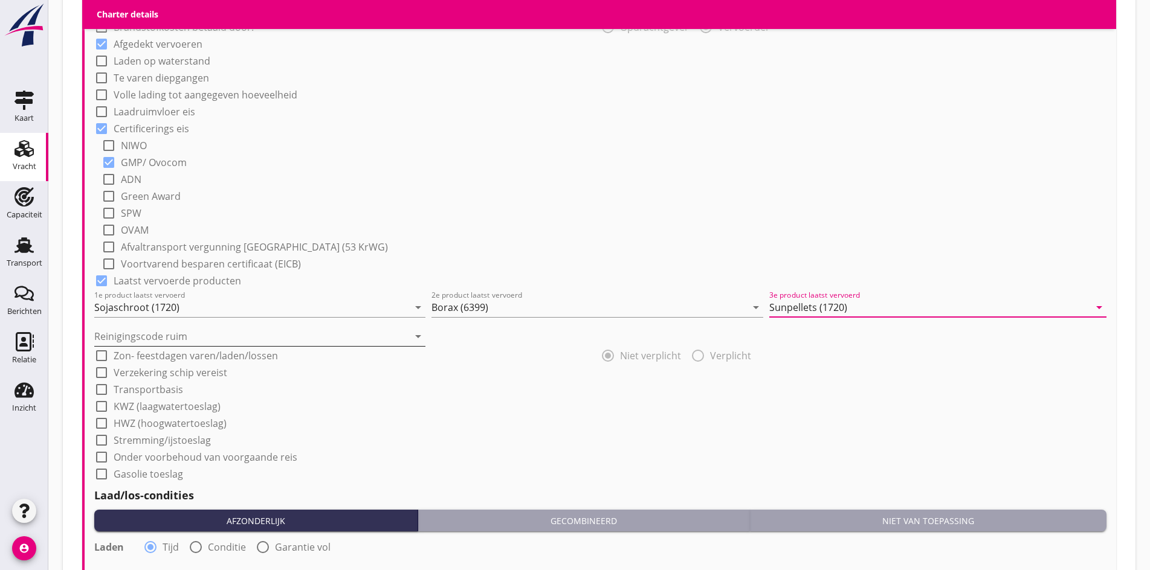
type input "Sunpellets (1720)"
click at [205, 341] on input "Reinigingscode ruim" at bounding box center [251, 336] width 314 height 19
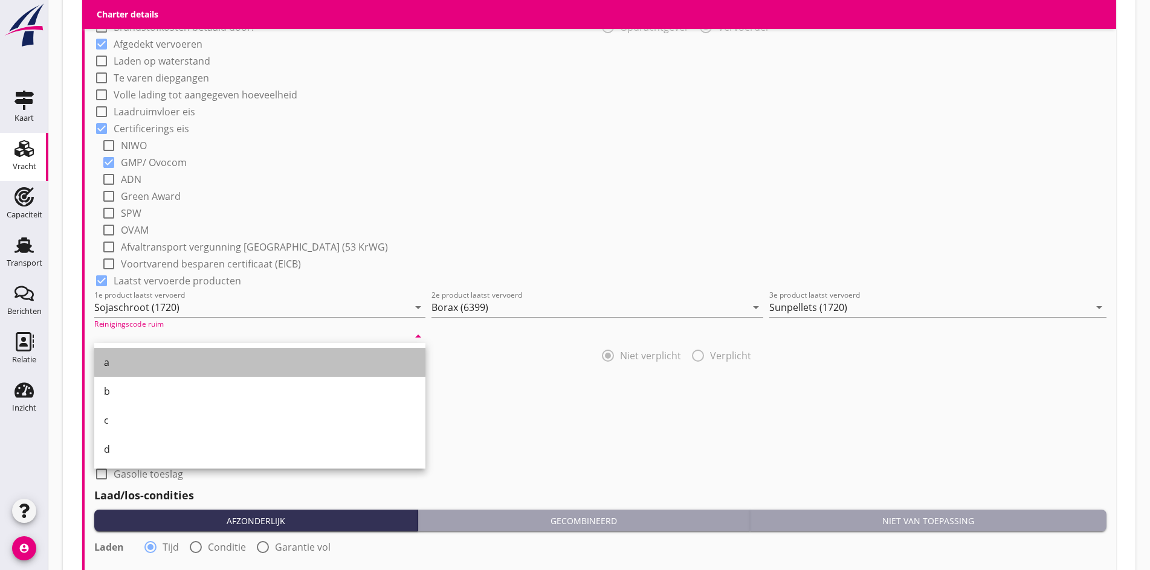
click at [135, 361] on div "a" at bounding box center [260, 362] width 312 height 15
type input "a"
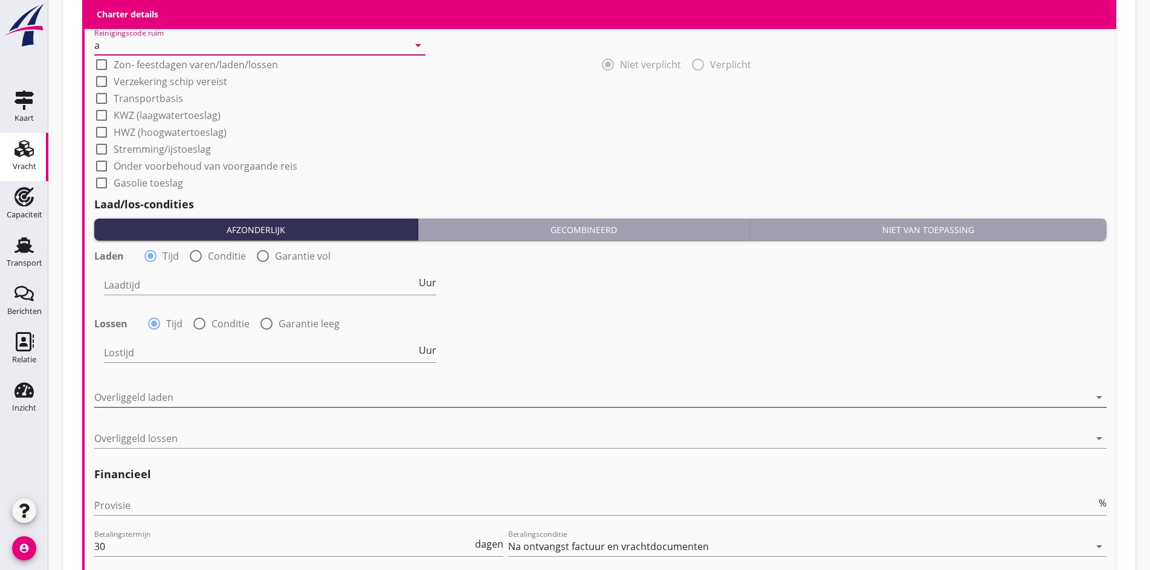
scroll to position [1305, 0]
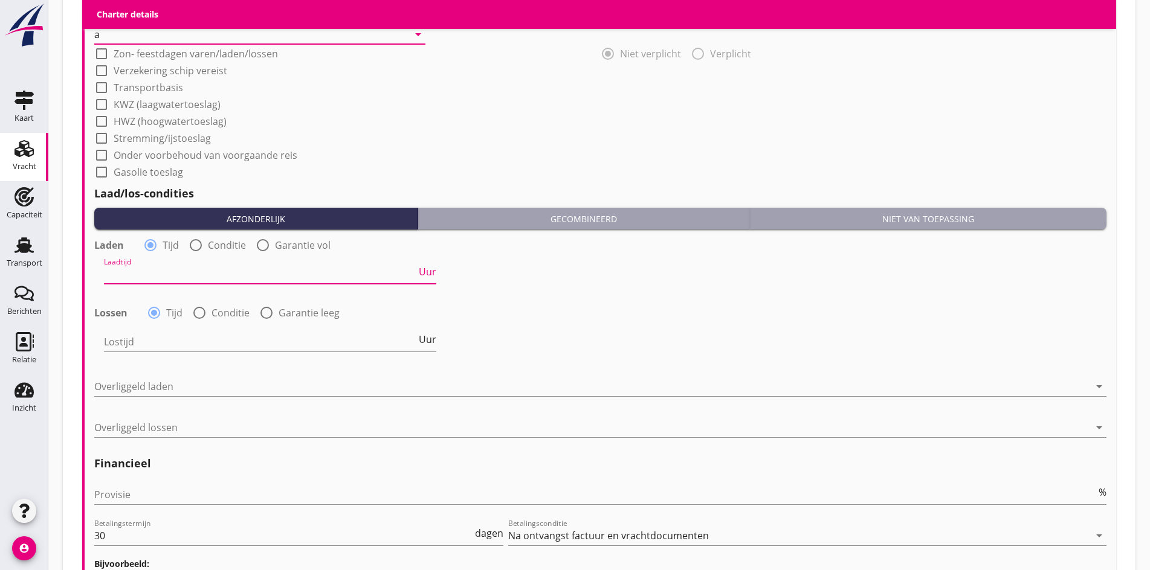
click at [133, 273] on input "Laadtijd" at bounding box center [260, 274] width 312 height 19
type input "24"
click at [133, 341] on input "Lostijd" at bounding box center [260, 341] width 312 height 19
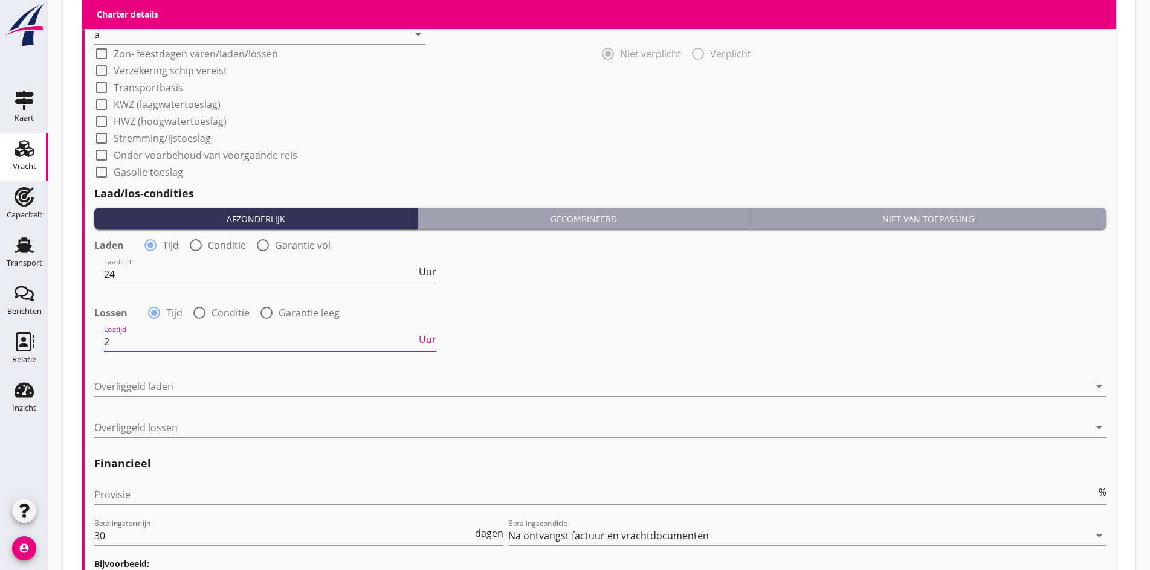
click at [431, 336] on span "Uur" at bounding box center [428, 340] width 18 height 10
type input "2"
click at [280, 384] on div at bounding box center [591, 386] width 995 height 19
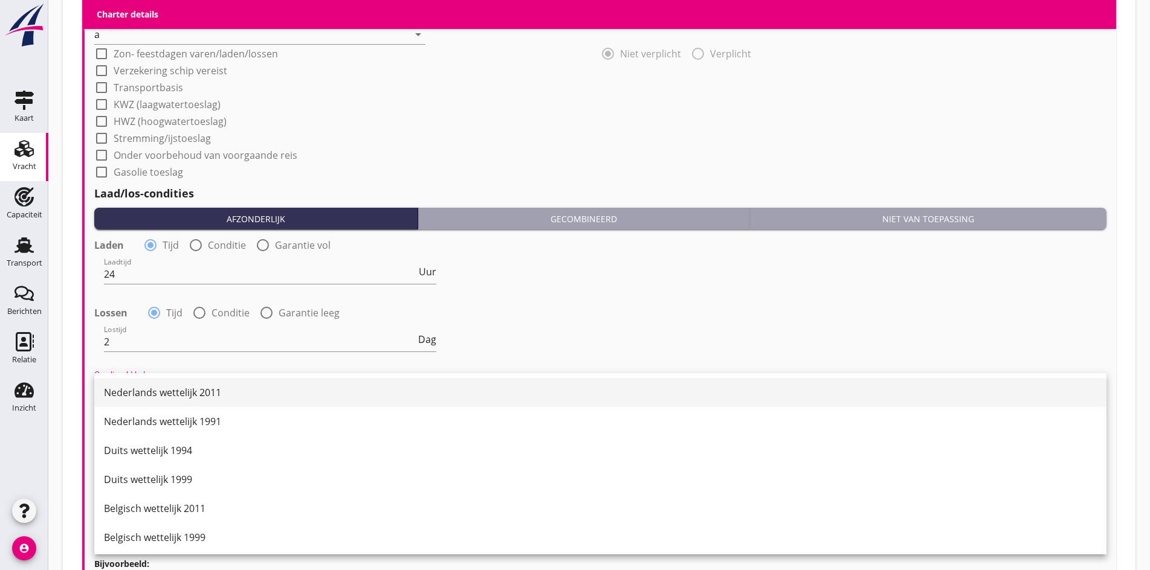
click at [249, 392] on div "Nederlands wettelijk 2011" at bounding box center [600, 393] width 993 height 15
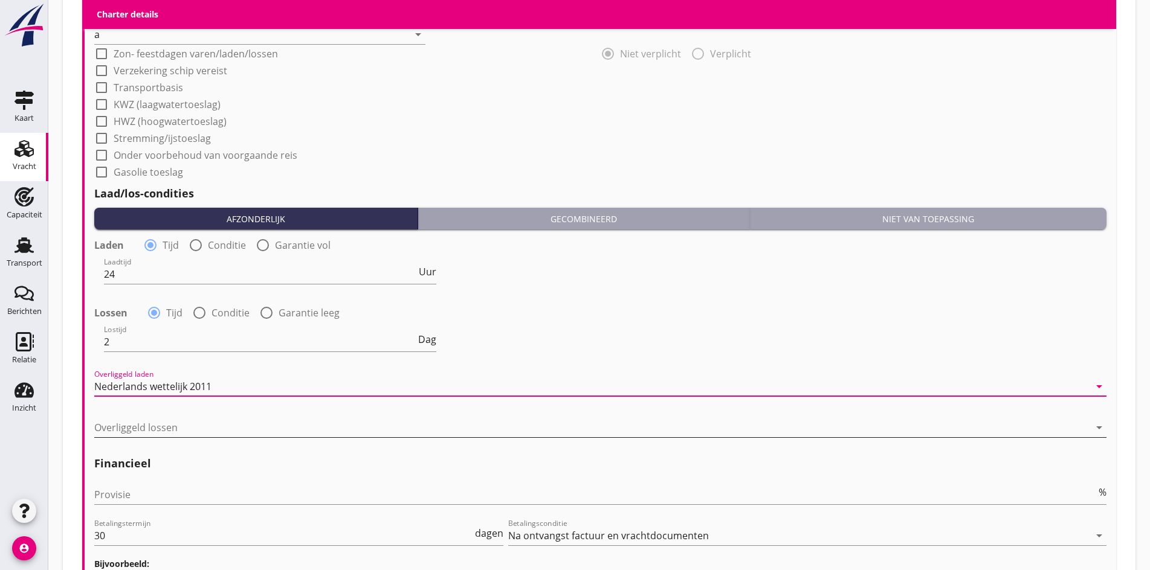
click at [197, 424] on div at bounding box center [591, 427] width 995 height 19
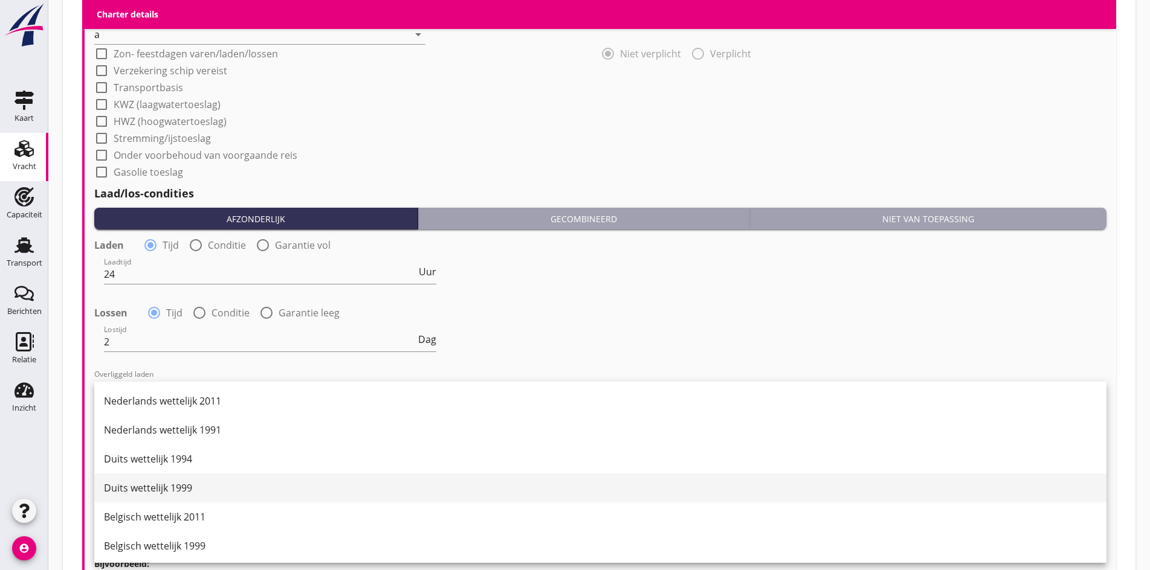
click at [181, 488] on div "Duits wettelijk 1999" at bounding box center [600, 488] width 993 height 15
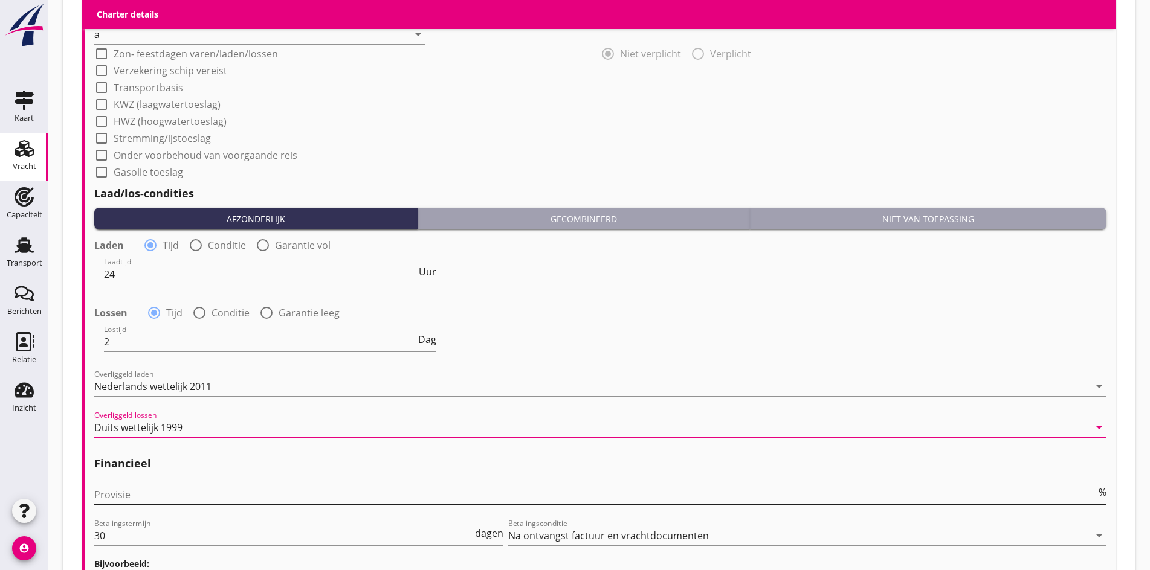
click at [173, 485] on input "Provisie" at bounding box center [595, 494] width 1002 height 19
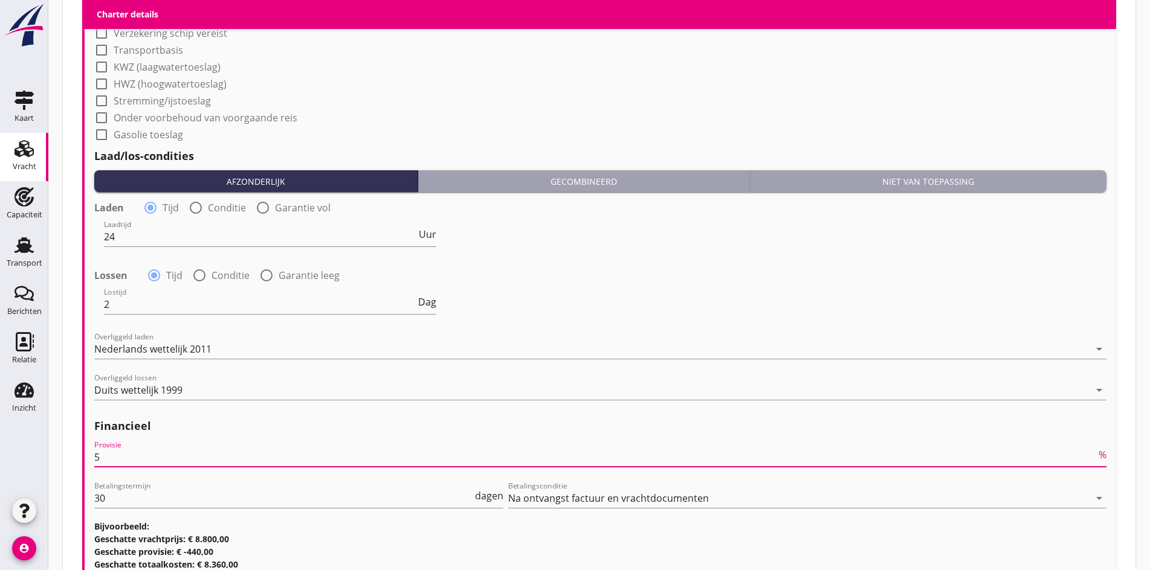
scroll to position [1432, 0]
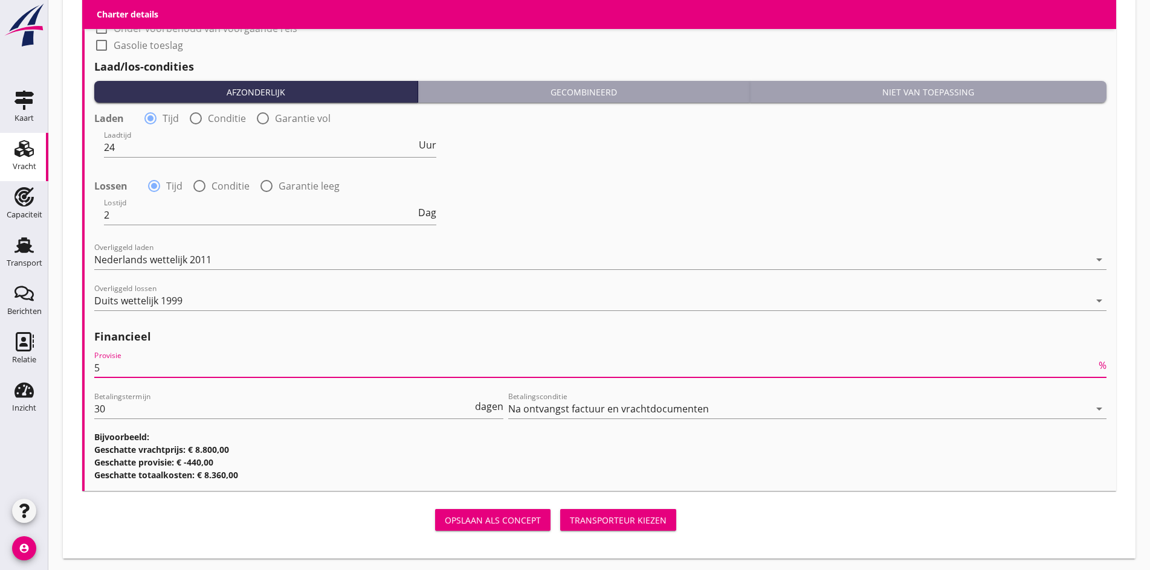
type input "5"
drag, startPoint x: 479, startPoint y: 506, endPoint x: 312, endPoint y: 405, distance: 194.7
click at [560, 509] on button "Transporteur kiezen" at bounding box center [618, 520] width 116 height 22
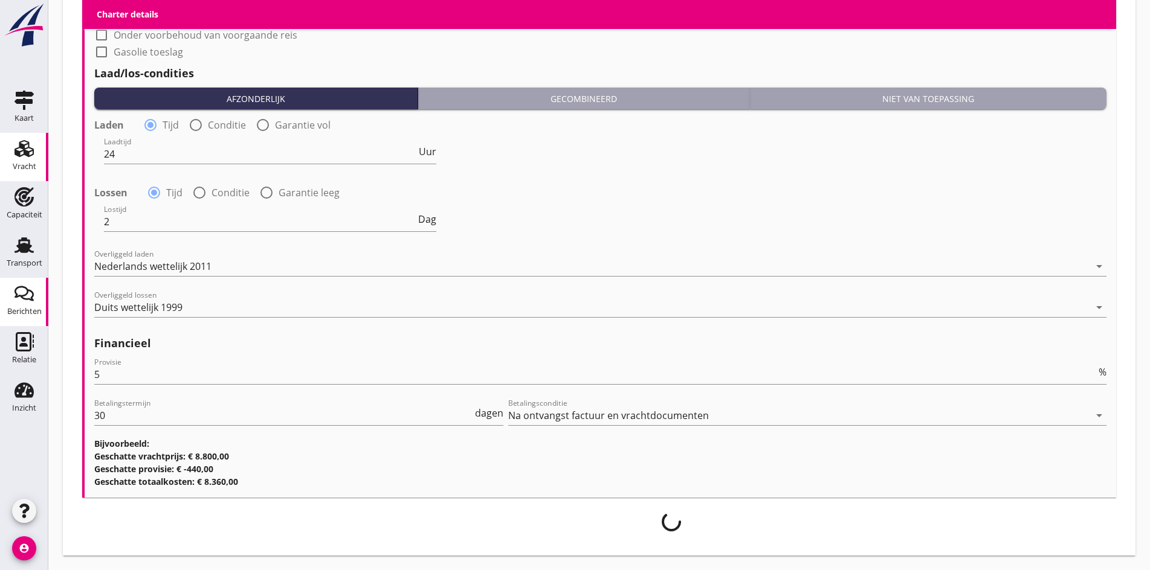
scroll to position [1422, 0]
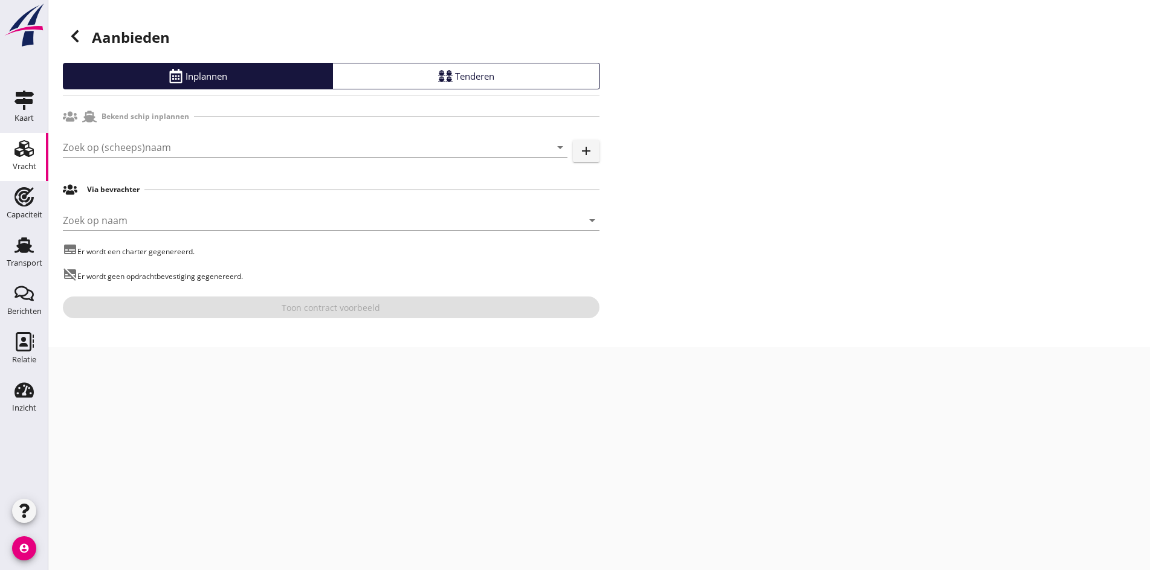
click at [155, 135] on div "Zoek op (scheeps)naam arrow_drop_down add" at bounding box center [331, 150] width 537 height 39
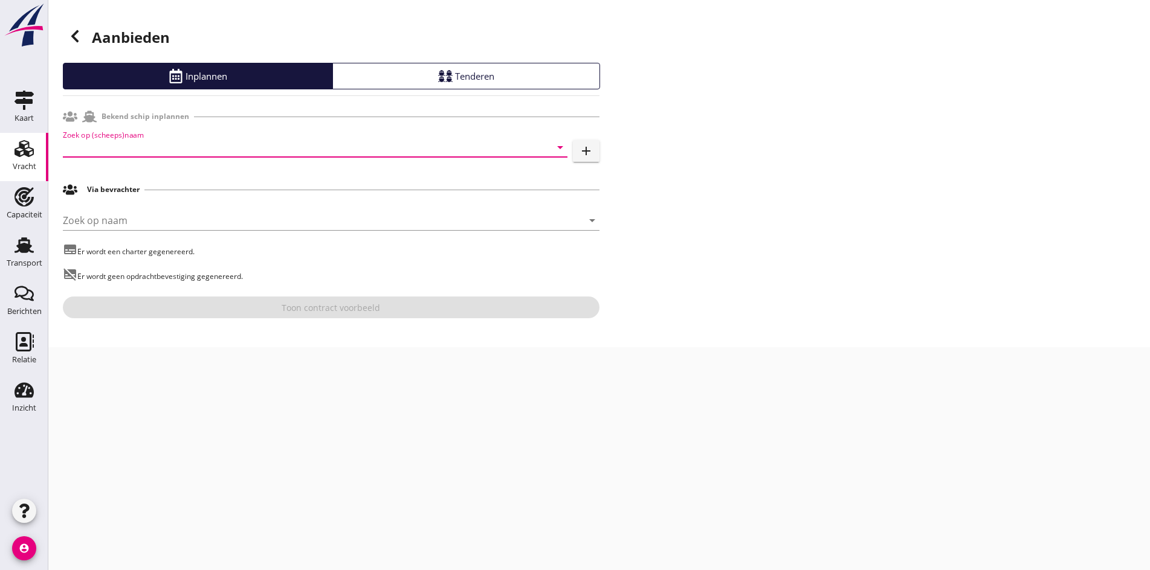
click at [150, 144] on input "Zoek op (scheeps)naam" at bounding box center [298, 147] width 471 height 19
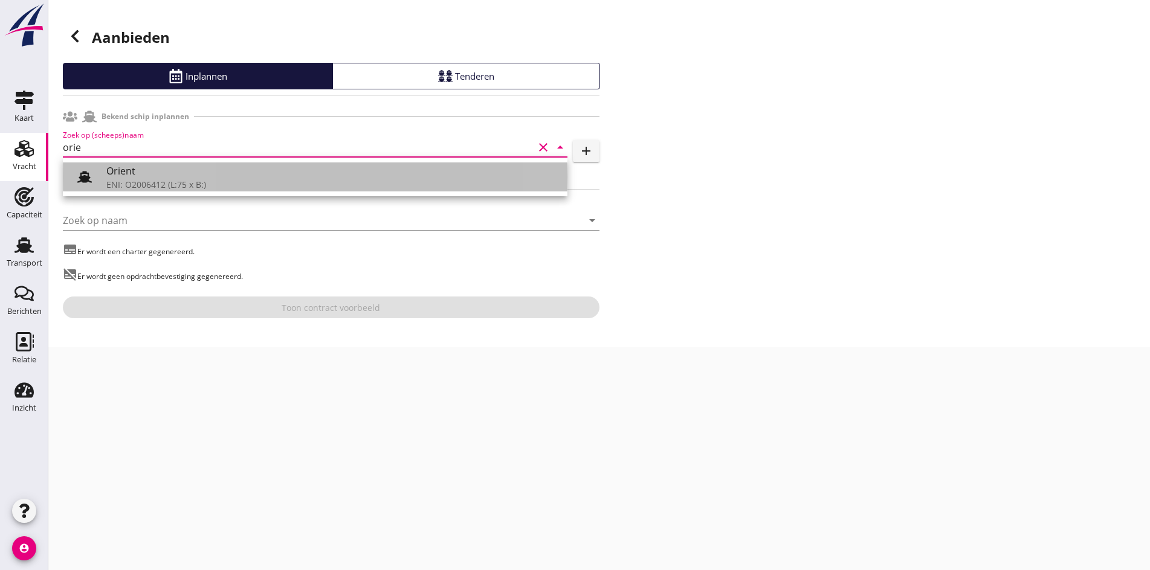
click at [163, 173] on div "Orient" at bounding box center [331, 171] width 451 height 15
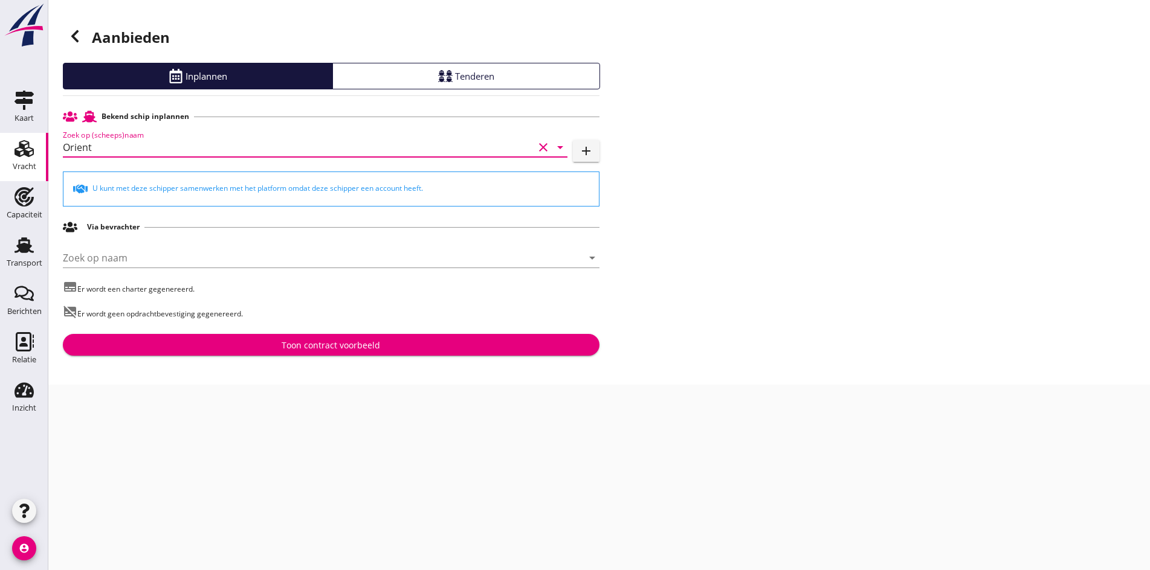
click at [100, 146] on input "Orient" at bounding box center [298, 147] width 471 height 19
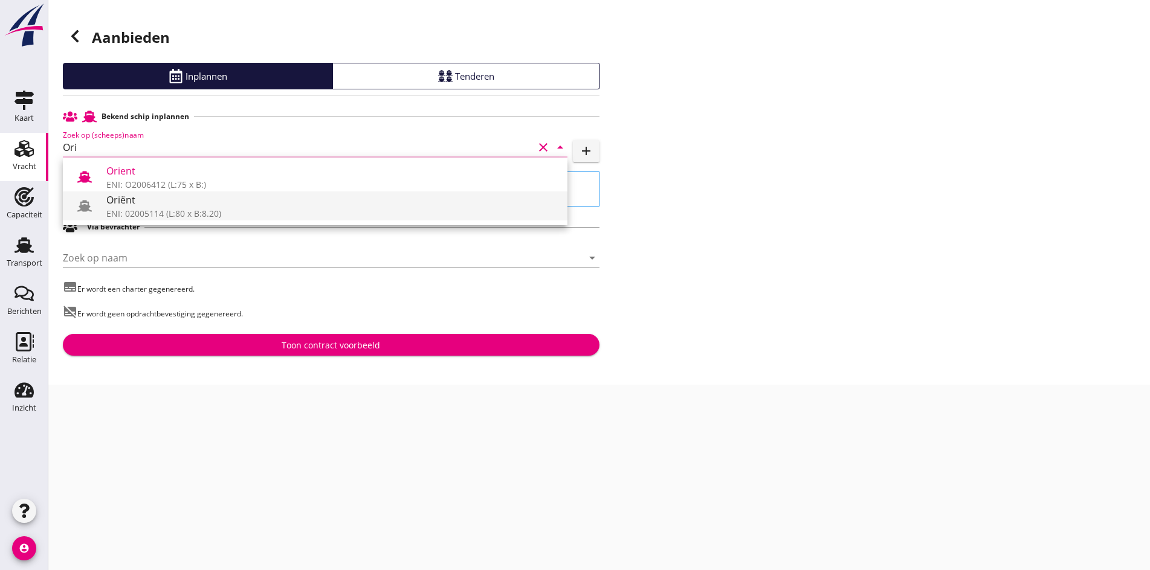
click at [175, 210] on div "ENI: 02005114 (L:80 x B:8.20)" at bounding box center [331, 213] width 451 height 13
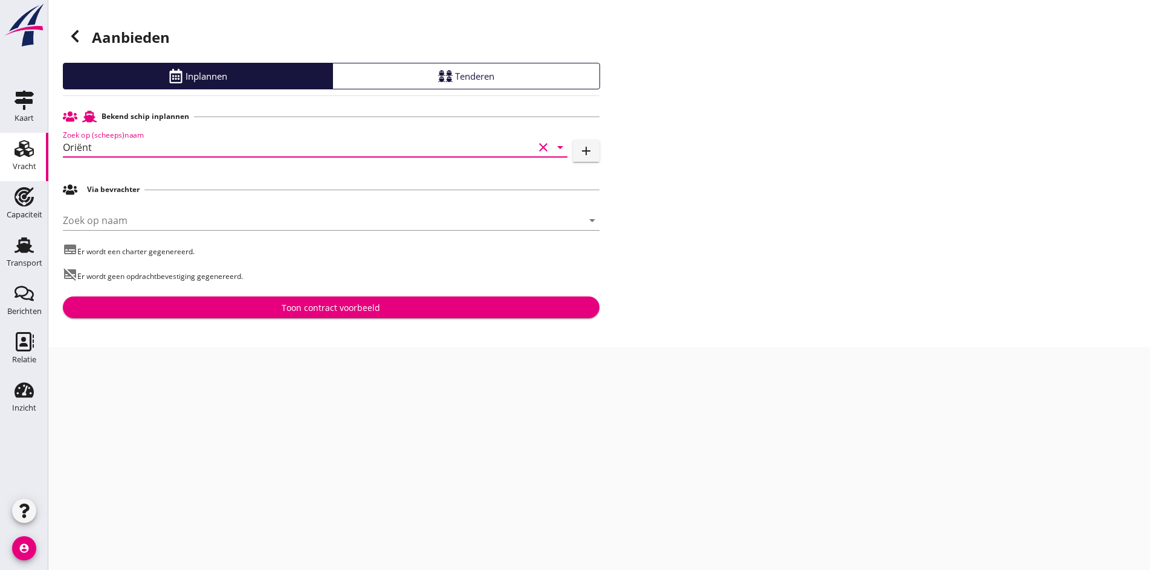
click at [125, 149] on input "Oriënt" at bounding box center [298, 147] width 471 height 19
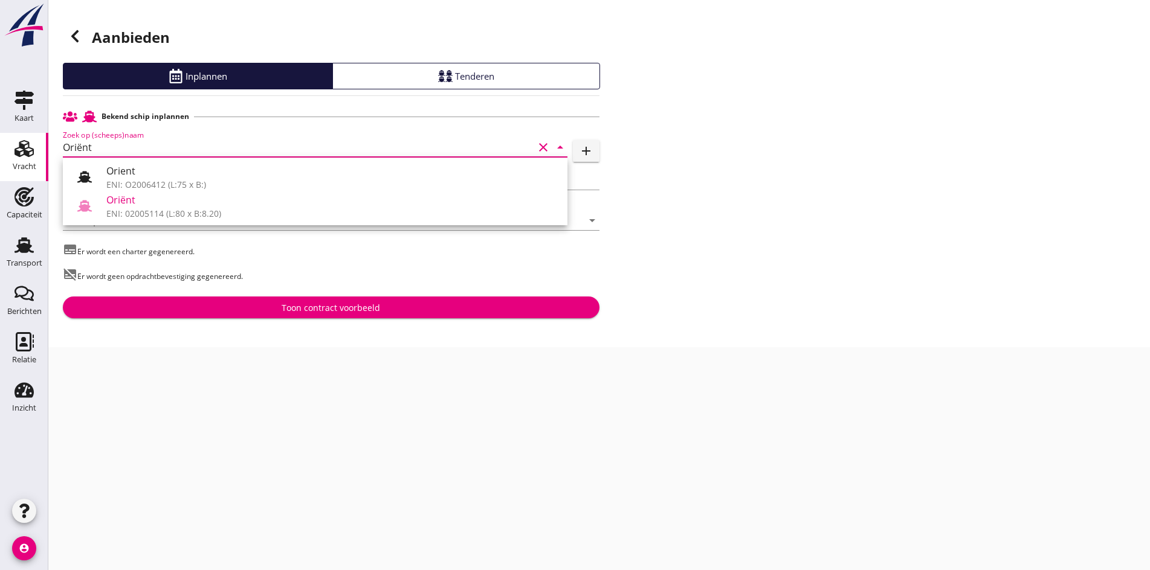
type input "Oriënt"
click at [317, 308] on div "Toon contract voorbeeld" at bounding box center [331, 308] width 98 height 13
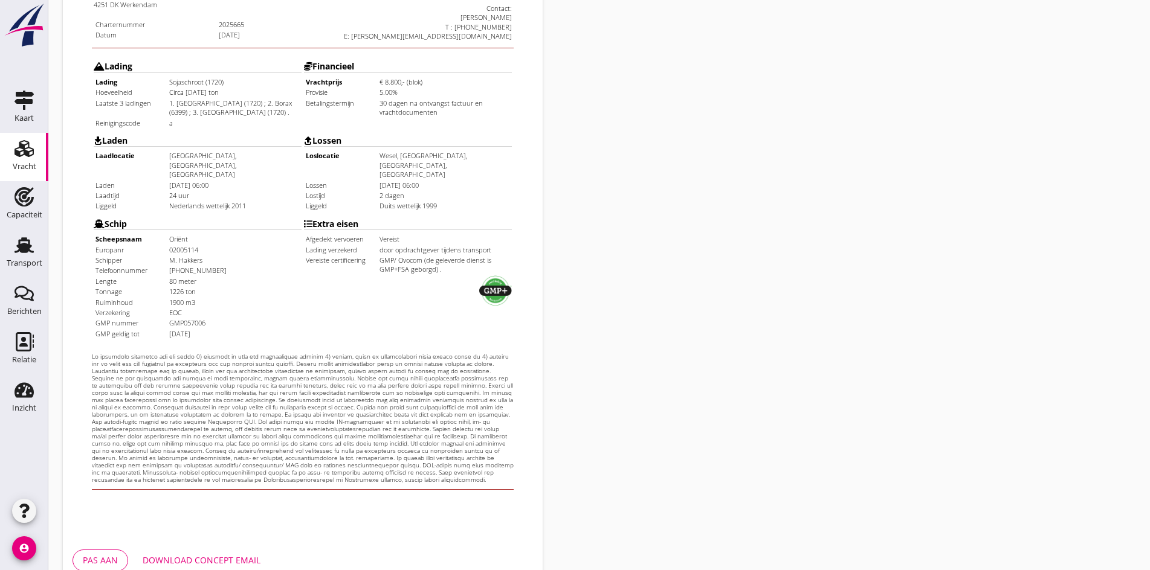
scroll to position [302, 0]
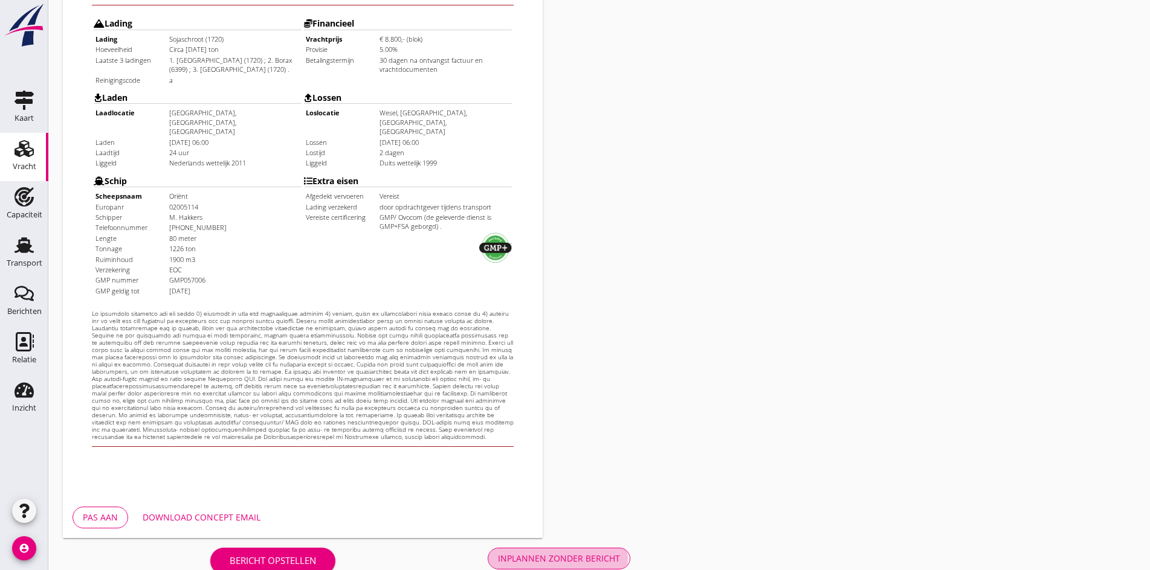
click at [488, 550] on button "Inplannen zonder bericht" at bounding box center [559, 559] width 143 height 22
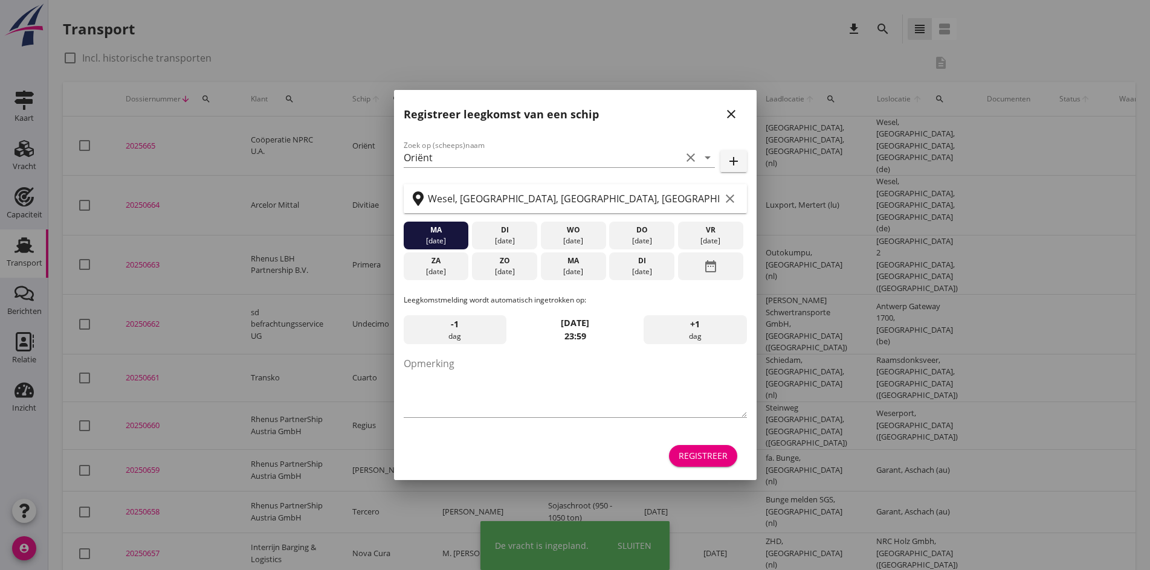
click at [734, 112] on icon "close" at bounding box center [731, 114] width 15 height 15
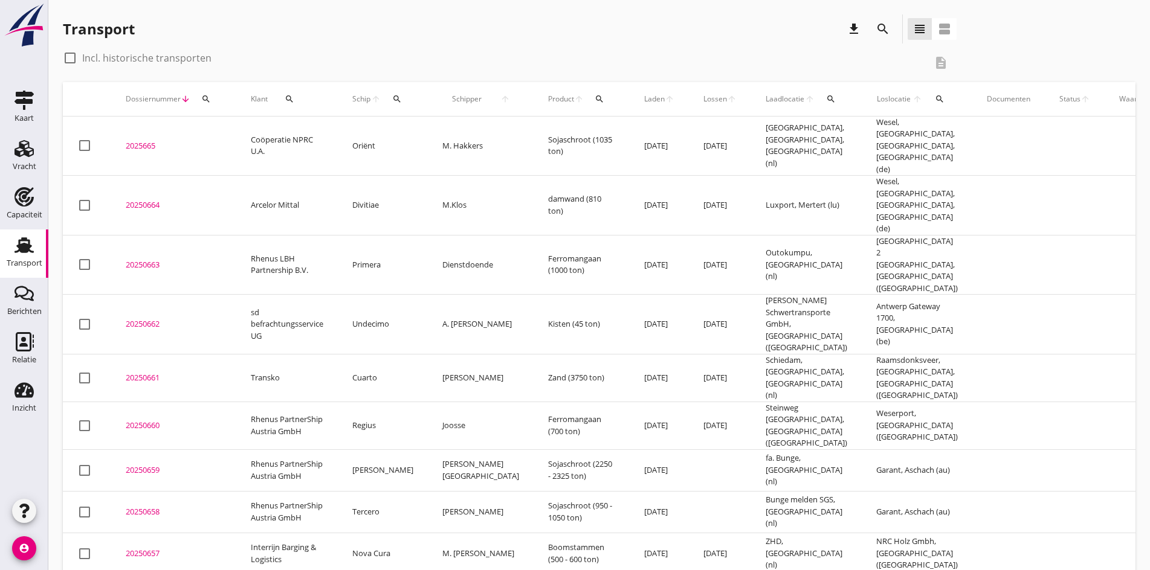
click at [132, 140] on div "2025665" at bounding box center [174, 146] width 96 height 12
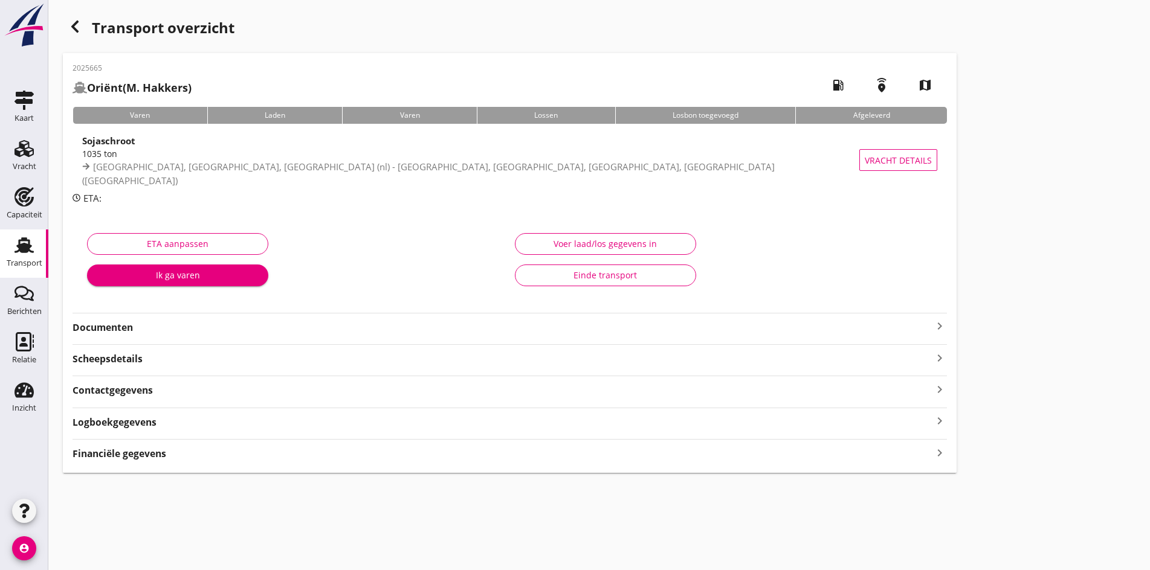
click at [932, 323] on icon "keyboard_arrow_right" at bounding box center [939, 326] width 15 height 15
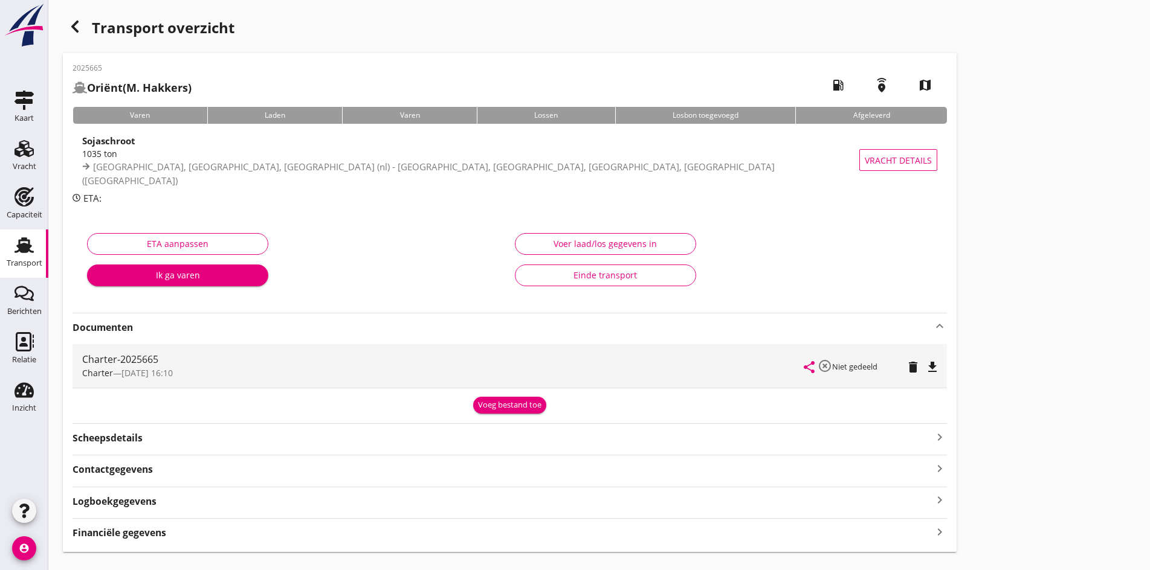
click at [925, 368] on icon "file_download" at bounding box center [932, 367] width 15 height 15
